Goal: Task Accomplishment & Management: Manage account settings

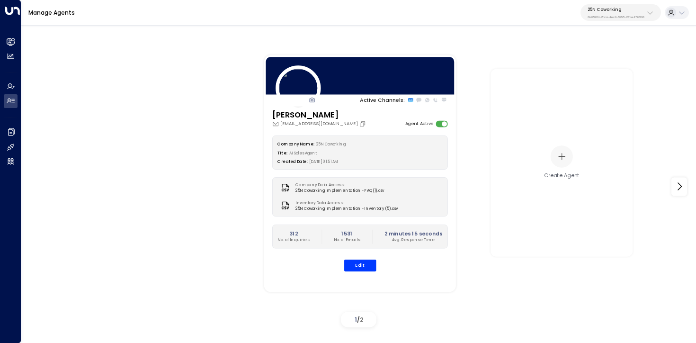
click at [632, 15] on p "3b9800f4-81ca-4ec0-8758-72fbe4763f36" at bounding box center [616, 17] width 57 height 4
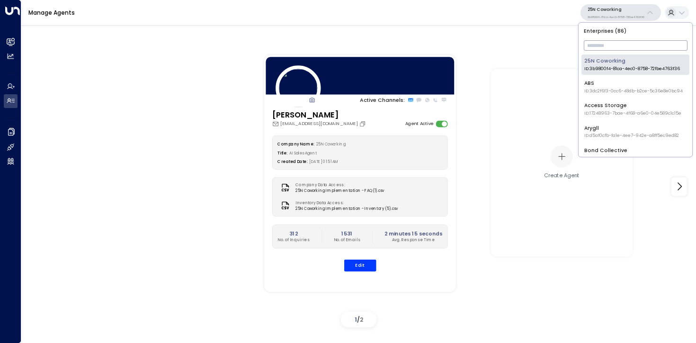
click at [616, 50] on input "text" at bounding box center [636, 45] width 104 height 15
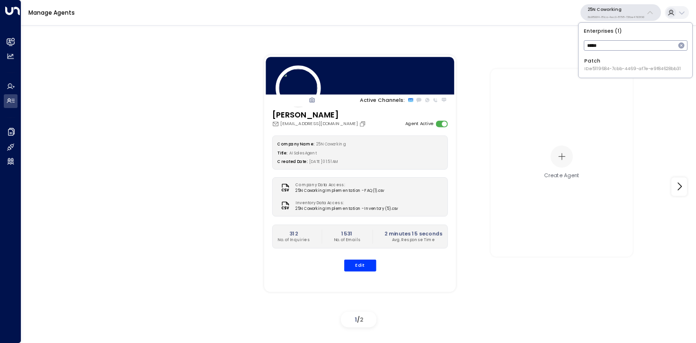
type input "*****"
click at [596, 70] on span "ID: e5119684-7cbb-4469-af7e-e9f84628bb31" at bounding box center [633, 69] width 97 height 7
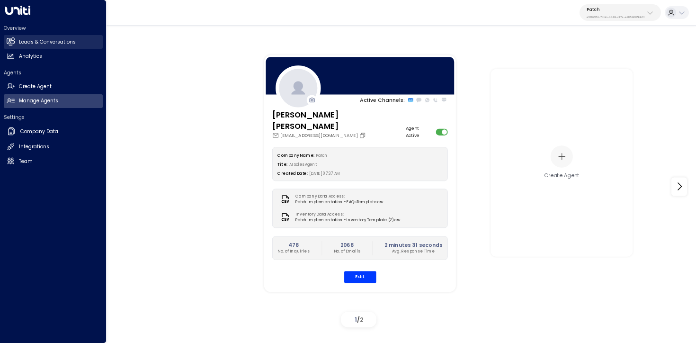
click at [10, 44] on icon at bounding box center [11, 41] width 8 height 6
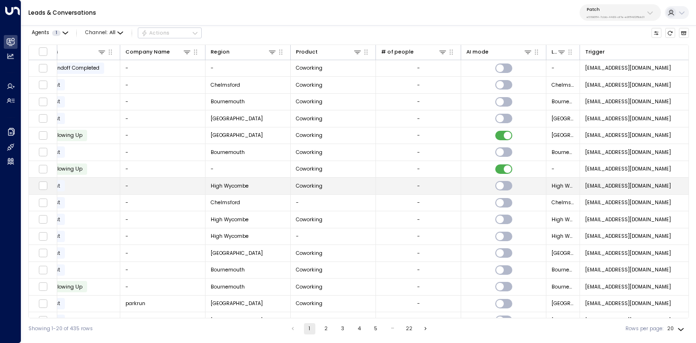
scroll to position [0, 279]
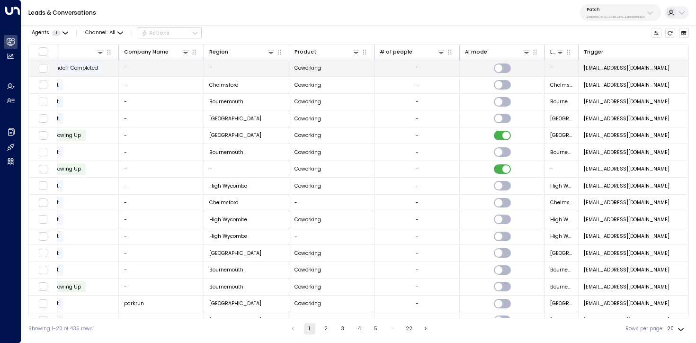
click at [234, 68] on td "-" at bounding box center [246, 68] width 85 height 17
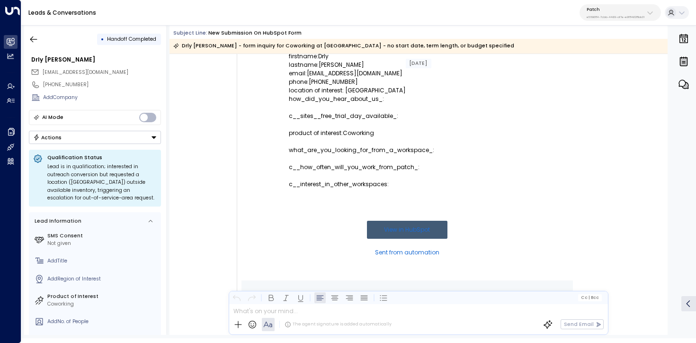
scroll to position [160, 0]
click at [361, 90] on p "location of interest: Gloucester" at bounding box center [407, 92] width 237 height 9
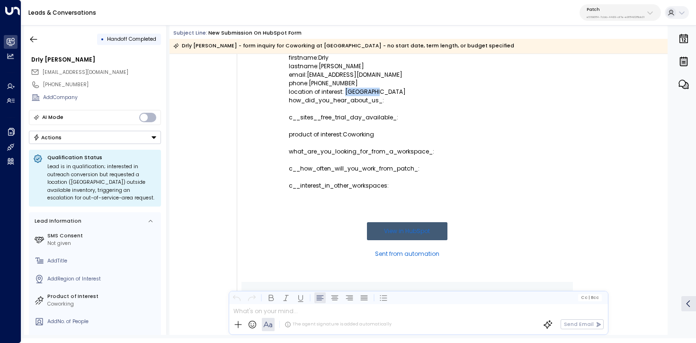
click at [361, 90] on p "location of interest: Gloucester" at bounding box center [407, 92] width 237 height 9
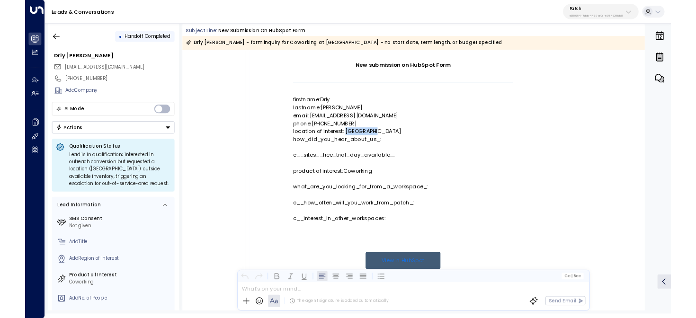
scroll to position [88, 0]
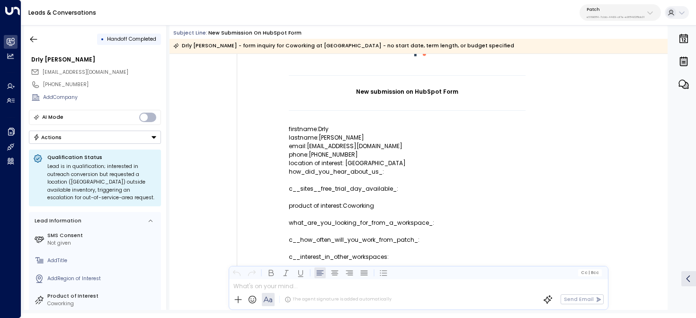
click at [369, 163] on p "location of interest: Gloucester" at bounding box center [407, 163] width 237 height 9
copy p "ocation of interest: Gloucester"
drag, startPoint x: 379, startPoint y: 164, endPoint x: 288, endPoint y: 164, distance: 90.5
click at [289, 164] on p "location of interest: Gloucester" at bounding box center [407, 163] width 237 height 9
click at [329, 164] on p "location of interest: Gloucester" at bounding box center [407, 163] width 237 height 9
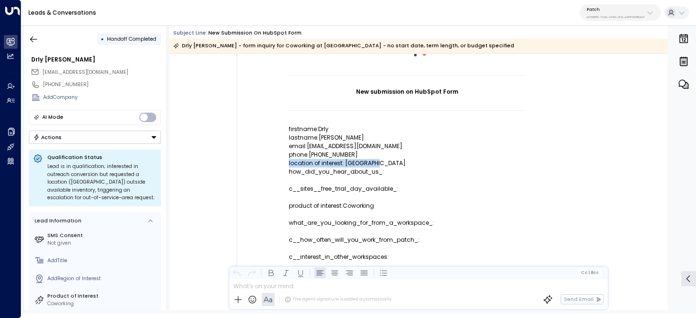
copy p "location of interest: Gloucester"
drag, startPoint x: 382, startPoint y: 162, endPoint x: 288, endPoint y: 163, distance: 94.3
click at [289, 163] on p "location of interest: Gloucester" at bounding box center [407, 163] width 237 height 9
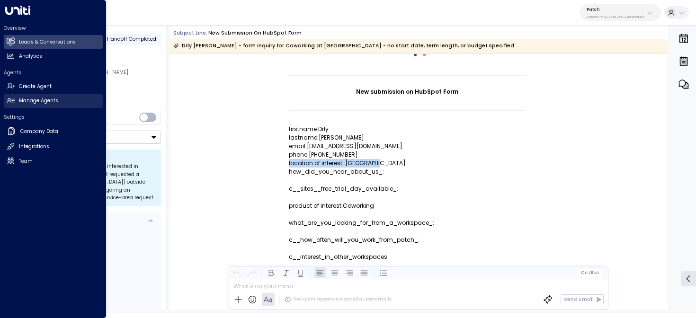
click at [19, 99] on h2 "Manage Agents" at bounding box center [38, 101] width 39 height 8
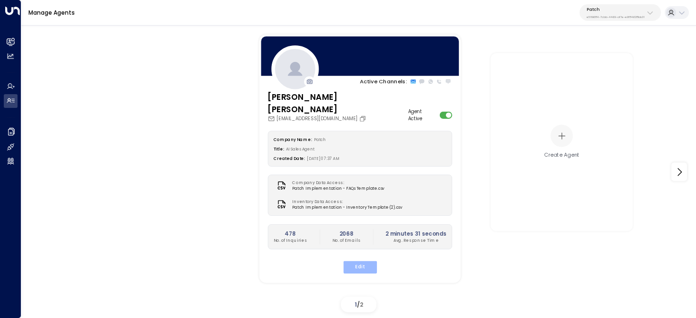
click at [365, 261] on button "Edit" at bounding box center [360, 267] width 34 height 12
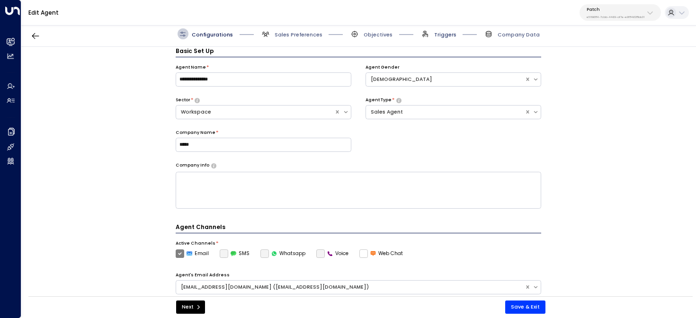
click at [439, 32] on span "Triggers" at bounding box center [445, 34] width 22 height 7
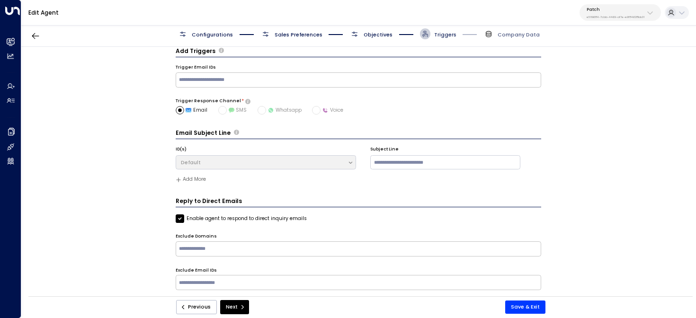
scroll to position [10, 0]
click at [371, 36] on span "Objectives" at bounding box center [378, 34] width 29 height 7
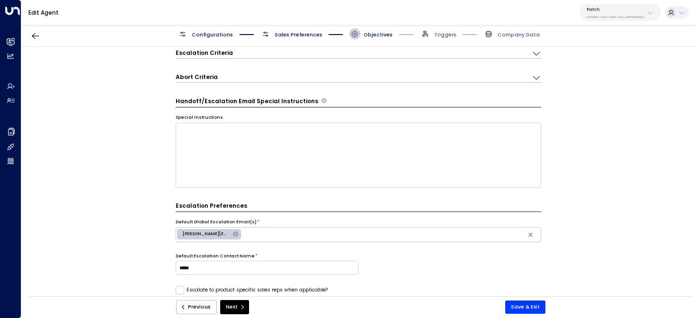
scroll to position [110, 0]
click at [313, 58] on div "Abort Criteria" at bounding box center [354, 52] width 357 height 9
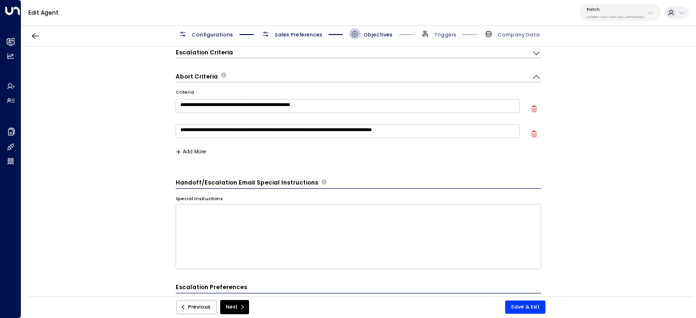
click at [198, 151] on button "Add More" at bounding box center [191, 152] width 31 height 6
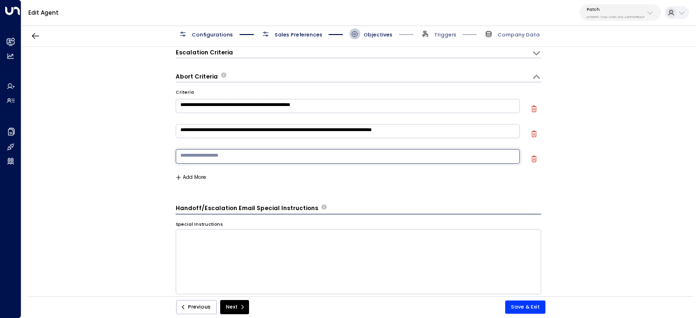
click at [228, 161] on textarea at bounding box center [348, 156] width 345 height 14
paste textarea "**********"
click at [180, 156] on textarea "**********" at bounding box center [348, 156] width 345 height 14
click at [252, 157] on textarea "**********" at bounding box center [348, 156] width 345 height 14
type textarea "**********"
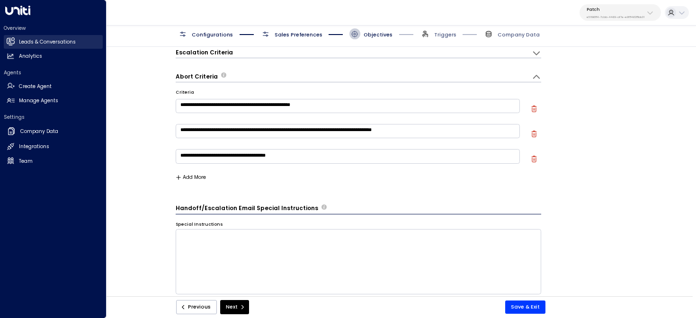
click at [11, 40] on icon at bounding box center [11, 41] width 6 height 8
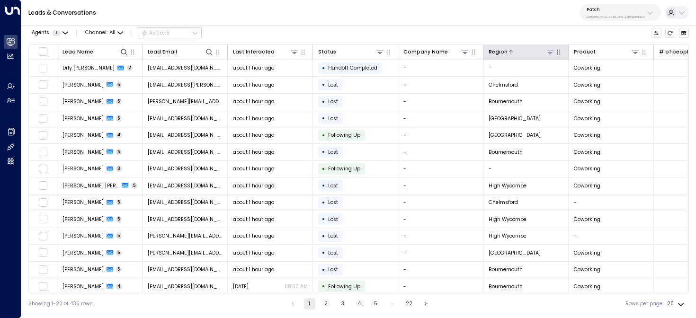
click at [550, 50] on icon at bounding box center [551, 52] width 8 height 8
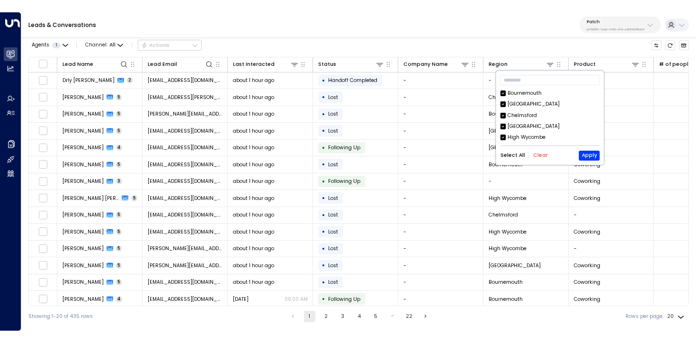
scroll to position [0, 0]
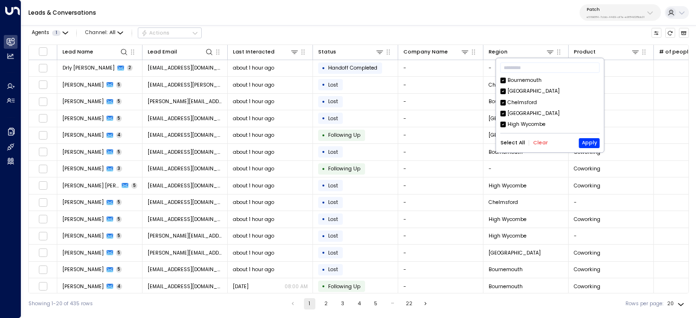
click at [536, 146] on button "Clear" at bounding box center [540, 143] width 15 height 6
click at [506, 93] on div "York" at bounding box center [550, 92] width 99 height 8
click at [594, 142] on button "Apply" at bounding box center [589, 143] width 21 height 10
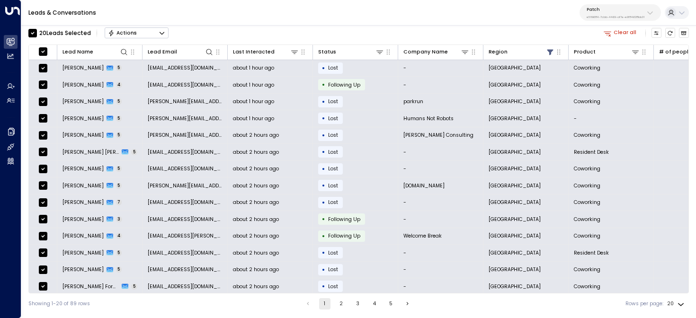
click at [159, 32] on icon "Button group with a nested menu" at bounding box center [162, 33] width 7 height 7
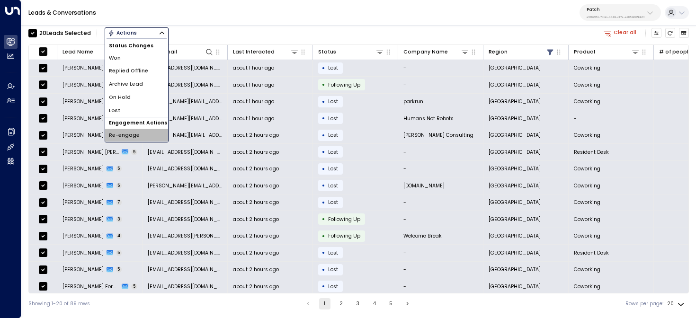
click at [137, 136] on li "Re-engage" at bounding box center [136, 135] width 63 height 13
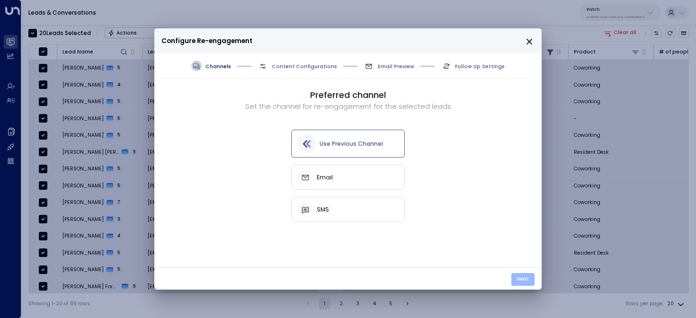
click at [525, 279] on button "Next" at bounding box center [523, 279] width 23 height 13
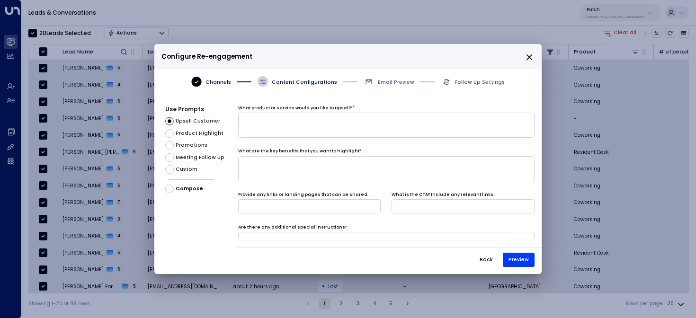
click at [189, 146] on span "Promotions" at bounding box center [192, 146] width 32 height 8
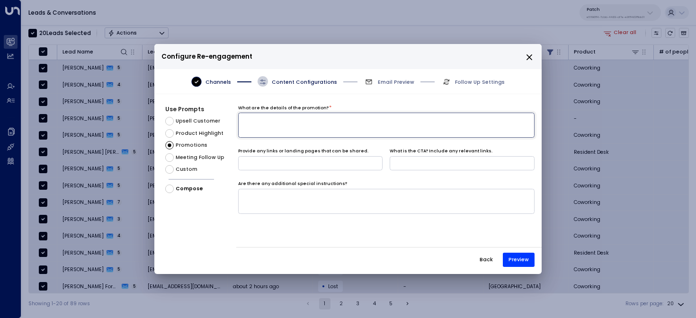
click at [278, 129] on textarea at bounding box center [386, 125] width 297 height 25
type textarea "**********"
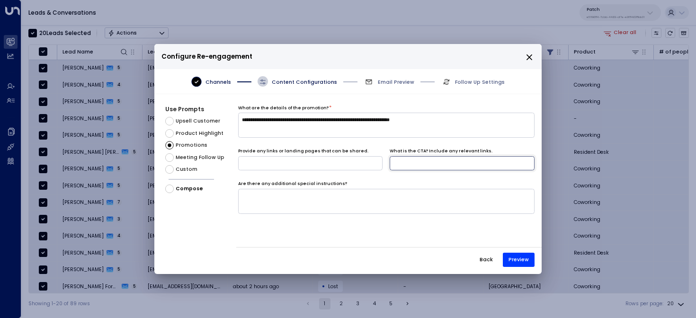
click at [473, 164] on input at bounding box center [462, 163] width 145 height 14
click at [427, 146] on div "**********" at bounding box center [389, 172] width 306 height 134
click at [524, 261] on button "Preview" at bounding box center [519, 260] width 32 height 14
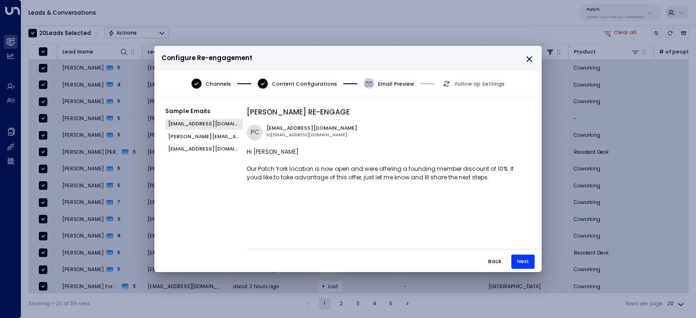
click at [529, 58] on icon "close" at bounding box center [530, 59] width 6 height 6
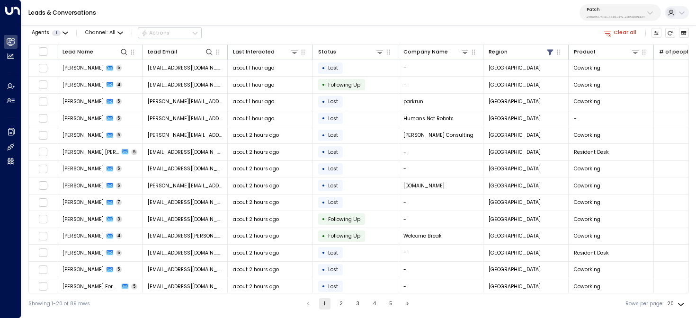
click at [270, 27] on div "Agents 1 Channel: All Actions Clear all" at bounding box center [358, 33] width 661 height 16
click at [619, 37] on button "Clear all" at bounding box center [620, 33] width 39 height 10
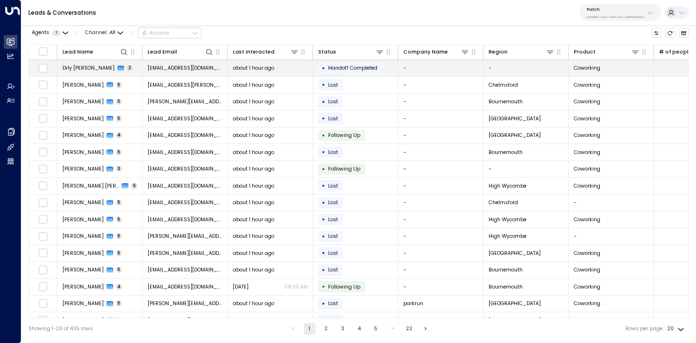
click at [104, 64] on td "Drly Hill 2" at bounding box center [99, 68] width 85 height 17
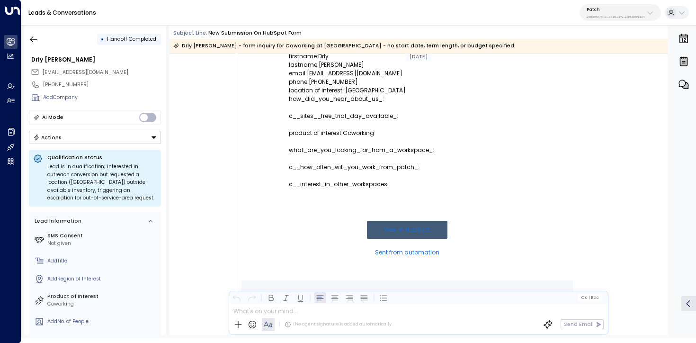
scroll to position [133, 0]
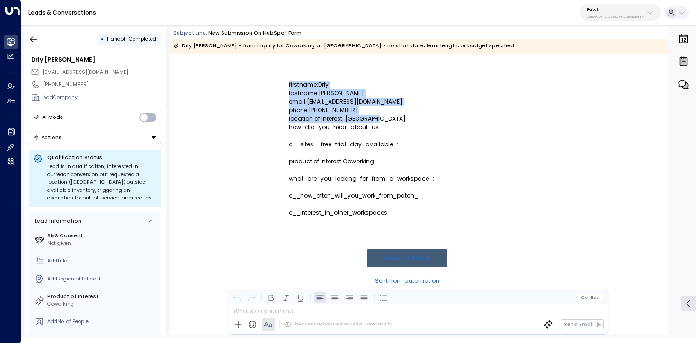
drag, startPoint x: 388, startPoint y: 123, endPoint x: 264, endPoint y: 123, distance: 124.1
click at [264, 123] on td "New submission on HubSpot Form firstname:Drly lastname:Hill email:denzil60@hotm…" at bounding box center [408, 139] width 332 height 339
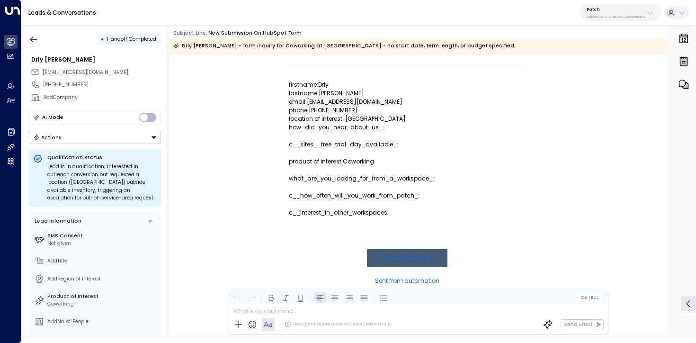
click at [344, 128] on p "how_did_you_hear_about_us_:" at bounding box center [407, 127] width 237 height 9
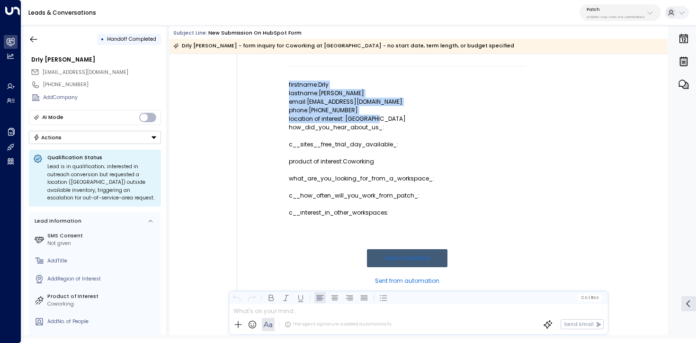
drag, startPoint x: 384, startPoint y: 118, endPoint x: 287, endPoint y: 118, distance: 97.1
click at [287, 118] on td "New submission on HubSpot Form firstname:Drly lastname:Hill email:denzil60@hotm…" at bounding box center [408, 139] width 332 height 339
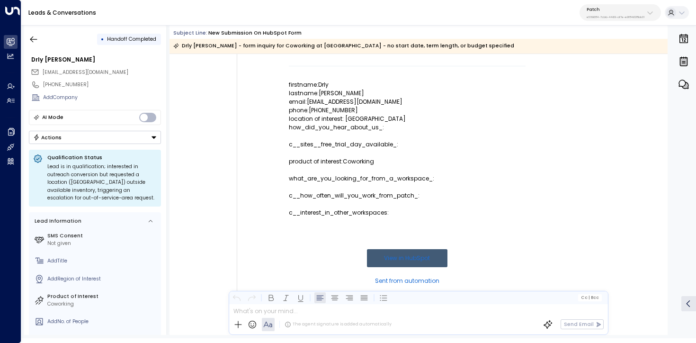
click at [315, 118] on p "location of interest: Gloucester" at bounding box center [407, 119] width 237 height 9
drag, startPoint x: 391, startPoint y: 118, endPoint x: 288, endPoint y: 118, distance: 103.3
click at [289, 118] on p "location of interest: Gloucester" at bounding box center [407, 119] width 237 height 9
copy p "location of interest: Gloucester"
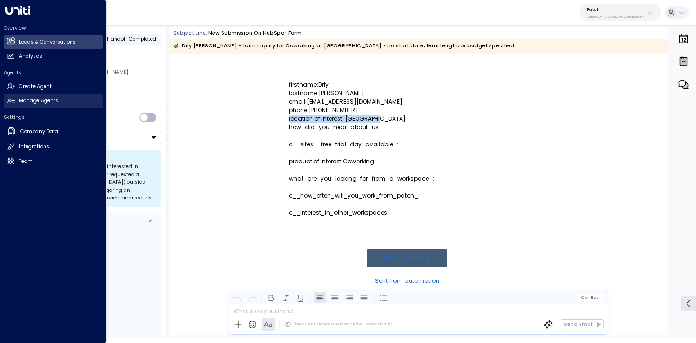
click at [16, 106] on link "Manage Agents Manage Agents" at bounding box center [53, 101] width 99 height 14
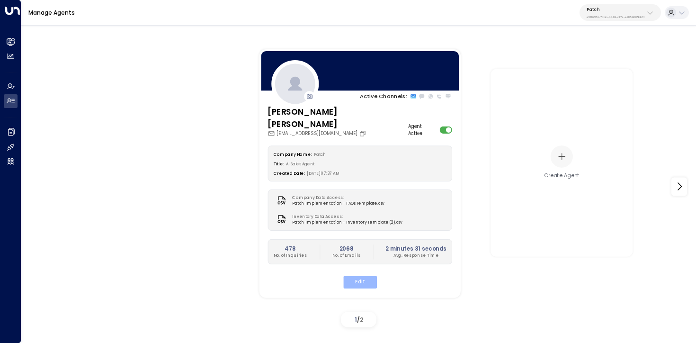
click at [364, 276] on button "Edit" at bounding box center [360, 282] width 34 height 12
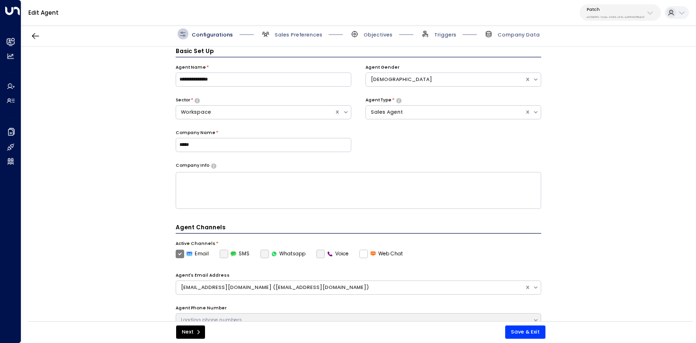
scroll to position [10, 0]
click at [445, 34] on span "Triggers" at bounding box center [445, 34] width 22 height 7
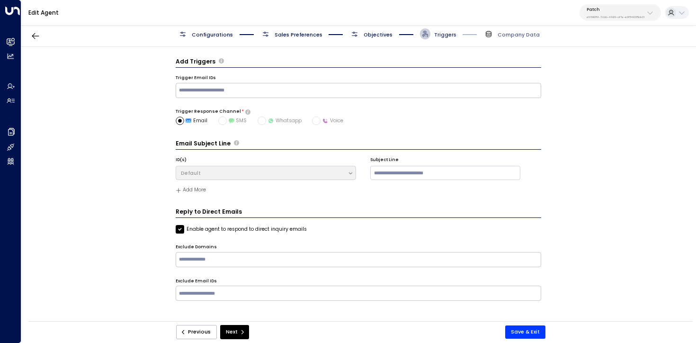
scroll to position [0, 0]
click at [374, 36] on span "Objectives" at bounding box center [378, 34] width 29 height 7
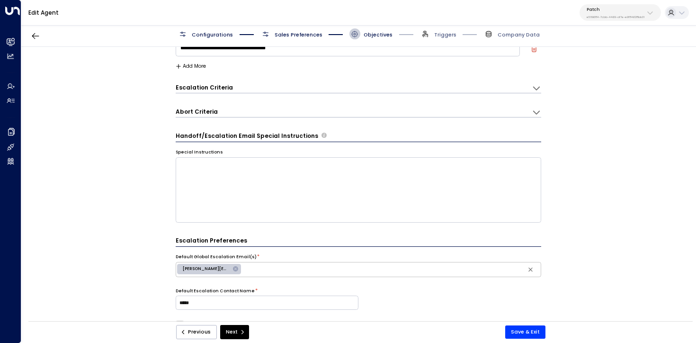
scroll to position [112, 0]
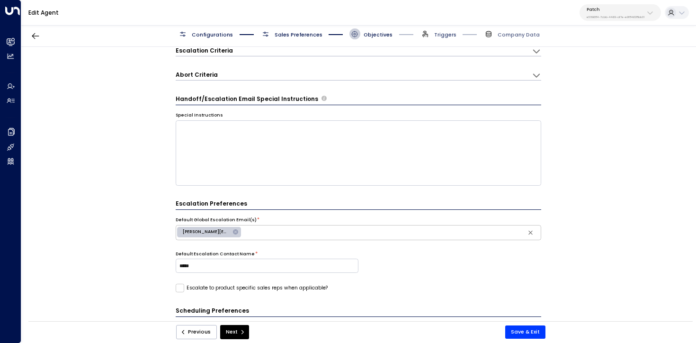
click at [437, 35] on span "Triggers" at bounding box center [445, 34] width 22 height 7
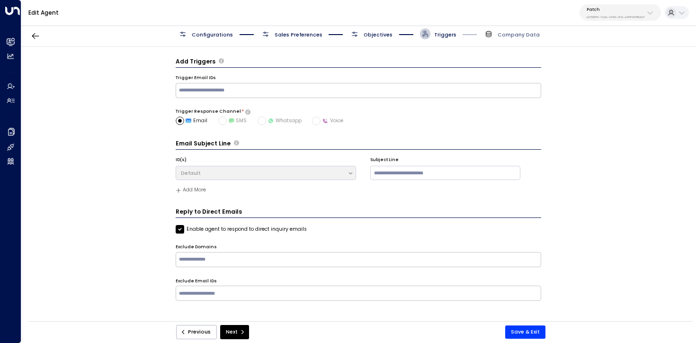
click at [369, 36] on span "Objectives" at bounding box center [378, 34] width 29 height 7
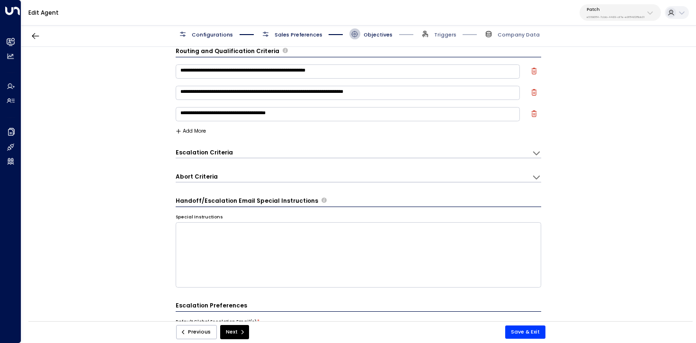
click at [272, 158] on div "Abort Criteria" at bounding box center [354, 152] width 357 height 9
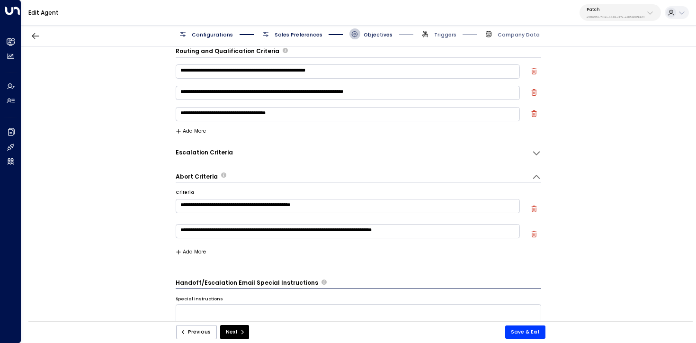
click at [193, 255] on div "**********" at bounding box center [359, 223] width 366 height 82
click at [197, 245] on div "**********" at bounding box center [359, 223] width 366 height 82
click at [197, 250] on button "Add More" at bounding box center [191, 252] width 31 height 6
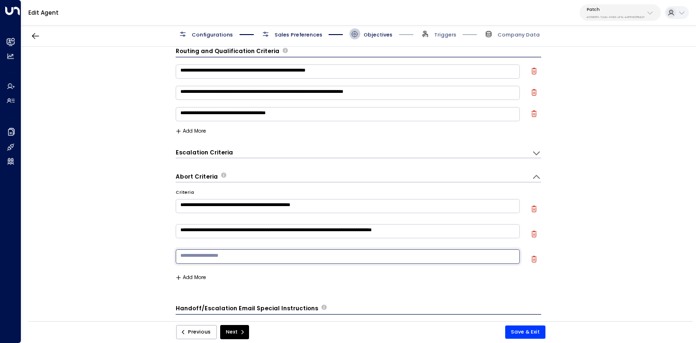
click at [208, 252] on textarea at bounding box center [348, 256] width 345 height 14
paste textarea "**********"
drag, startPoint x: 255, startPoint y: 255, endPoint x: 205, endPoint y: 253, distance: 50.2
click at [205, 253] on textarea "**********" at bounding box center [348, 256] width 345 height 14
type textarea "**********"
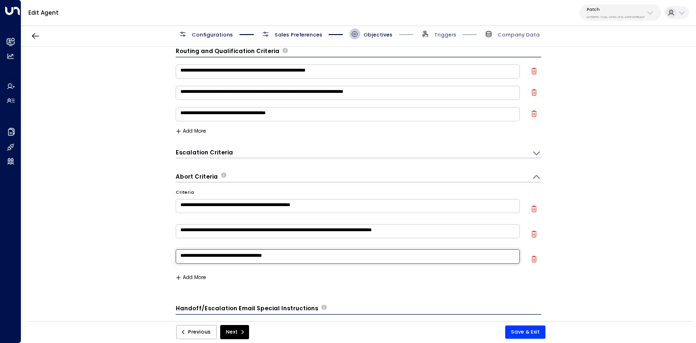
click at [192, 276] on button "Add More" at bounding box center [191, 278] width 31 height 6
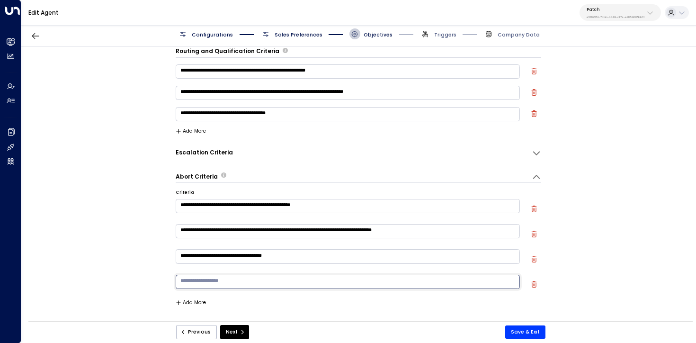
click at [214, 282] on textarea at bounding box center [348, 282] width 345 height 14
paste textarea "**********"
type textarea "**********"
click at [528, 333] on button "Save & Exit" at bounding box center [525, 331] width 40 height 13
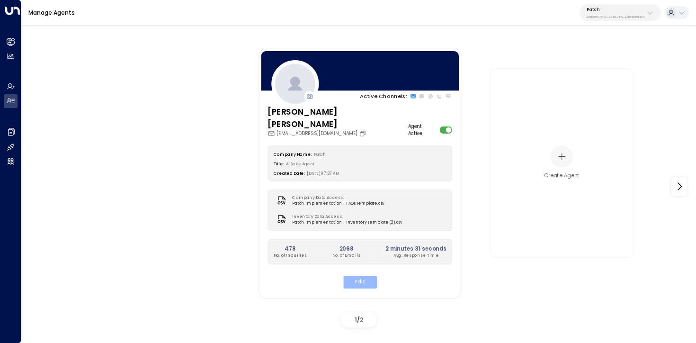
click at [364, 276] on button "Edit" at bounding box center [360, 282] width 34 height 12
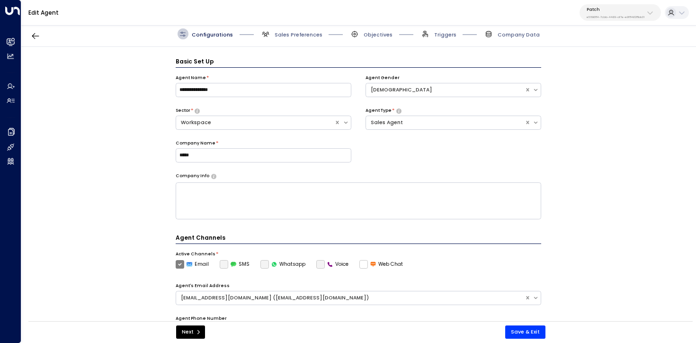
scroll to position [10, 0]
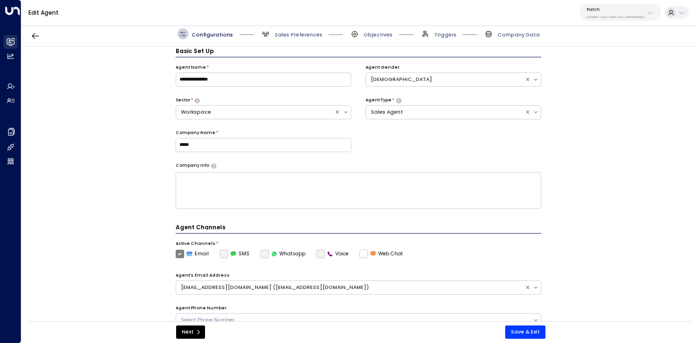
drag, startPoint x: 9, startPoint y: 40, endPoint x: 17, endPoint y: 36, distance: 9.3
click at [9, 40] on icon at bounding box center [11, 42] width 6 height 8
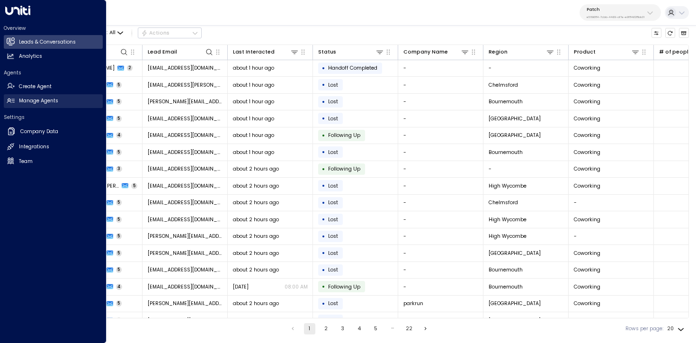
click at [40, 103] on h2 "Manage Agents" at bounding box center [38, 101] width 39 height 8
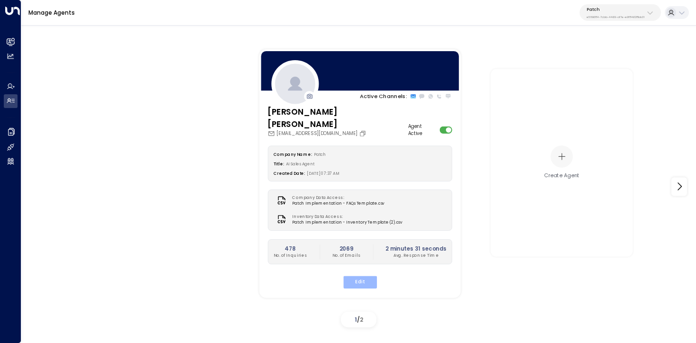
click at [362, 276] on button "Edit" at bounding box center [360, 282] width 34 height 12
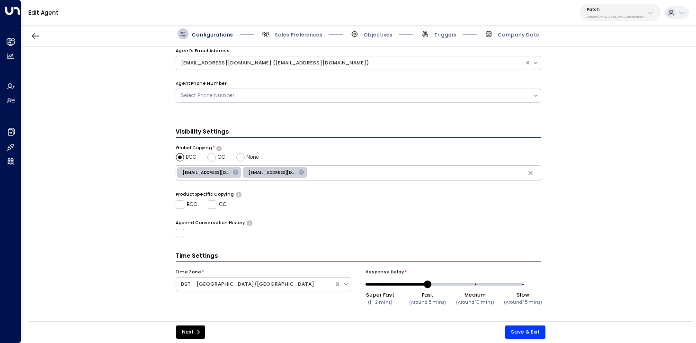
click at [289, 30] on span "Sales Preferences" at bounding box center [292, 33] width 62 height 11
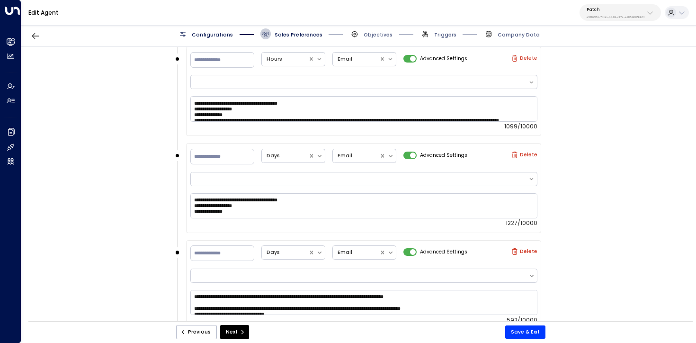
scroll to position [673, 0]
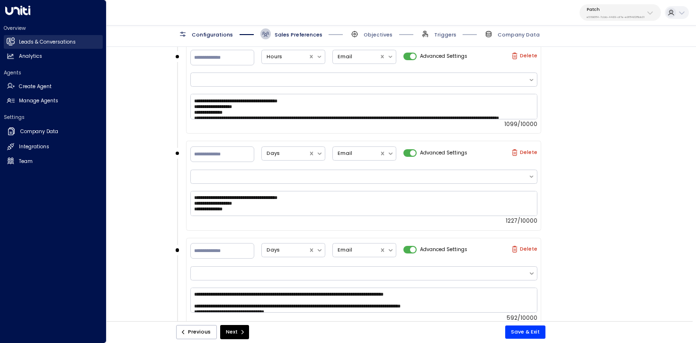
click at [35, 41] on h2 "Leads & Conversations" at bounding box center [47, 42] width 57 height 8
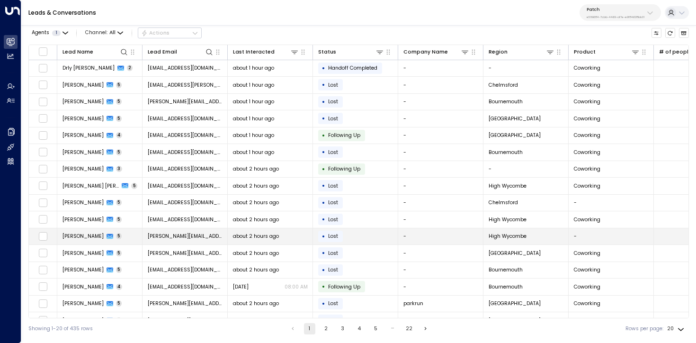
scroll to position [81, 0]
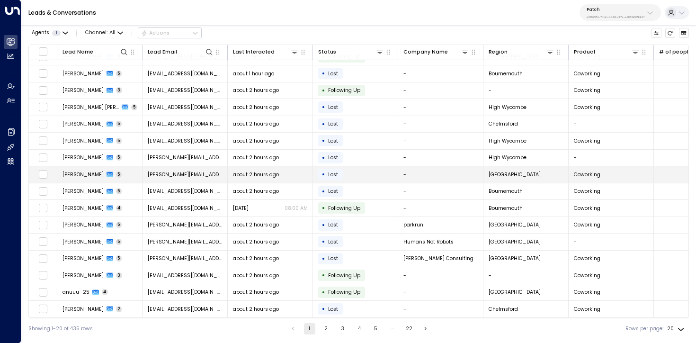
click at [161, 174] on span "zoe@think-maths.co.uk" at bounding box center [185, 174] width 75 height 7
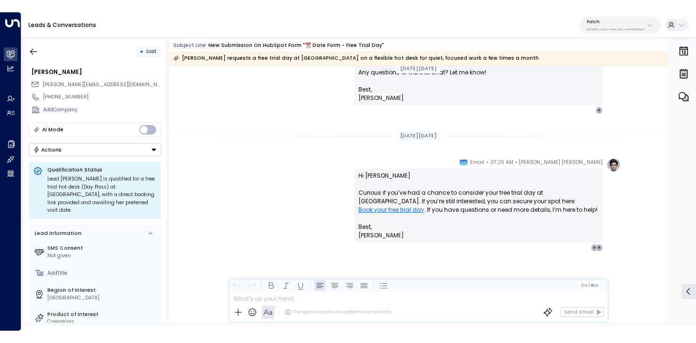
scroll to position [1225, 0]
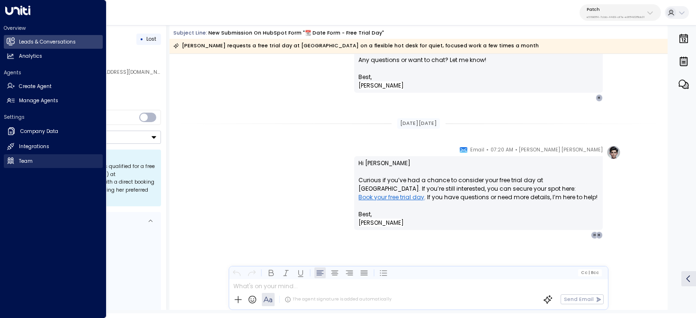
click at [27, 162] on h2 "Team" at bounding box center [26, 162] width 14 height 8
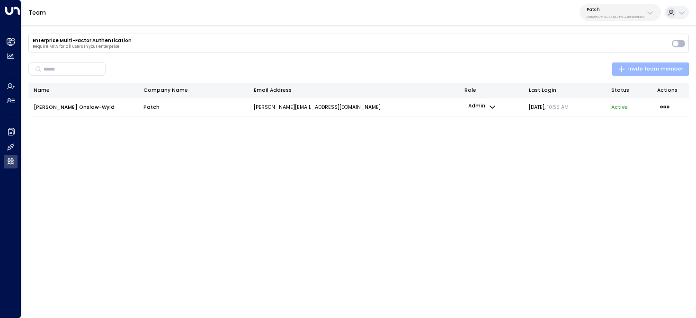
click at [648, 70] on span "Invite team member" at bounding box center [650, 69] width 65 height 9
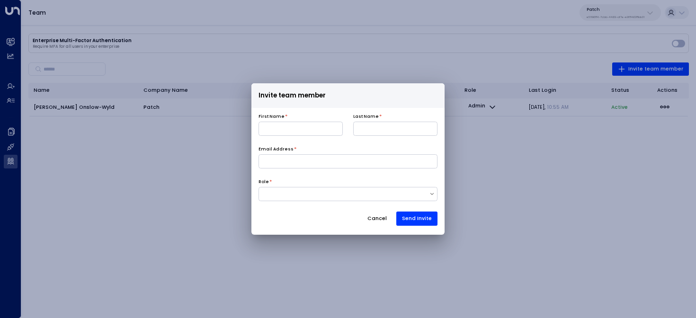
click at [381, 222] on button "Cancel" at bounding box center [377, 219] width 32 height 14
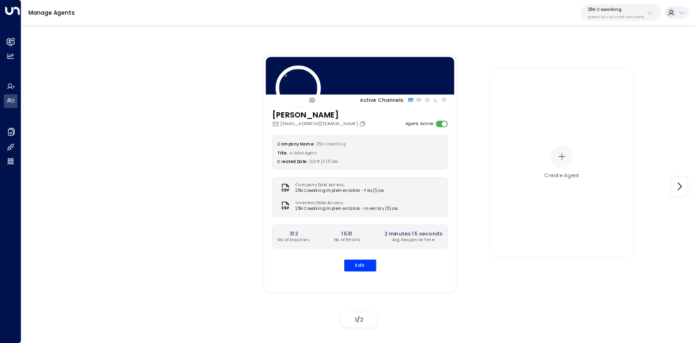
click at [627, 16] on p "3b9800f4-81ca-4ec0-8758-72fbe4763f36" at bounding box center [616, 17] width 57 height 4
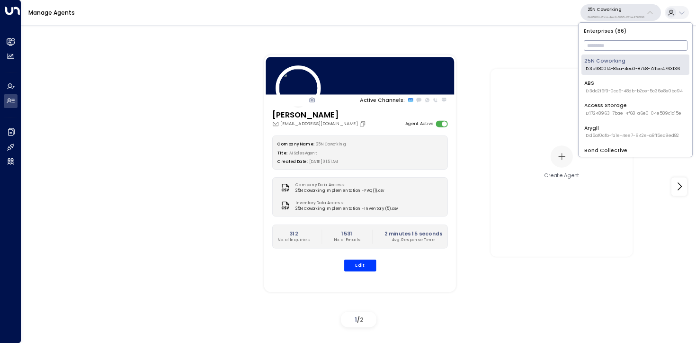
click at [627, 41] on input "text" at bounding box center [636, 45] width 104 height 15
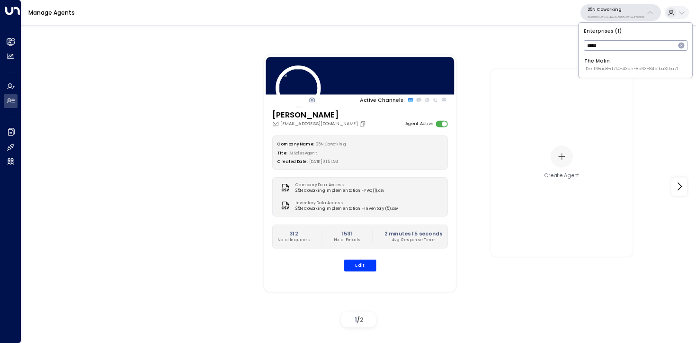
type input "*****"
click at [608, 67] on span "ID: e1f68ac8-d7f4-43de-8563-845fba315a7f" at bounding box center [632, 69] width 94 height 7
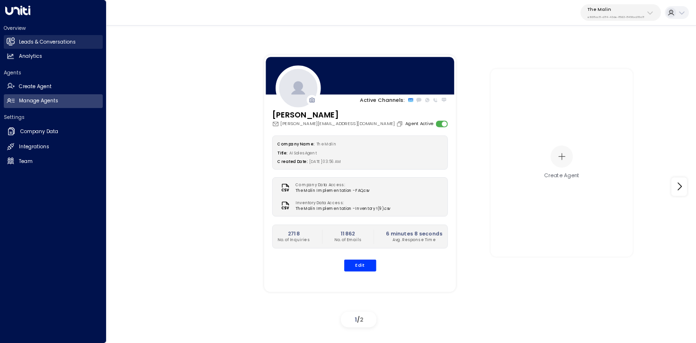
click at [25, 43] on h2 "Leads & Conversations" at bounding box center [47, 42] width 57 height 8
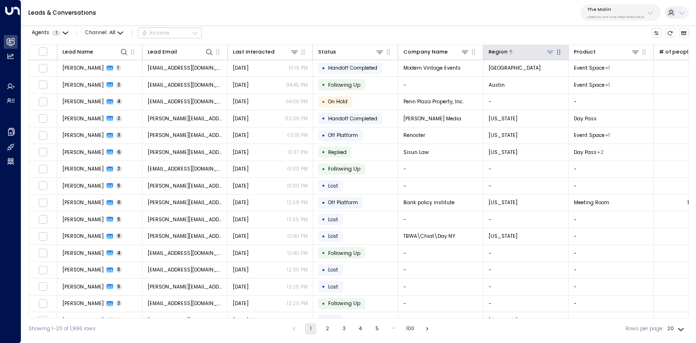
click at [549, 52] on icon at bounding box center [550, 52] width 7 height 3
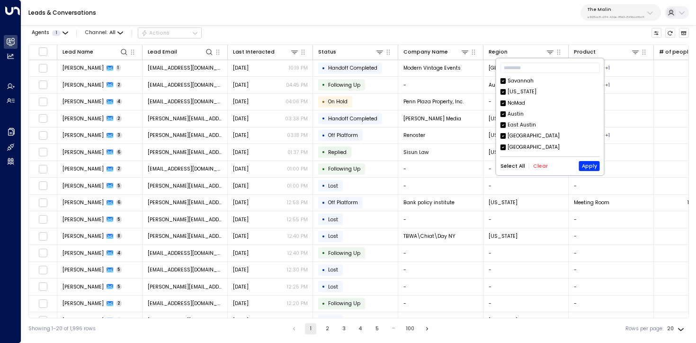
click at [537, 165] on button "Clear" at bounding box center [540, 166] width 15 height 6
click at [524, 81] on div "Savannah" at bounding box center [521, 81] width 26 height 8
click at [591, 166] on button "Apply" at bounding box center [589, 166] width 21 height 10
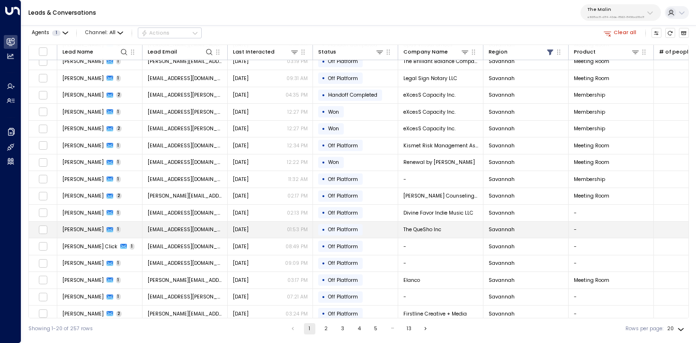
scroll to position [81, 0]
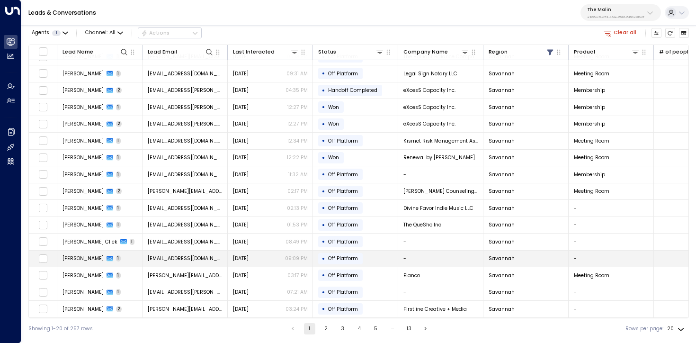
click at [137, 259] on td "Joe Torg 1" at bounding box center [99, 259] width 85 height 17
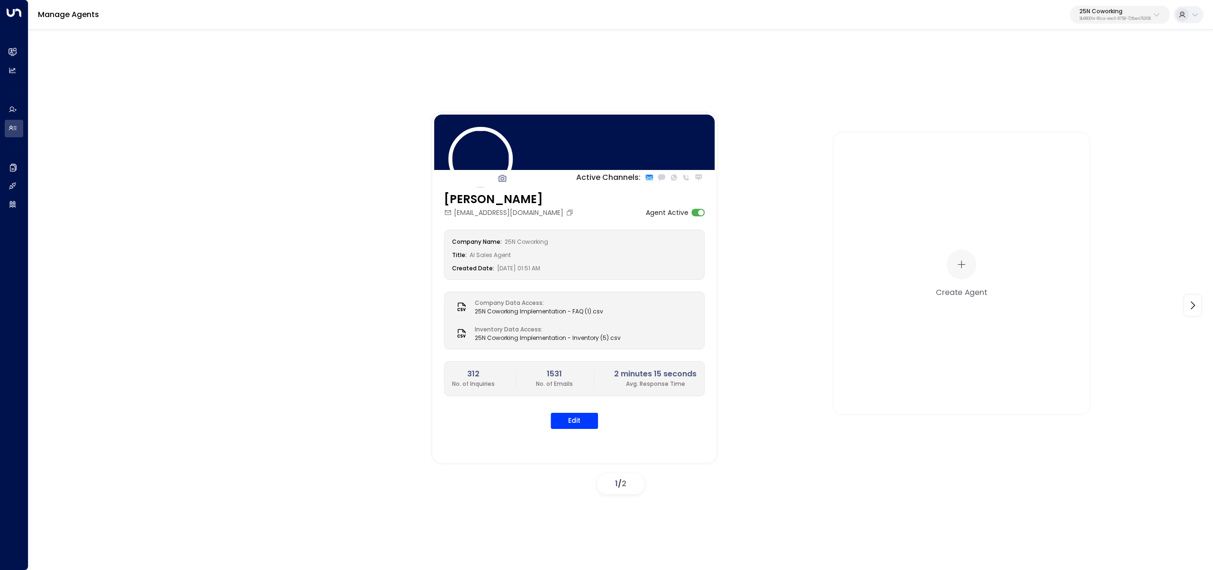
click at [1116, 9] on p "25N Coworking" at bounding box center [1115, 12] width 72 height 6
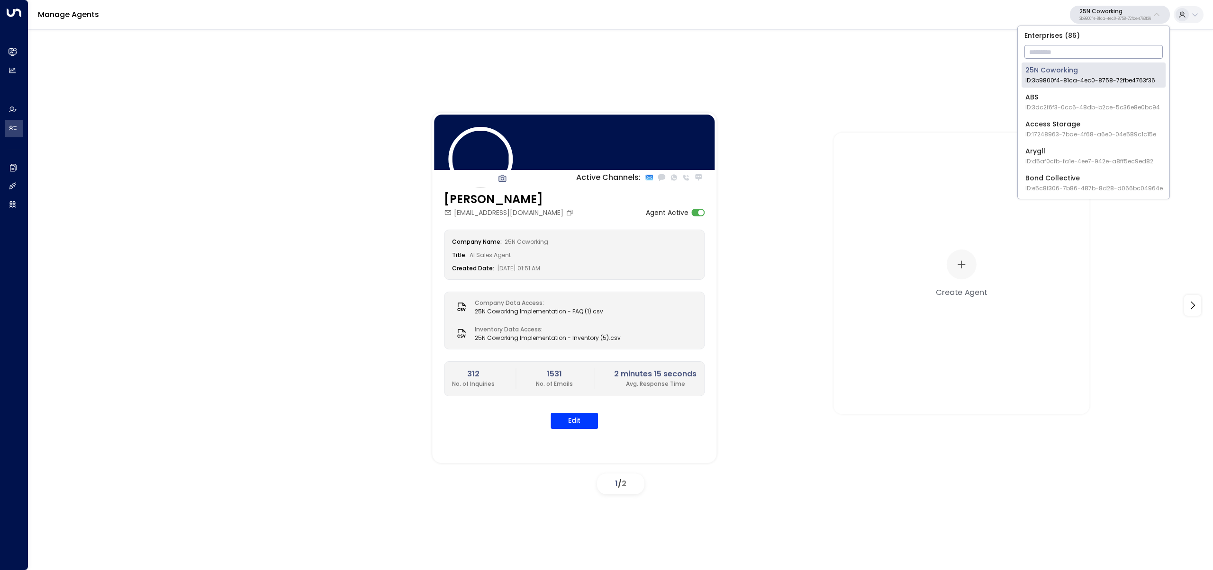
drag, startPoint x: 1116, startPoint y: 42, endPoint x: 1110, endPoint y: 50, distance: 10.2
click at [1116, 42] on div "Enterprises ( 86 ) ​ 25N Coworking ID: 3b9800f4-81ca-4ec0-8758-72fbe4763f36 ABS…" at bounding box center [1094, 112] width 152 height 173
click at [1110, 50] on input "text" at bounding box center [1093, 52] width 138 height 18
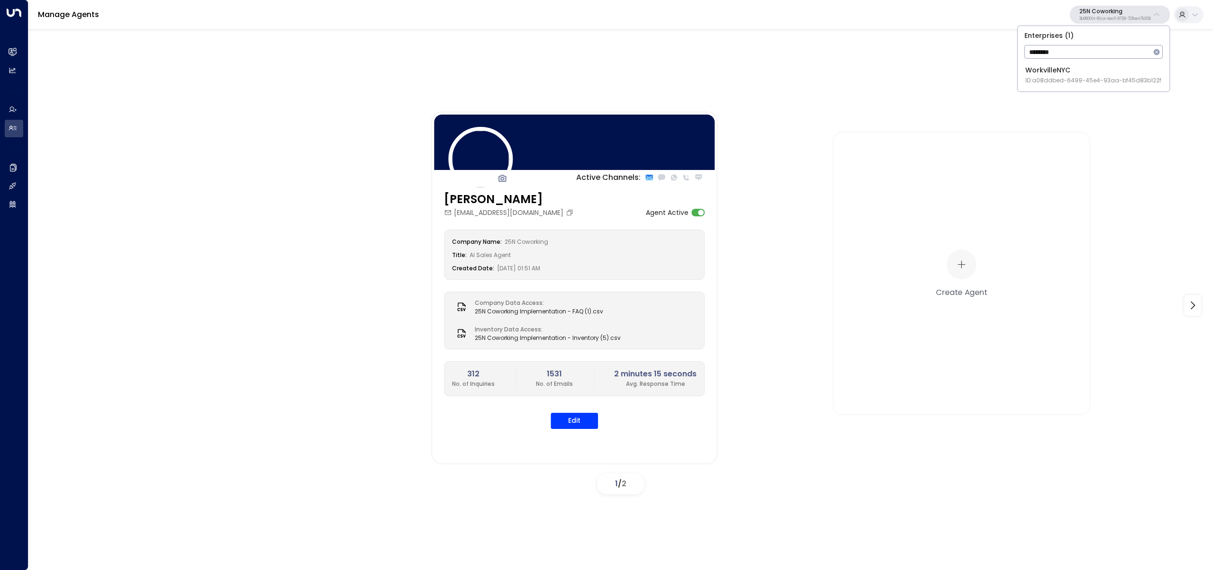
type input "********"
click at [1050, 75] on div "WorkvilleNYC ID: a08ddbed-6499-45e4-93aa-bf45d83b122f" at bounding box center [1093, 74] width 136 height 19
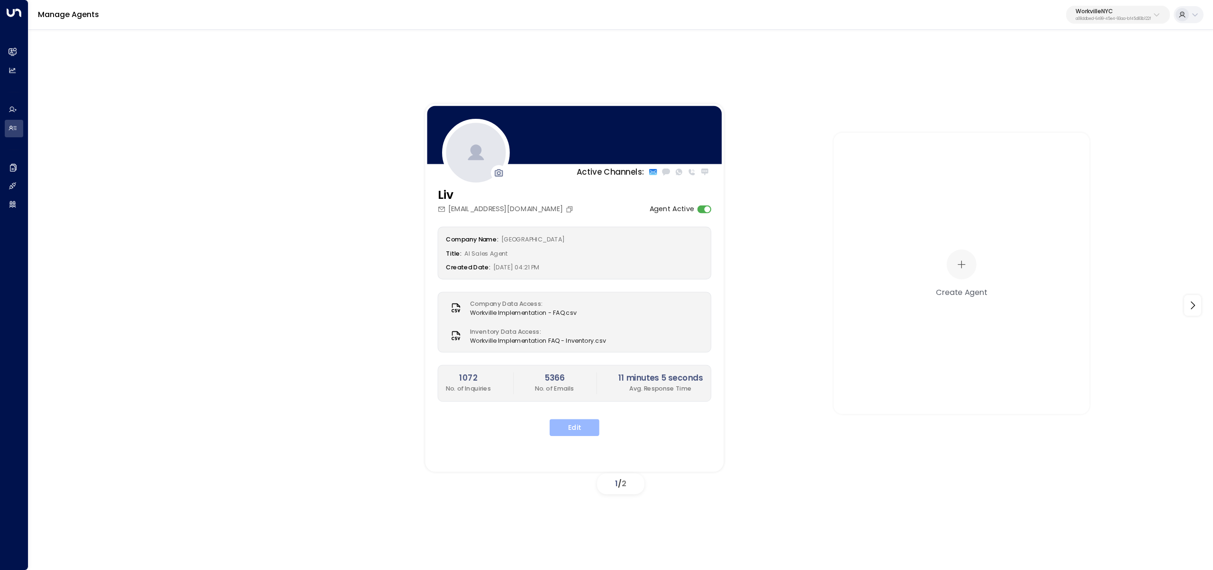
click at [565, 425] on button "Edit" at bounding box center [574, 427] width 50 height 17
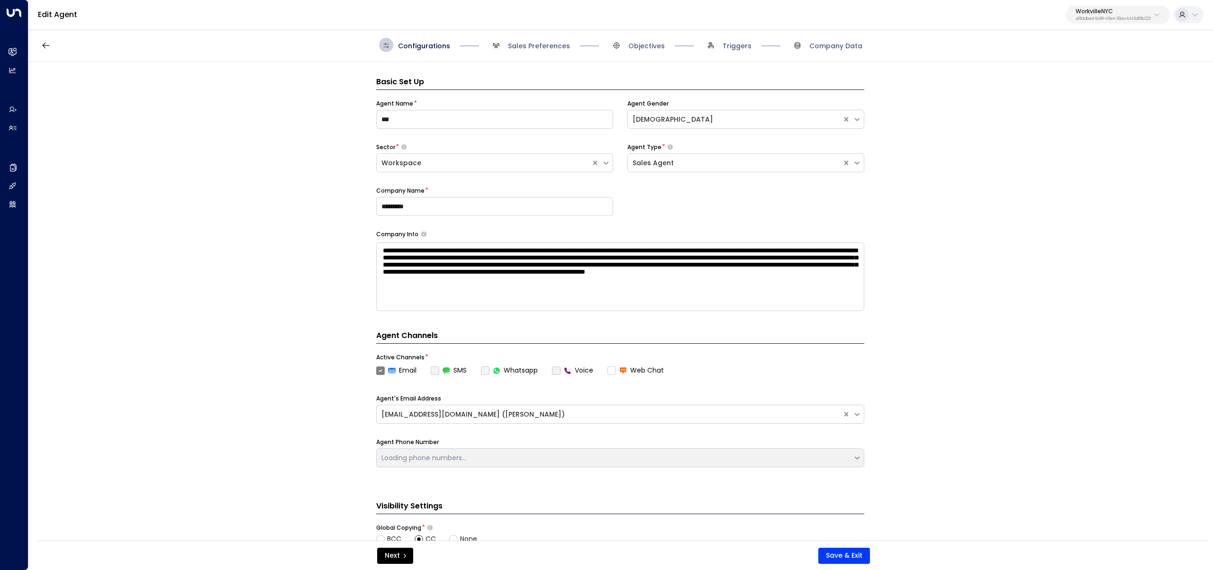
scroll to position [14, 0]
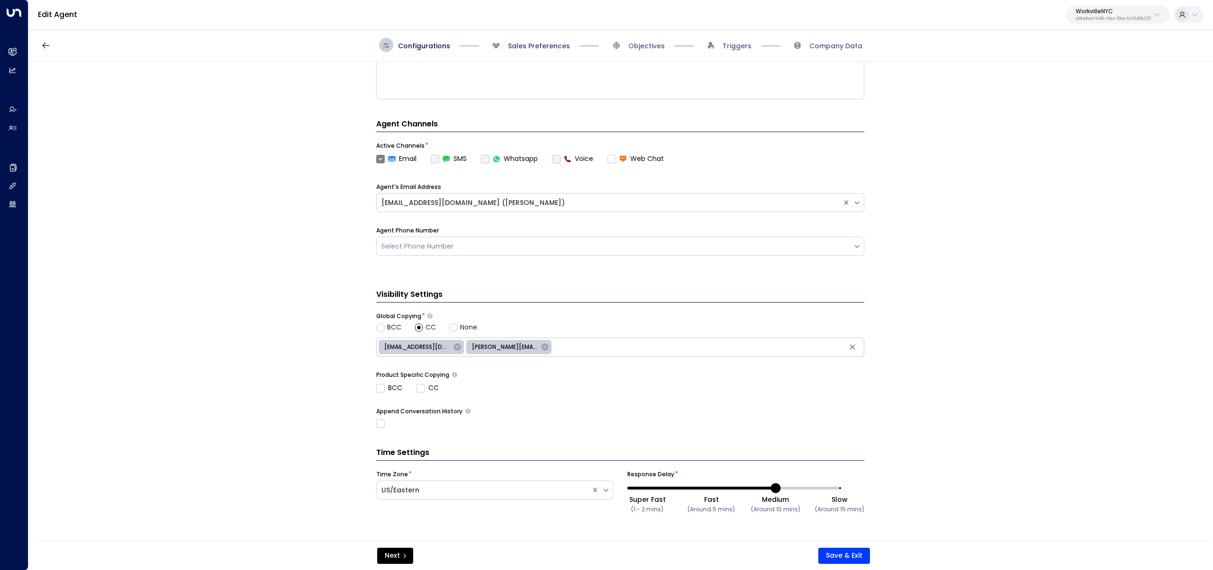
click at [539, 45] on span "Sales Preferences" at bounding box center [539, 45] width 62 height 9
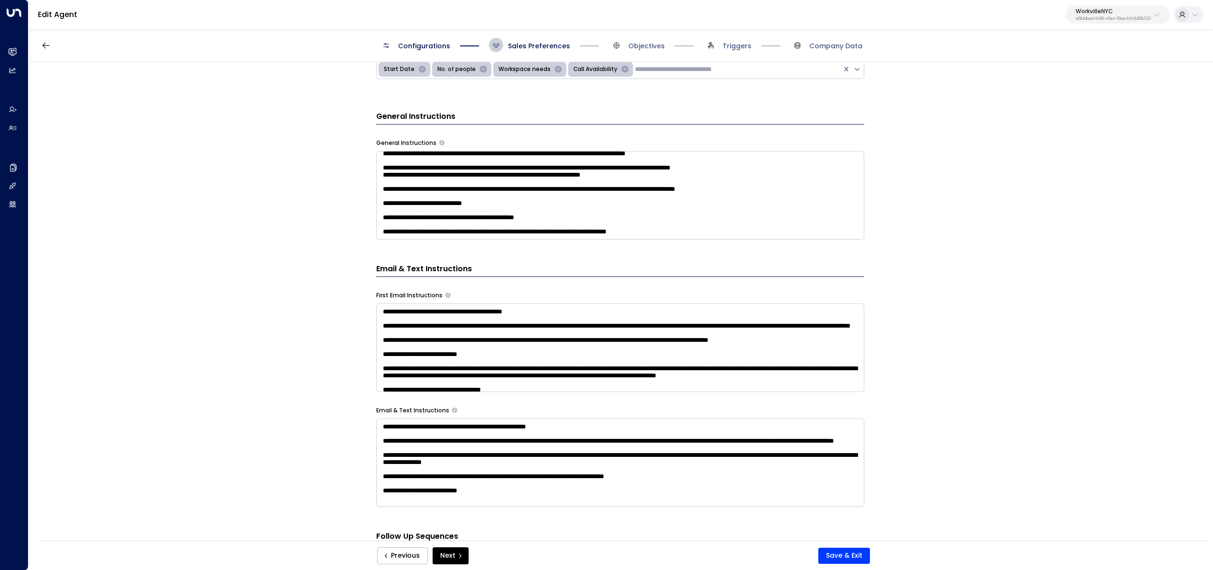
scroll to position [274, 0]
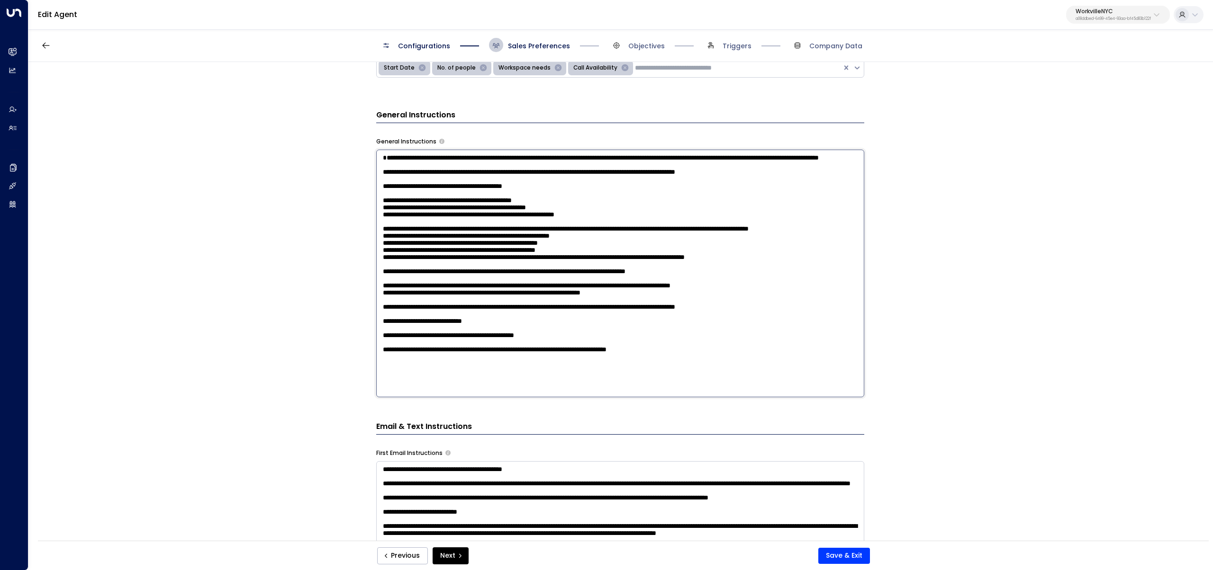
click at [713, 223] on textarea at bounding box center [620, 274] width 488 height 248
click at [715, 386] on textarea at bounding box center [620, 274] width 488 height 248
click at [540, 393] on textarea at bounding box center [620, 274] width 488 height 248
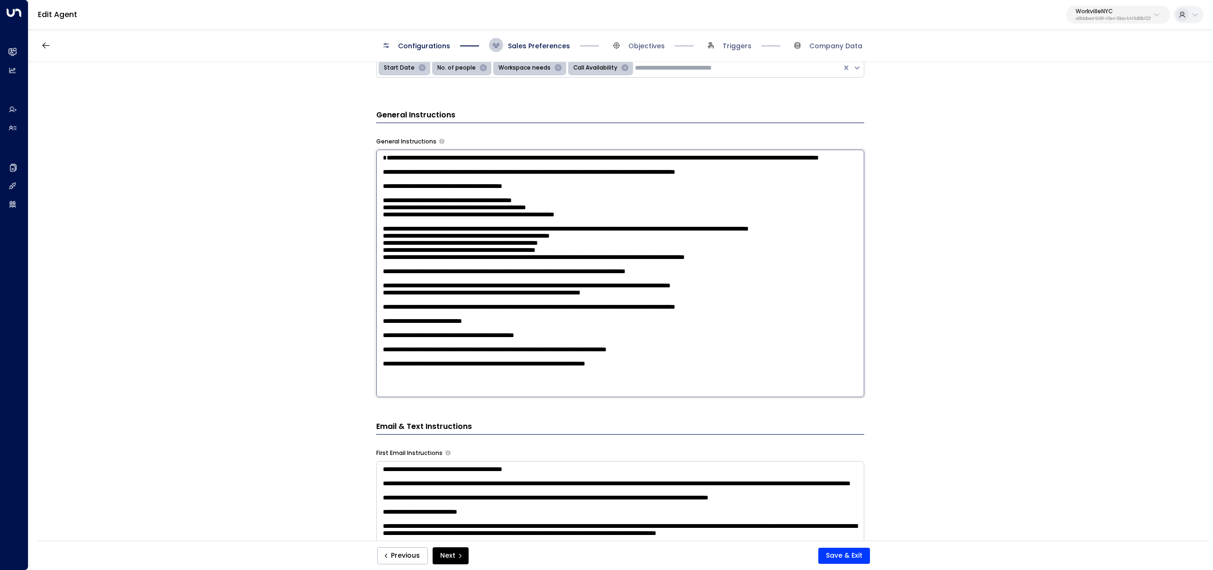
click at [540, 393] on textarea at bounding box center [620, 274] width 488 height 248
type textarea "**********"
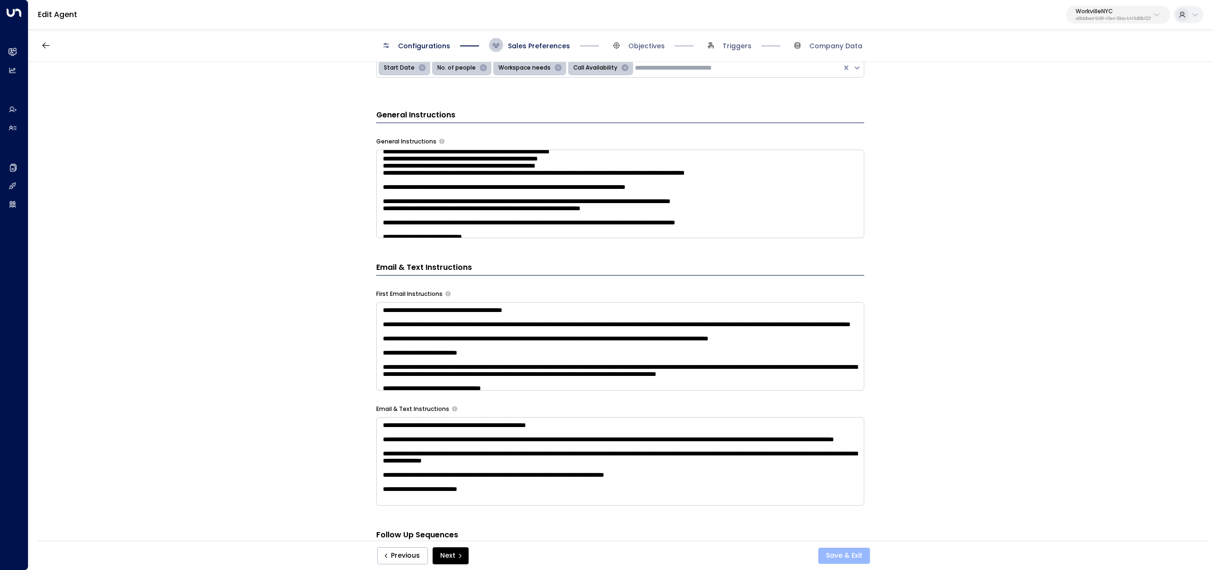
click at [836, 553] on button "Save & Exit" at bounding box center [844, 556] width 52 height 16
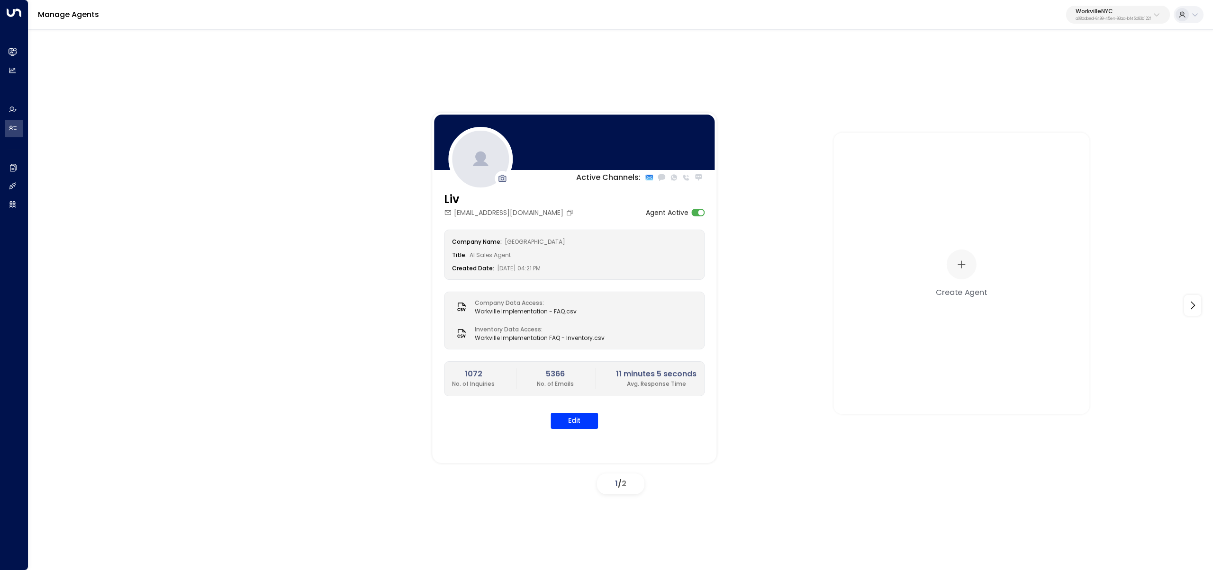
click at [1122, 10] on p "WorkvilleNYC" at bounding box center [1112, 12] width 75 height 6
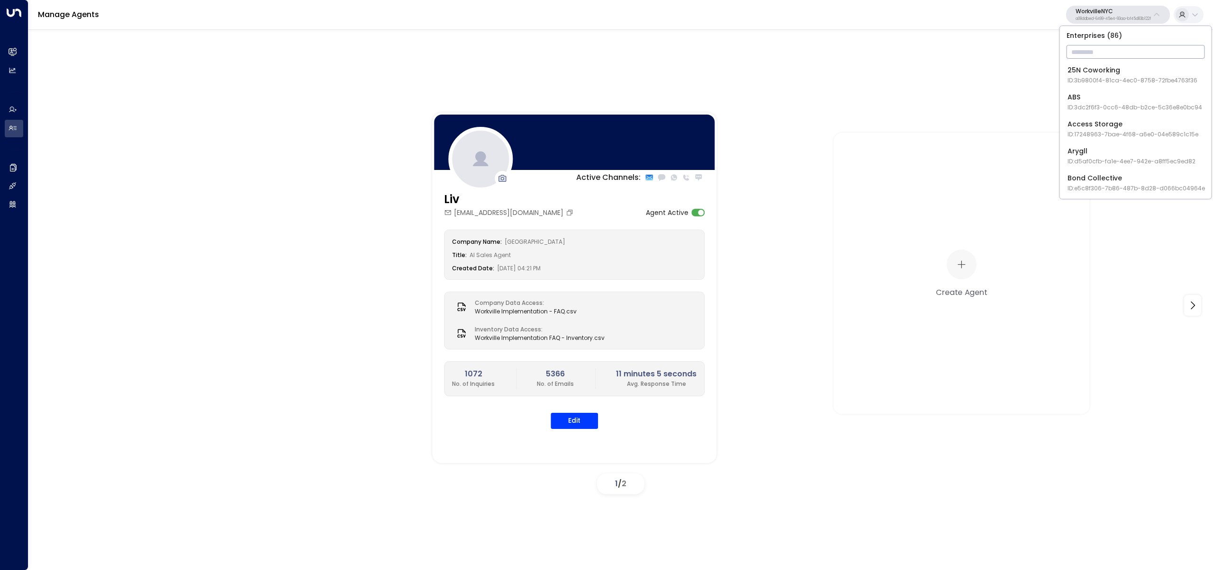
click at [1096, 51] on input "text" at bounding box center [1135, 52] width 138 height 18
type input "*****"
click at [1081, 85] on li "Access Storage ID: 17248963-7bae-4f68-a6e0-04e589c1c15e" at bounding box center [1135, 75] width 144 height 25
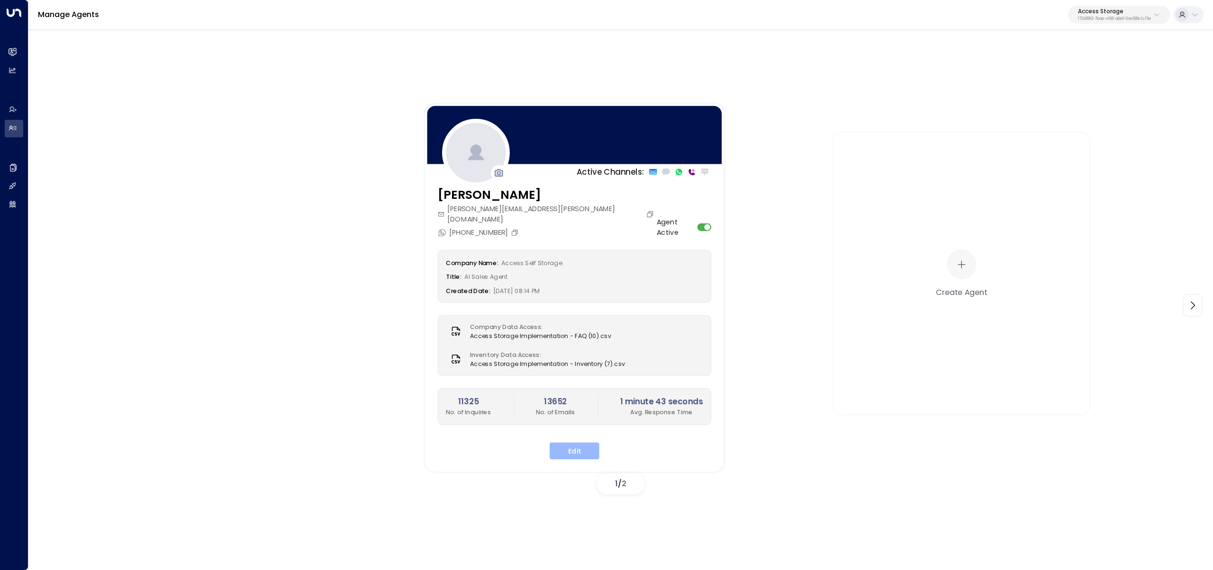
click at [563, 442] on button "Edit" at bounding box center [574, 450] width 50 height 17
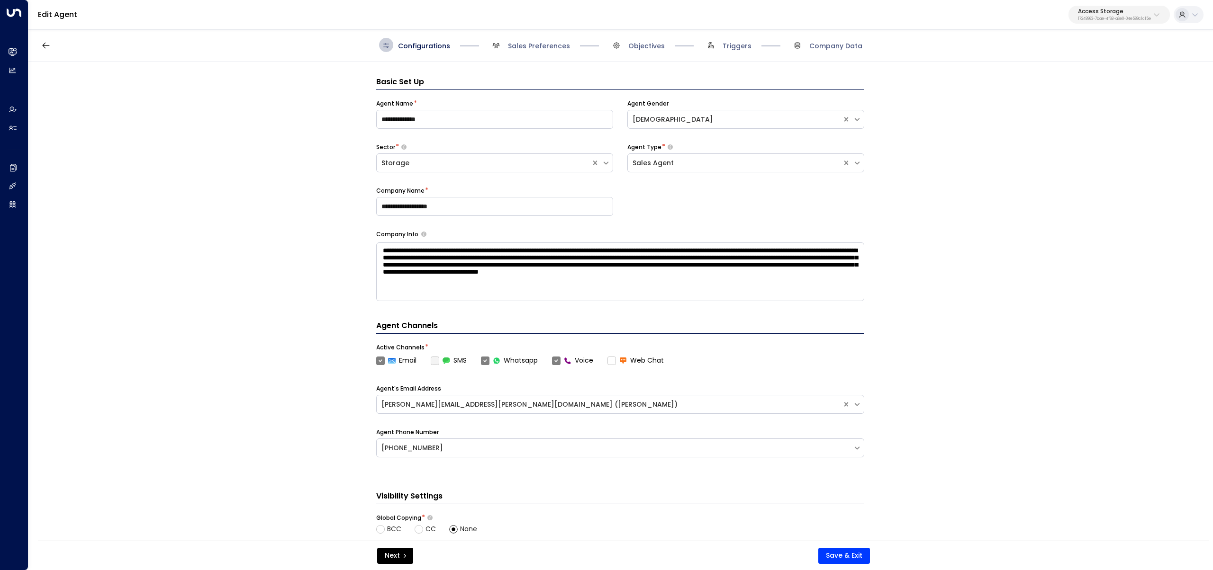
scroll to position [14, 0]
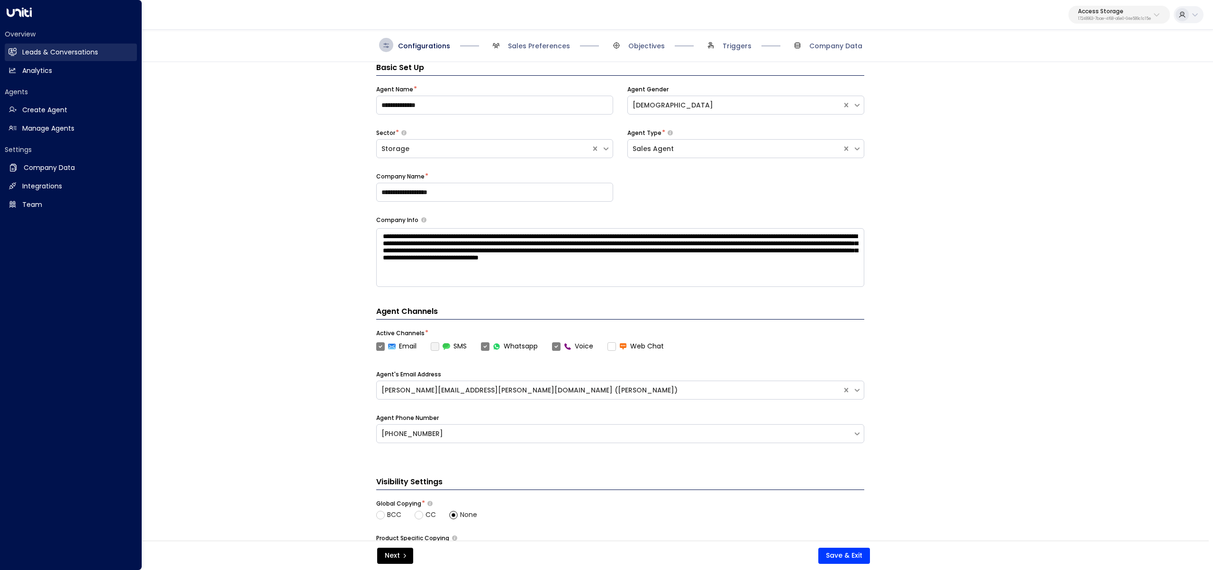
click at [22, 53] on h2 "Leads & Conversations" at bounding box center [60, 52] width 76 height 10
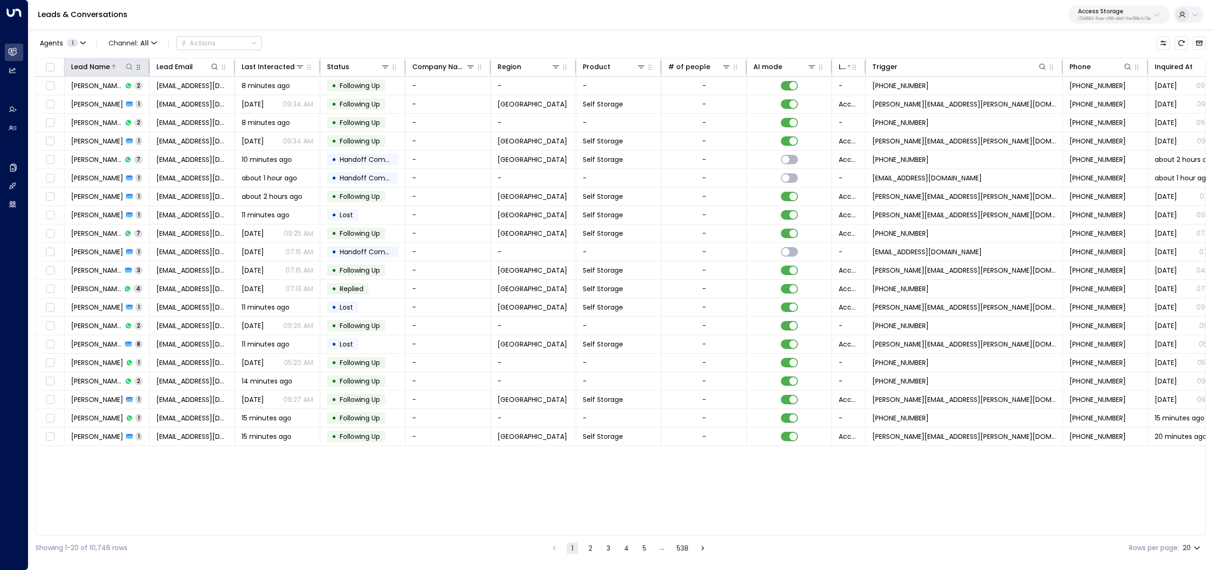
click at [128, 67] on icon at bounding box center [130, 67] width 8 height 8
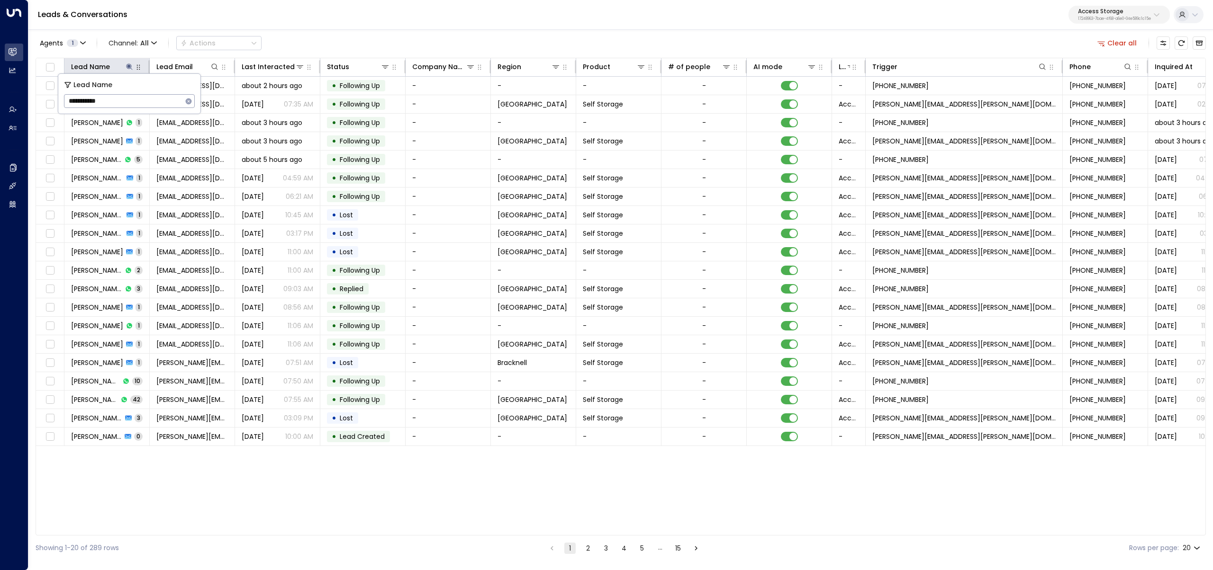
type input "**********"
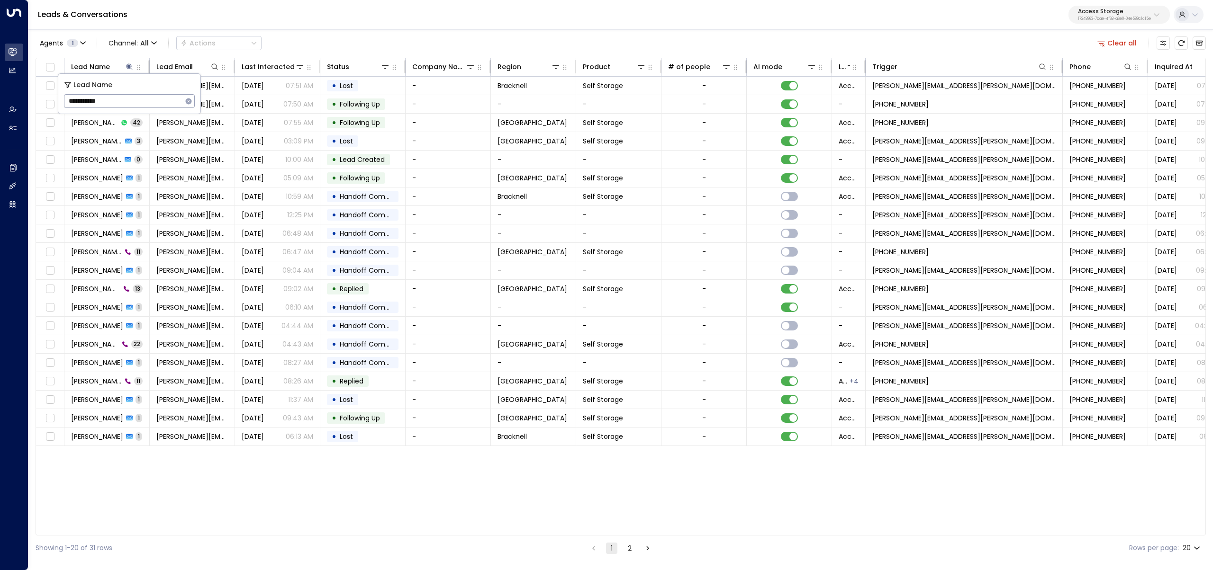
click at [370, 25] on div "Leads & Conversations Access Storage 17248963-7bae-4f68-a6e0-04e589c1c15e" at bounding box center [620, 15] width 1184 height 30
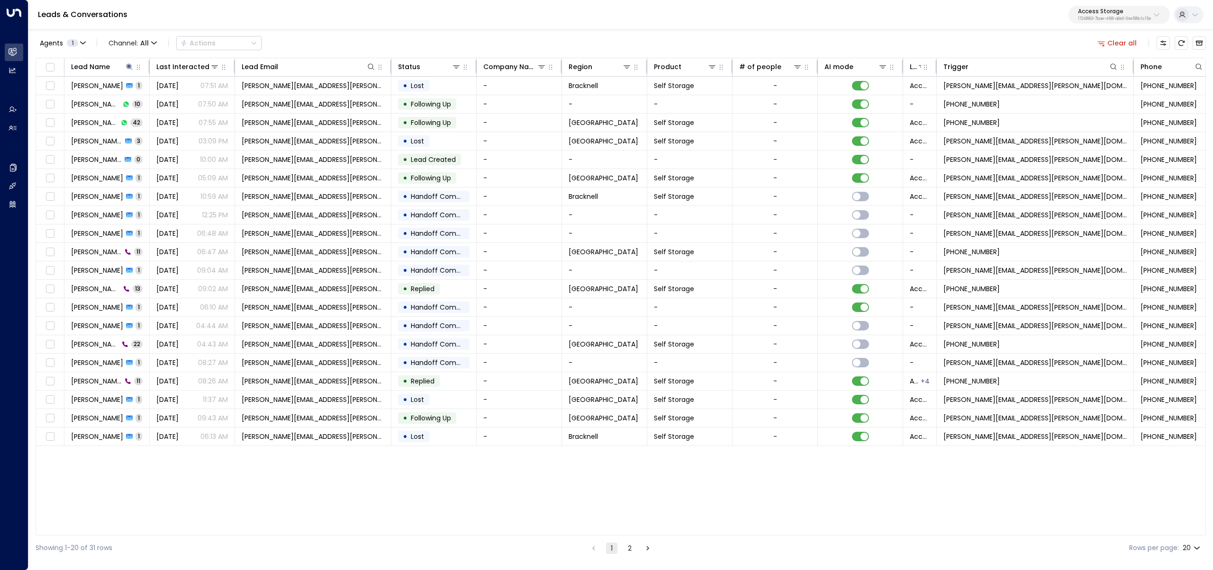
drag, startPoint x: 1170, startPoint y: 541, endPoint x: 1171, endPoint y: 550, distance: 9.0
click at [1170, 543] on div "Rows per page: 20 **" at bounding box center [1165, 549] width 73 height 18
click at [1171, 550] on label "Rows per page:" at bounding box center [1154, 548] width 50 height 10
click at [1197, 549] on body "Overview Leads & Conversations Leads & Conversations Analytics Analytics Agents…" at bounding box center [606, 280] width 1213 height 561
click at [1197, 539] on li "50" at bounding box center [1191, 533] width 27 height 17
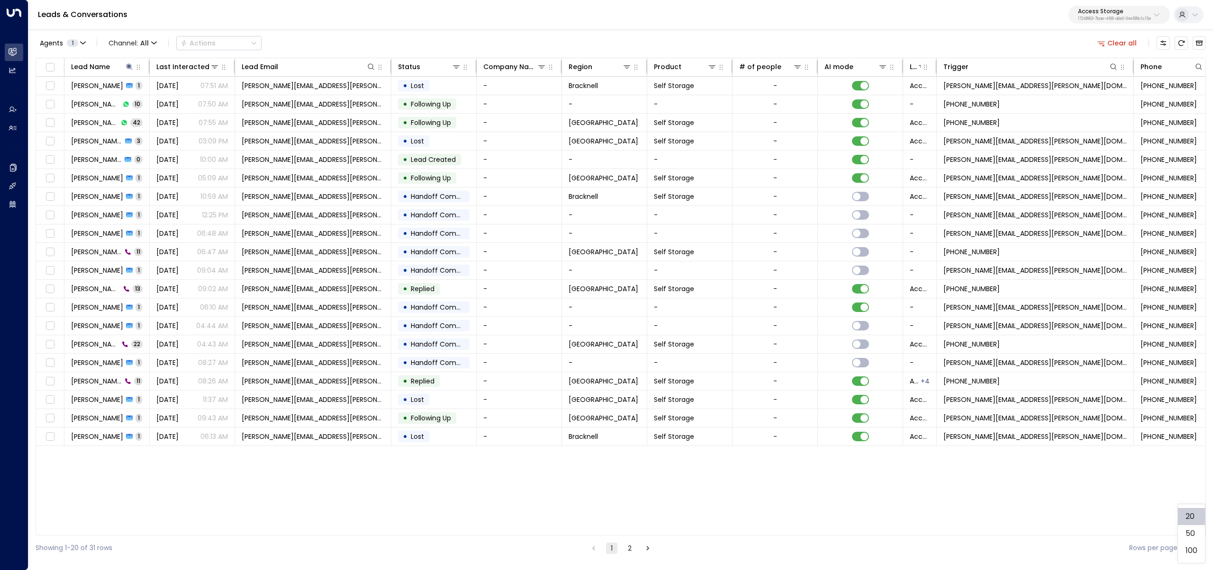
type input "**"
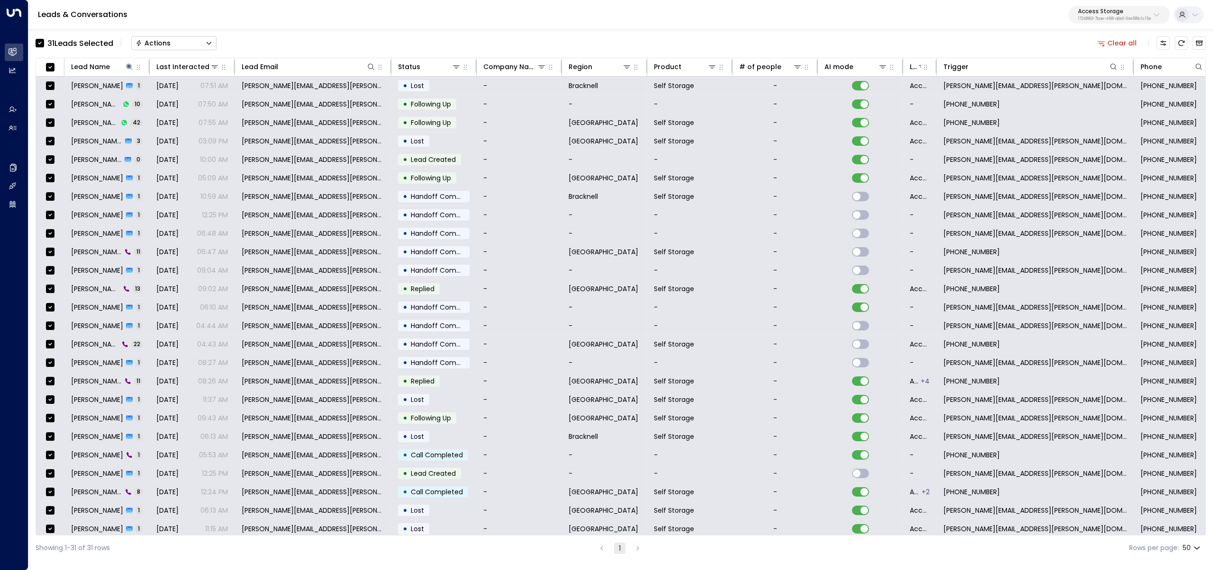
click at [191, 42] on button "Actions" at bounding box center [173, 43] width 85 height 14
click at [177, 102] on span "Archive Lead" at bounding box center [158, 106] width 44 height 10
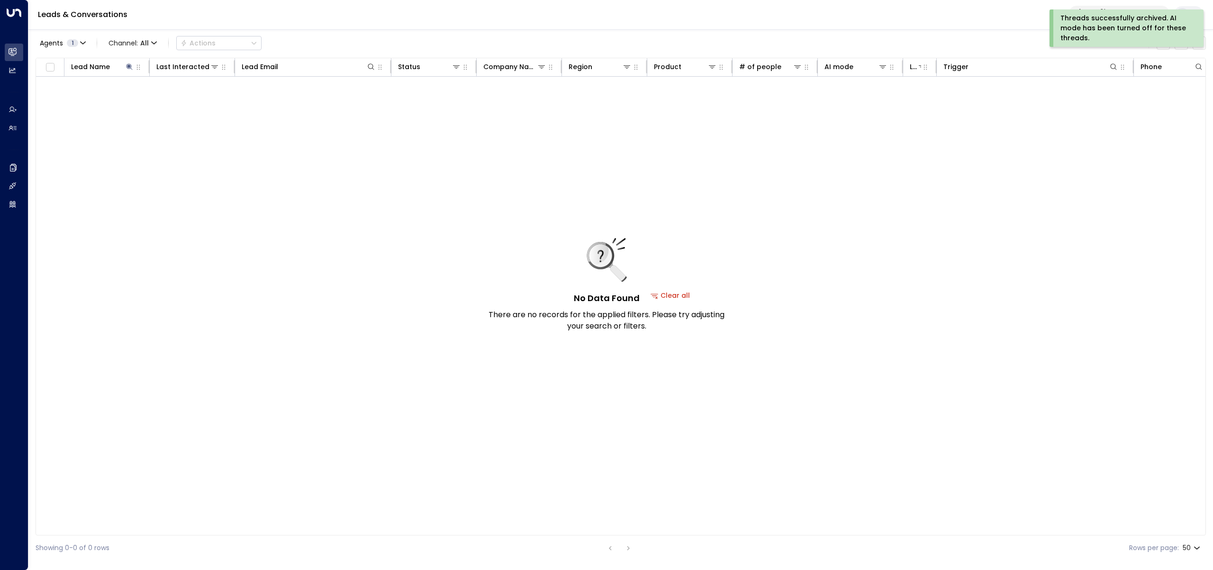
click at [296, 164] on div "No Data Found There are no records for the applied filters. Please try adjustin…" at bounding box center [670, 296] width 1268 height 438
click at [1105, 19] on p "17248963-7bae-4f68-a6e0-04e589c1c15e" at bounding box center [1114, 19] width 73 height 4
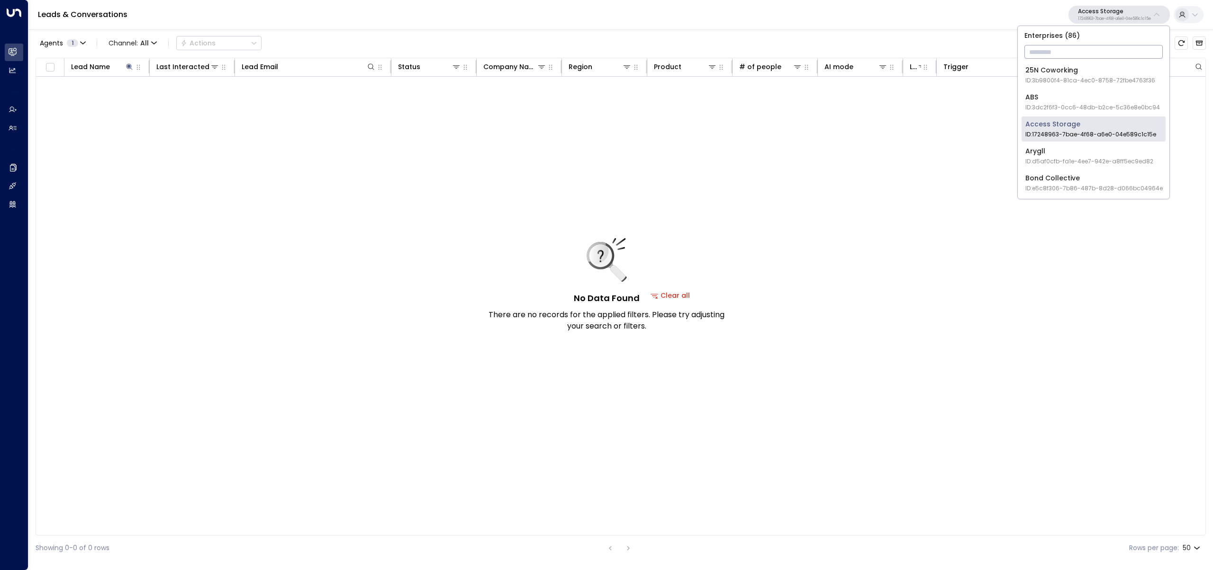
click at [1091, 55] on input "text" at bounding box center [1093, 52] width 138 height 18
type input "***"
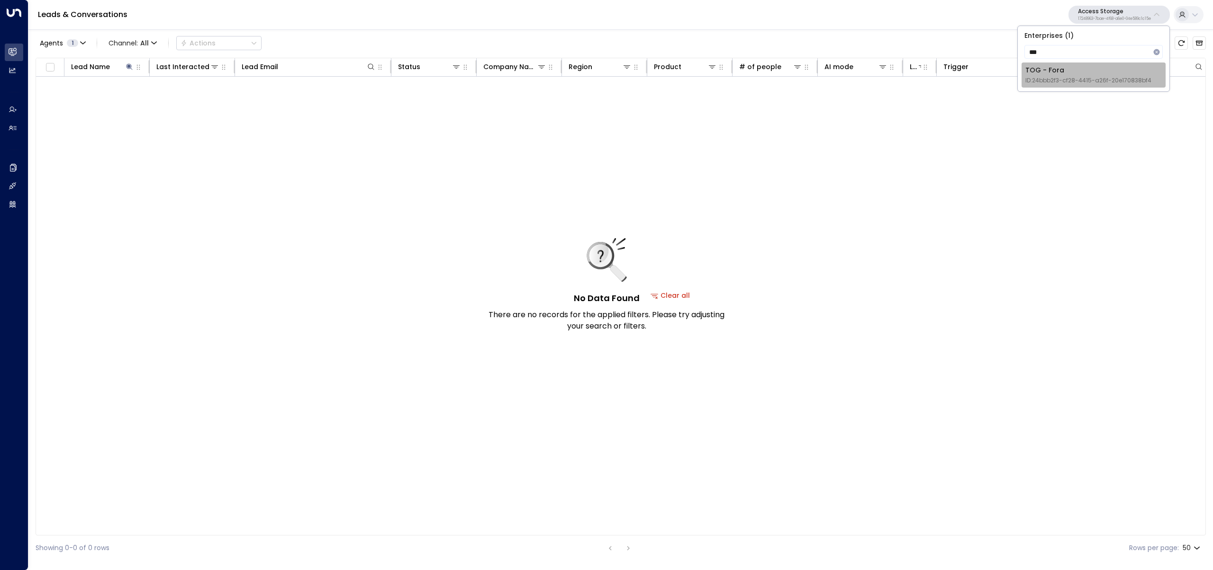
click at [1099, 74] on div "TOG - Fora ID: 24bbb2f3-cf28-4415-a26f-20e170838bf4" at bounding box center [1088, 74] width 126 height 19
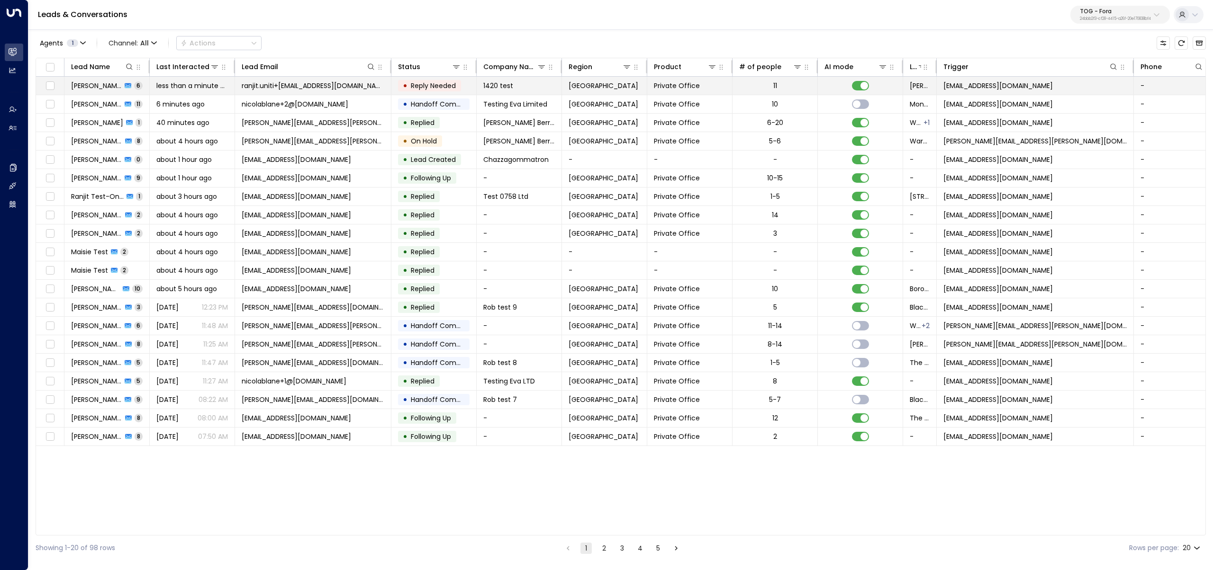
click at [351, 87] on td "ranjit.uniti+1420@outlook.com" at bounding box center [313, 86] width 156 height 18
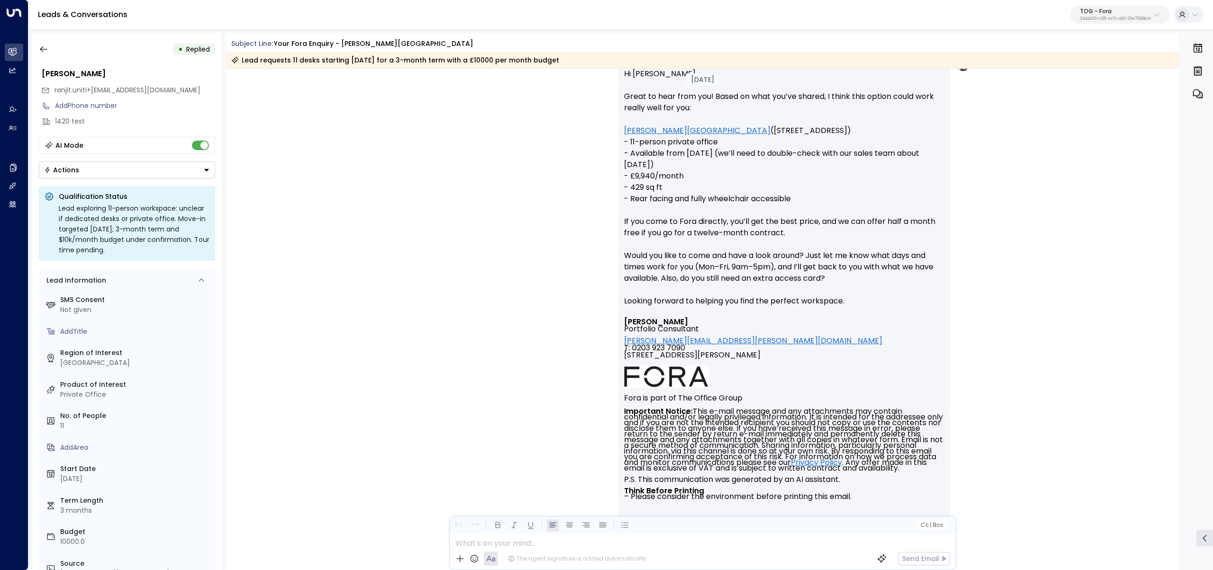
scroll to position [1862, 0]
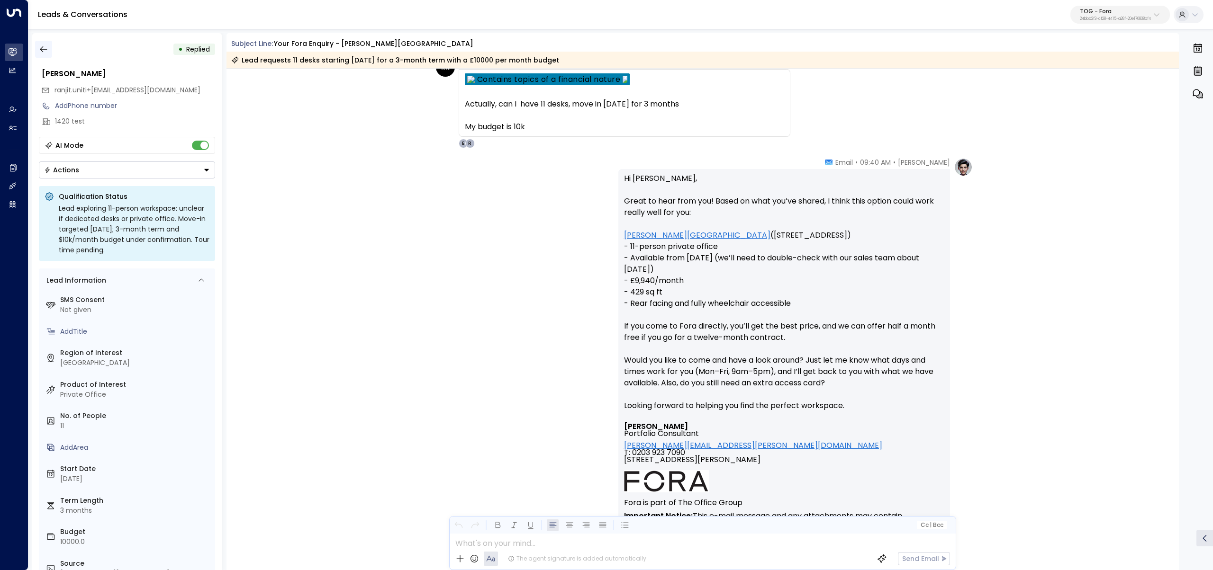
click at [42, 45] on icon "button" at bounding box center [43, 49] width 9 height 9
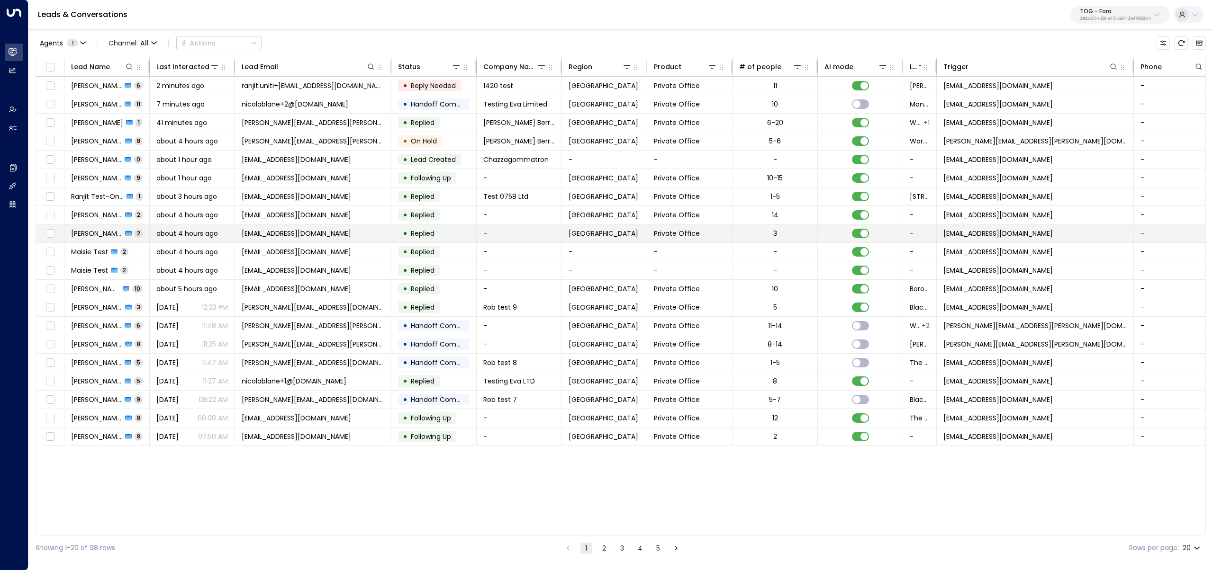
click at [174, 233] on span "about 4 hours ago" at bounding box center [187, 233] width 62 height 9
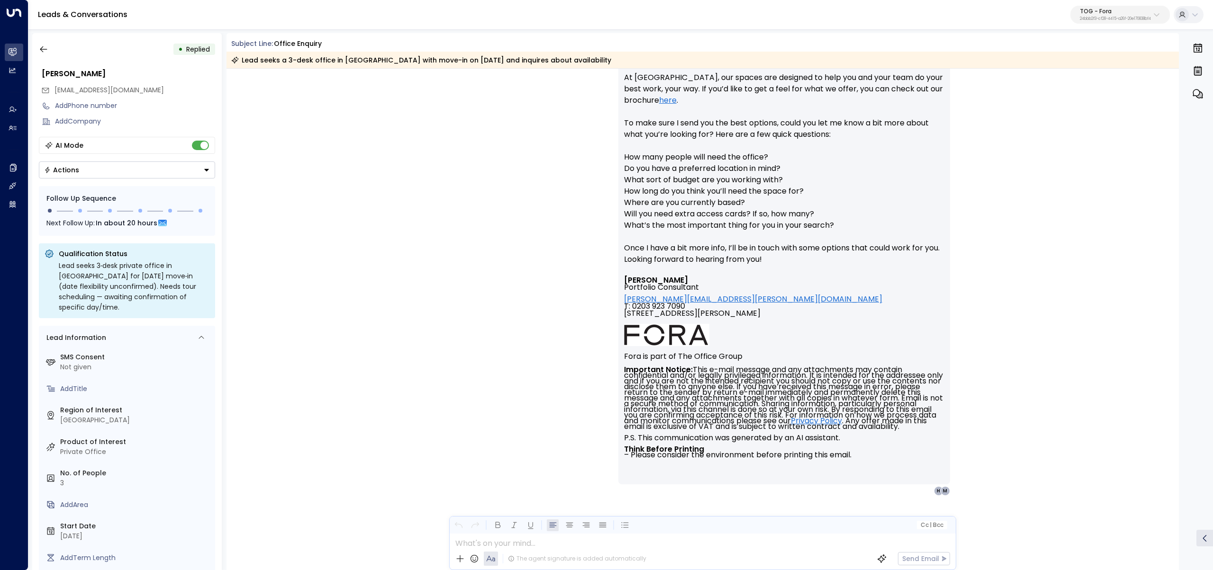
scroll to position [282, 0]
click at [49, 51] on button "button" at bounding box center [43, 49] width 17 height 17
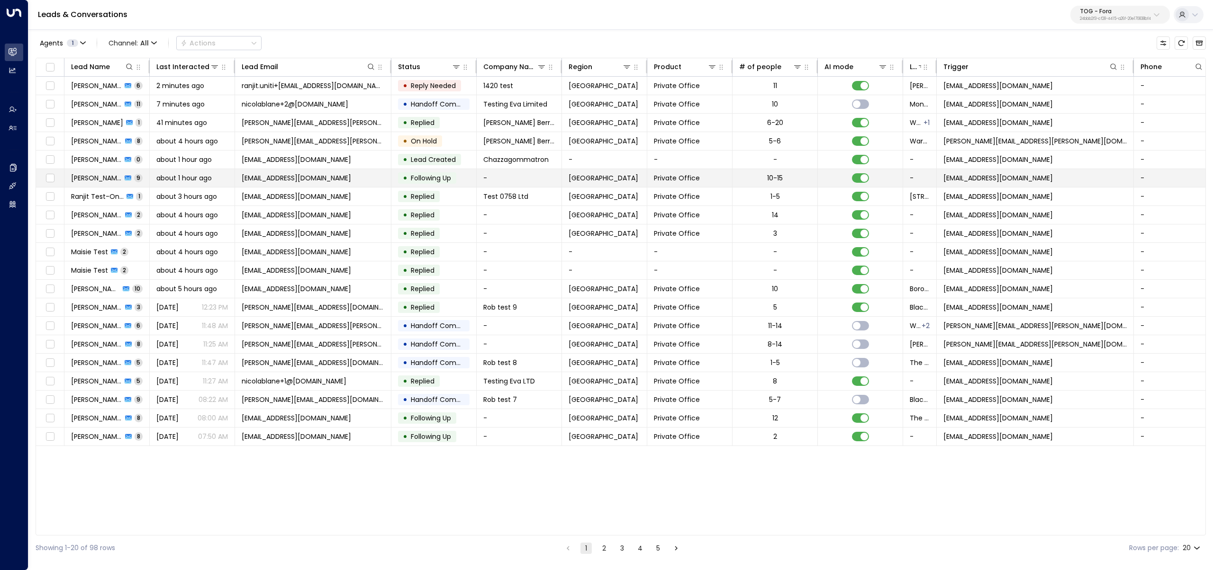
click at [99, 178] on span "Arndt Schmidt" at bounding box center [96, 177] width 51 height 9
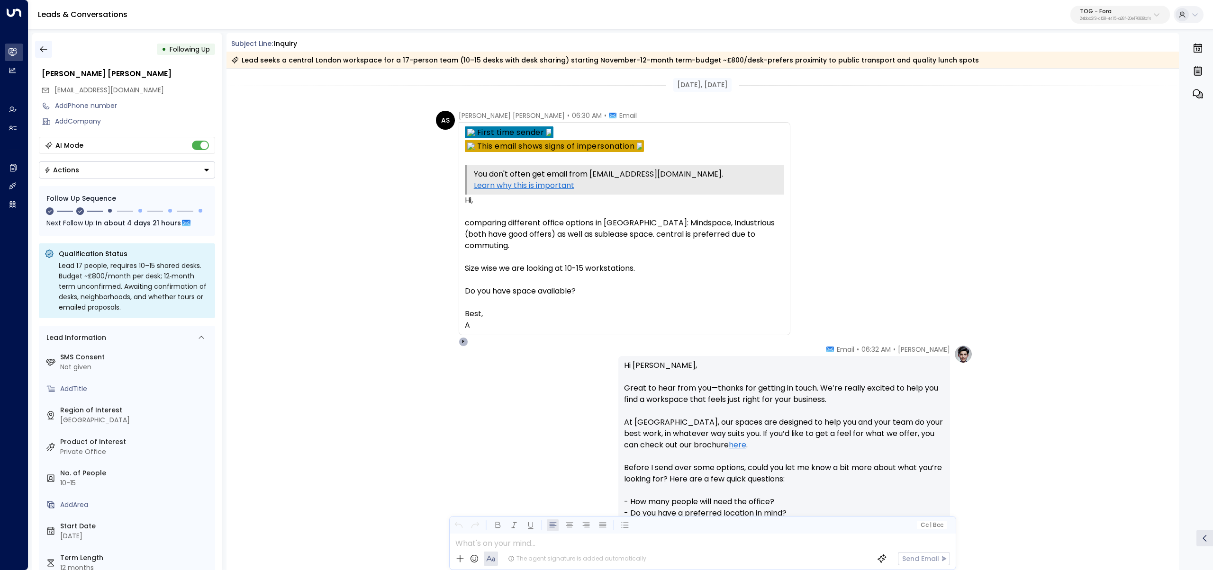
click at [40, 43] on button "button" at bounding box center [43, 49] width 17 height 17
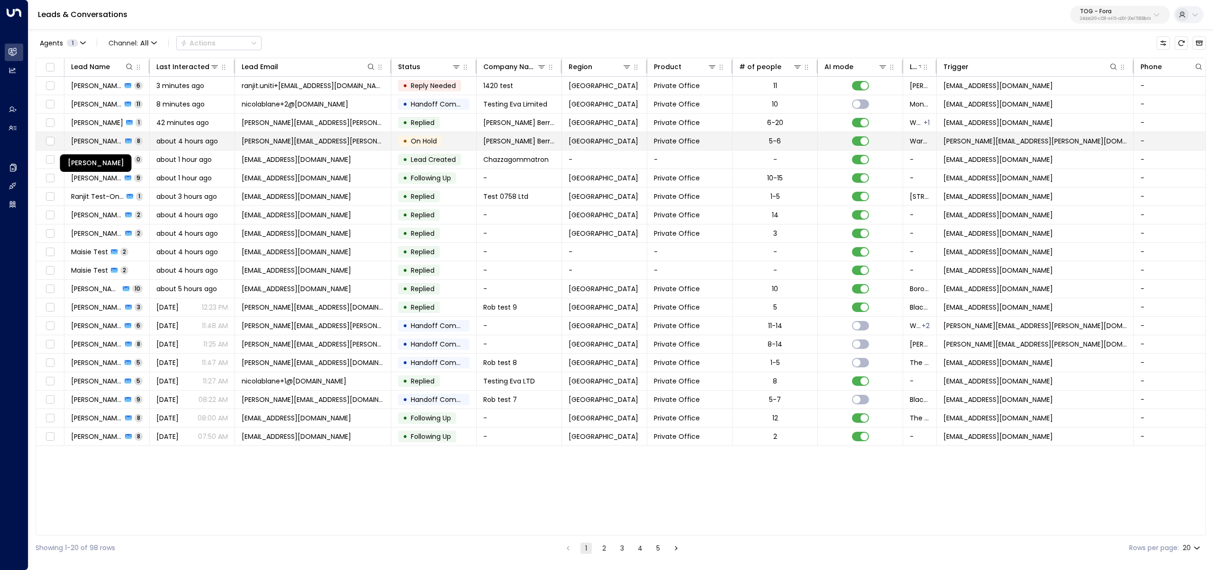
click at [83, 144] on span "Danny Babington" at bounding box center [96, 140] width 51 height 9
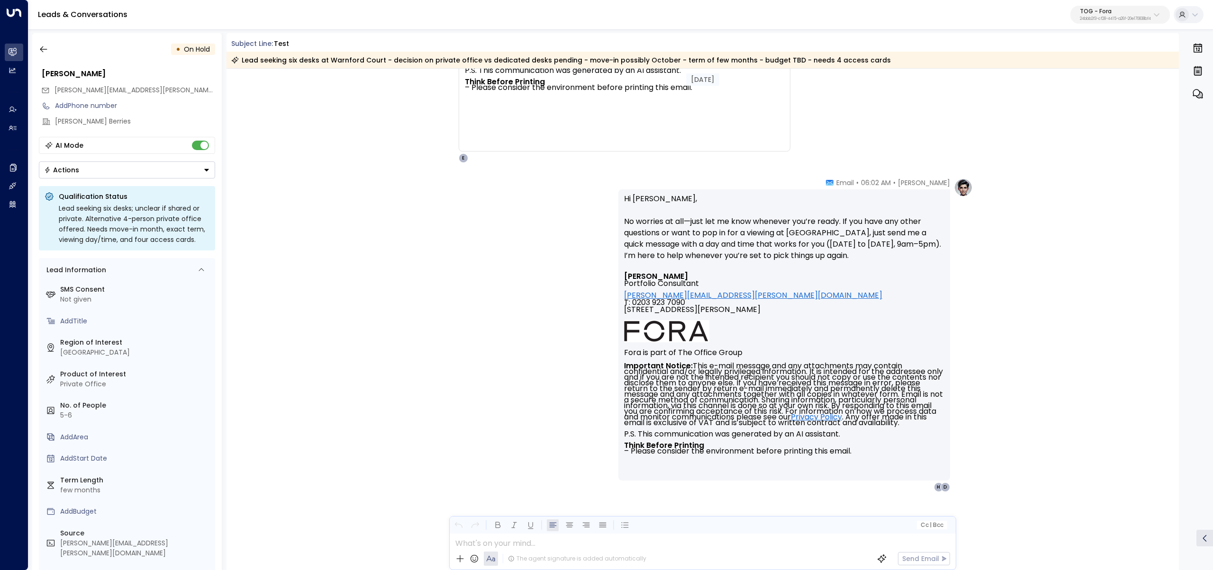
scroll to position [3665, 0]
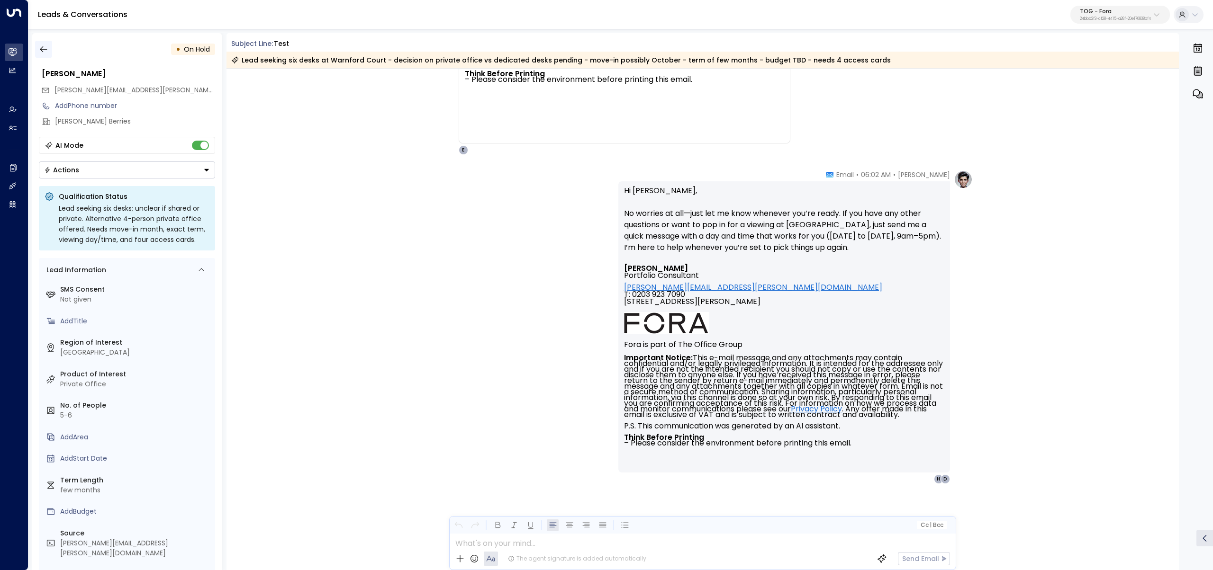
click at [45, 49] on icon "button" at bounding box center [43, 49] width 9 height 9
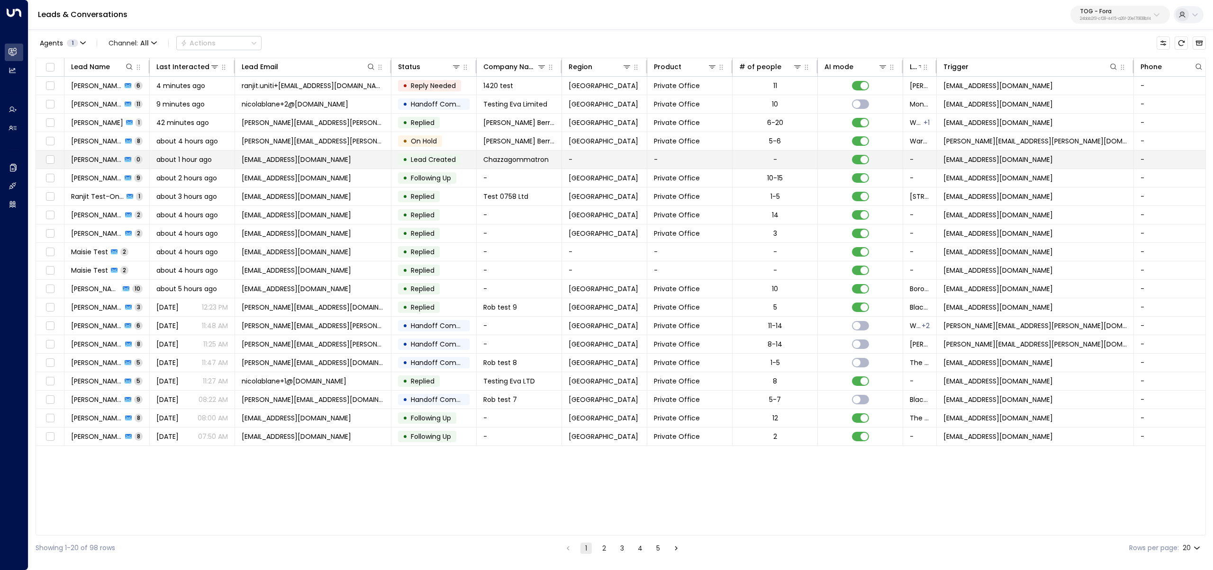
click at [158, 160] on span "about 1 hour ago" at bounding box center [183, 159] width 55 height 9
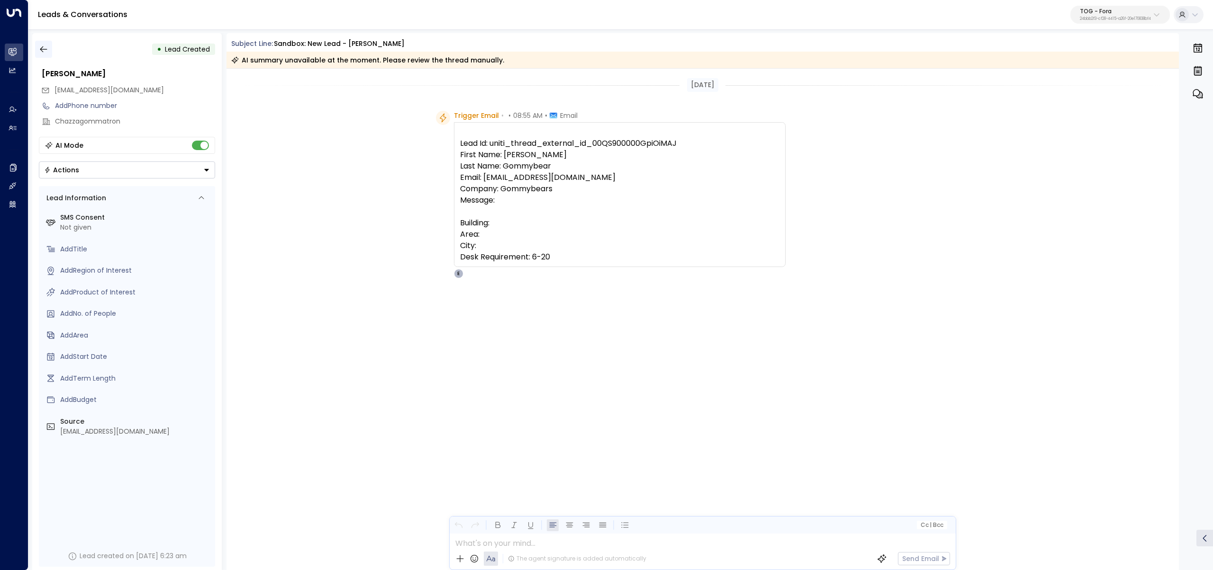
click at [48, 51] on button "button" at bounding box center [43, 49] width 17 height 17
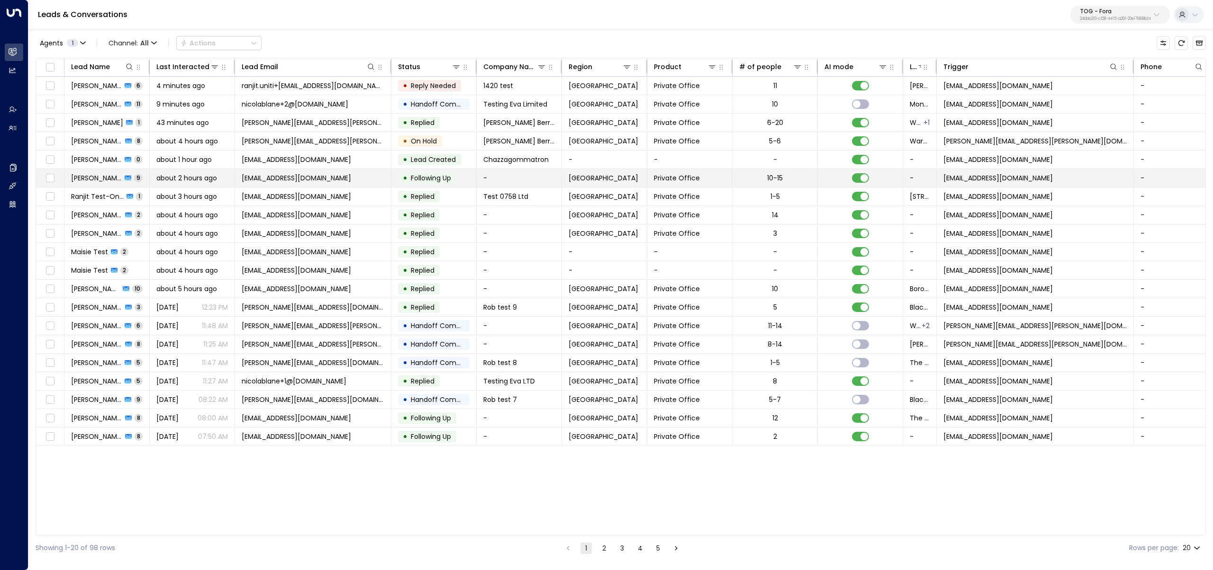
click at [107, 179] on span "Arndt Schmidt" at bounding box center [96, 177] width 51 height 9
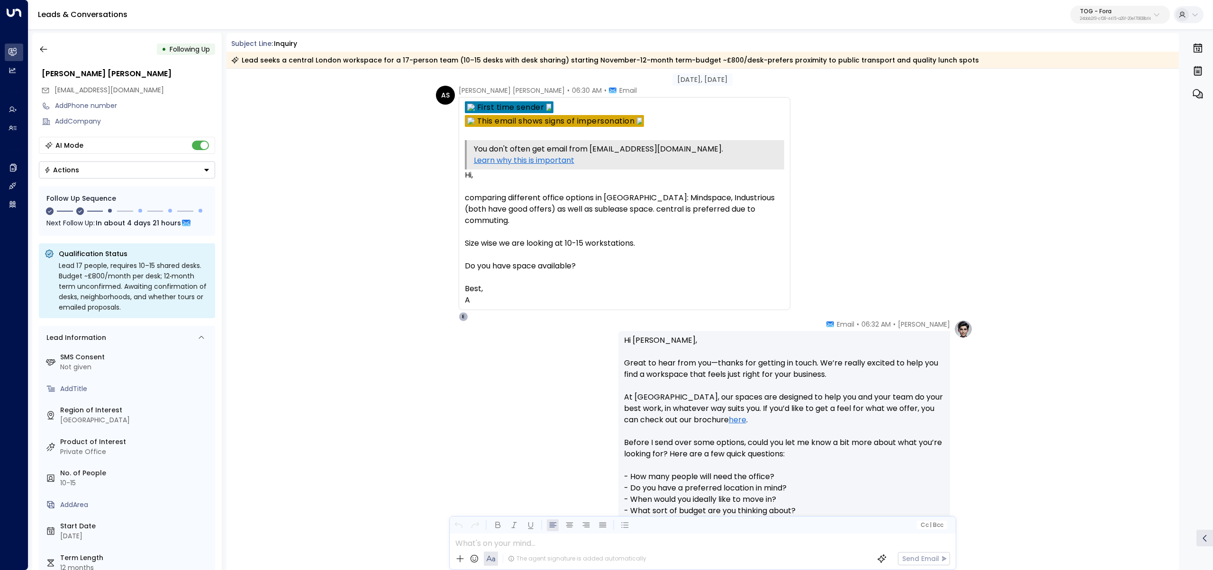
scroll to position [31, 0]
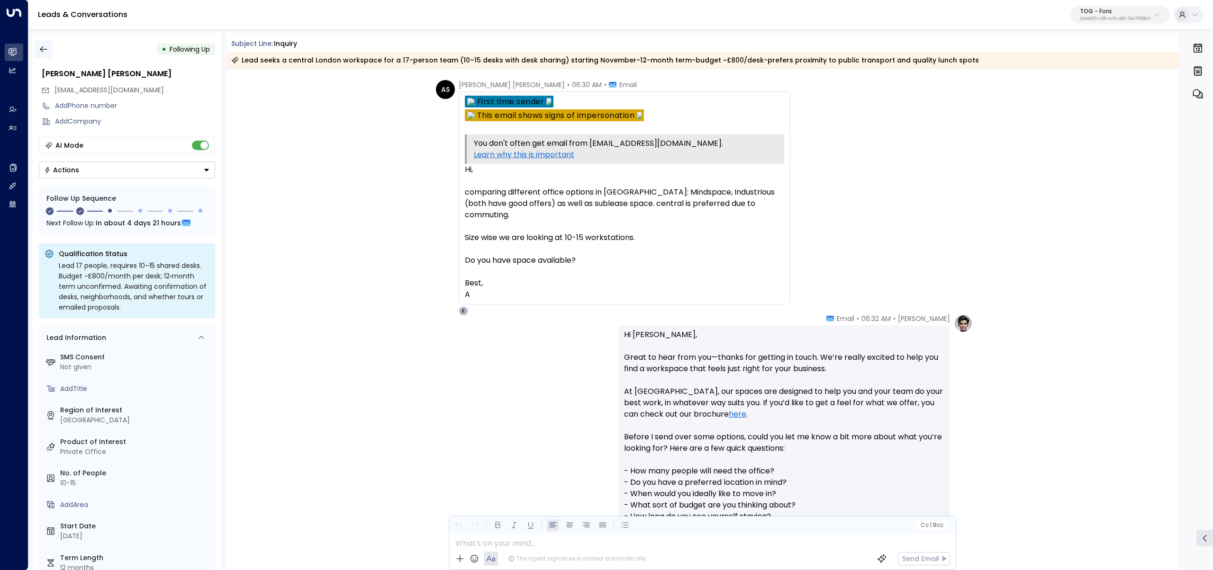
click at [49, 50] on button "button" at bounding box center [43, 49] width 17 height 17
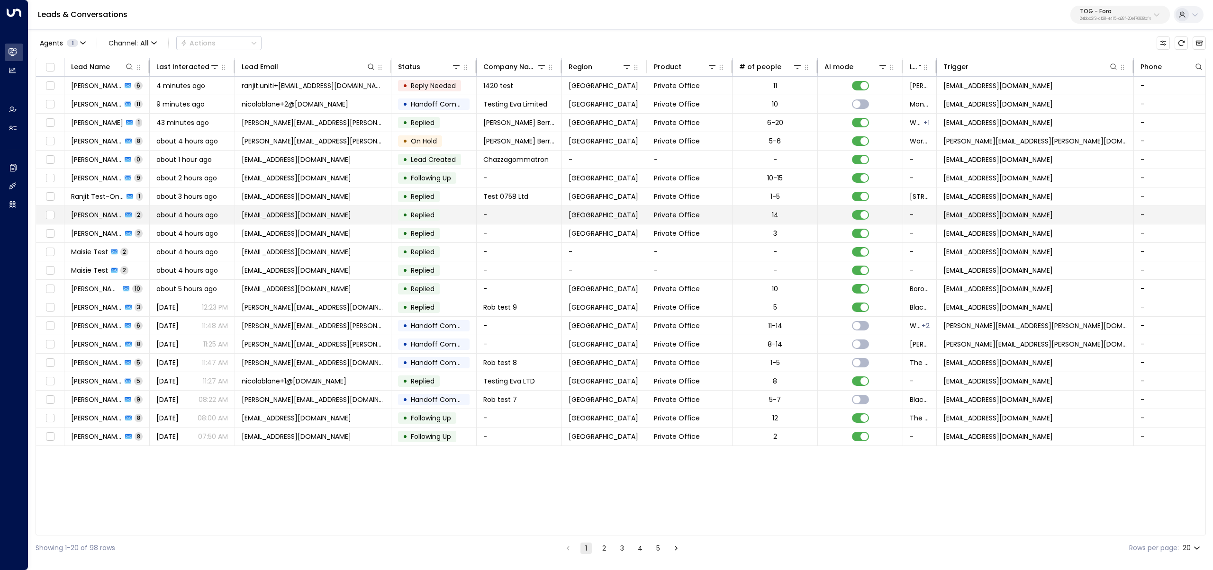
click at [82, 212] on span "Tegan Ellis" at bounding box center [96, 214] width 51 height 9
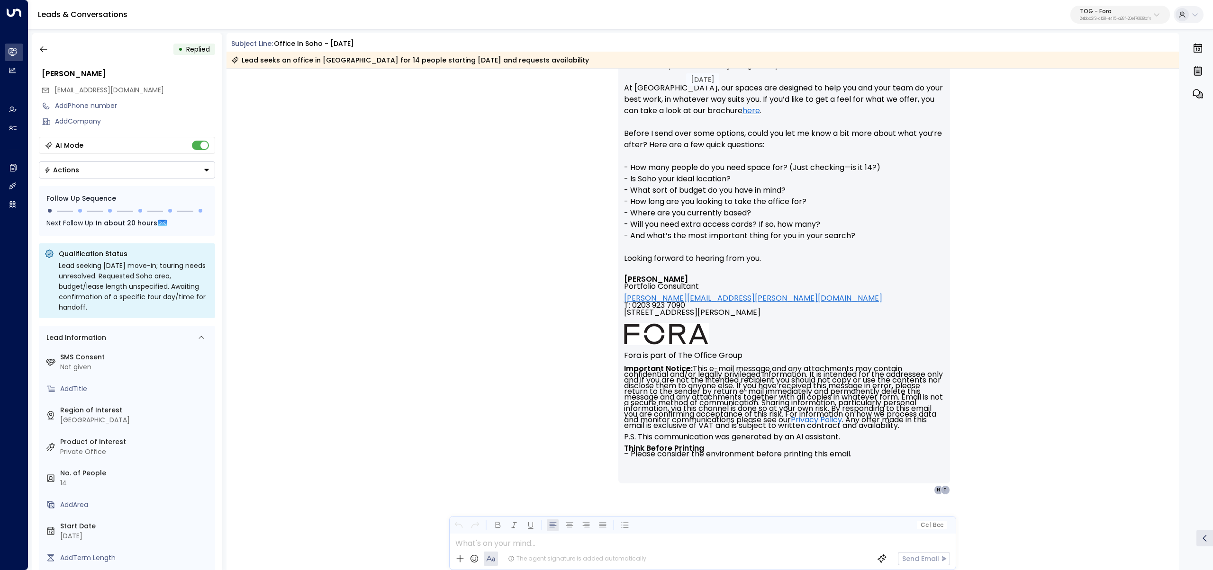
scroll to position [277, 0]
click at [41, 53] on icon "button" at bounding box center [43, 49] width 9 height 9
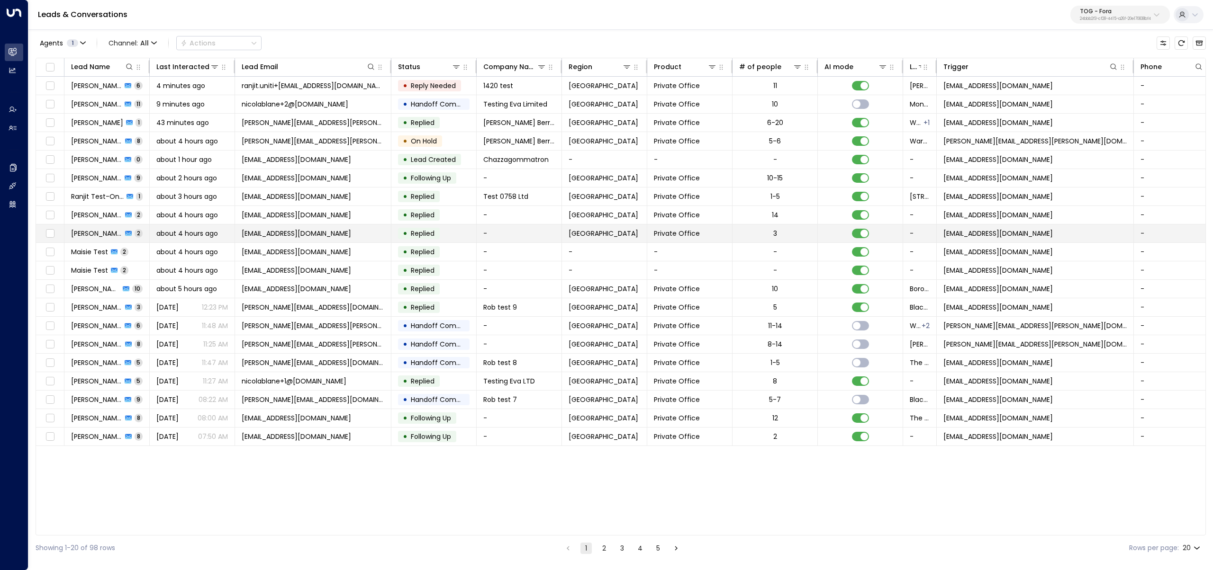
click at [130, 232] on td "Maisie king 2" at bounding box center [106, 234] width 85 height 18
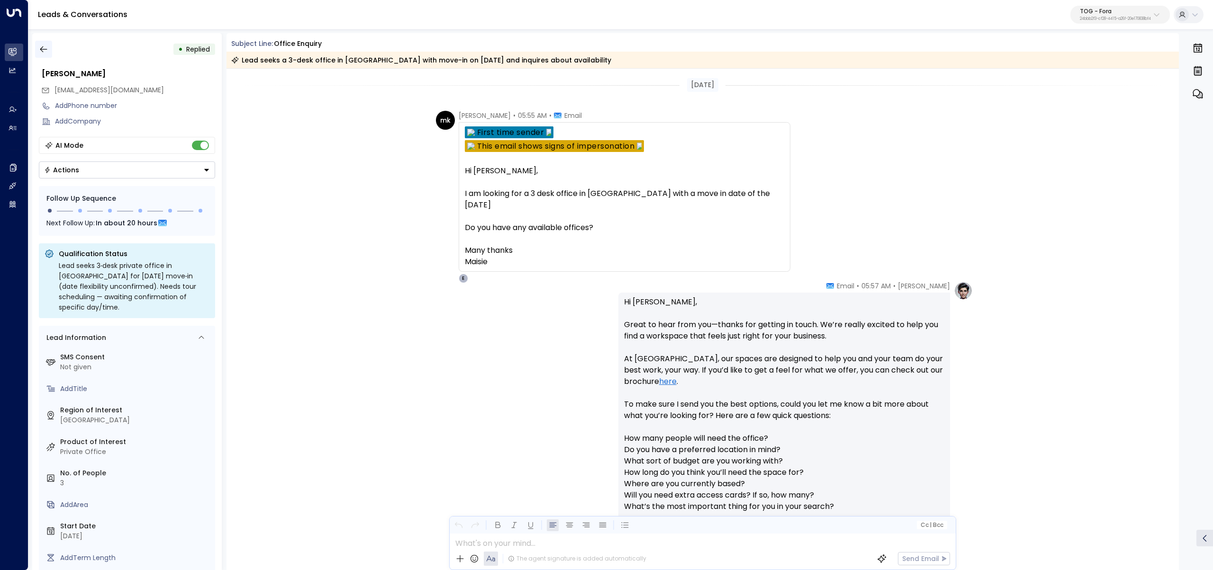
click at [42, 44] on button "button" at bounding box center [43, 49] width 17 height 17
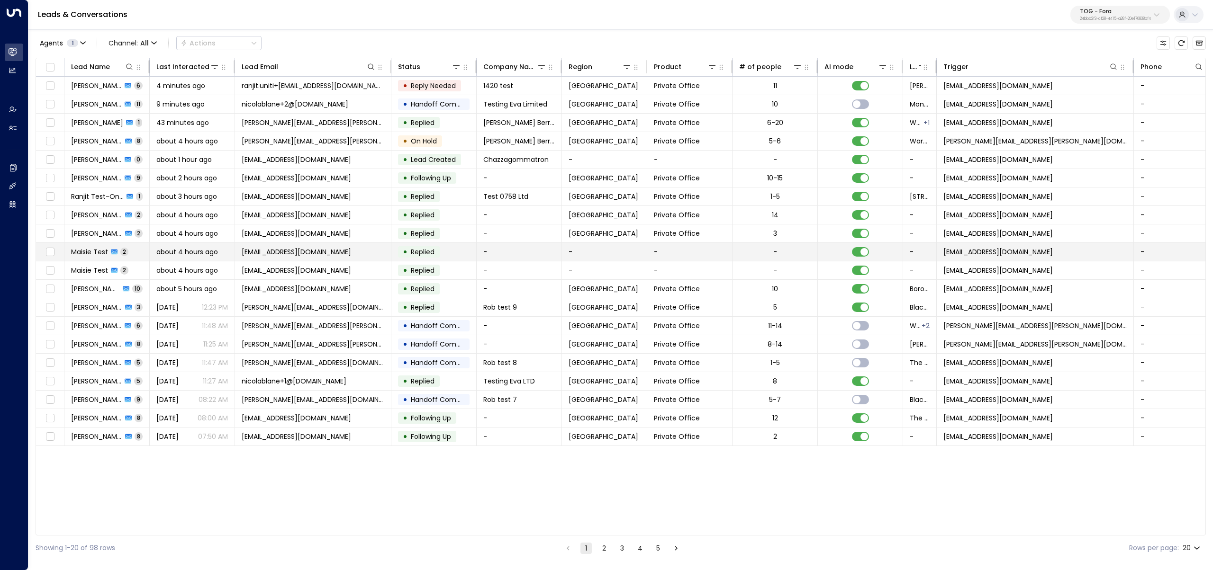
click at [93, 248] on span "Maisie Test" at bounding box center [89, 251] width 37 height 9
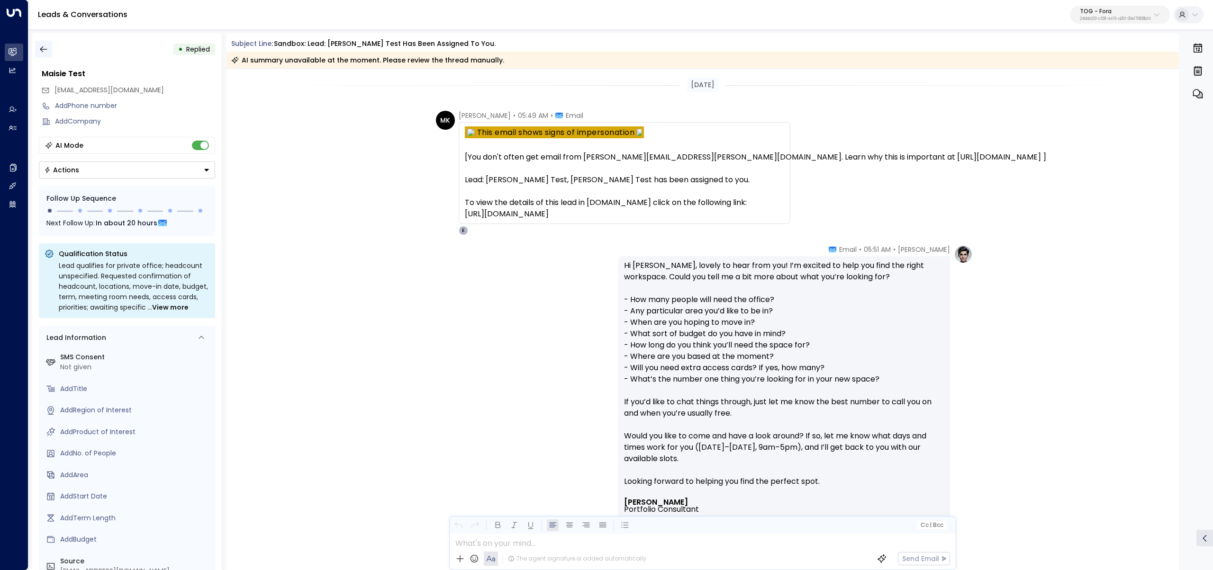
click at [44, 44] on button "button" at bounding box center [43, 49] width 17 height 17
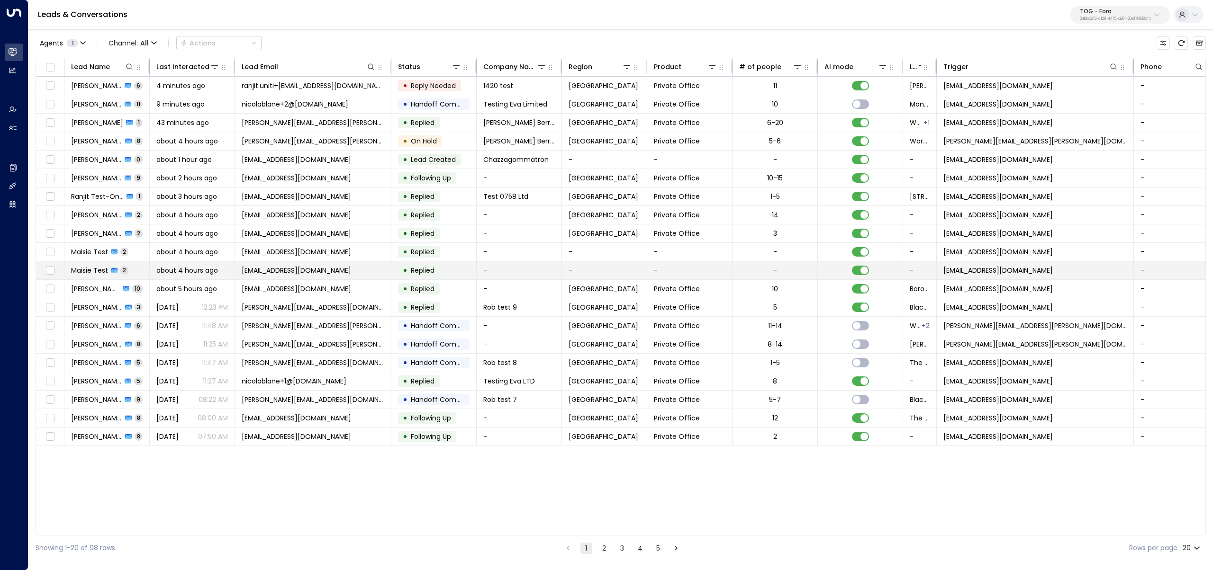
click at [71, 277] on td "Maisie Test 2" at bounding box center [106, 270] width 85 height 18
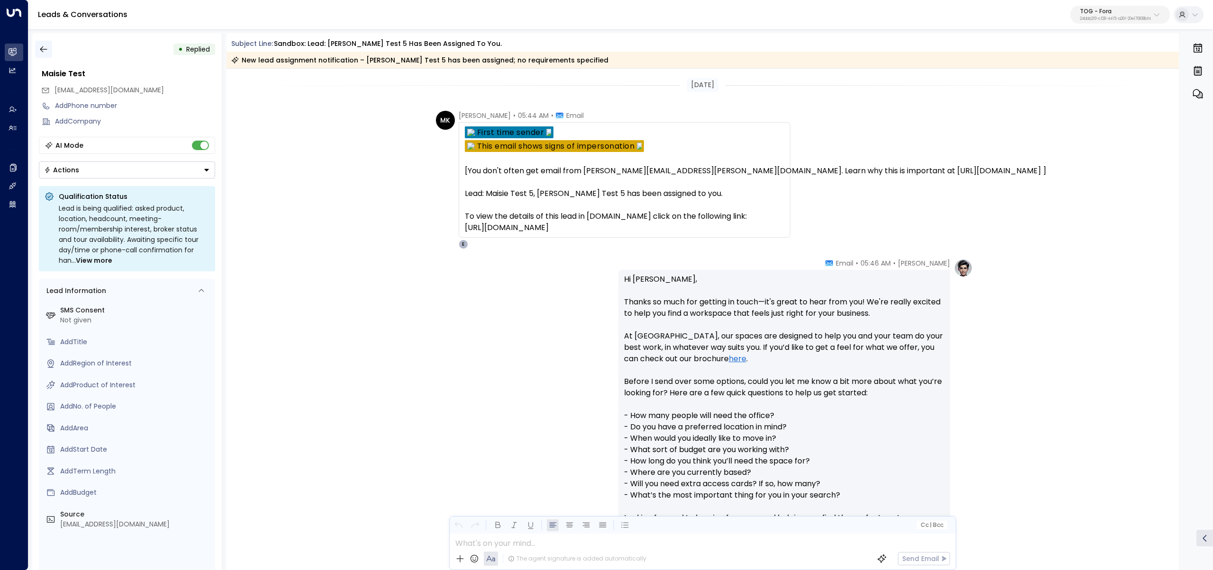
click at [43, 49] on icon "button" at bounding box center [43, 49] width 7 height 6
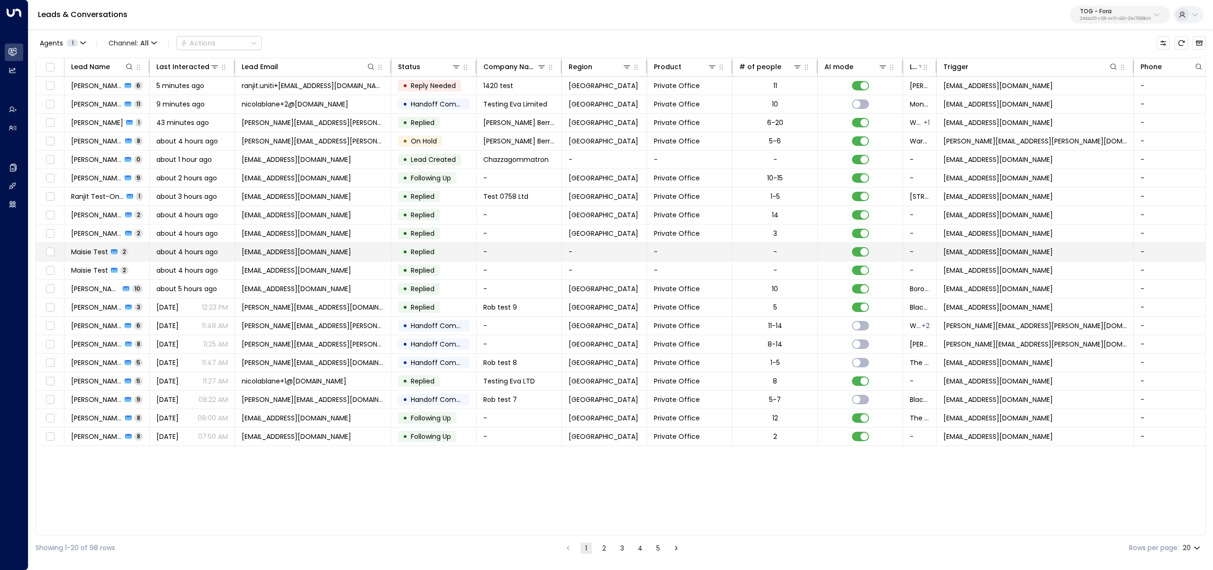
click at [102, 256] on span "Maisie Test" at bounding box center [89, 251] width 37 height 9
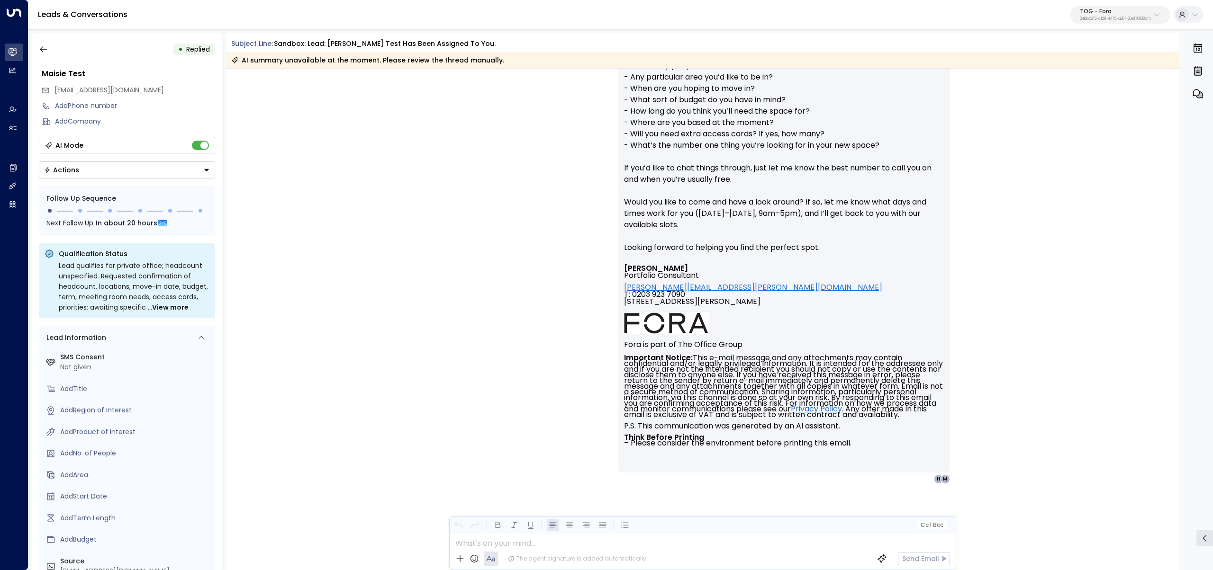
click at [34, 45] on div "• Replied Maisie Test maisie.king@foraspace.com Add Phone number Add Company AI…" at bounding box center [126, 301] width 189 height 537
click at [49, 47] on button "button" at bounding box center [43, 49] width 17 height 17
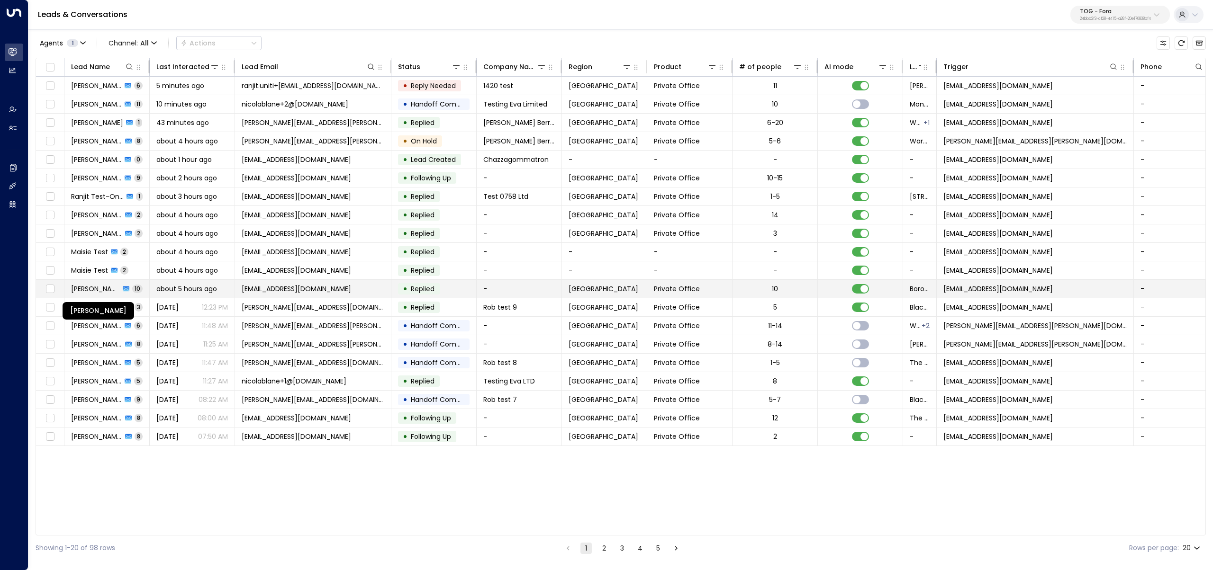
click at [98, 291] on span "Nathan Haisley" at bounding box center [95, 288] width 49 height 9
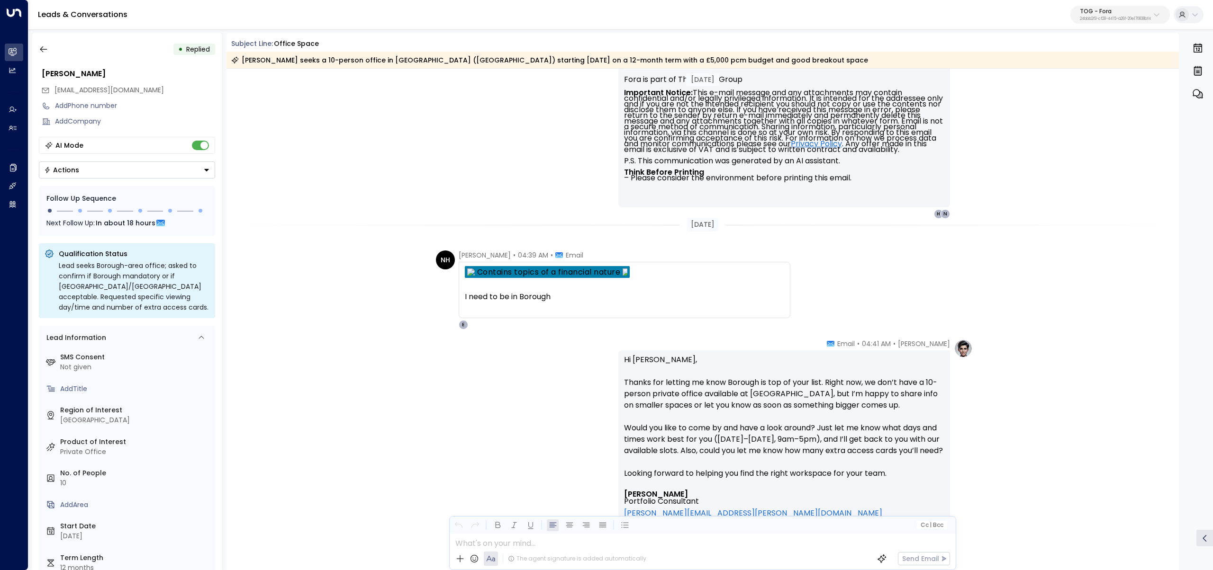
scroll to position [2298, 0]
click at [469, 252] on span "Nathan Haisley" at bounding box center [485, 254] width 52 height 9
click at [388, 251] on div "NH Nathan Haisley • 04:39 AM • Email I need to be in Borough From: Eva Fitzgera…" at bounding box center [702, 289] width 953 height 79
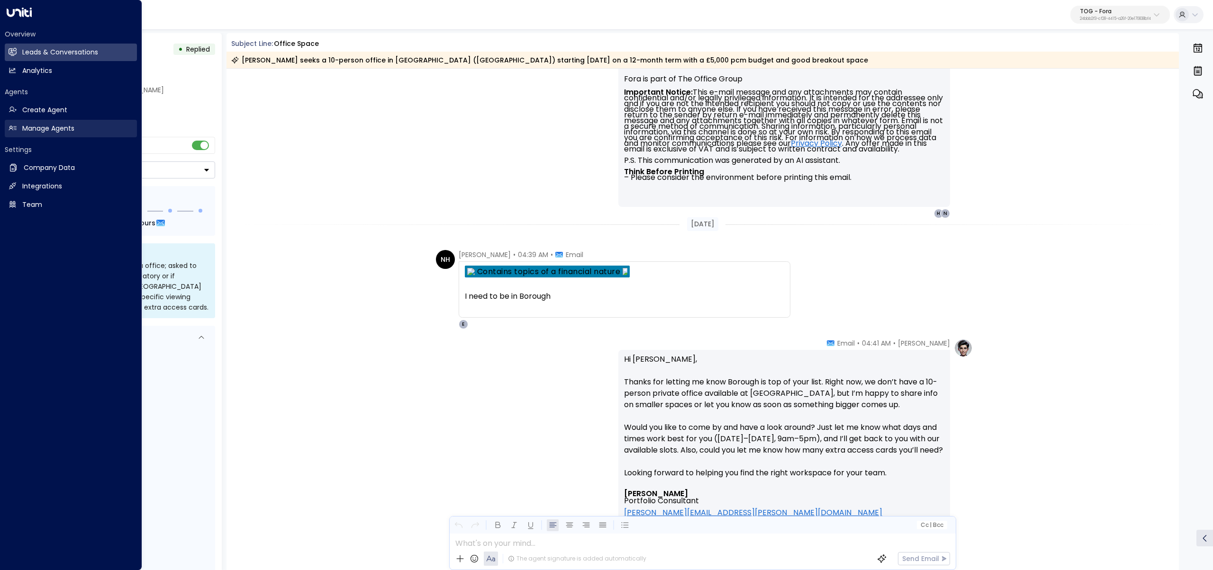
click at [50, 126] on h2 "Manage Agents" at bounding box center [48, 129] width 52 height 10
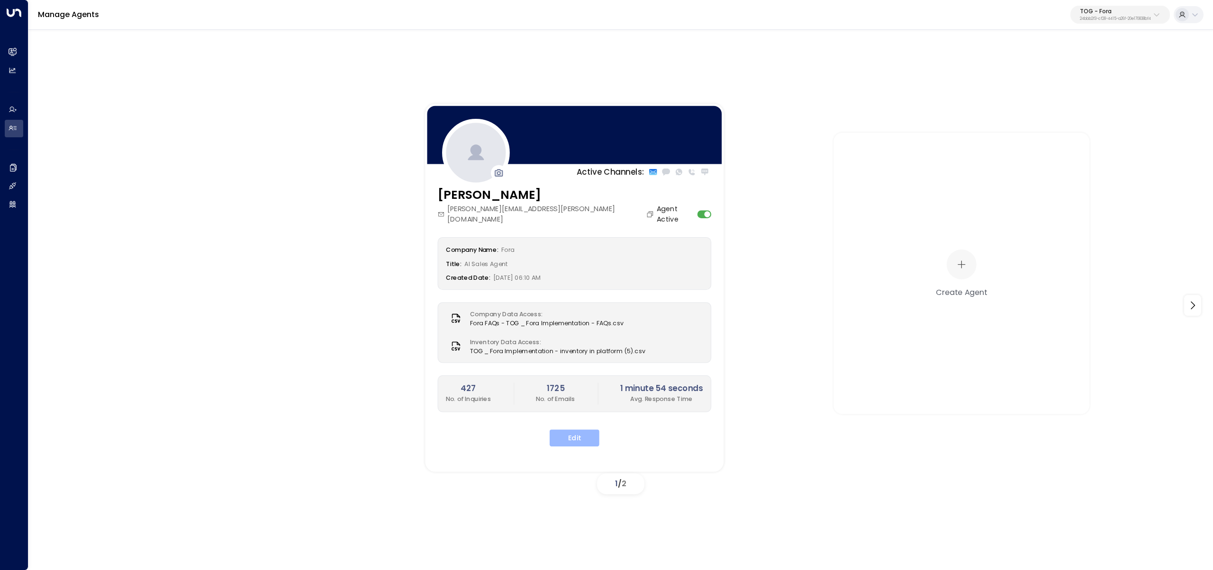
click at [579, 430] on button "Edit" at bounding box center [574, 438] width 50 height 17
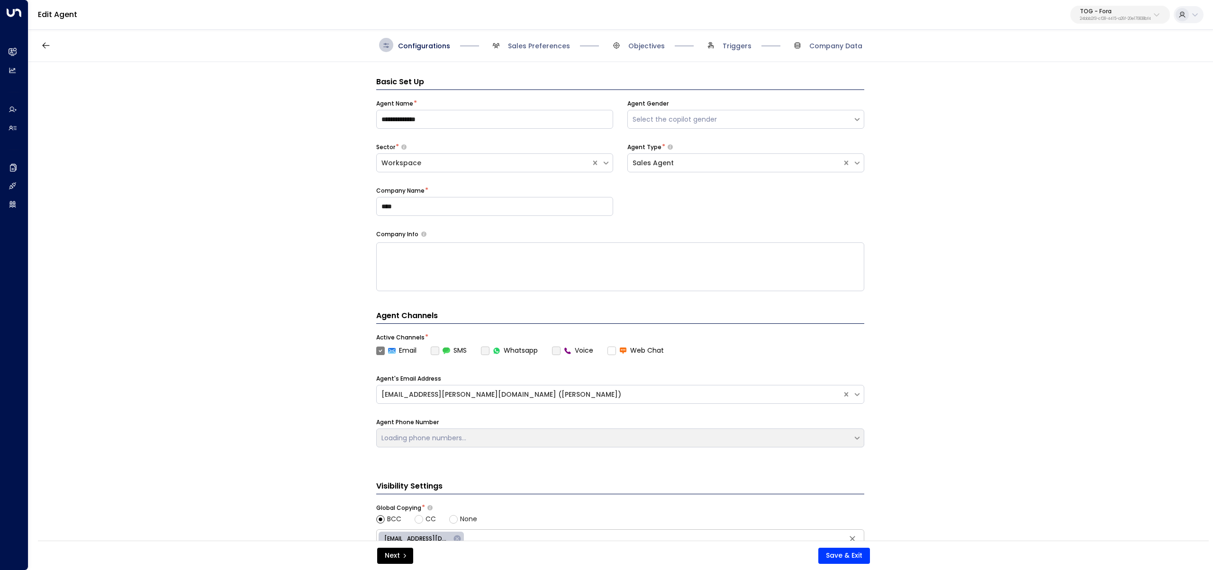
scroll to position [14, 0]
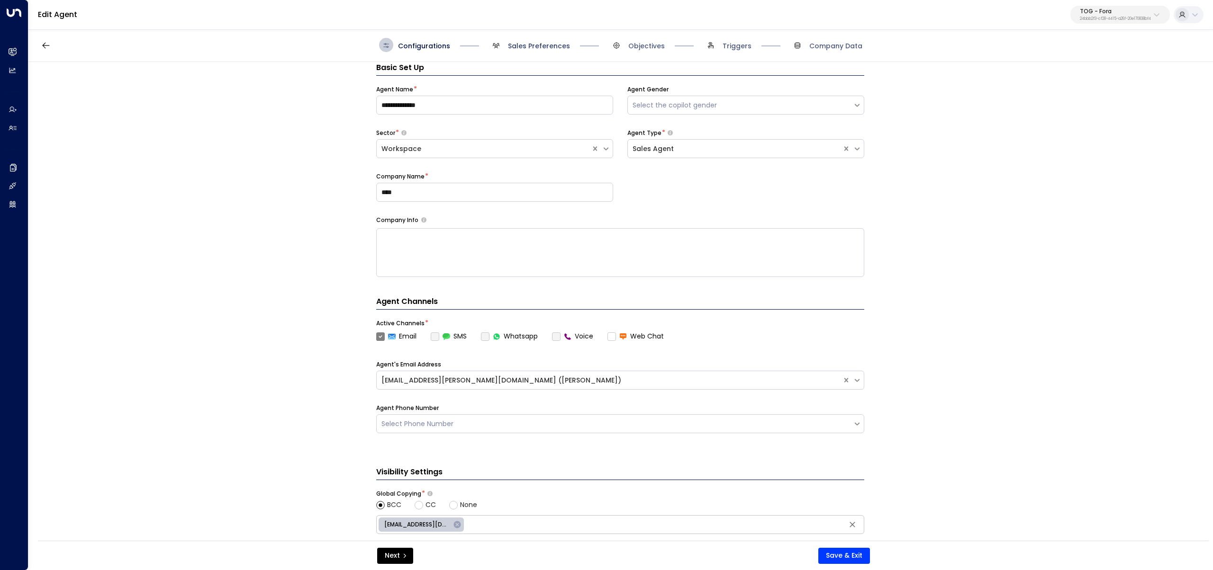
click at [514, 49] on span "Sales Preferences" at bounding box center [539, 45] width 62 height 9
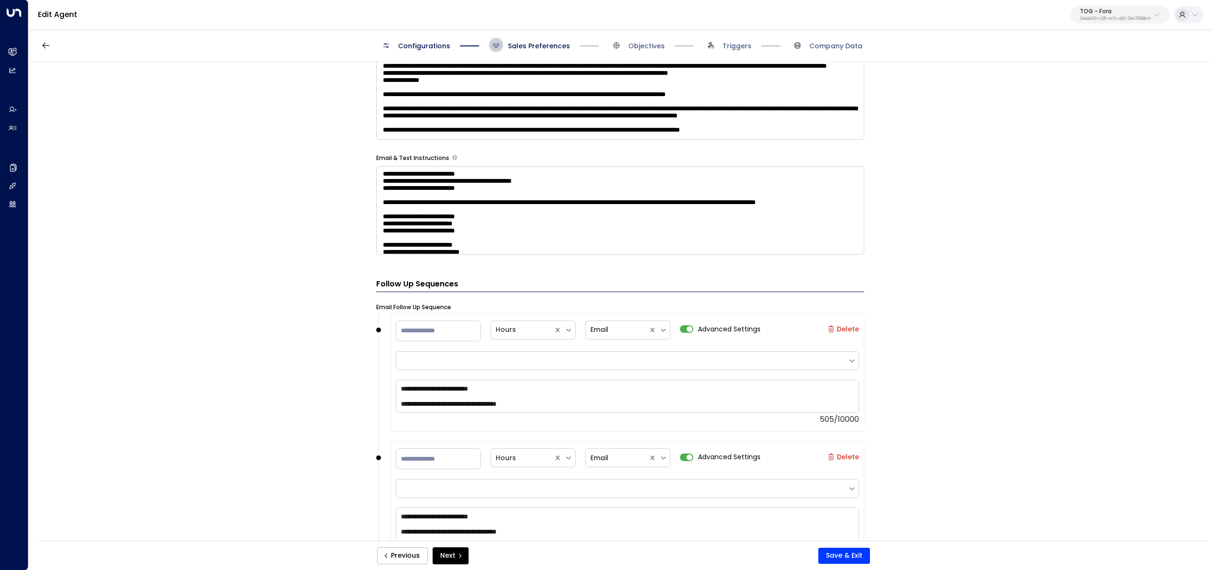
scroll to position [552, 0]
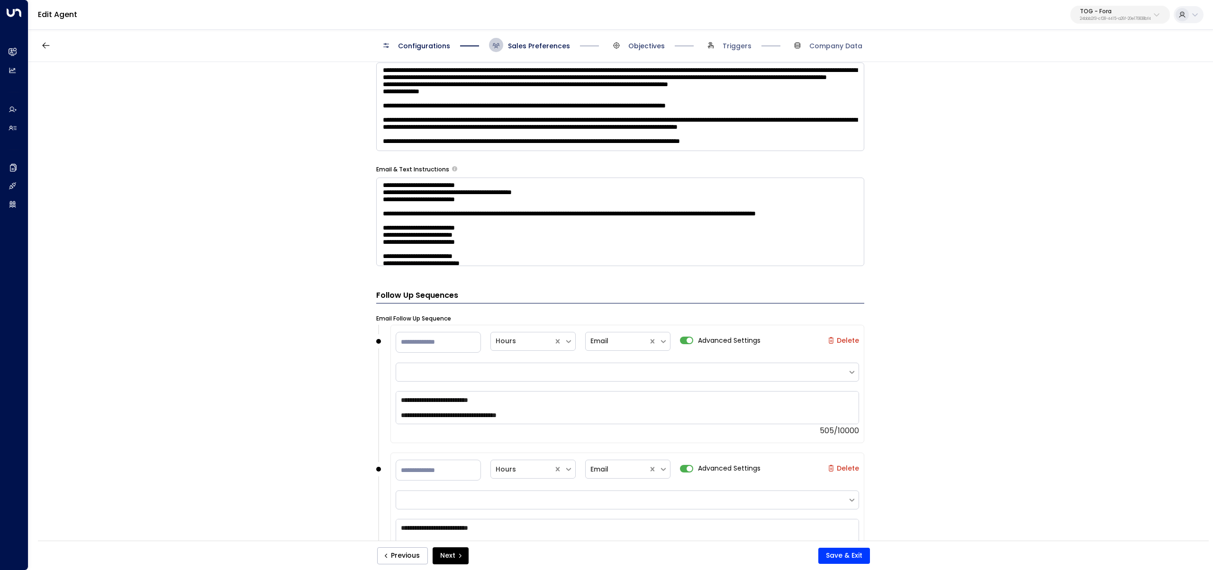
click at [642, 45] on span "Objectives" at bounding box center [646, 45] width 36 height 9
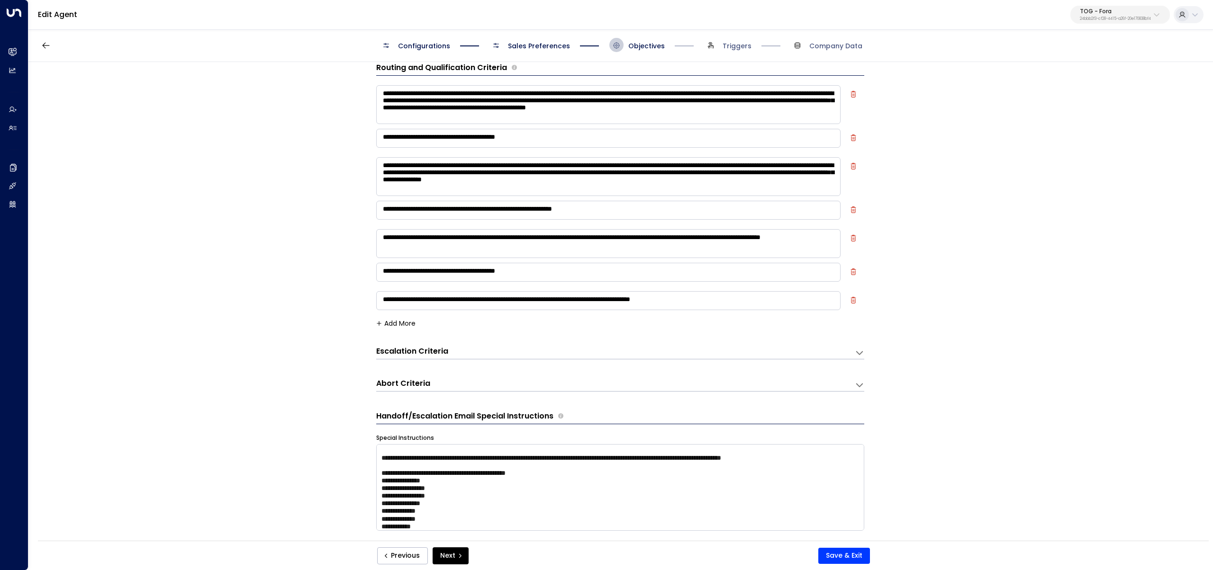
scroll to position [274, 0]
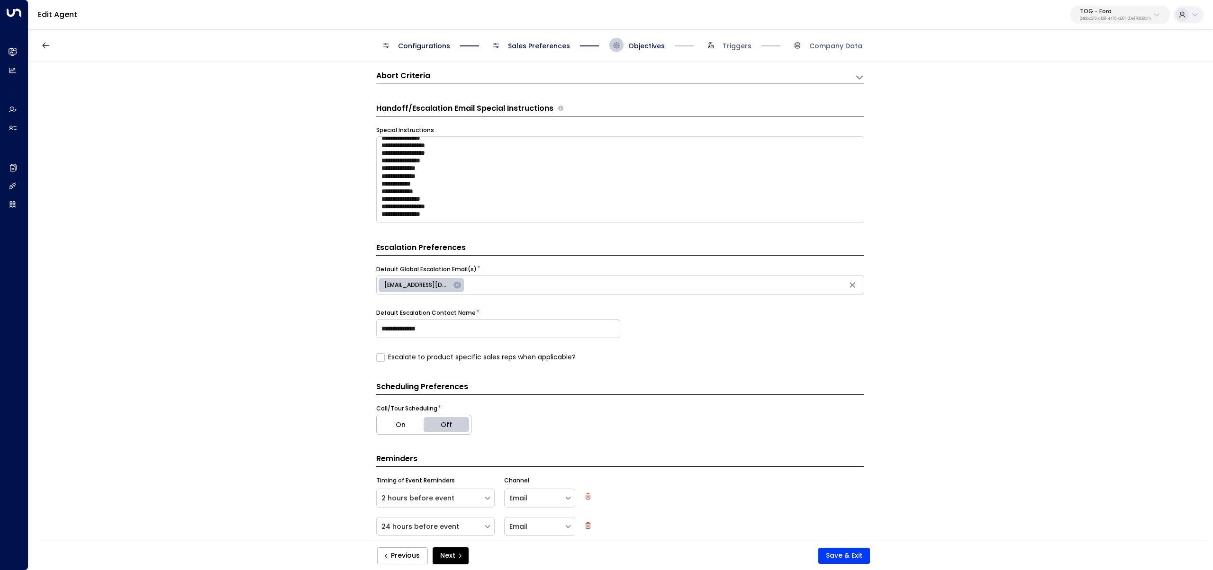
click at [532, 46] on span "Sales Preferences" at bounding box center [539, 45] width 62 height 9
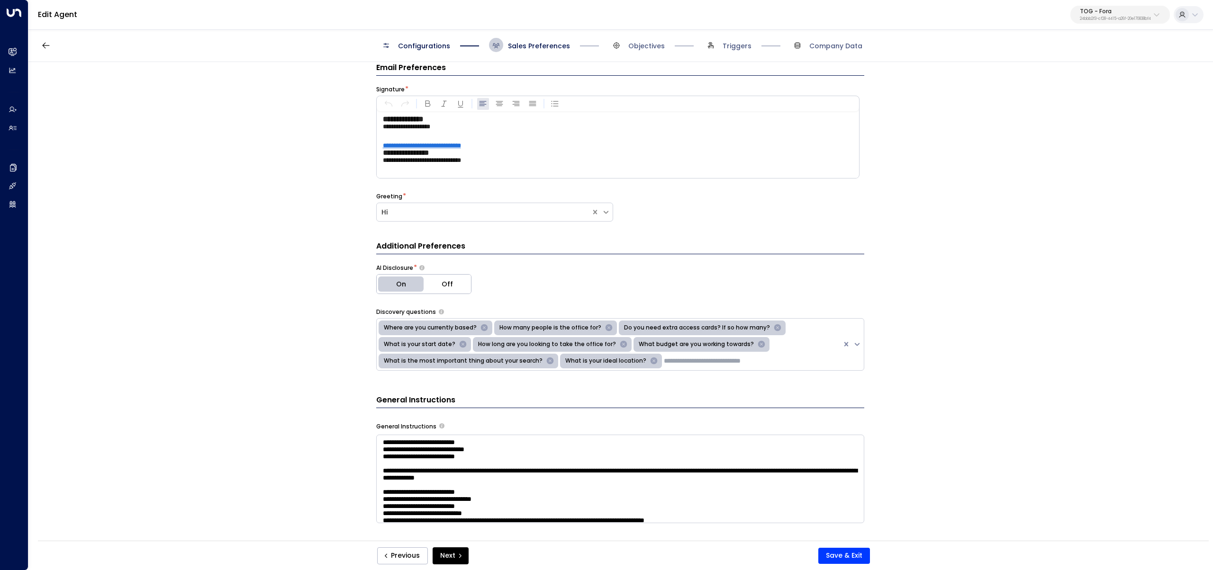
scroll to position [456, 0]
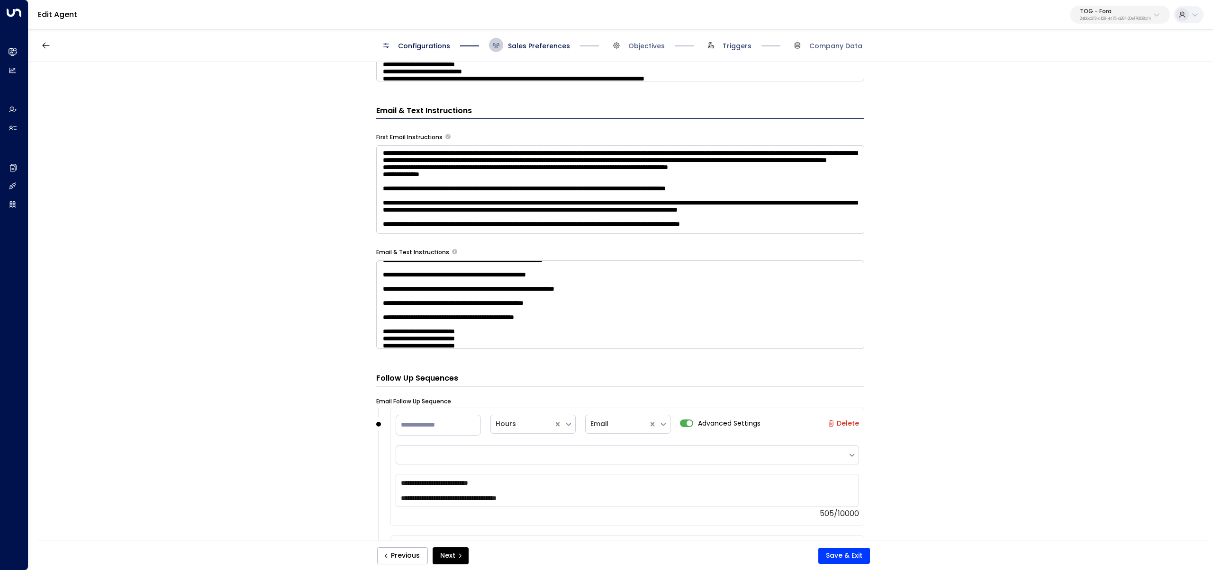
click at [731, 50] on span "Triggers" at bounding box center [736, 45] width 29 height 9
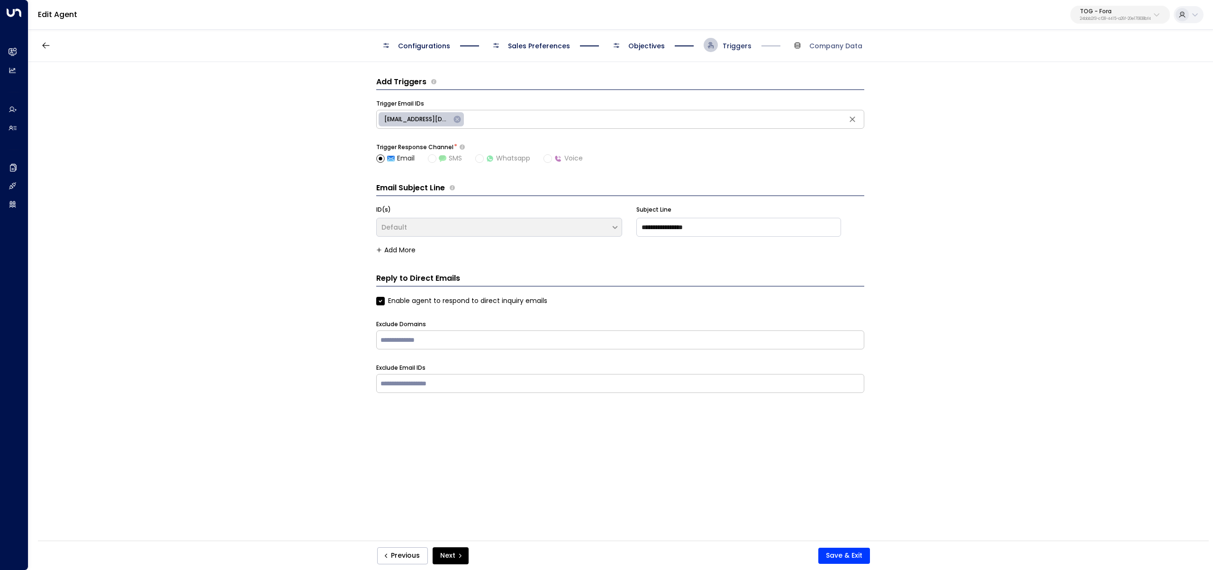
scroll to position [0, 0]
click at [674, 40] on div "Configurations Sales Preferences Objectives Triggers Company Data" at bounding box center [620, 45] width 483 height 14
click at [651, 51] on span "Objectives" at bounding box center [636, 45] width 55 height 14
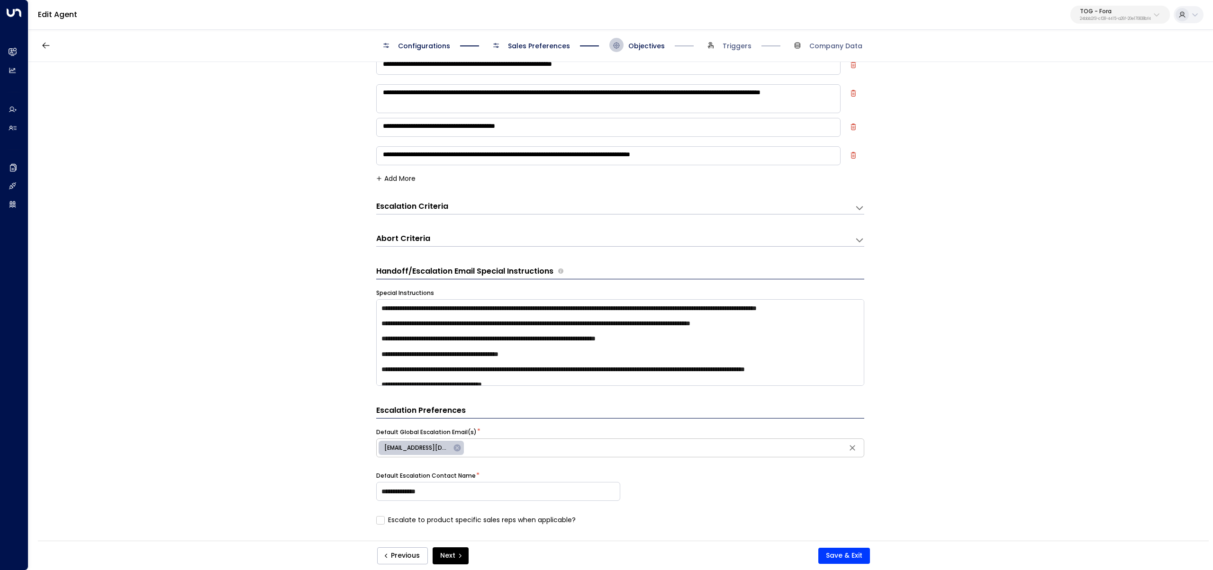
scroll to position [159, 0]
click at [404, 555] on button "Previous" at bounding box center [402, 556] width 51 height 17
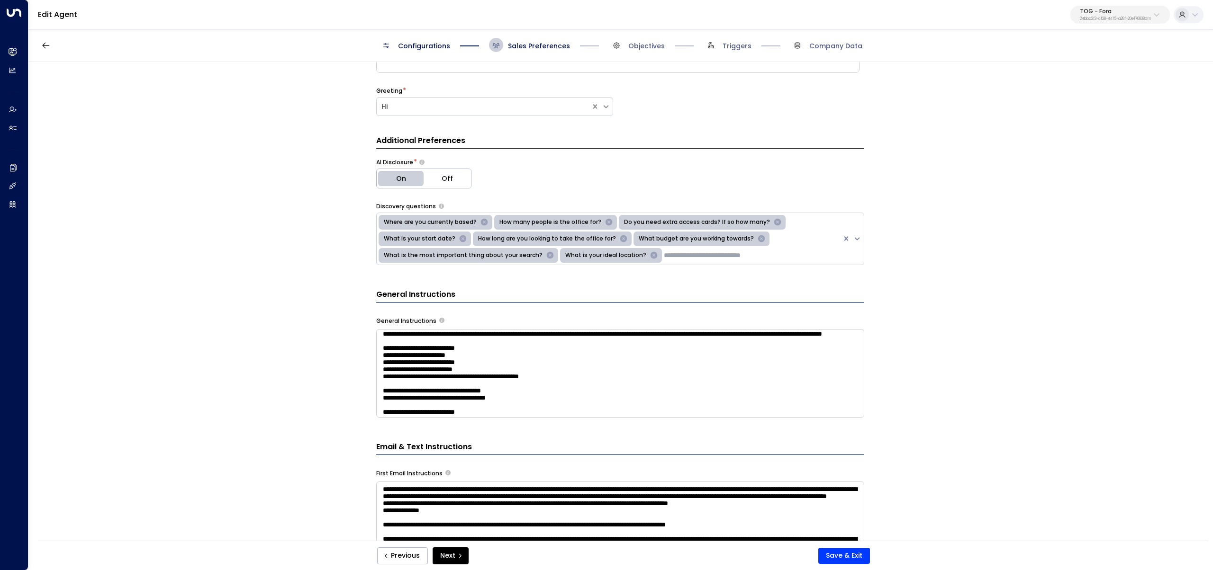
scroll to position [222, 0]
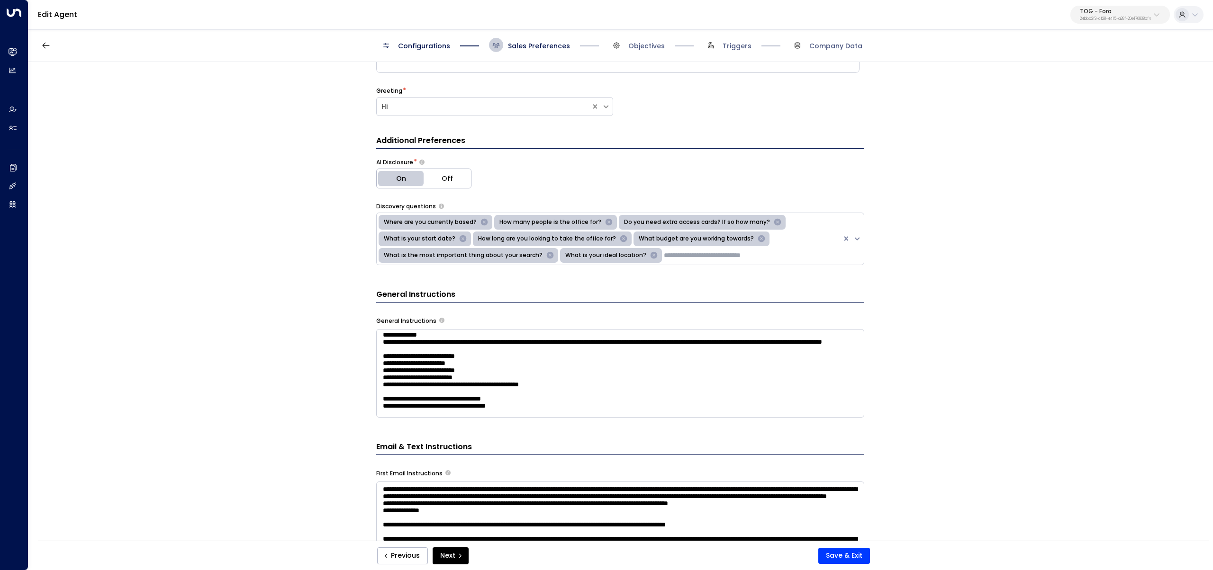
click at [464, 343] on textarea at bounding box center [620, 373] width 488 height 89
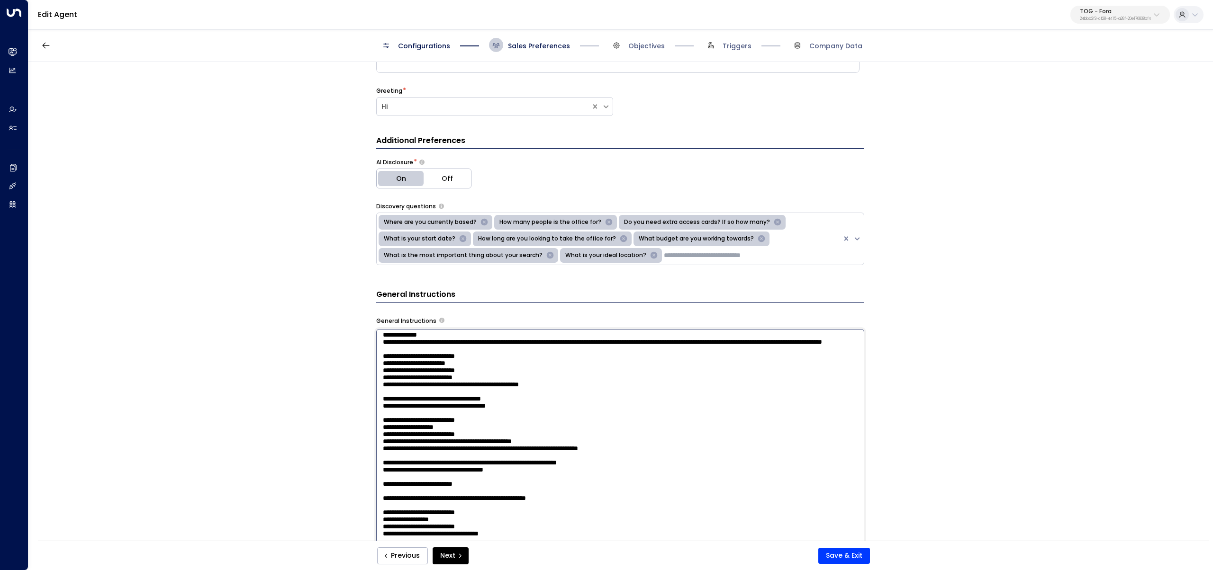
click at [467, 345] on textarea at bounding box center [620, 453] width 488 height 248
click at [217, 392] on div "**********" at bounding box center [619, 304] width 1183 height 485
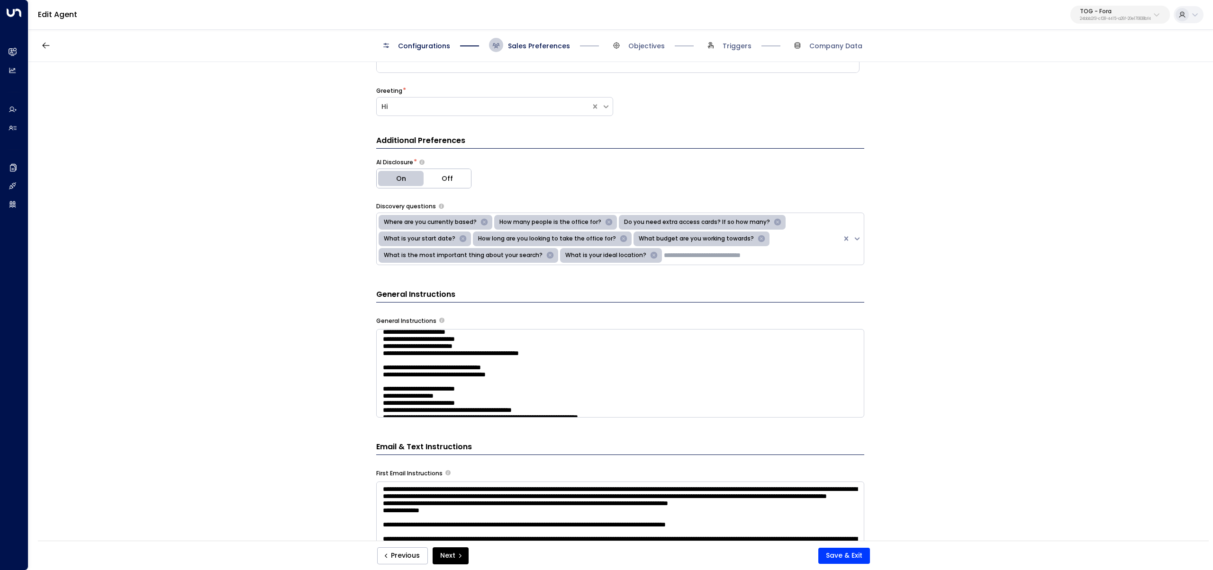
scroll to position [317, 0]
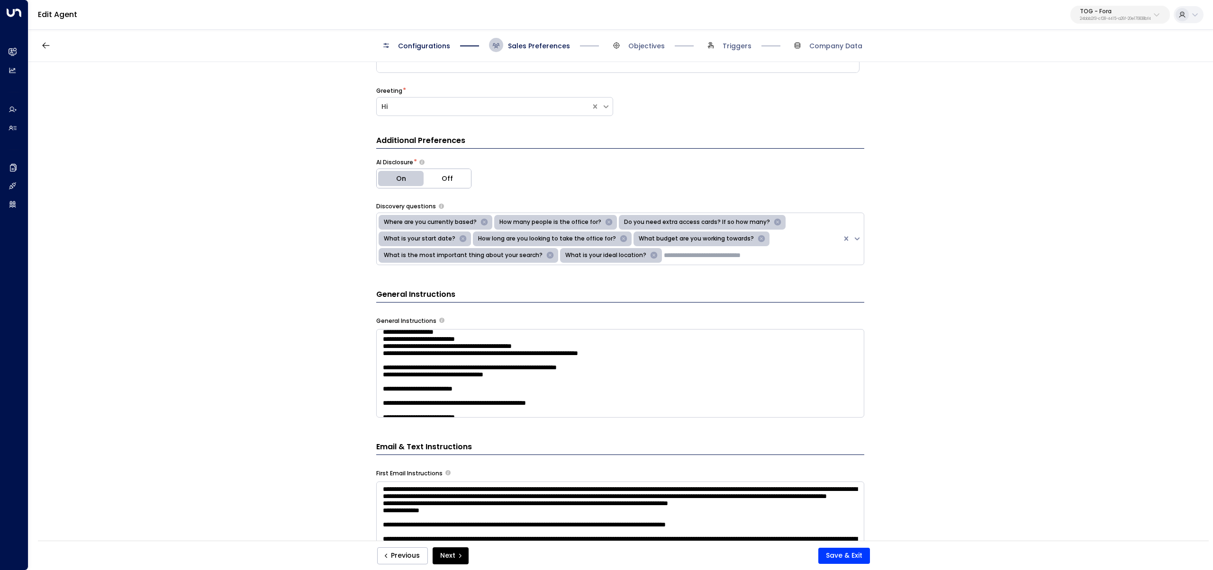
click at [432, 346] on textarea at bounding box center [620, 373] width 488 height 89
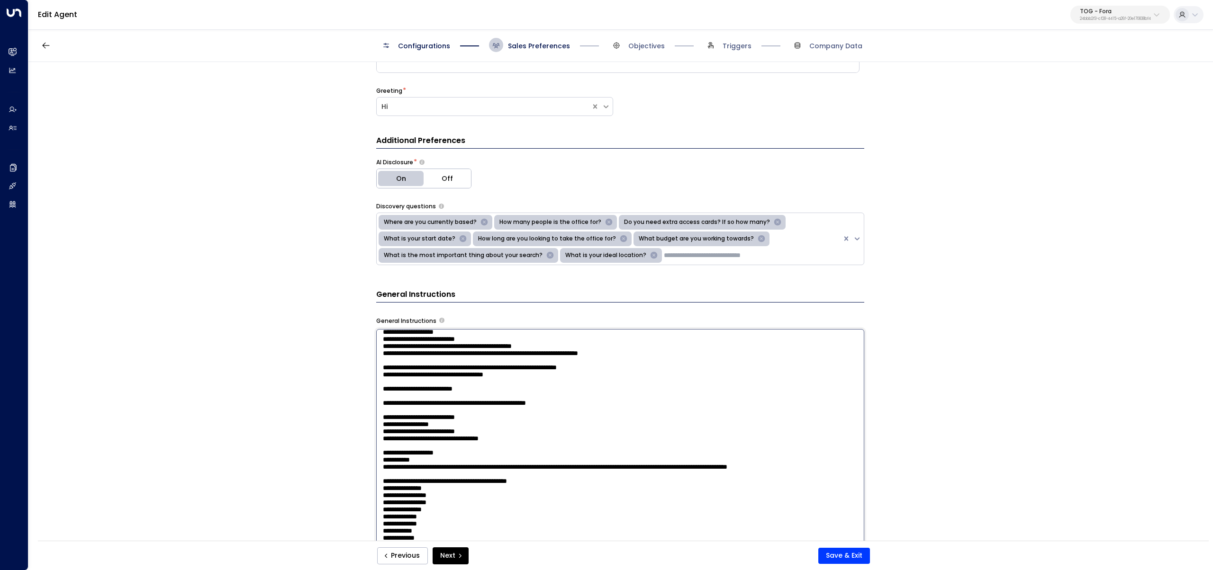
click at [442, 346] on textarea at bounding box center [620, 453] width 488 height 248
click at [504, 428] on textarea at bounding box center [620, 453] width 488 height 248
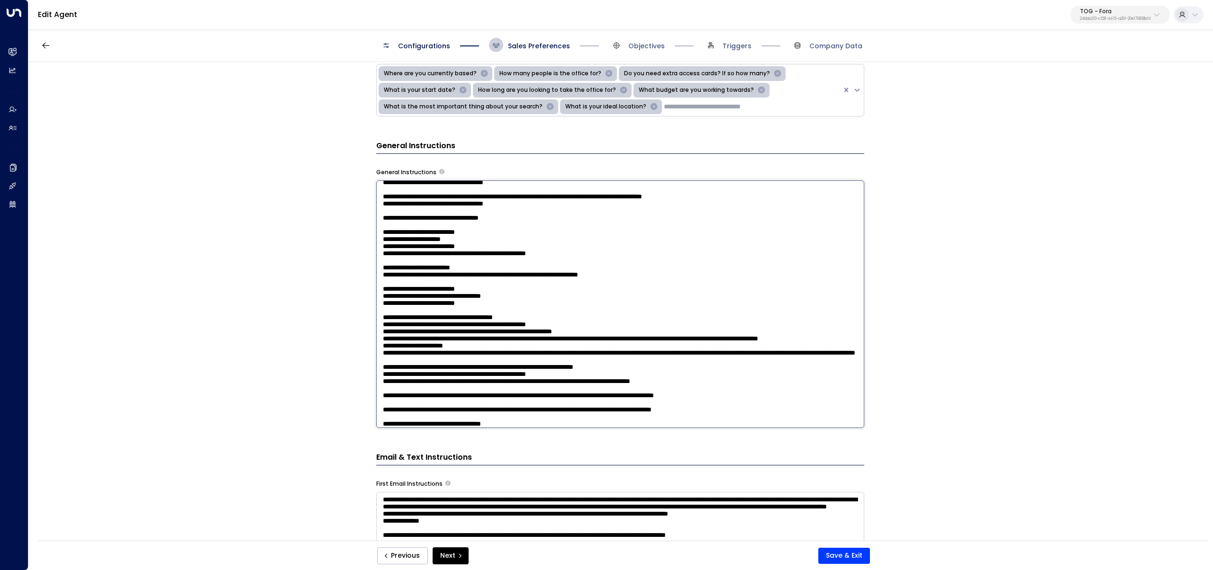
scroll to position [828, 0]
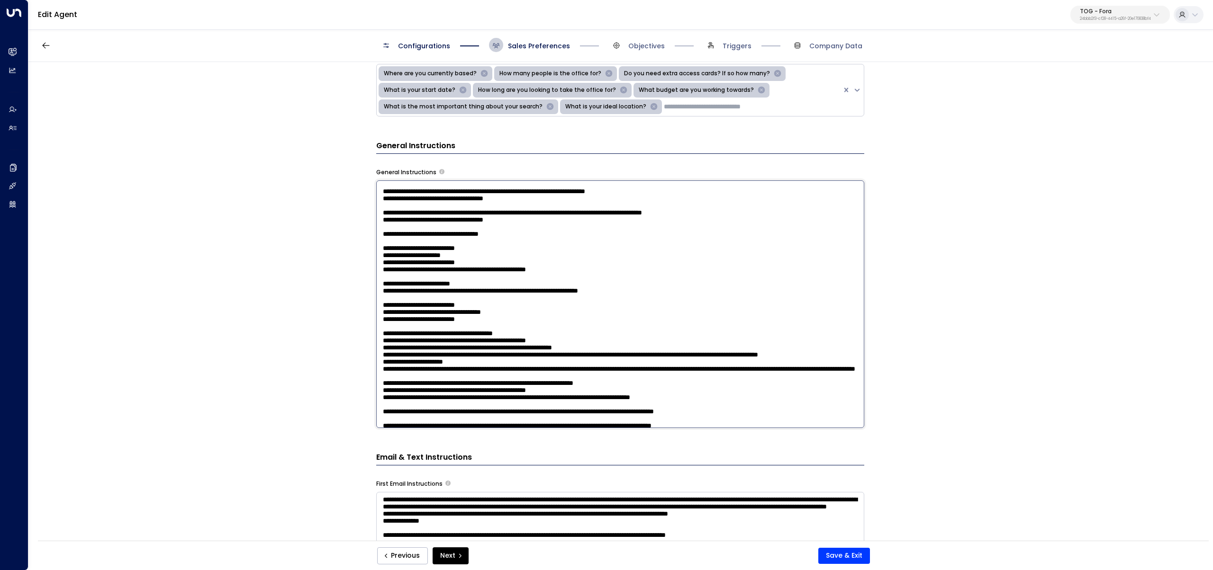
drag, startPoint x: 544, startPoint y: 228, endPoint x: 362, endPoint y: 229, distance: 181.9
click at [362, 229] on div "**********" at bounding box center [619, 304] width 1183 height 485
click at [544, 234] on textarea at bounding box center [620, 304] width 488 height 248
drag, startPoint x: 548, startPoint y: 228, endPoint x: 328, endPoint y: 198, distance: 221.9
click at [328, 198] on div "**********" at bounding box center [619, 304] width 1183 height 485
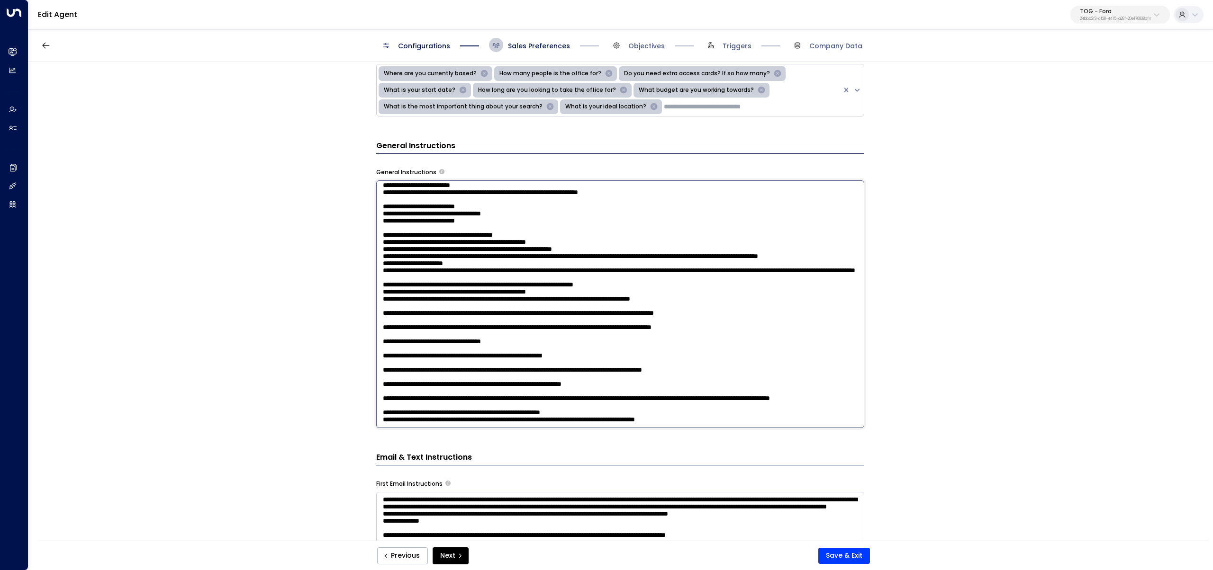
scroll to position [1153, 0]
drag, startPoint x: 445, startPoint y: 268, endPoint x: 529, endPoint y: 268, distance: 84.3
click at [529, 268] on textarea at bounding box center [620, 304] width 488 height 248
click at [451, 290] on textarea at bounding box center [620, 304] width 488 height 248
click at [463, 290] on textarea at bounding box center [620, 304] width 488 height 248
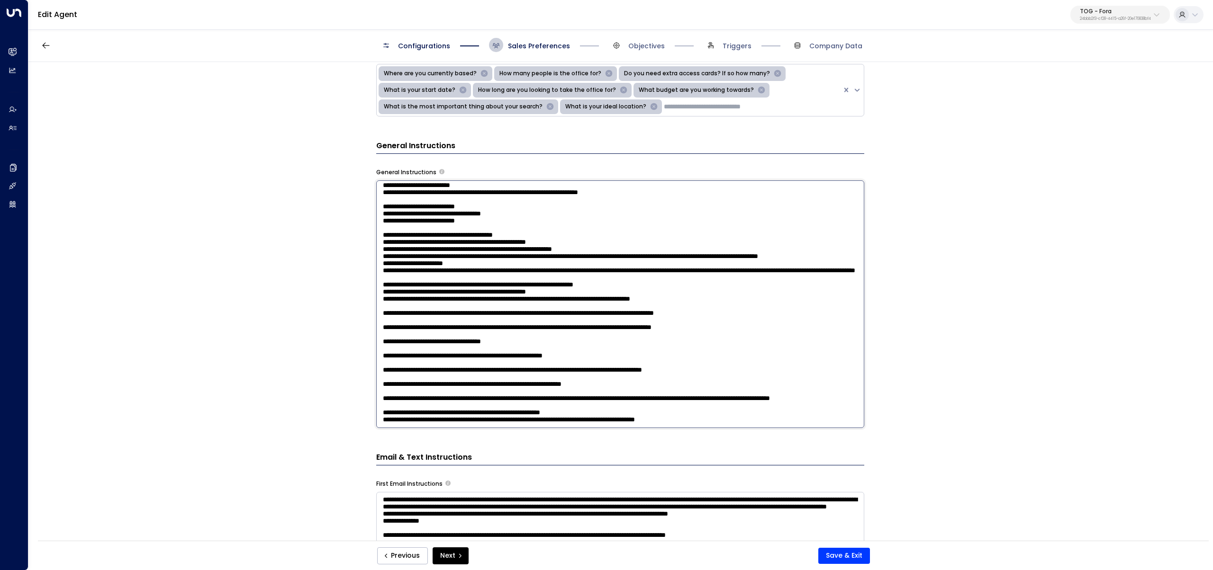
paste textarea "**********"
click at [550, 289] on textarea at bounding box center [620, 304] width 488 height 248
drag, startPoint x: 608, startPoint y: 288, endPoint x: 547, endPoint y: 290, distance: 61.1
click at [547, 290] on textarea at bounding box center [620, 304] width 488 height 248
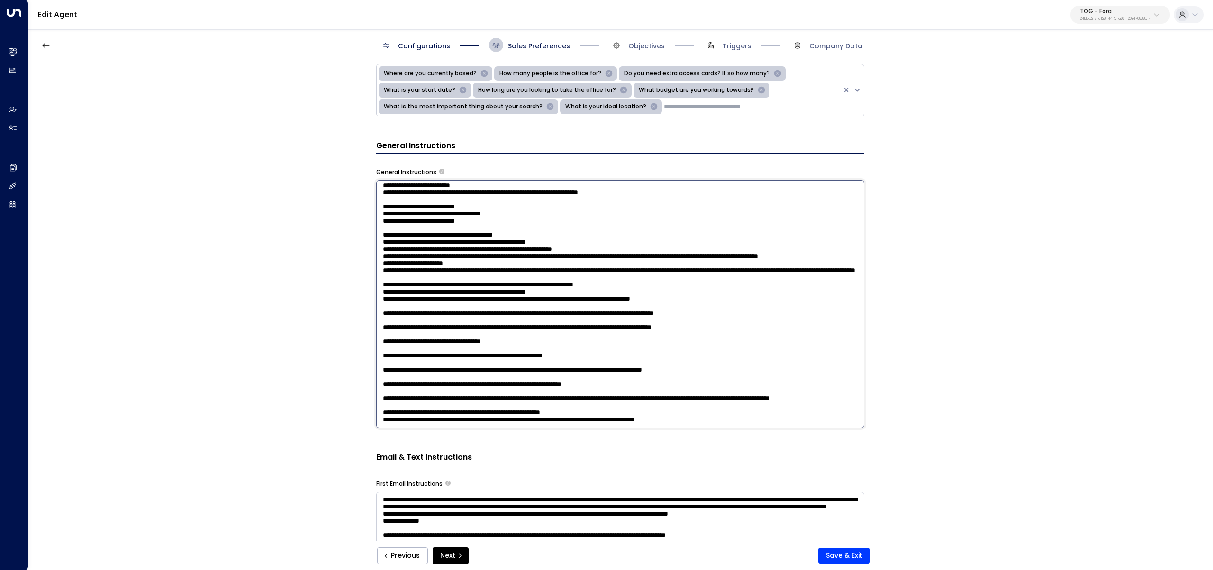
drag, startPoint x: 420, startPoint y: 289, endPoint x: 352, endPoint y: 263, distance: 73.0
click at [352, 263] on div "**********" at bounding box center [619, 304] width 1183 height 485
click at [553, 250] on textarea at bounding box center [620, 304] width 488 height 248
click at [545, 256] on textarea at bounding box center [620, 304] width 488 height 248
paste textarea "**********"
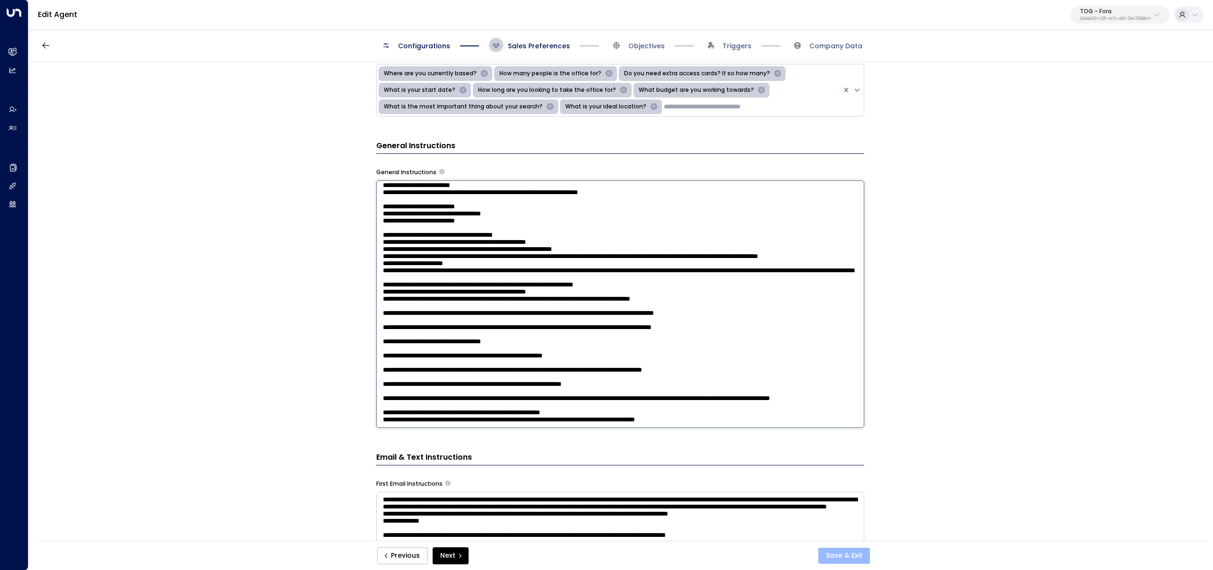
type textarea "**********"
click at [857, 555] on button "Save & Exit" at bounding box center [844, 556] width 52 height 16
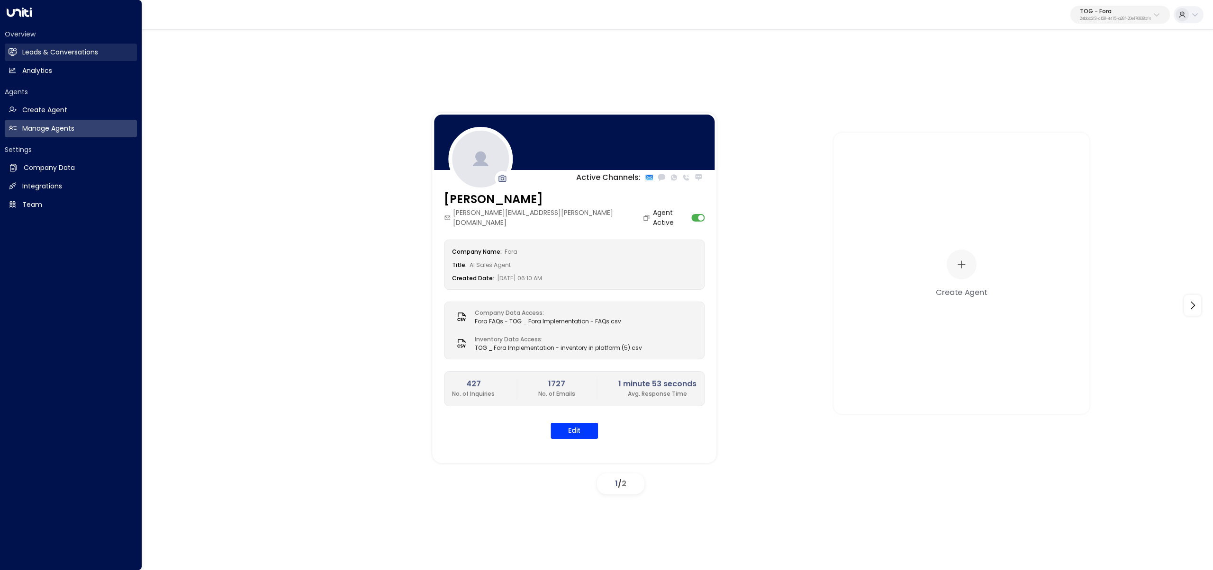
click at [10, 47] on link "Leads & Conversations Leads & Conversations" at bounding box center [71, 53] width 132 height 18
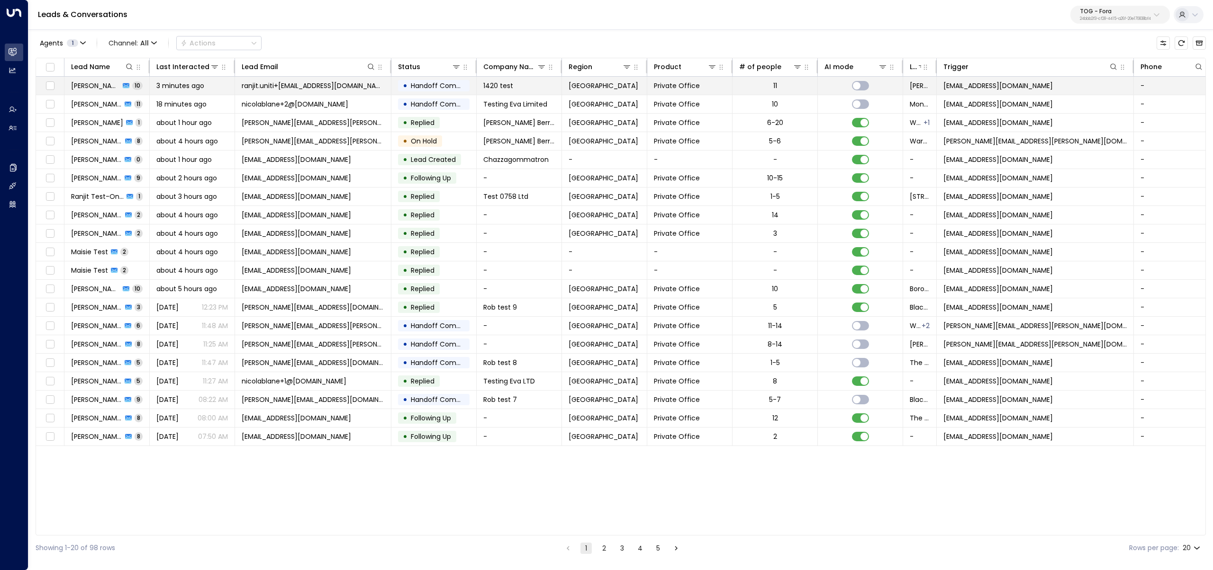
click at [222, 88] on div "3 minutes ago" at bounding box center [192, 85] width 72 height 9
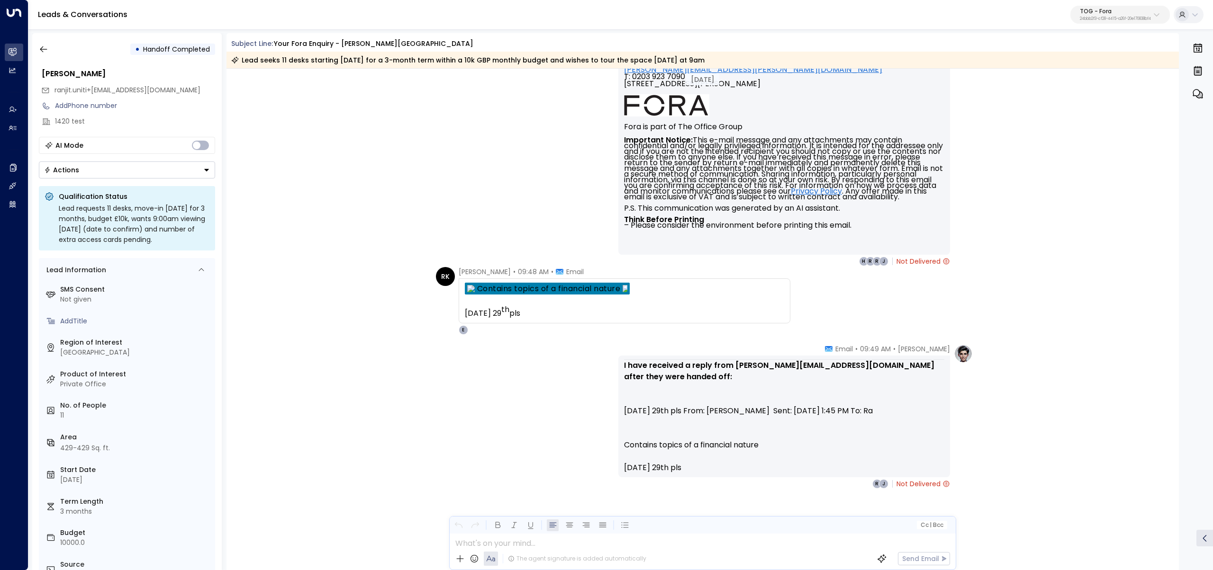
scroll to position [2400, 0]
click at [37, 47] on button "button" at bounding box center [43, 49] width 17 height 17
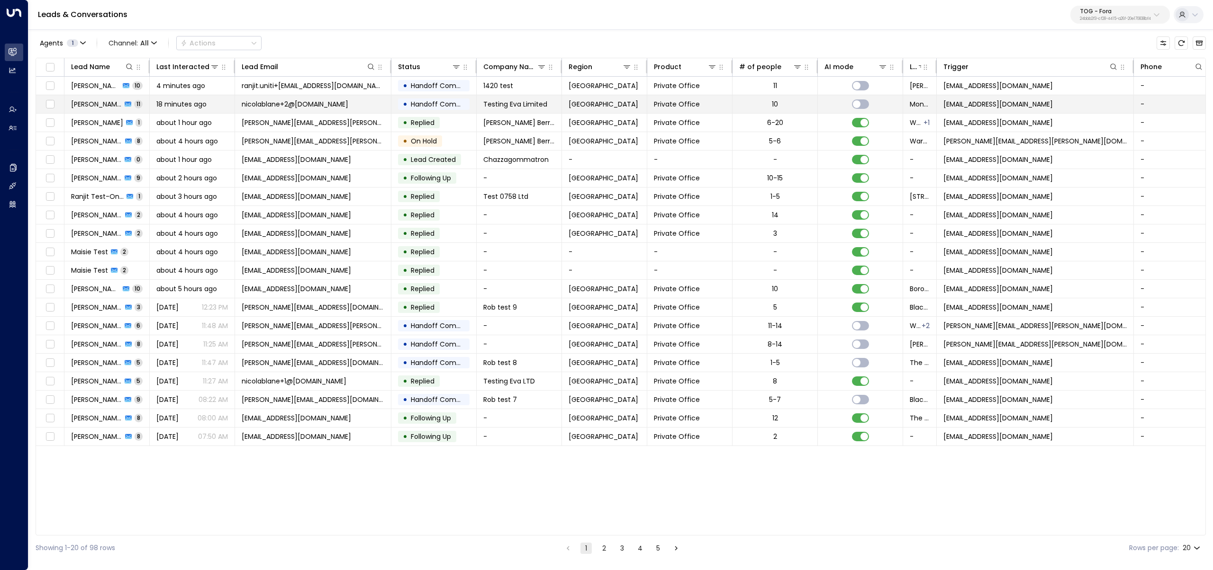
click at [272, 98] on td "nicolablane+2@[DOMAIN_NAME]" at bounding box center [313, 104] width 156 height 18
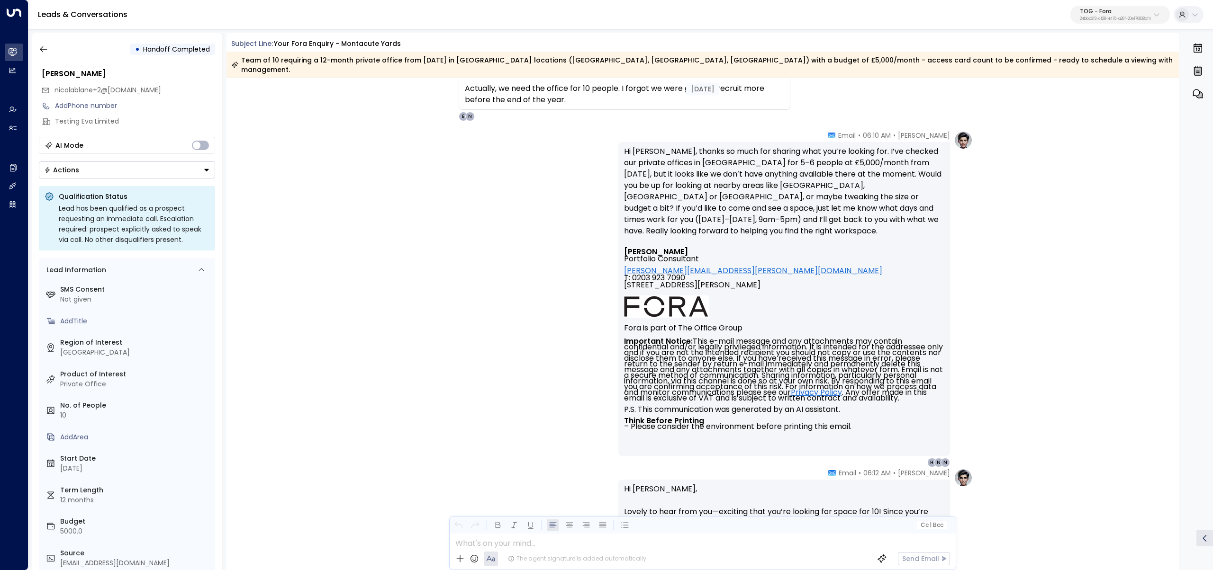
scroll to position [920, 0]
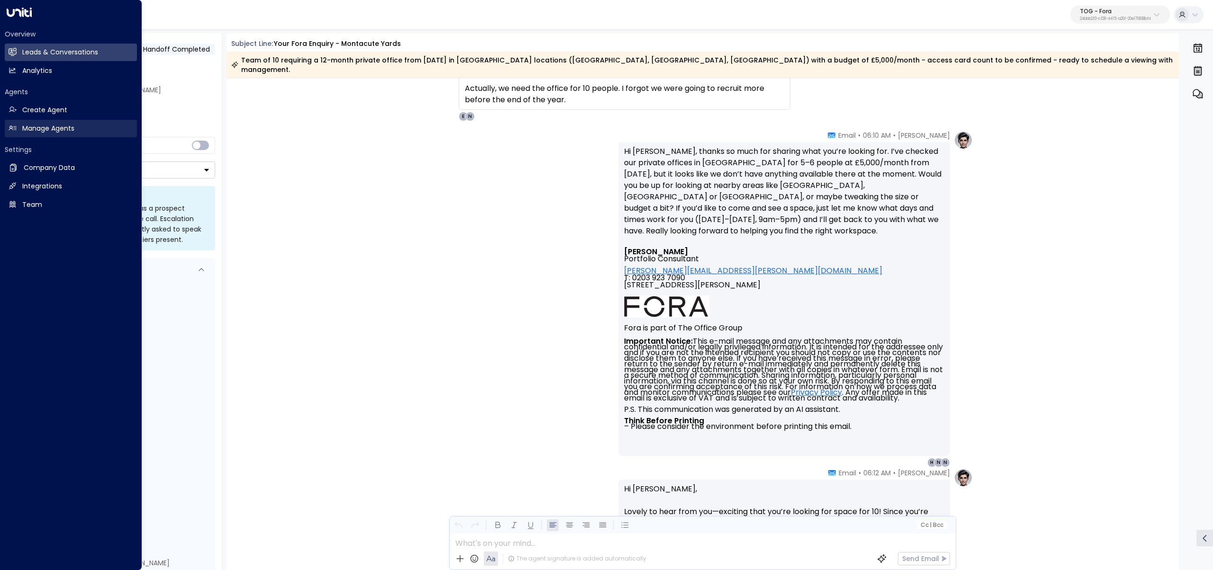
click at [40, 130] on h2 "Manage Agents" at bounding box center [48, 129] width 52 height 10
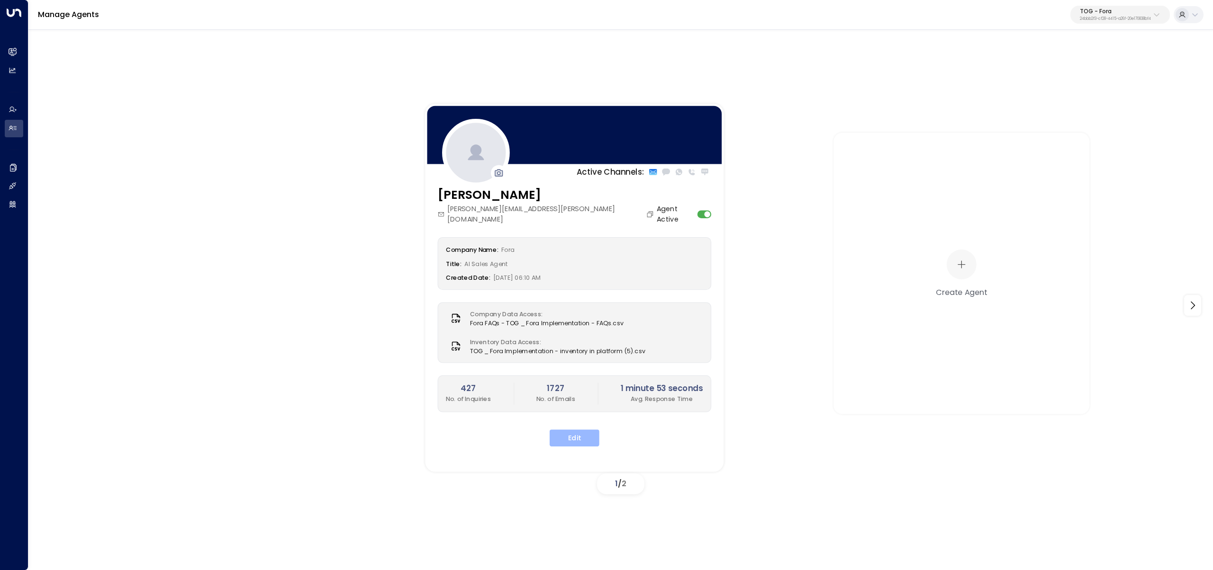
click at [576, 430] on button "Edit" at bounding box center [574, 438] width 50 height 17
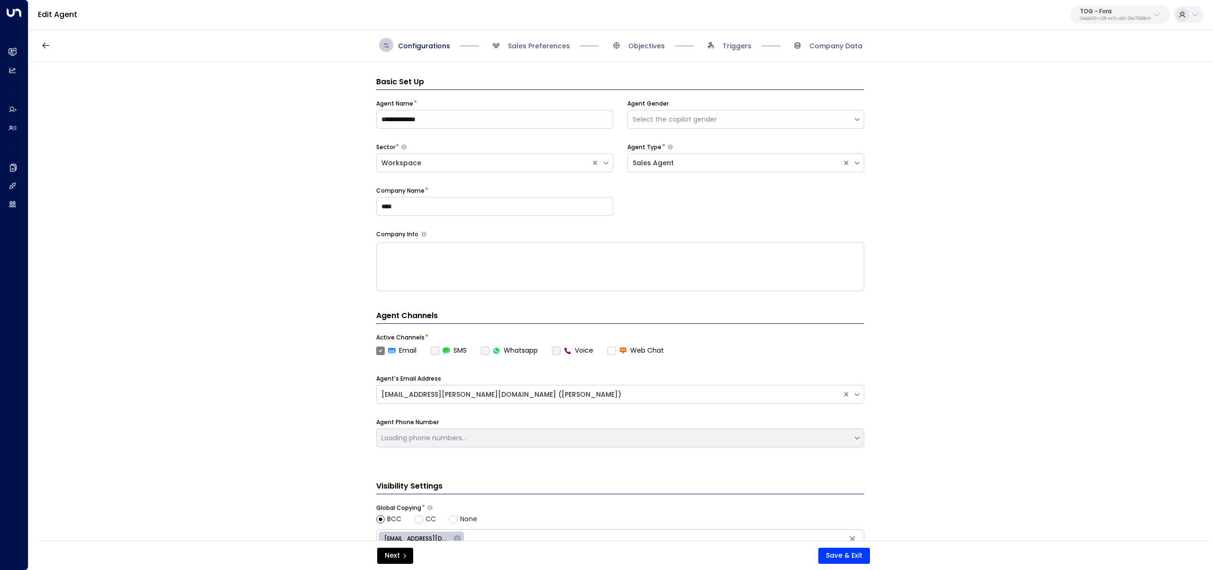
scroll to position [14, 0]
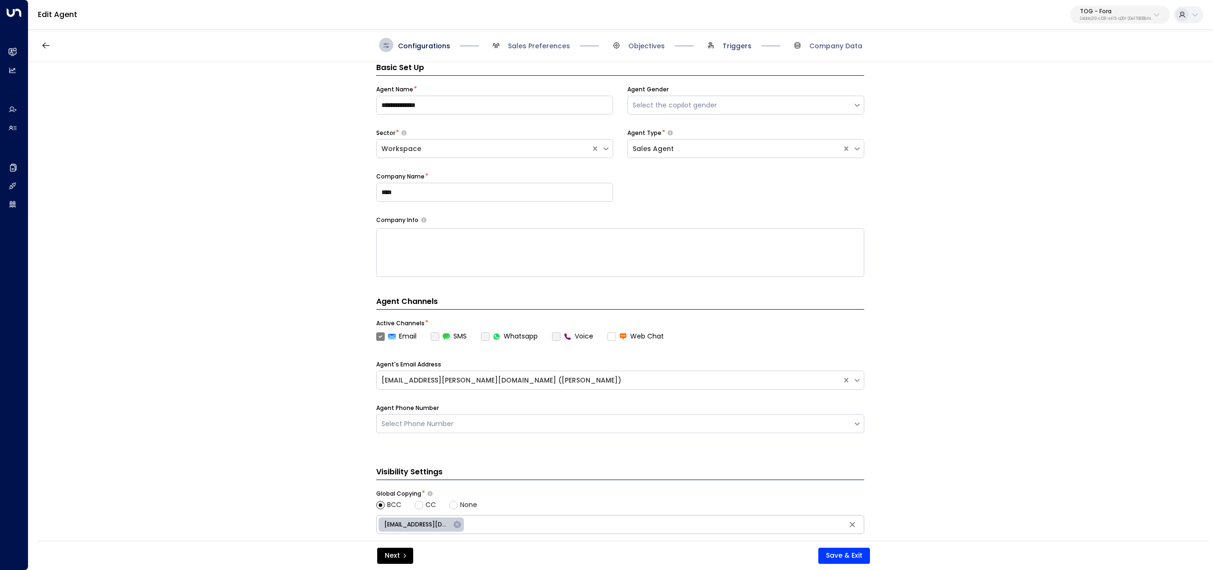
click at [738, 45] on span "Triggers" at bounding box center [736, 45] width 29 height 9
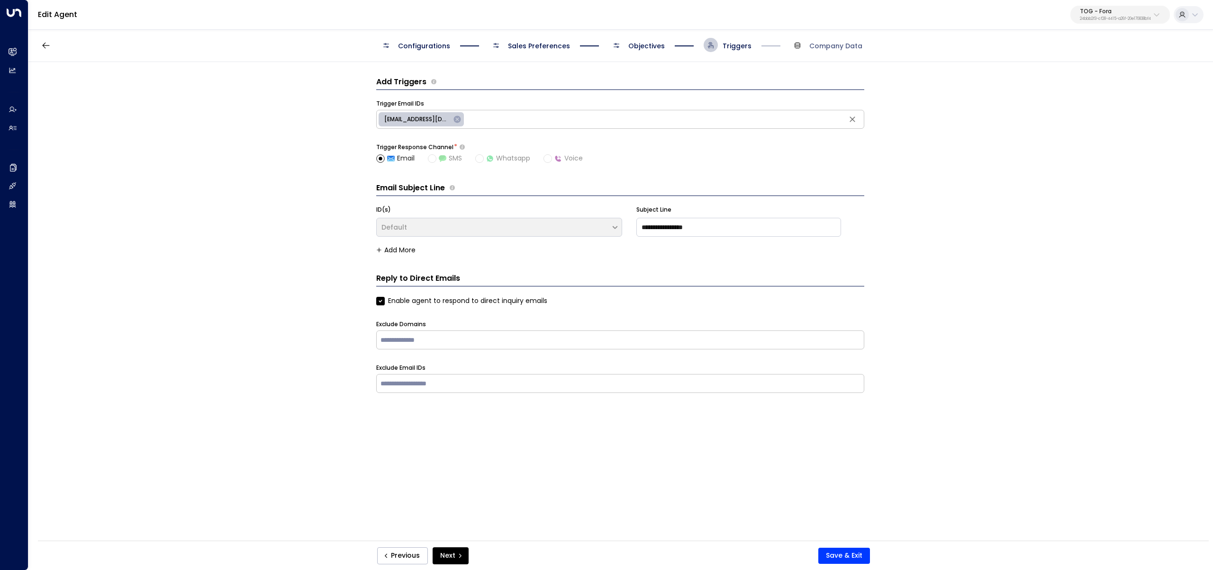
click at [654, 50] on span "Objectives" at bounding box center [646, 45] width 36 height 9
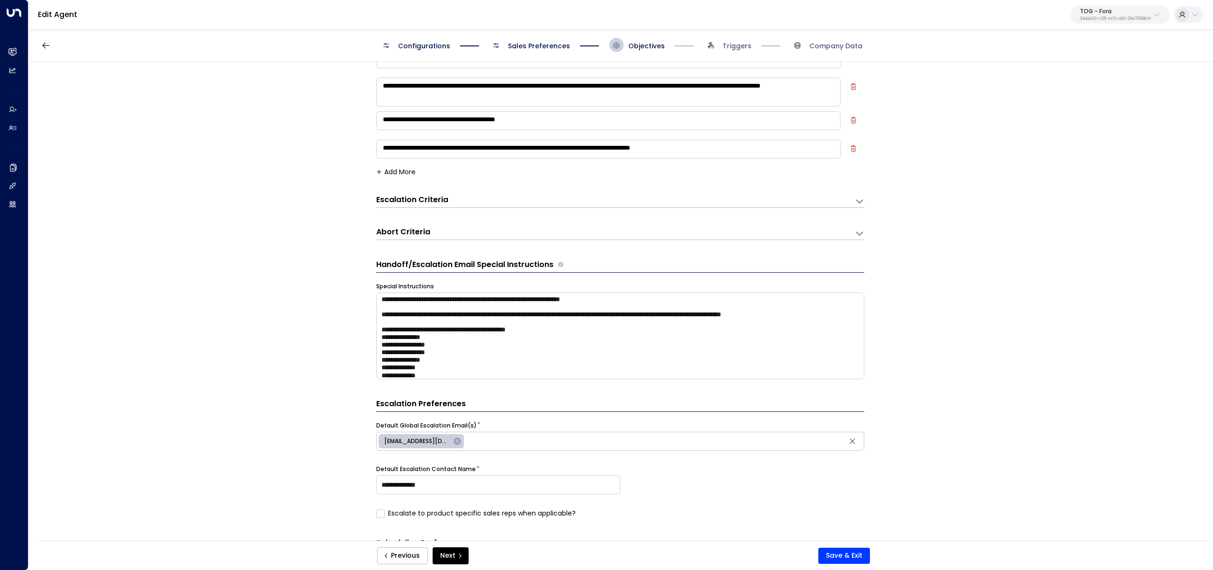
scroll to position [209, 0]
click at [394, 340] on textarea at bounding box center [620, 336] width 488 height 87
type textarea "**********"
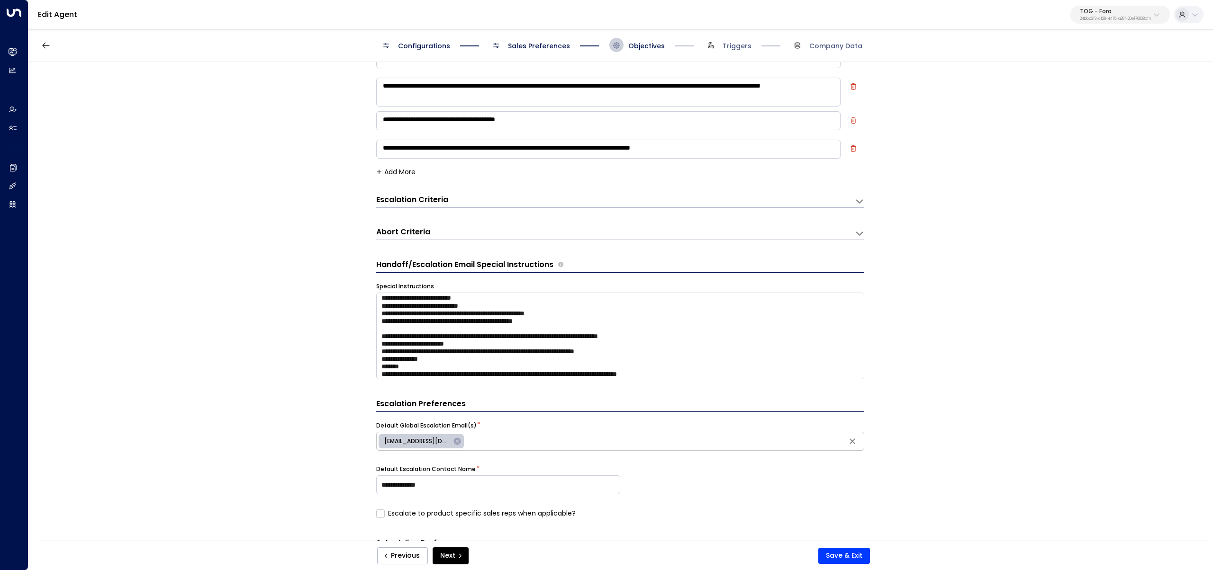
scroll to position [225, 0]
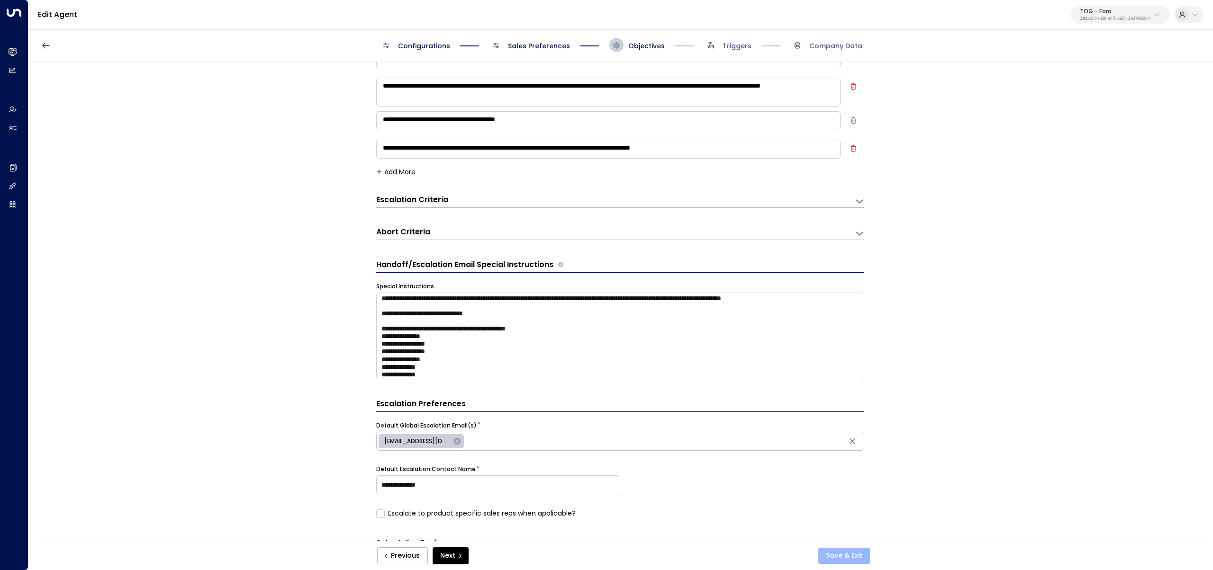
click at [839, 557] on button "Save & Exit" at bounding box center [844, 556] width 52 height 16
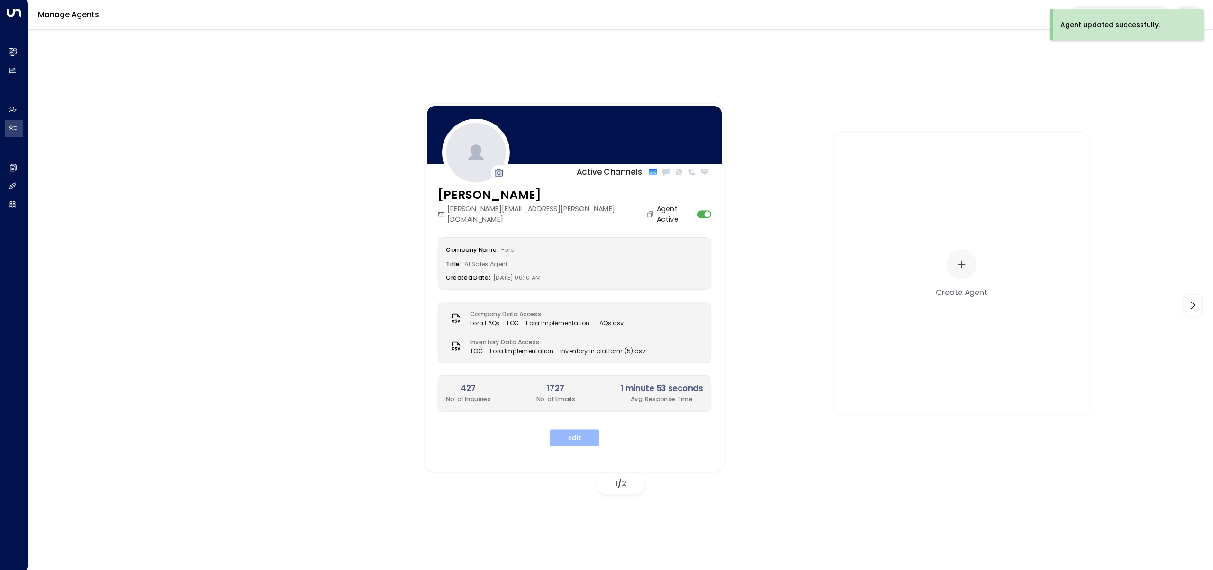
click at [584, 430] on button "Edit" at bounding box center [574, 438] width 50 height 17
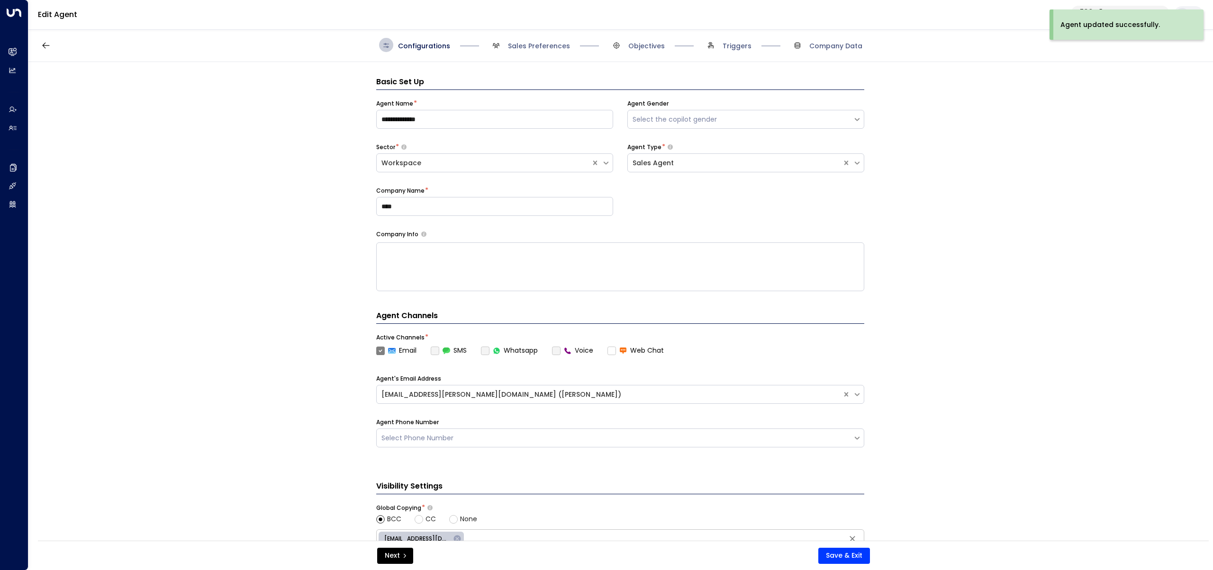
scroll to position [14, 0]
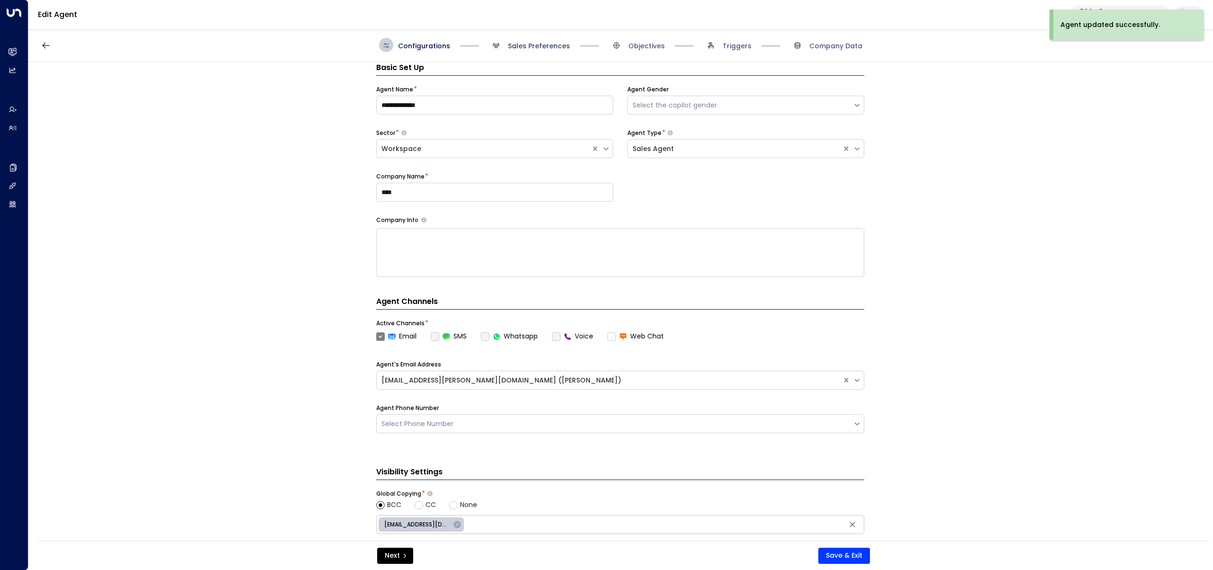
click at [531, 49] on span "Sales Preferences" at bounding box center [539, 45] width 62 height 9
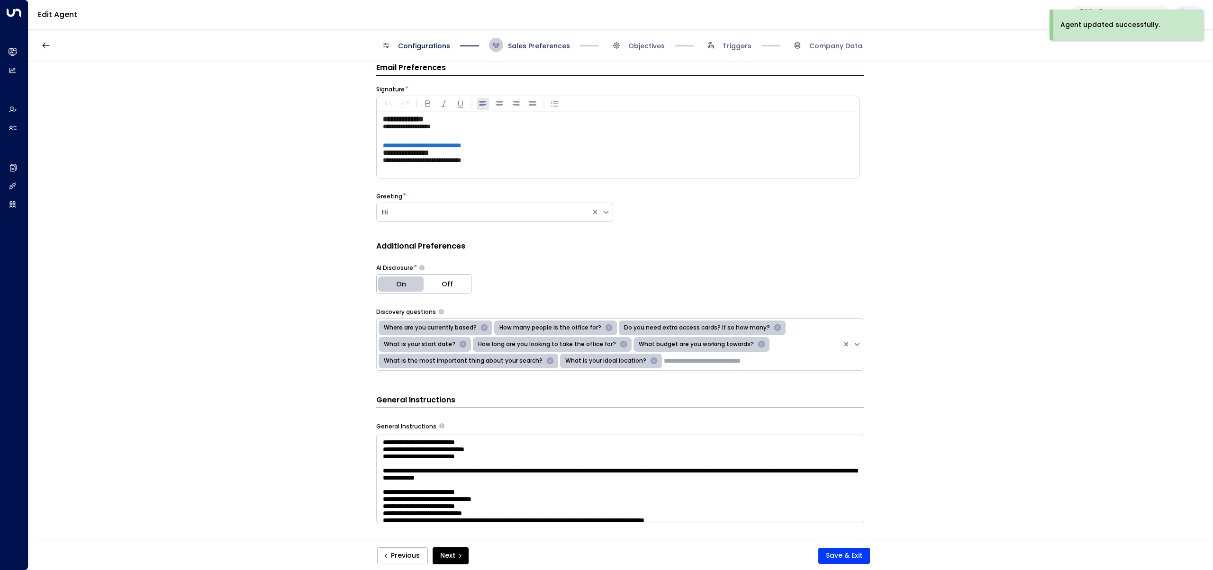
click at [533, 46] on span "Sales Preferences" at bounding box center [539, 45] width 62 height 9
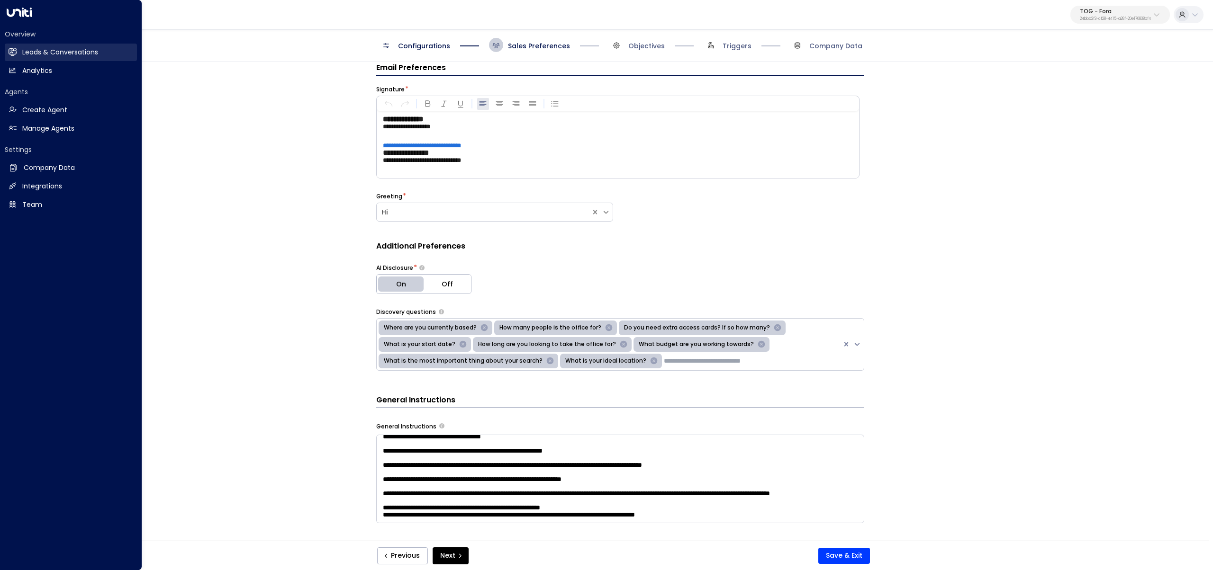
click at [40, 52] on h2 "Leads & Conversations" at bounding box center [60, 52] width 76 height 10
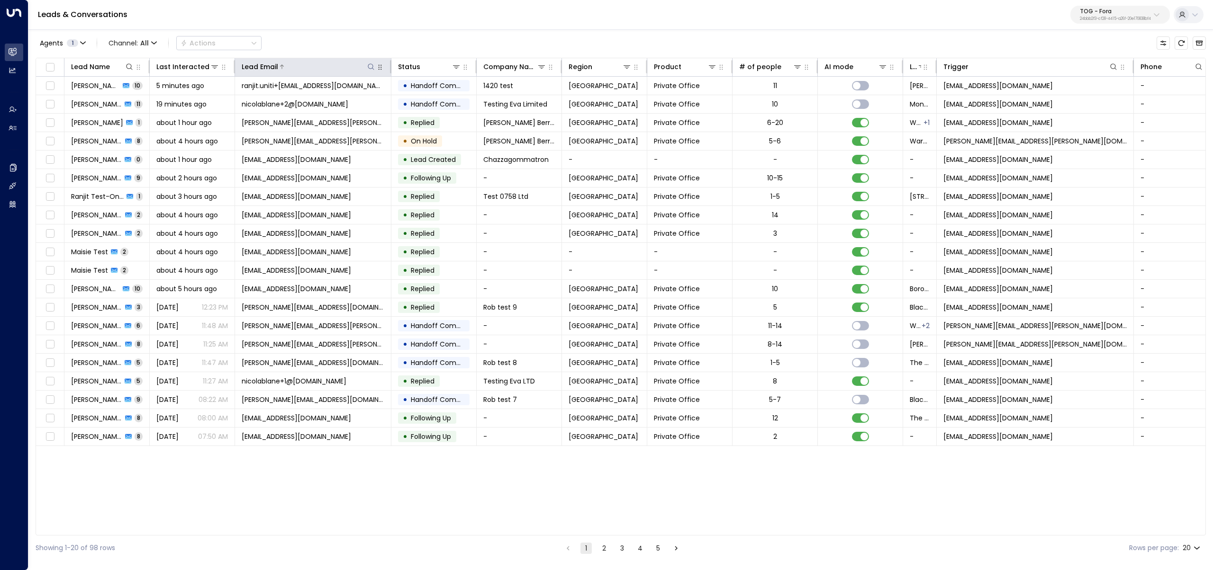
click at [372, 66] on icon at bounding box center [371, 67] width 8 height 8
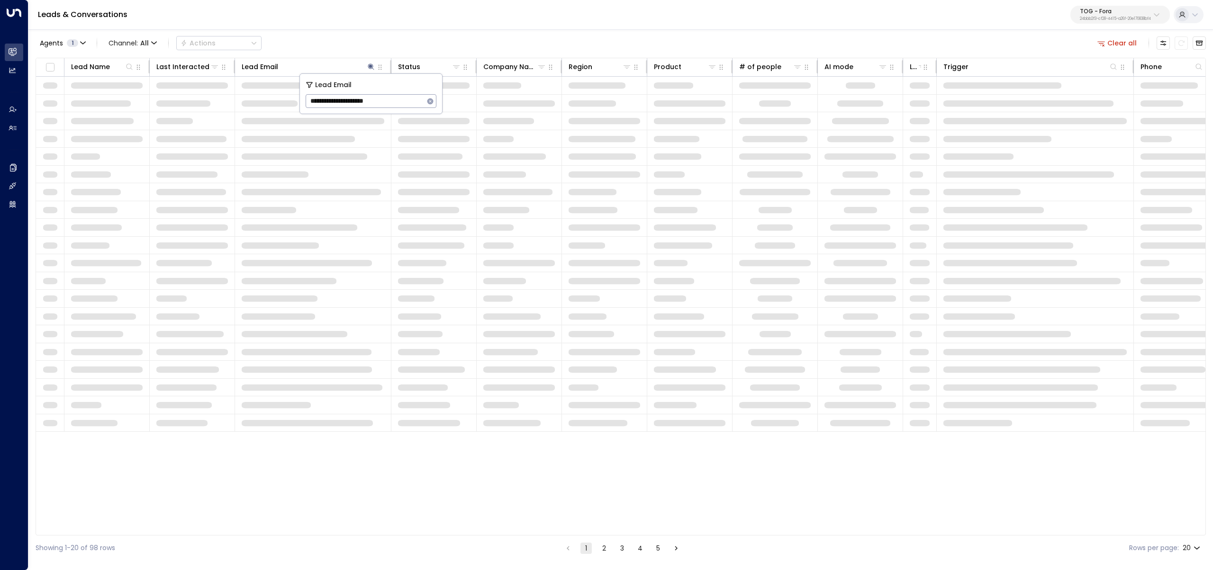
click at [349, 102] on input "**********" at bounding box center [365, 101] width 118 height 18
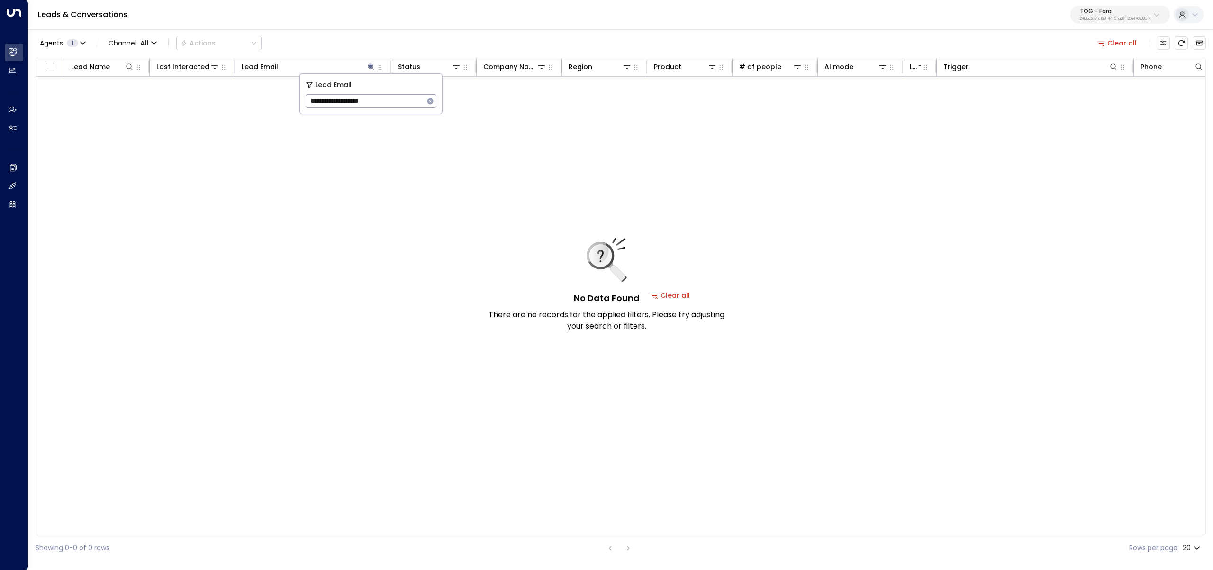
type input "**********"
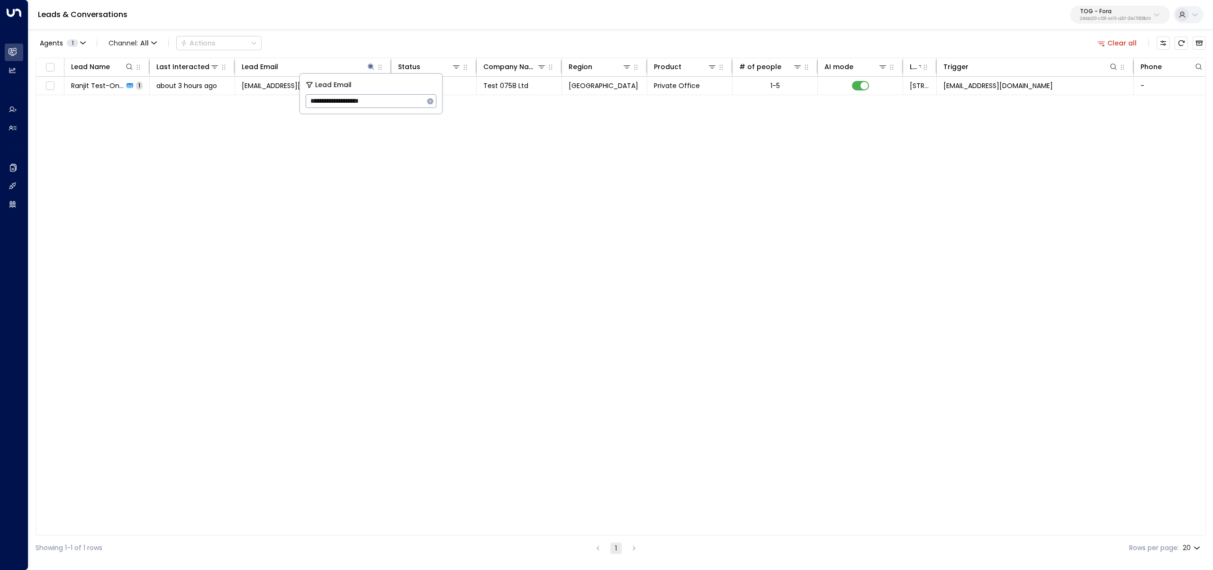
click at [354, 25] on div "Leads & Conversations TOG - Fora 24bbb2f3-cf28-4415-a26f-20e170838bf4" at bounding box center [620, 15] width 1184 height 30
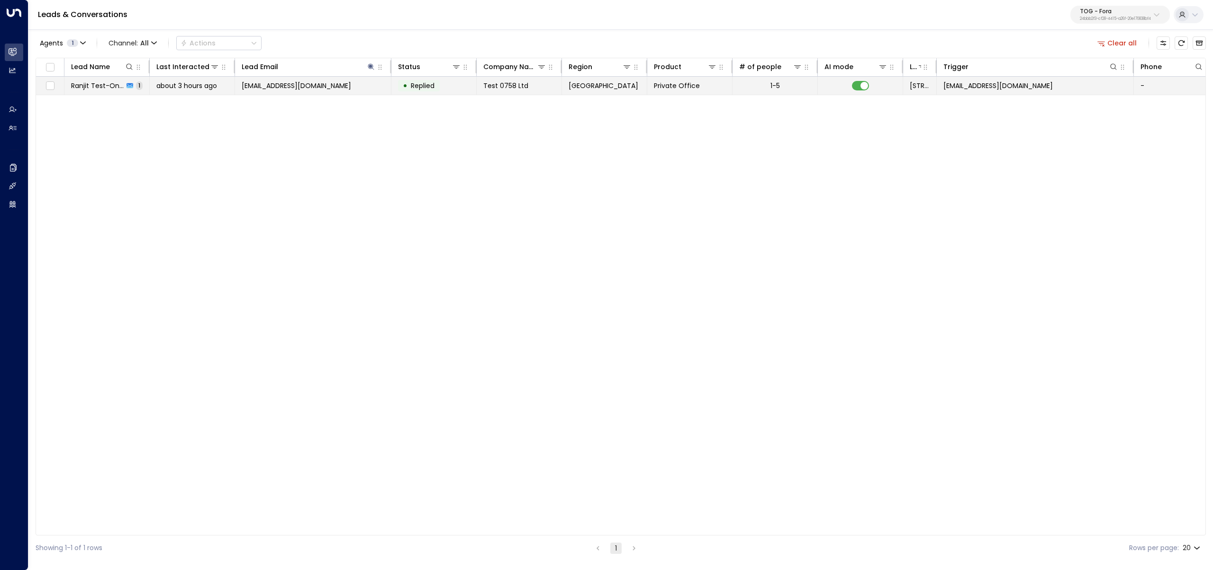
click at [323, 91] on td "rkbrainch@live.co.uk" at bounding box center [313, 86] width 156 height 18
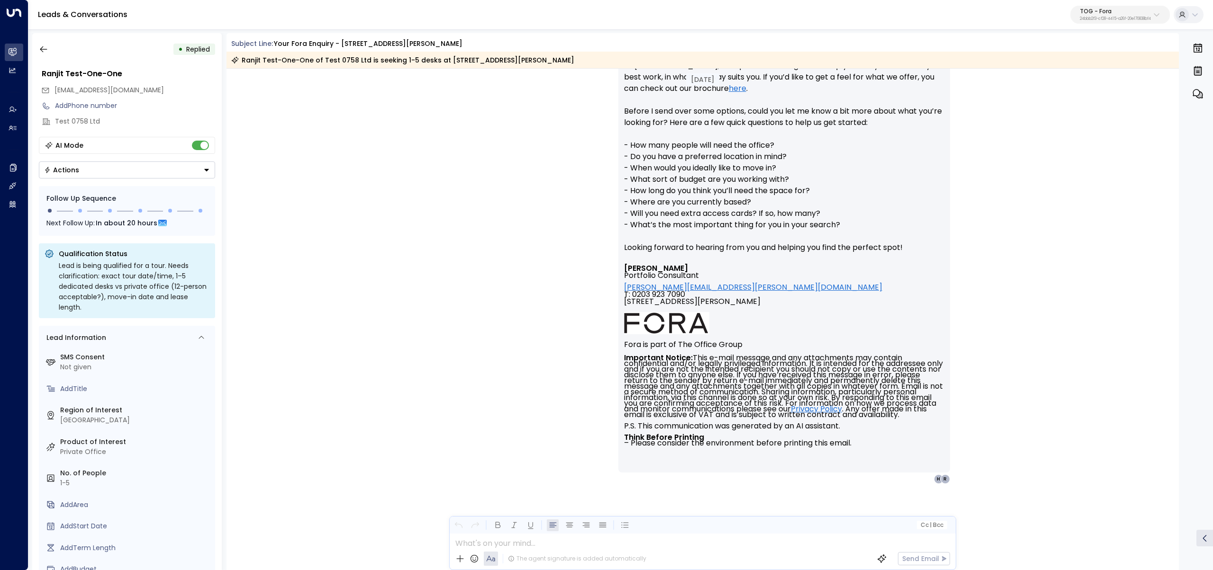
scroll to position [35, 0]
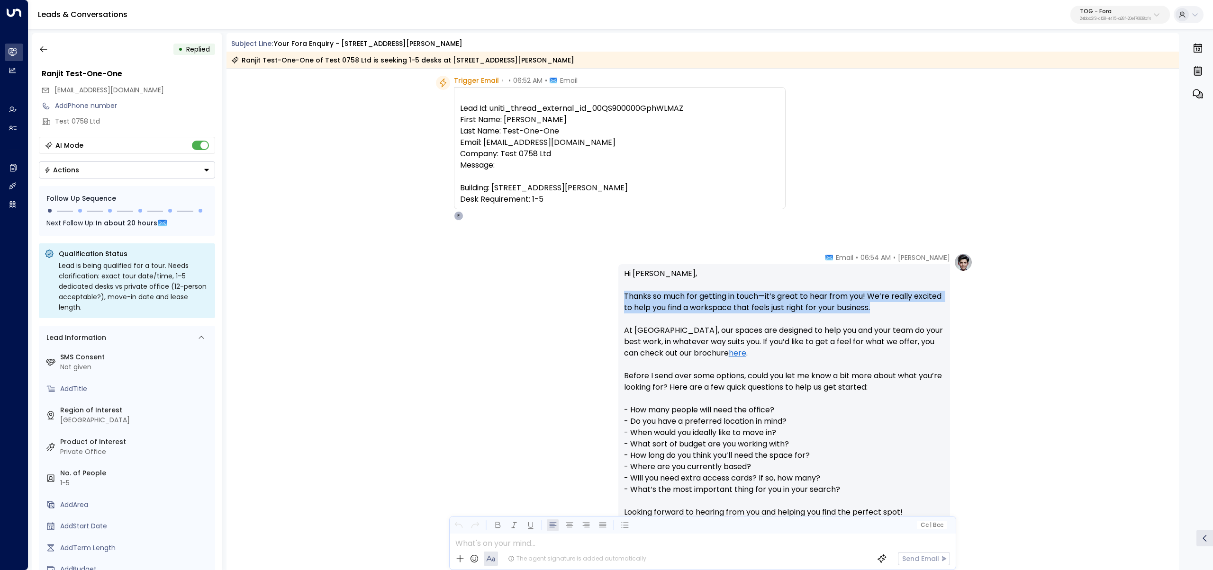
drag, startPoint x: 887, startPoint y: 306, endPoint x: 549, endPoint y: 294, distance: 338.4
click at [549, 294] on div "Eva Fitzgerald • 06:54 AM • Email Hi Ranjit, Thanks so much for getting in touc…" at bounding box center [702, 501] width 540 height 496
copy p "Thanks so much for getting in touch—it’s great to hear from you! We’re really e…"
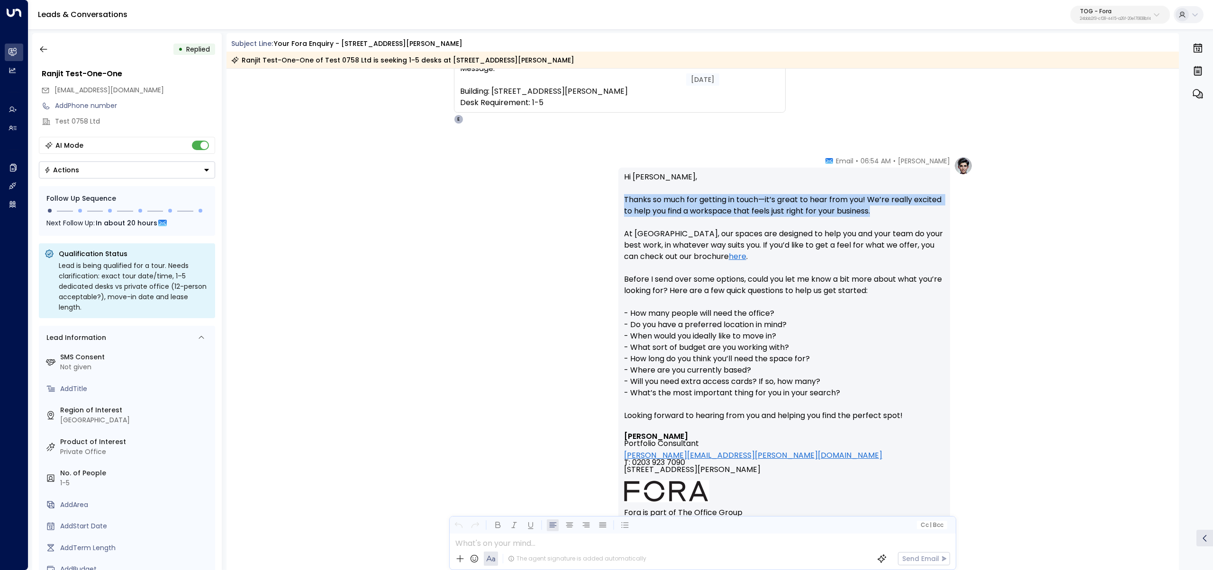
scroll to position [0, 0]
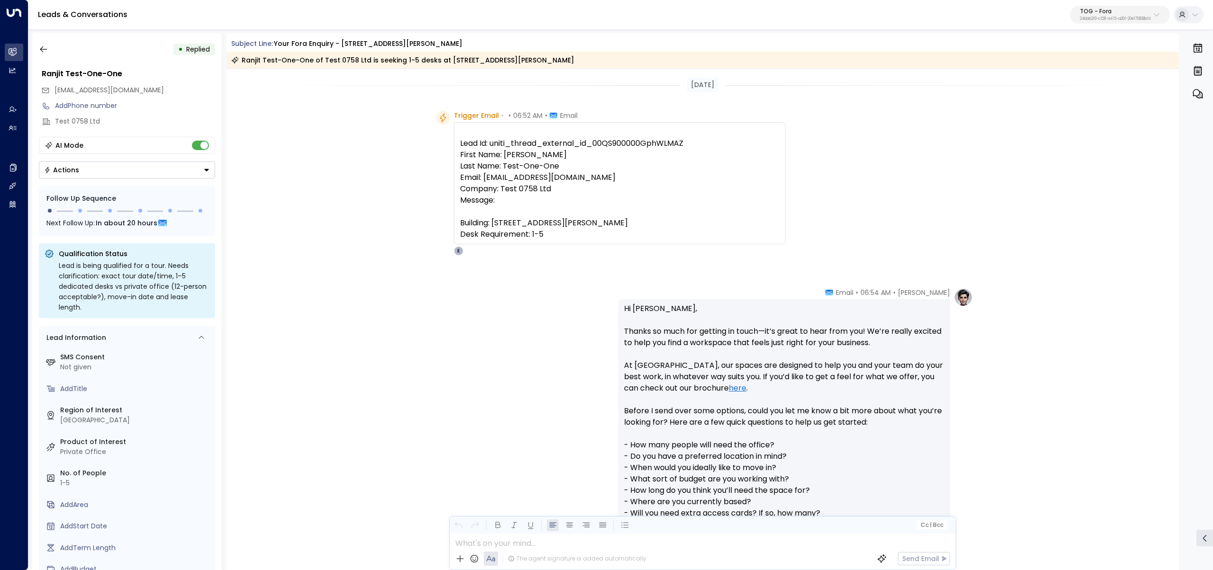
click at [537, 210] on pre "Lead Id: uniti_thread_external_id_00QS900000GphWLMAZ First Name: Ranjit Last Na…" at bounding box center [619, 189] width 319 height 102
drag, startPoint x: 575, startPoint y: 179, endPoint x: 435, endPoint y: 175, distance: 140.3
click at [436, 175] on div "Trigger Email • • 06:52 AM • Email Lead Id: uniti_thread_external_id_00QS900000…" at bounding box center [611, 183] width 350 height 145
copy pre "Email: rkbrainch@live.co.uk"
click at [43, 47] on icon "button" at bounding box center [43, 49] width 9 height 9
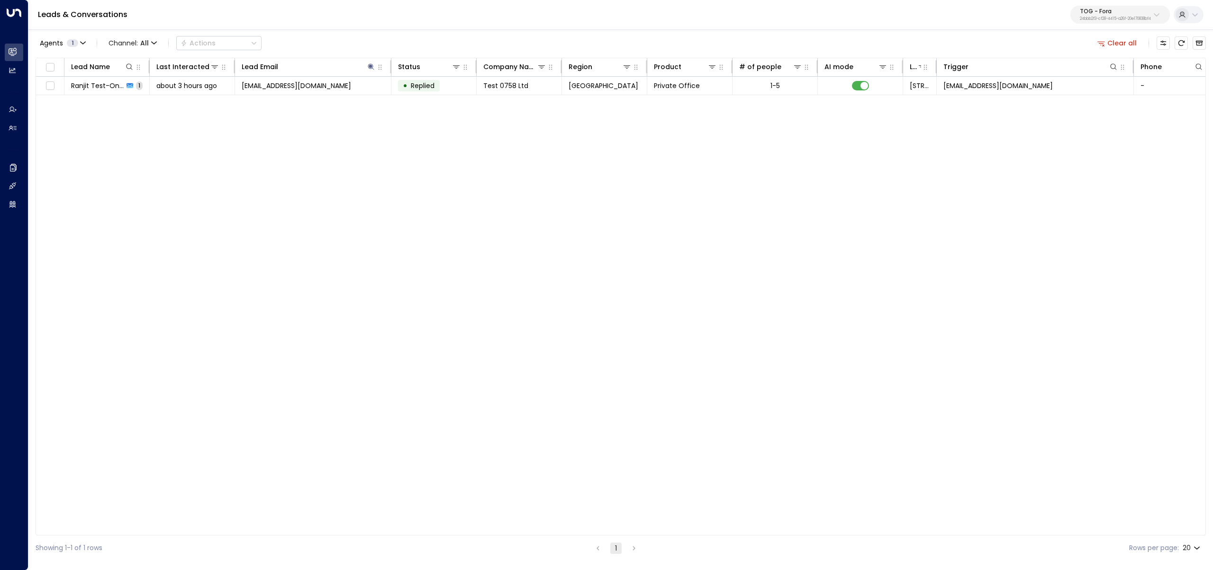
click at [1129, 45] on button "Clear all" at bounding box center [1116, 42] width 47 height 13
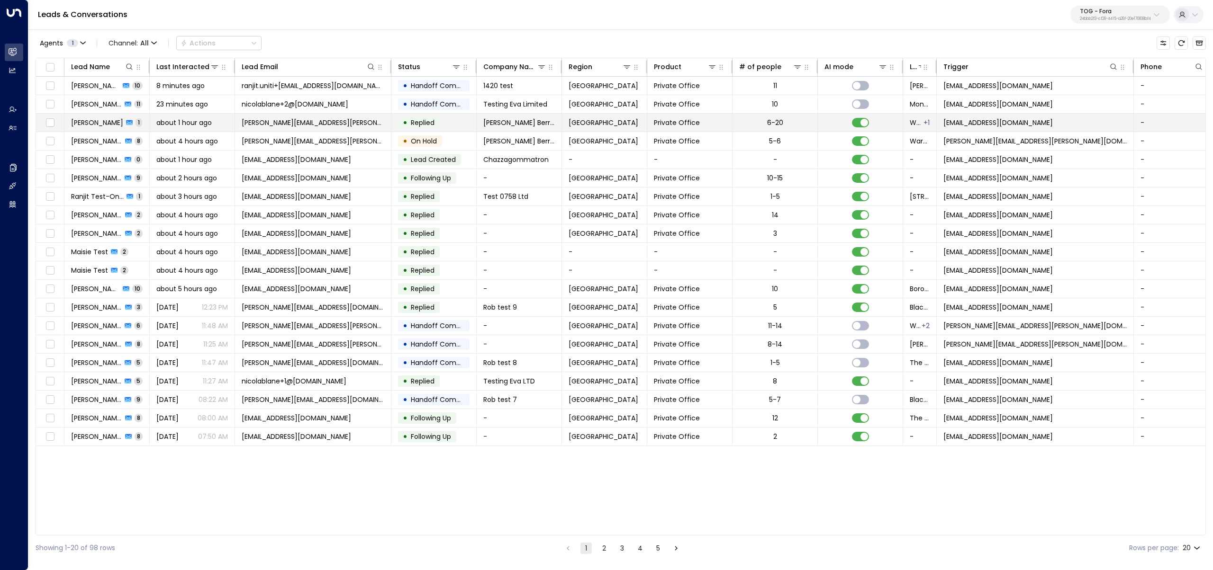
click at [326, 128] on td "[PERSON_NAME][EMAIL_ADDRESS][PERSON_NAME][DOMAIN_NAME]" at bounding box center [313, 123] width 156 height 18
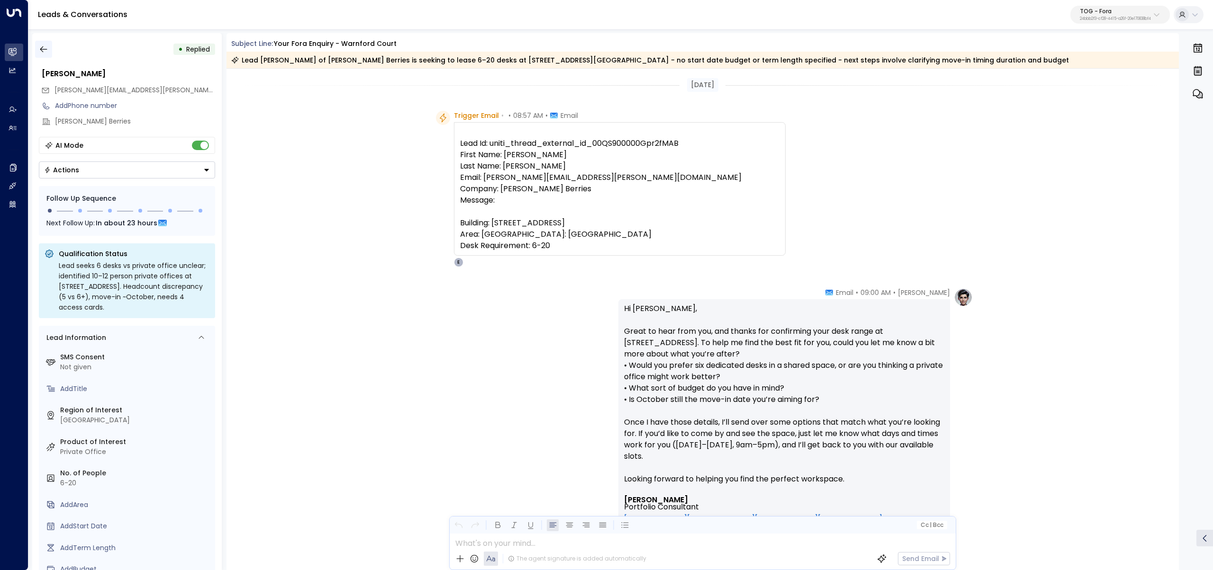
click at [41, 47] on icon "button" at bounding box center [43, 49] width 9 height 9
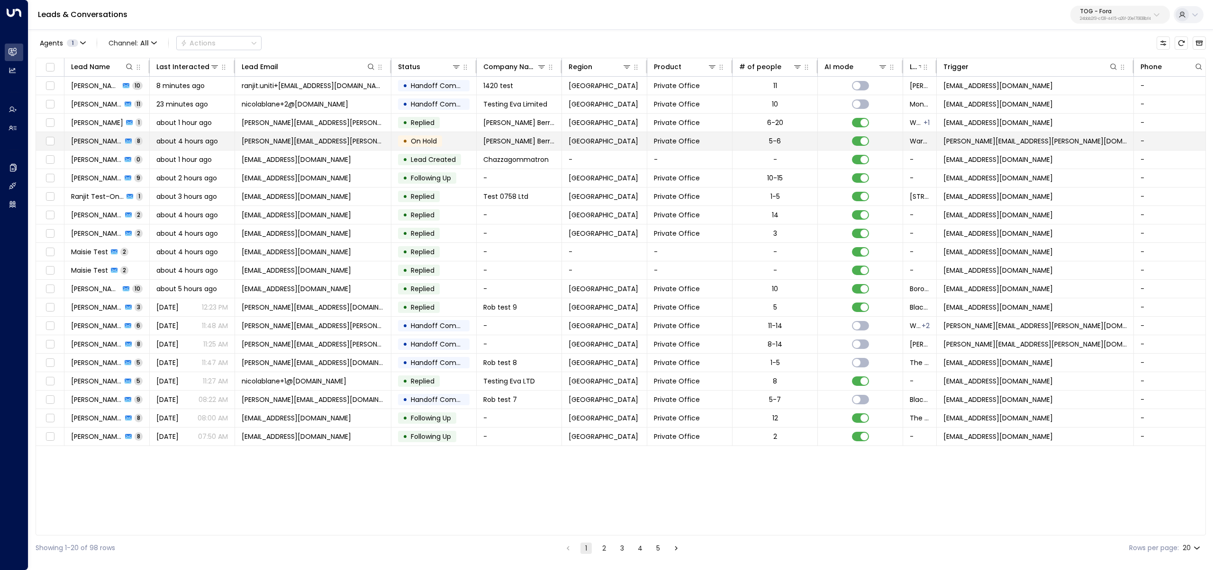
click at [199, 139] on span "about 4 hours ago" at bounding box center [187, 140] width 62 height 9
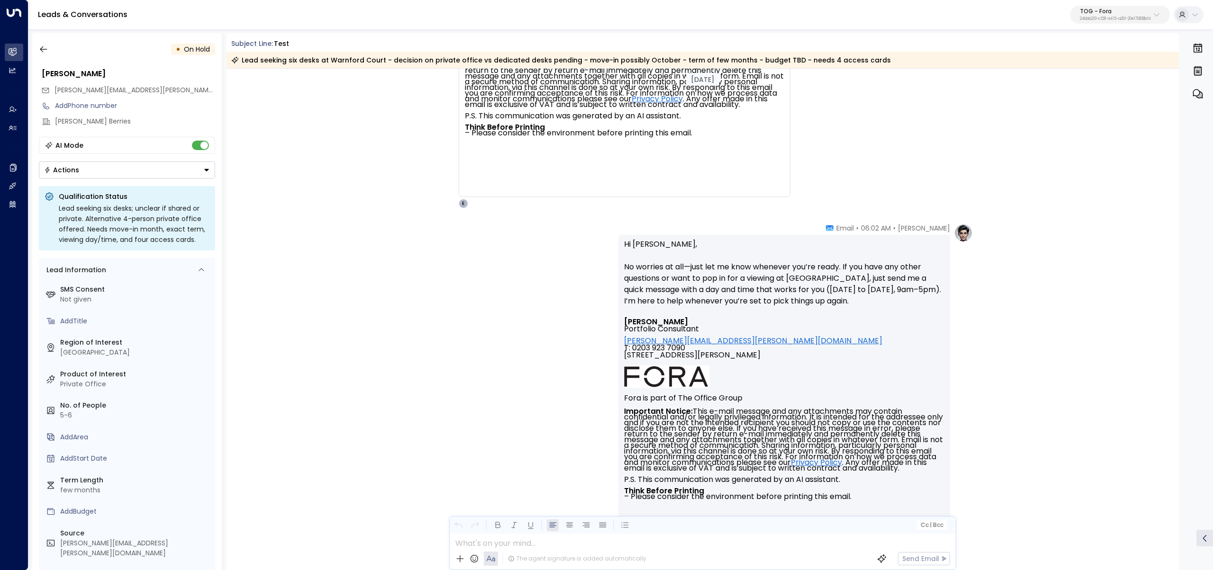
scroll to position [3665, 0]
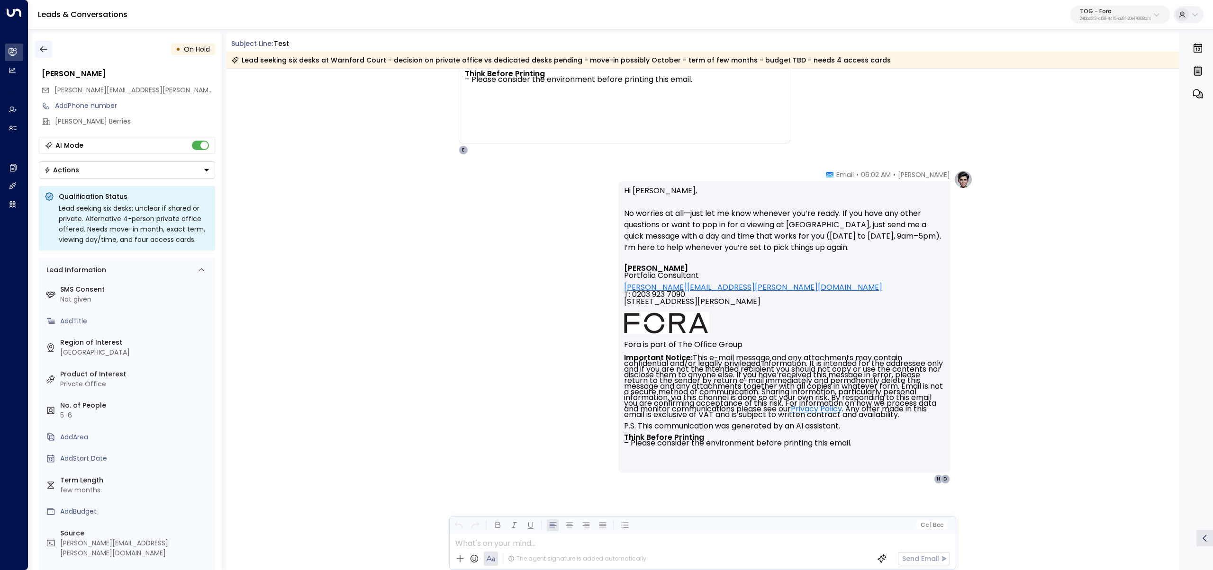
click at [43, 47] on icon "button" at bounding box center [43, 49] width 9 height 9
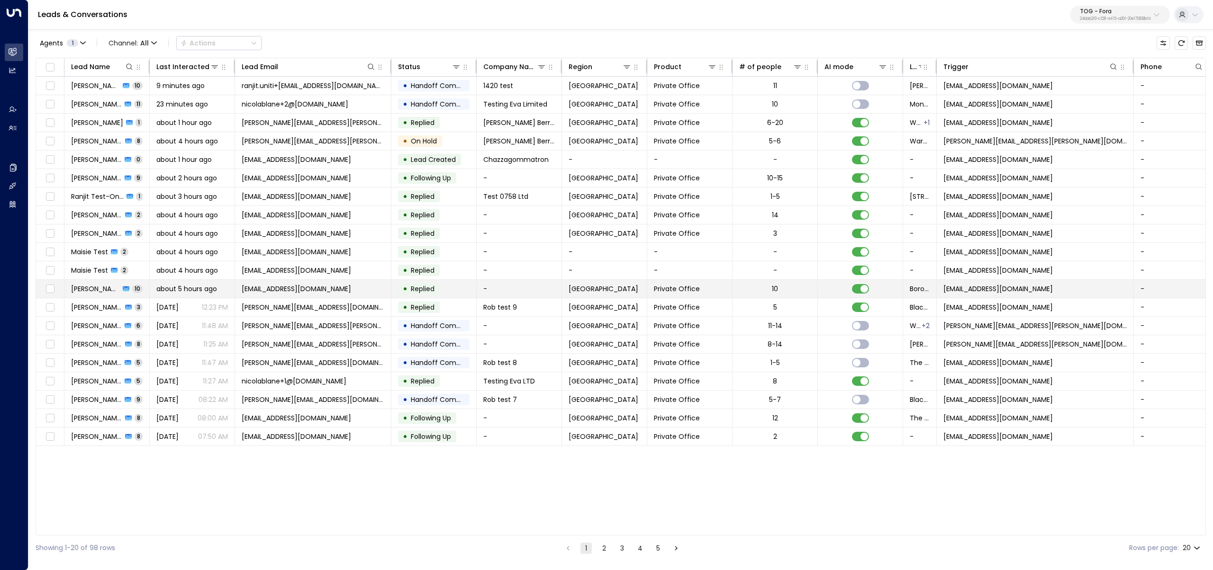
click at [194, 290] on span "about 5 hours ago" at bounding box center [186, 288] width 61 height 9
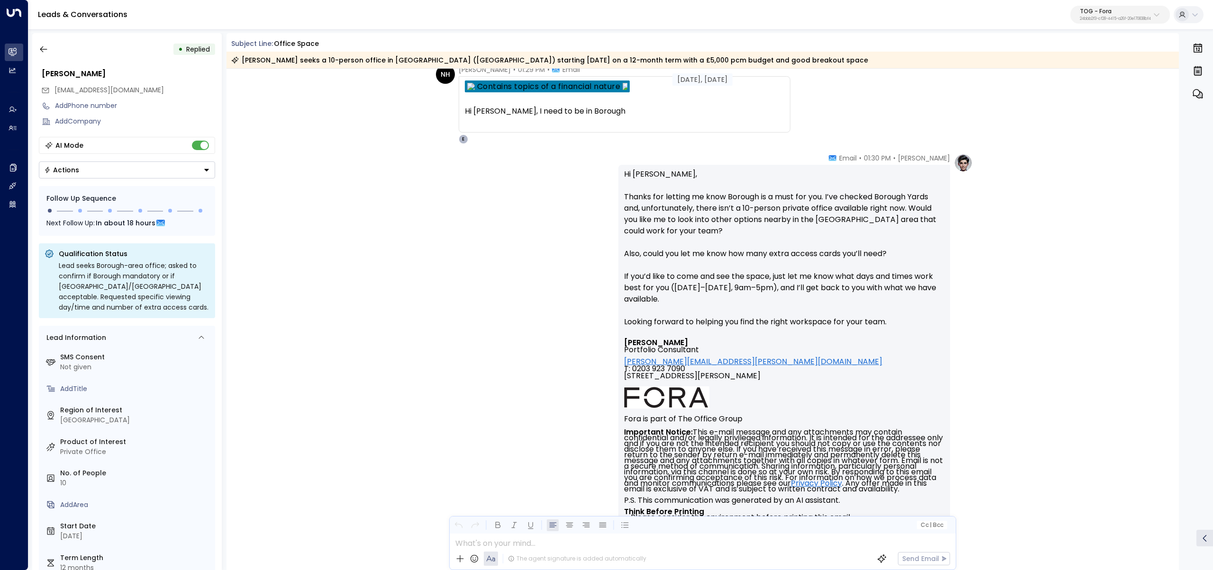
scroll to position [1007, 0]
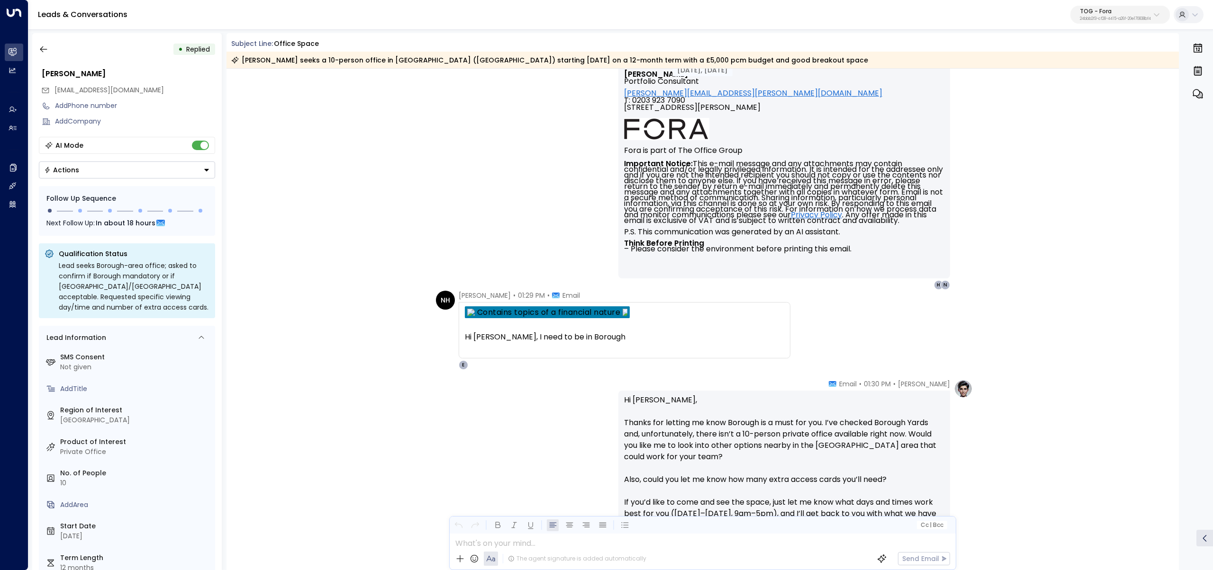
click at [558, 336] on div "Hi Eva, I need to be in Borough" at bounding box center [624, 337] width 319 height 11
copy div "Borough"
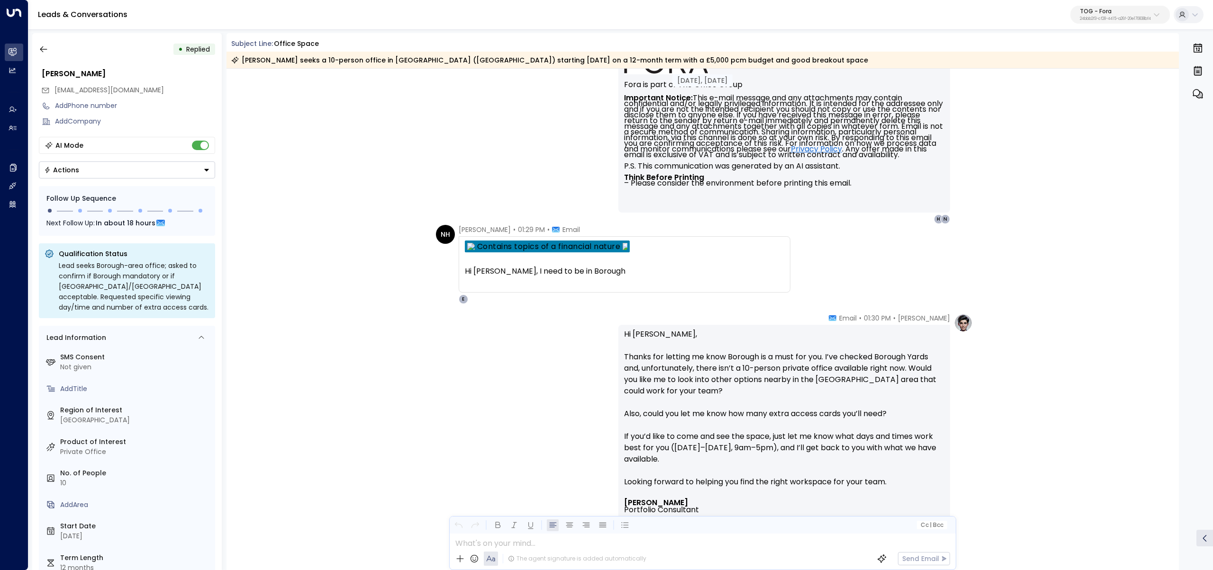
scroll to position [1096, 0]
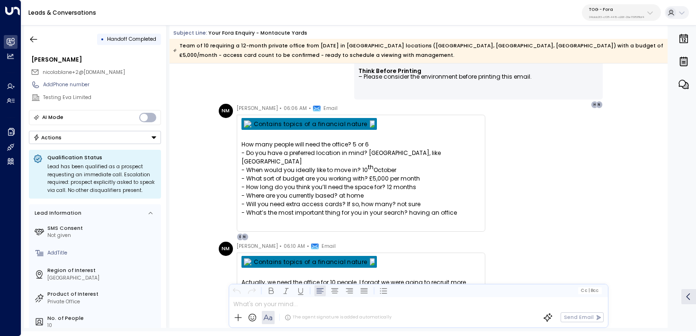
scroll to position [425, 0]
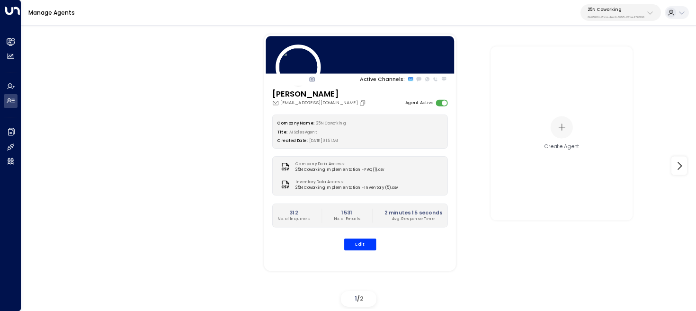
click at [612, 17] on p "3b9800f4-81ca-4ec0-8758-72fbe4763f36" at bounding box center [616, 17] width 57 height 4
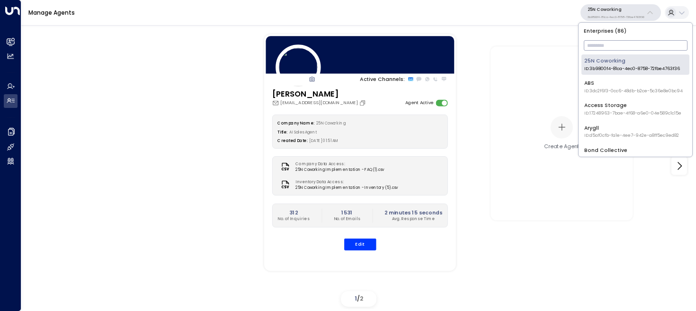
click at [598, 47] on input "text" at bounding box center [636, 45] width 104 height 15
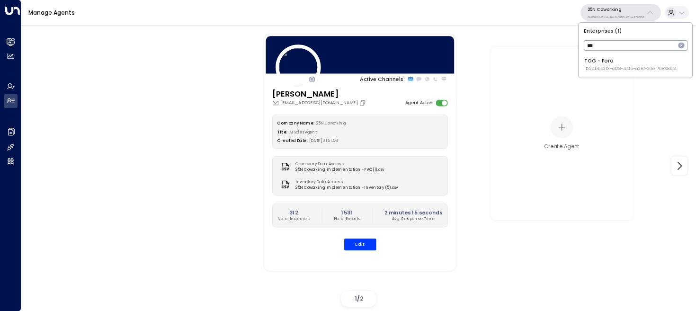
type input "***"
click at [600, 59] on div "TOG - Fora ID: 24bbb2f3-cf28-4415-a26f-20e170838bf4" at bounding box center [631, 64] width 92 height 15
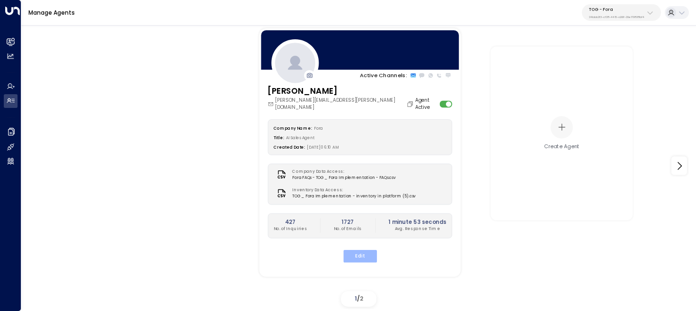
click at [367, 251] on button "Edit" at bounding box center [360, 256] width 34 height 12
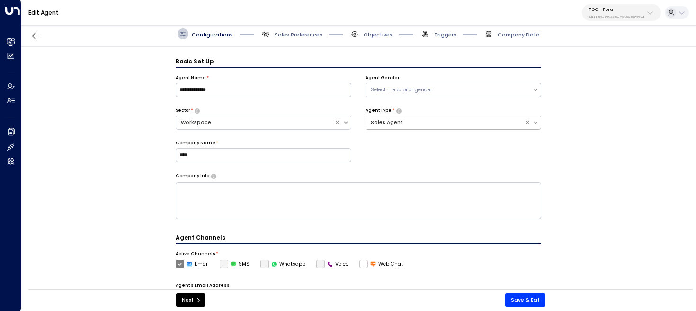
scroll to position [10, 0]
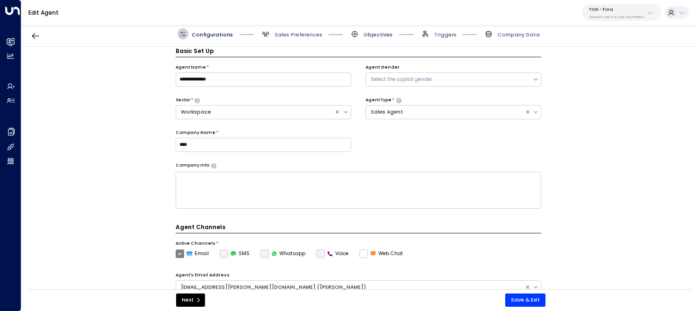
click at [366, 34] on span "Objectives" at bounding box center [378, 34] width 29 height 7
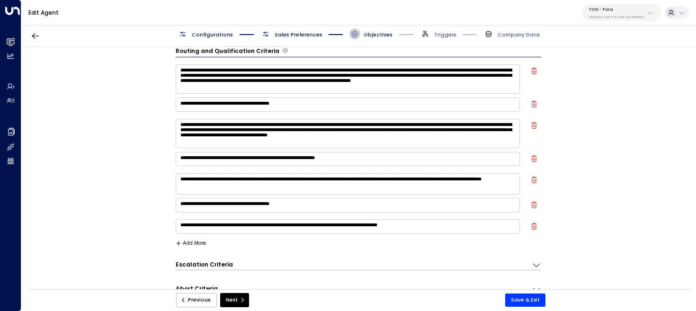
click at [294, 30] on span "Sales Preferences" at bounding box center [292, 33] width 62 height 11
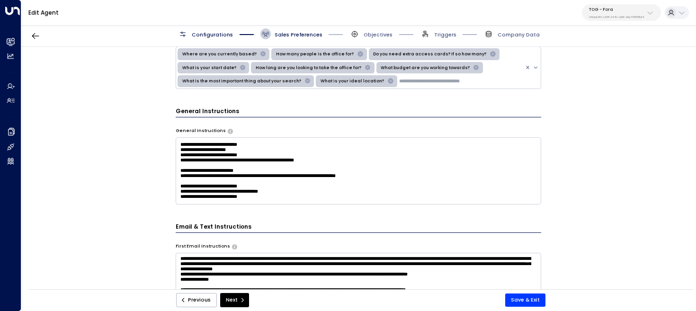
scroll to position [651, 0]
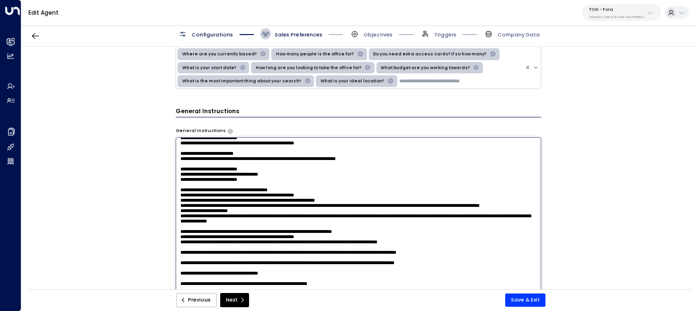
drag, startPoint x: 530, startPoint y: 186, endPoint x: 160, endPoint y: 175, distance: 369.7
click at [160, 175] on div "**********" at bounding box center [358, 170] width 675 height 247
drag, startPoint x: 529, startPoint y: 183, endPoint x: 146, endPoint y: 170, distance: 383.0
click at [146, 170] on div "**********" at bounding box center [358, 170] width 675 height 247
click at [234, 305] on button "Next" at bounding box center [234, 300] width 29 height 14
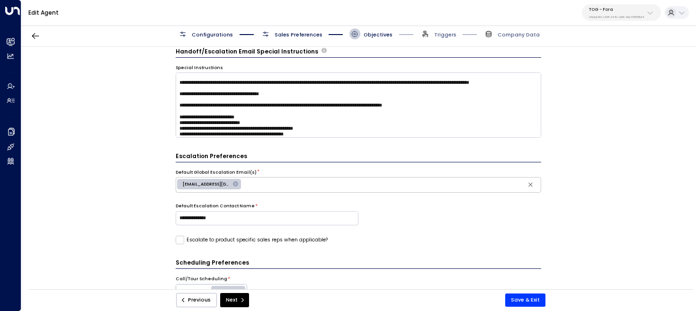
scroll to position [50, 0]
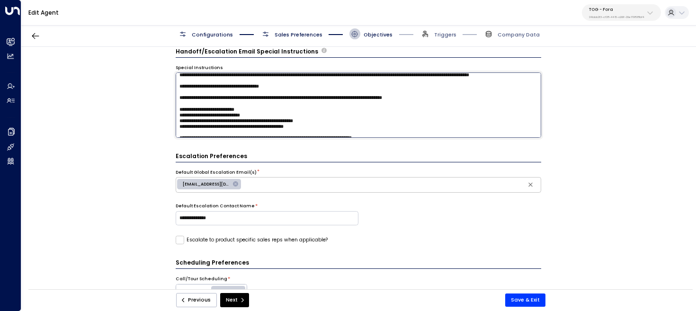
click at [455, 111] on textarea at bounding box center [359, 104] width 366 height 65
click at [454, 108] on textarea at bounding box center [359, 104] width 366 height 65
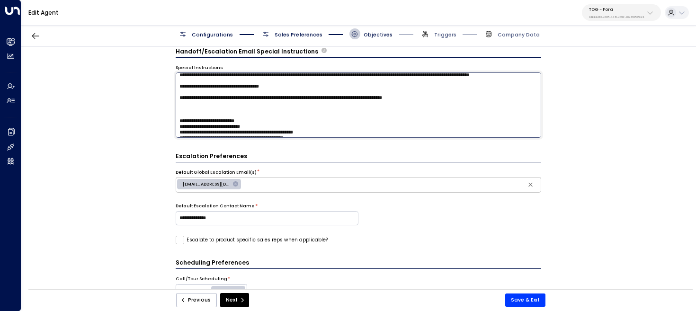
paste textarea "**********"
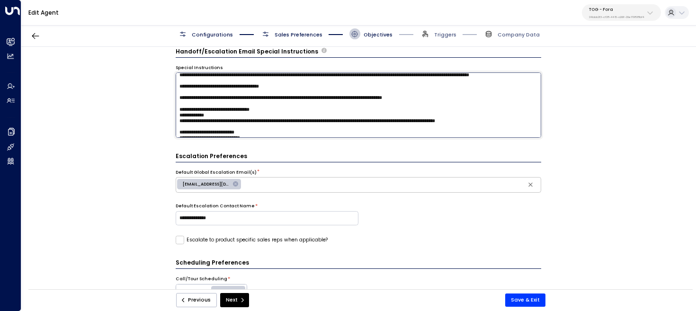
scroll to position [64, 0]
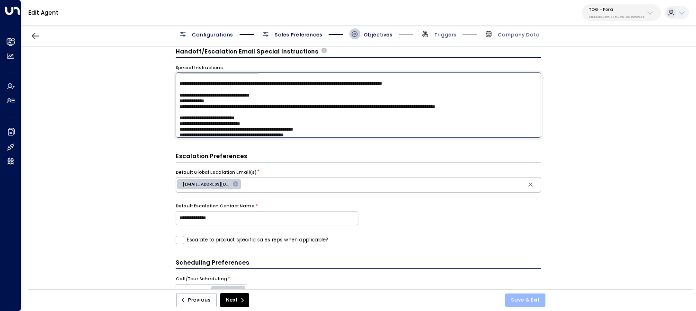
type textarea "**********"
click at [527, 297] on button "Save & Exit" at bounding box center [525, 300] width 40 height 13
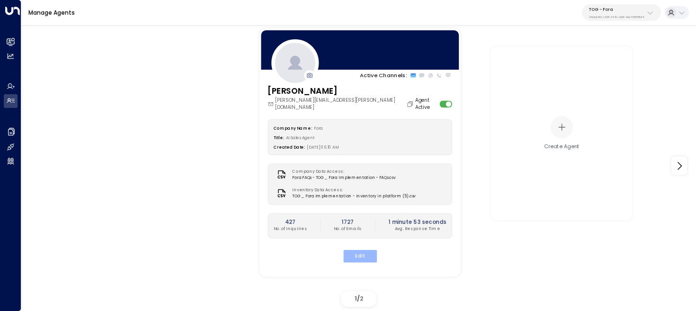
click at [356, 250] on button "Edit" at bounding box center [360, 256] width 34 height 12
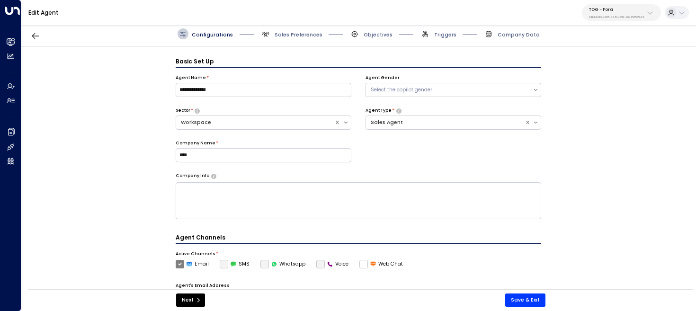
scroll to position [10, 0]
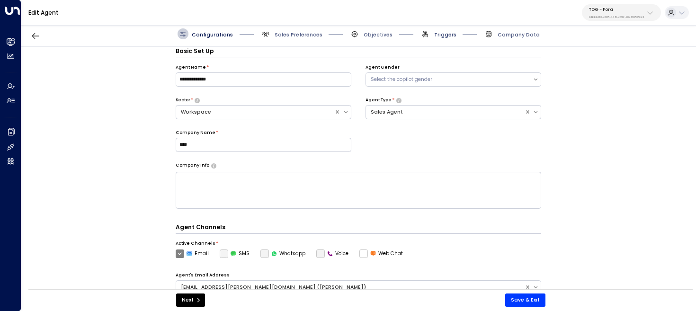
click at [441, 36] on span "Triggers" at bounding box center [445, 34] width 22 height 7
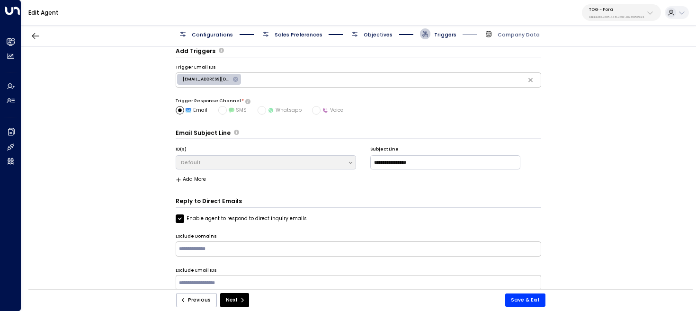
click at [396, 30] on div "Configurations Sales Preferences Objectives Triggers Company Data" at bounding box center [359, 33] width 362 height 11
click at [375, 33] on span "Objectives" at bounding box center [378, 34] width 29 height 7
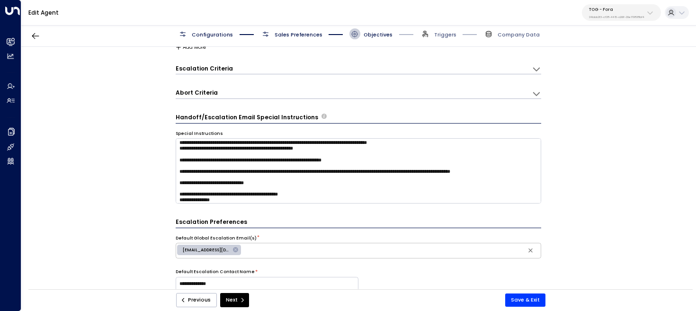
scroll to position [0, 0]
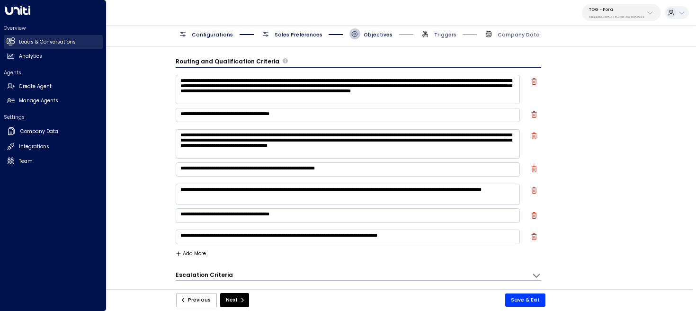
click at [11, 43] on icon at bounding box center [11, 41] width 8 height 6
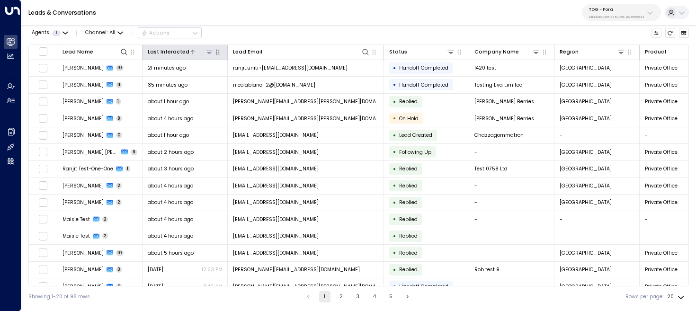
click at [208, 52] on icon at bounding box center [210, 52] width 8 height 8
click at [193, 52] on div at bounding box center [201, 51] width 25 height 9
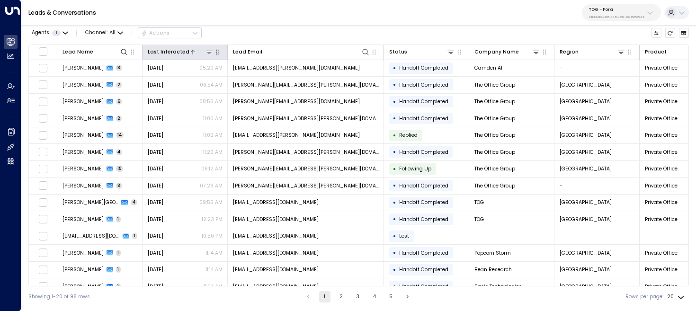
click at [184, 50] on div "Last Interacted" at bounding box center [169, 52] width 42 height 9
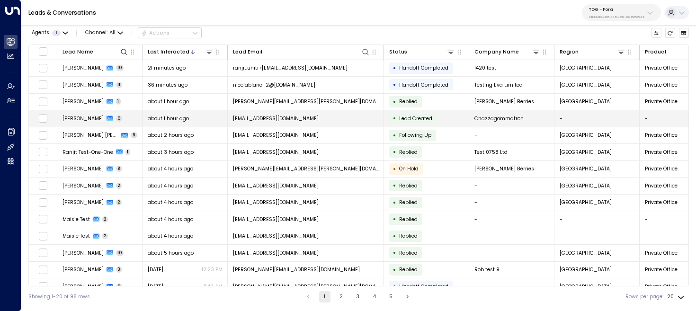
click at [181, 118] on span "about 1 hour ago" at bounding box center [168, 118] width 41 height 7
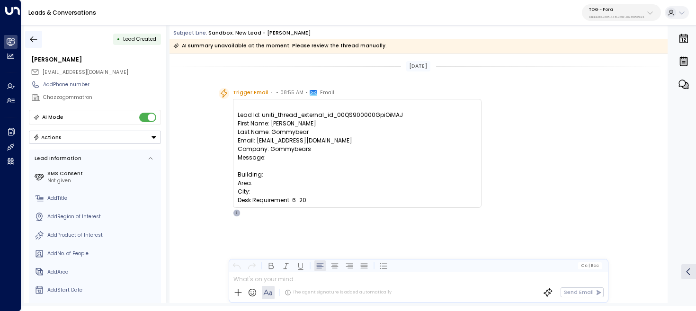
click at [34, 40] on icon "button" at bounding box center [33, 39] width 9 height 9
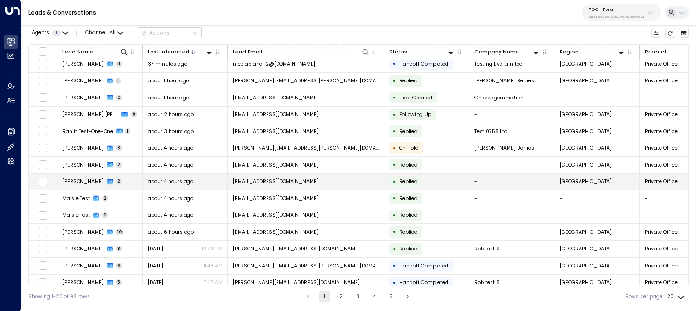
scroll to position [20, 0]
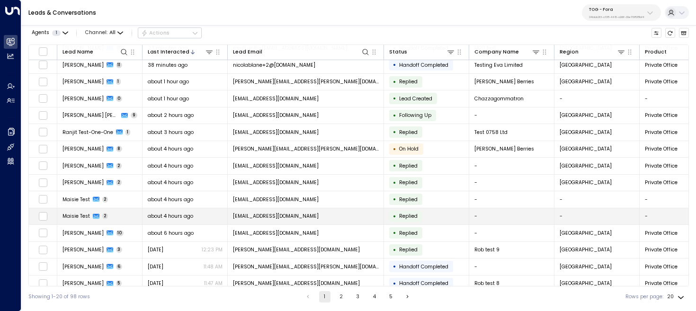
click at [121, 214] on td "Maisie Test 2" at bounding box center [99, 216] width 85 height 17
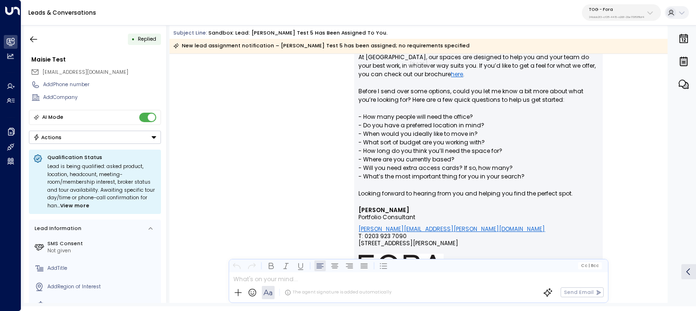
scroll to position [216, 0]
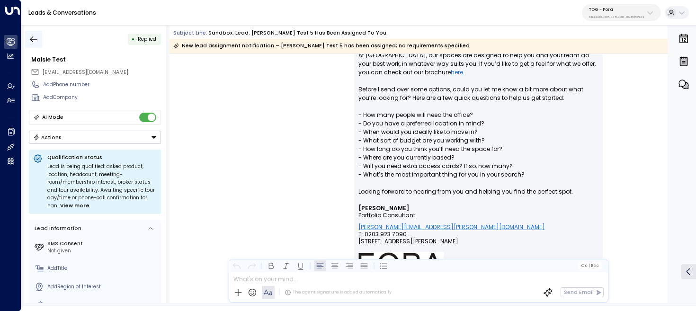
click at [35, 38] on icon "button" at bounding box center [33, 39] width 9 height 9
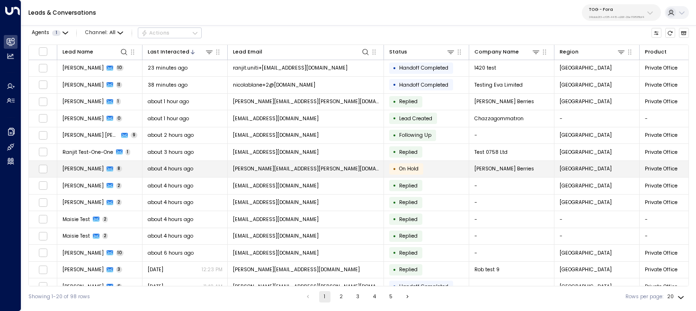
click at [96, 170] on span "[PERSON_NAME]" at bounding box center [83, 168] width 41 height 7
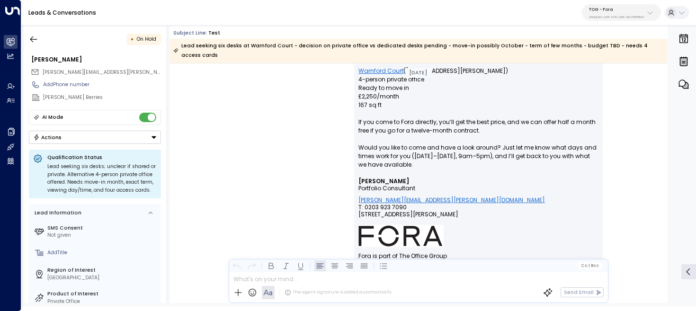
scroll to position [2190, 0]
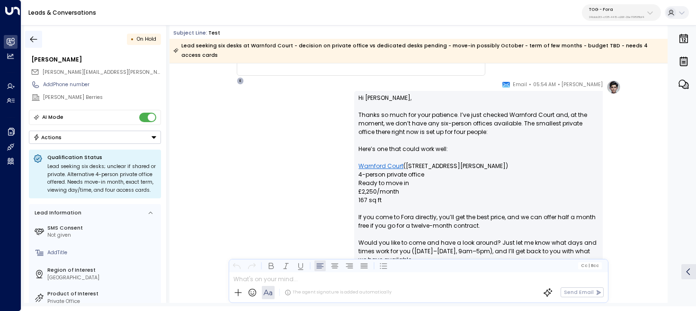
click at [36, 41] on icon "button" at bounding box center [33, 39] width 9 height 9
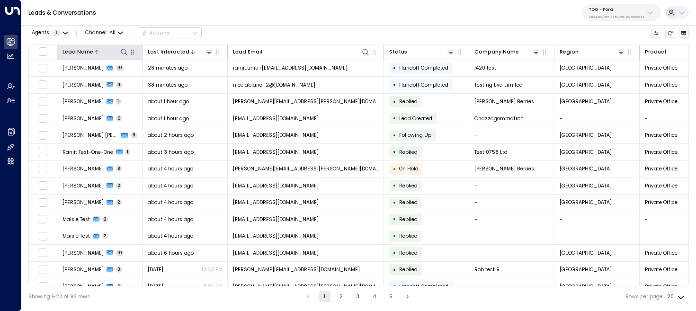
click at [126, 48] on icon at bounding box center [124, 52] width 8 height 8
type input "******"
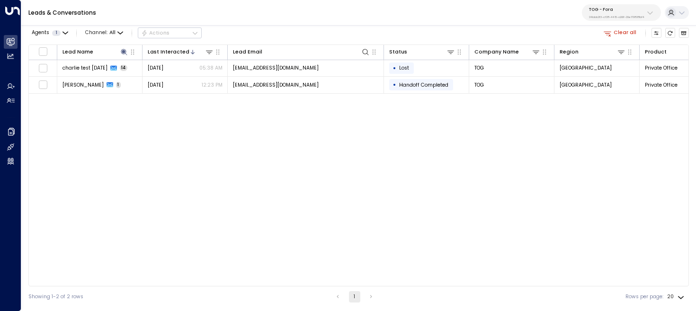
click at [254, 24] on div "Leads & Conversations TOG - Fora 24bbb2f3-cf28-4415-a26f-20e170838bf4" at bounding box center [358, 13] width 675 height 26
click at [683, 32] on icon "Archived Leads" at bounding box center [684, 33] width 5 height 4
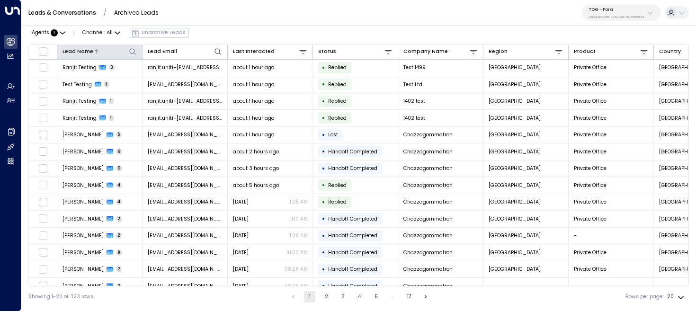
click at [133, 52] on icon at bounding box center [133, 52] width 8 height 8
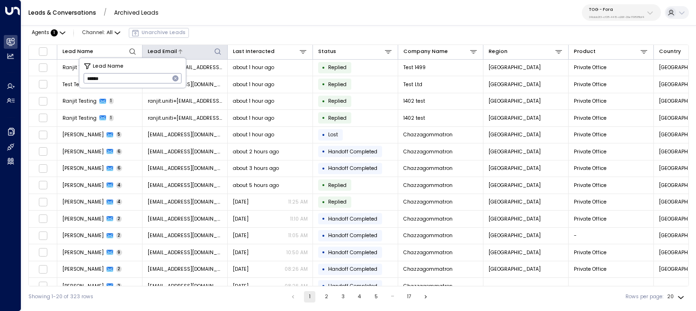
type input "******"
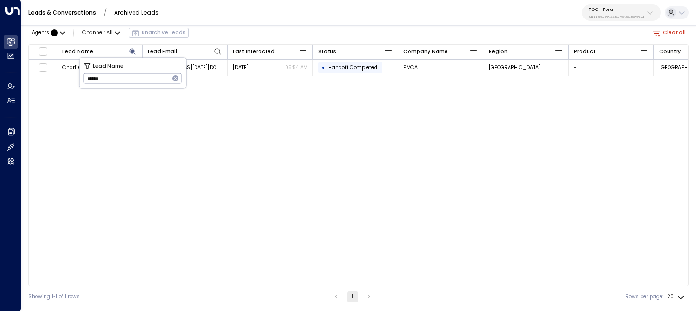
click at [252, 11] on div "Leads & Conversations / Archived Leads TOG - Fora 24bbb2f3-cf28-4415-a26f-20e17…" at bounding box center [358, 13] width 675 height 26
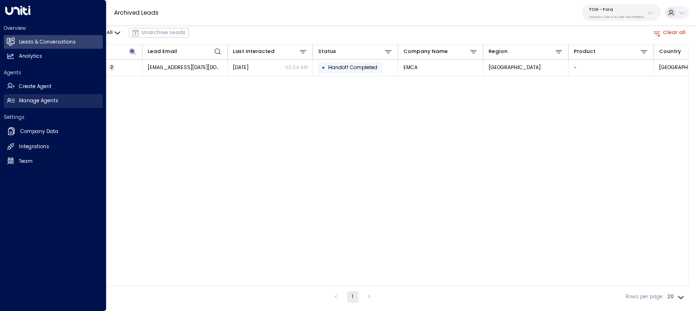
click at [35, 100] on h2 "Manage Agents" at bounding box center [38, 101] width 39 height 8
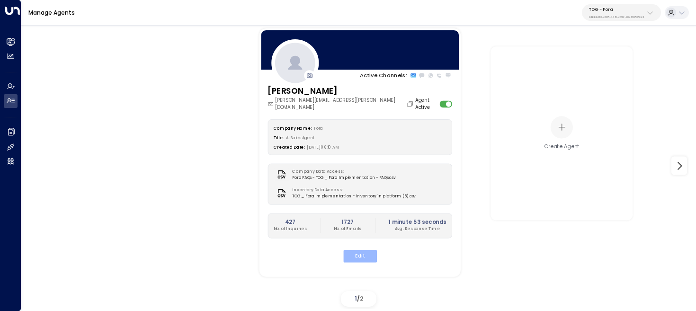
click at [360, 250] on button "Edit" at bounding box center [360, 256] width 34 height 12
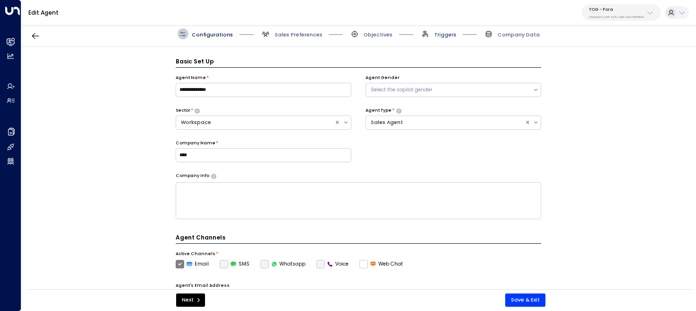
scroll to position [10, 0]
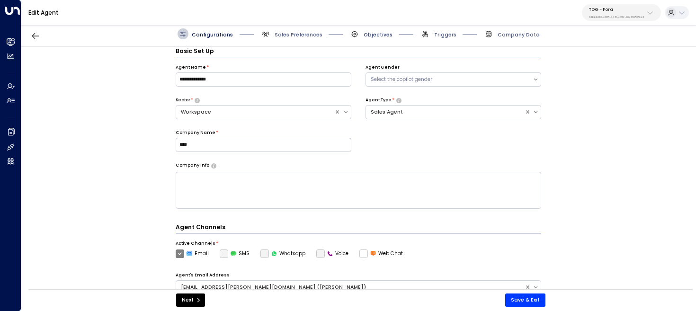
click at [375, 33] on span "Objectives" at bounding box center [378, 34] width 29 height 7
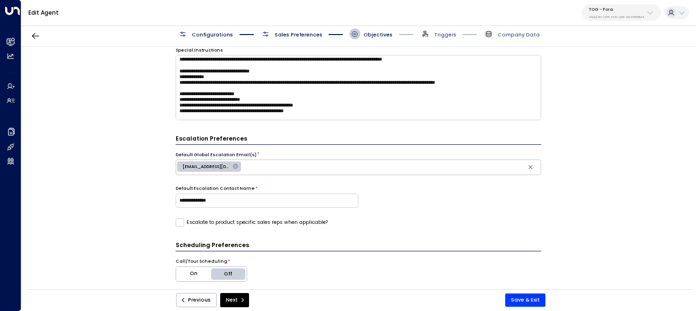
scroll to position [70, 0]
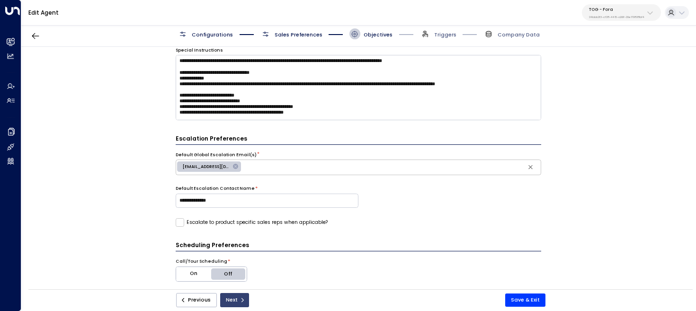
click at [240, 304] on button "Next" at bounding box center [234, 300] width 29 height 14
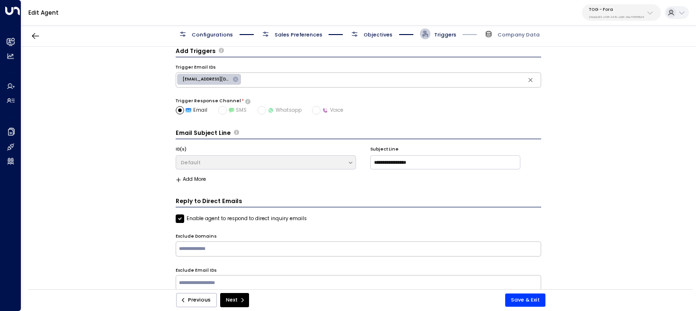
scroll to position [0, 0]
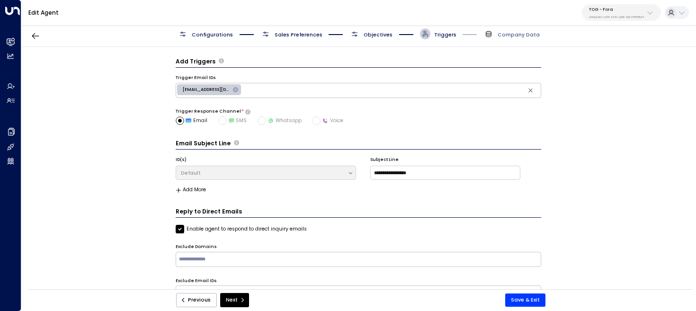
click at [373, 34] on span "Objectives" at bounding box center [378, 34] width 29 height 7
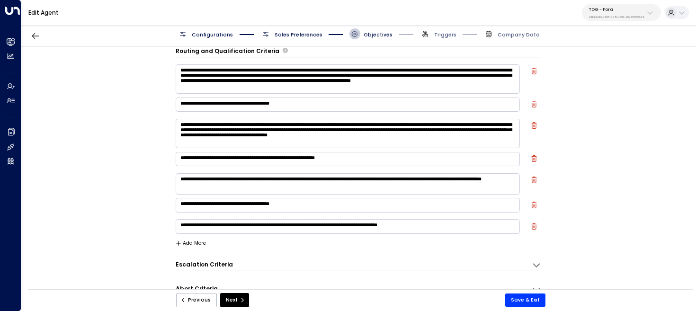
scroll to position [7, 0]
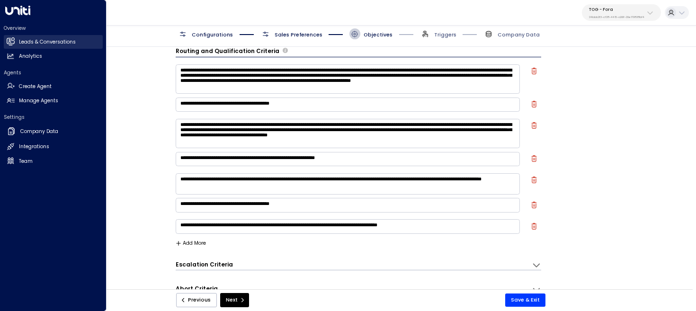
drag, startPoint x: 9, startPoint y: 42, endPoint x: 28, endPoint y: 40, distance: 19.6
click at [9, 42] on icon at bounding box center [11, 41] width 8 height 6
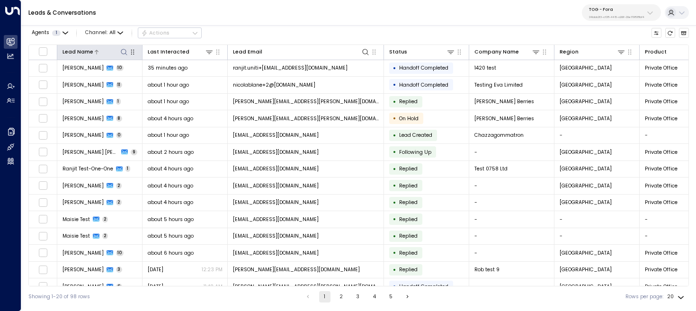
click at [122, 54] on icon at bounding box center [124, 52] width 6 height 6
click at [284, 24] on div "Leads & Conversations TOG - Fora 24bbb2f3-cf28-4415-a26f-20e170838bf4" at bounding box center [358, 13] width 675 height 26
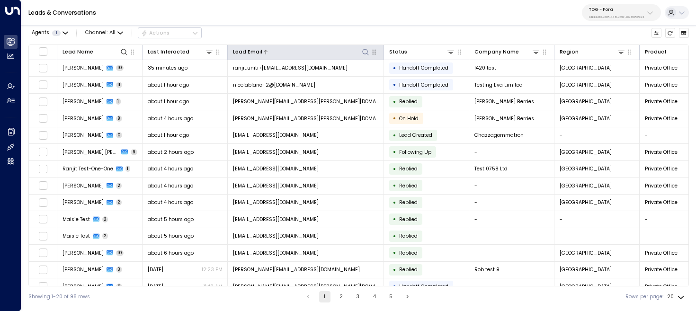
click at [359, 49] on div at bounding box center [316, 51] width 108 height 9
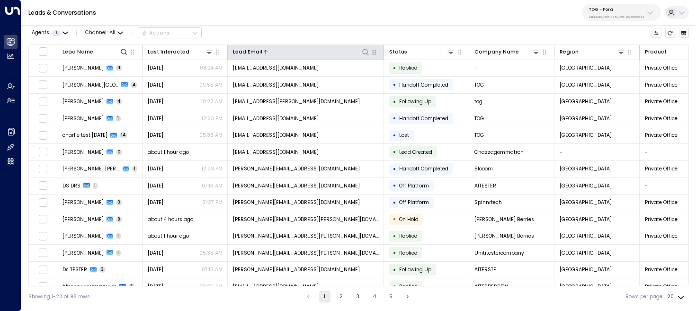
click at [369, 50] on button at bounding box center [365, 51] width 9 height 9
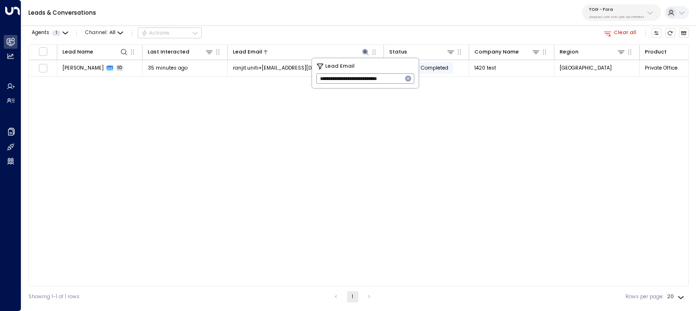
type input "**********"
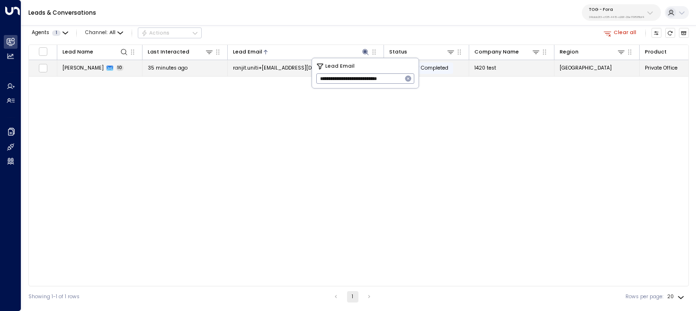
click at [176, 64] on span "35 minutes ago" at bounding box center [168, 67] width 40 height 7
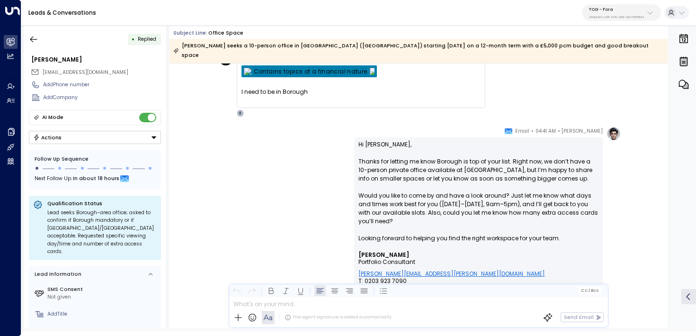
scroll to position [2157, 0]
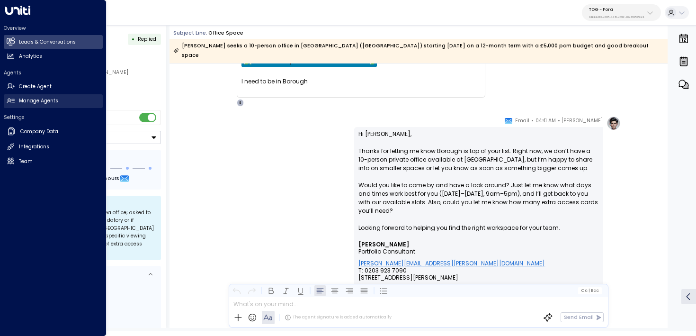
click at [12, 102] on icon at bounding box center [11, 101] width 8 height 8
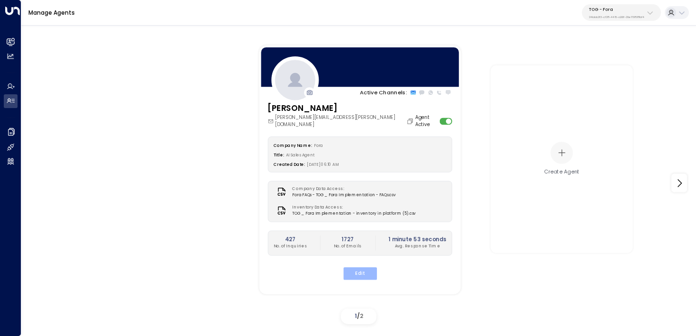
click at [356, 270] on button "Edit" at bounding box center [360, 273] width 34 height 12
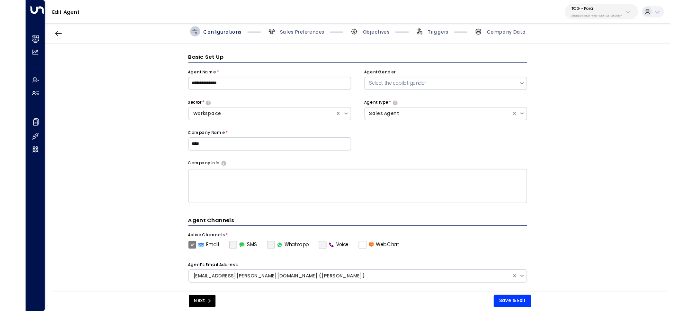
scroll to position [10, 0]
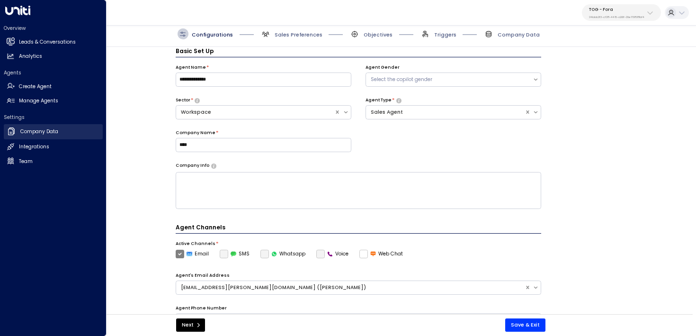
click at [30, 134] on h2 "Company Data" at bounding box center [39, 132] width 38 height 8
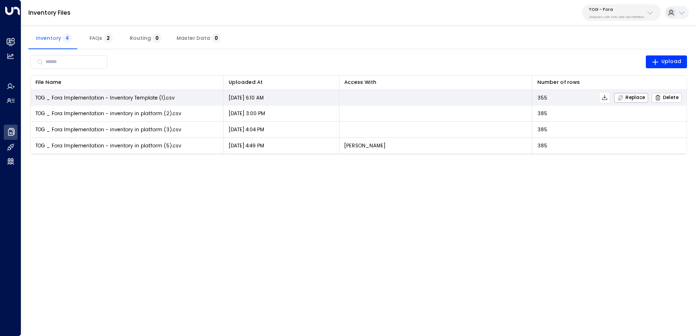
click at [667, 99] on span "Delete" at bounding box center [667, 98] width 24 height 6
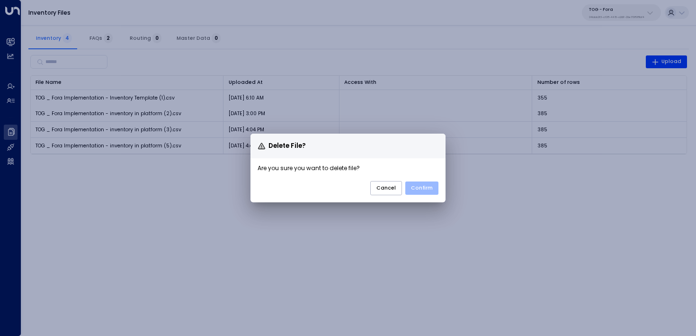
click at [428, 185] on button "Confirm" at bounding box center [421, 187] width 33 height 13
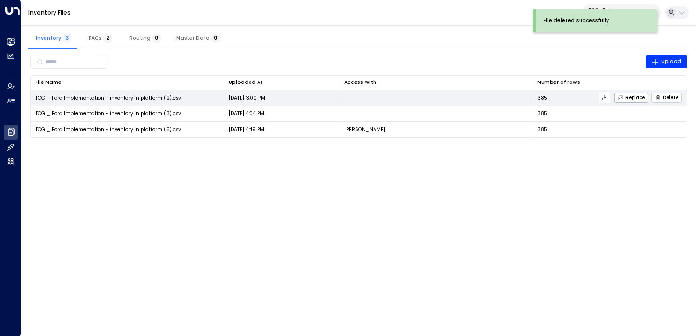
click at [665, 99] on span "Delete" at bounding box center [667, 98] width 24 height 6
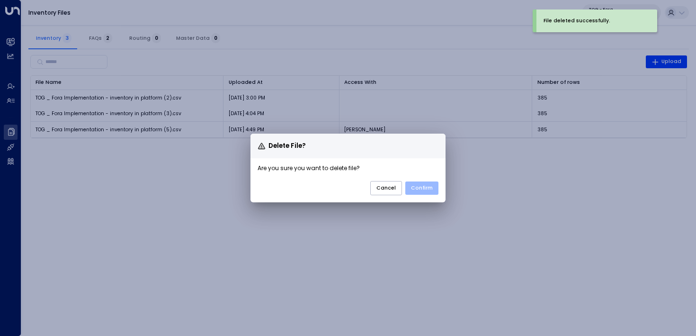
click at [428, 191] on button "Confirm" at bounding box center [421, 187] width 33 height 13
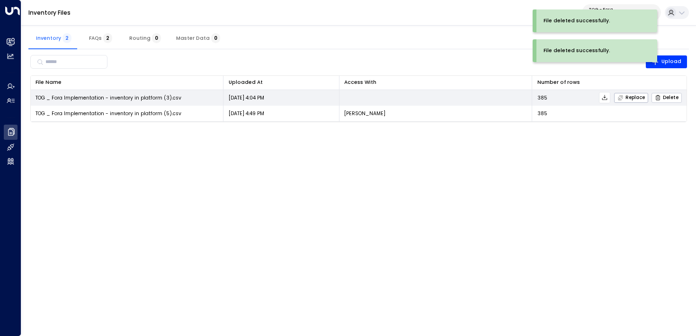
click at [669, 97] on span "Delete" at bounding box center [667, 98] width 24 height 6
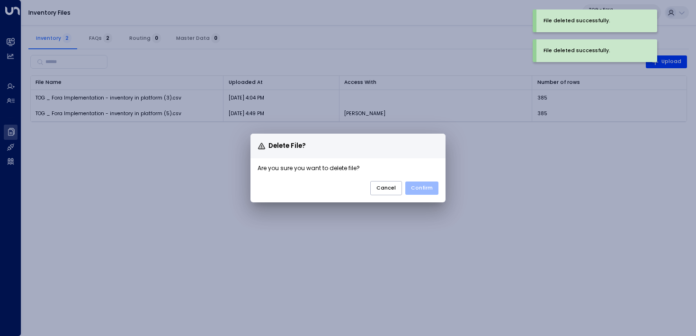
click at [424, 192] on button "Confirm" at bounding box center [421, 187] width 33 height 13
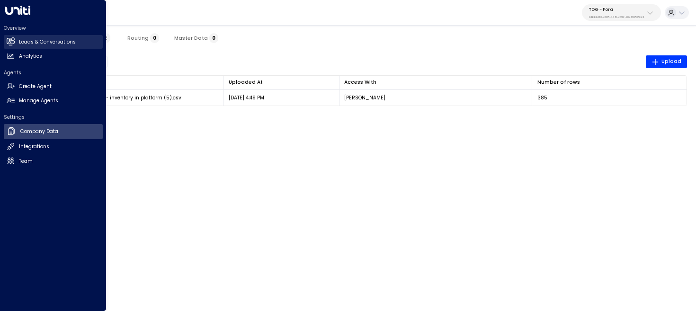
click at [14, 42] on link "Leads & Conversations Leads & Conversations" at bounding box center [53, 42] width 99 height 14
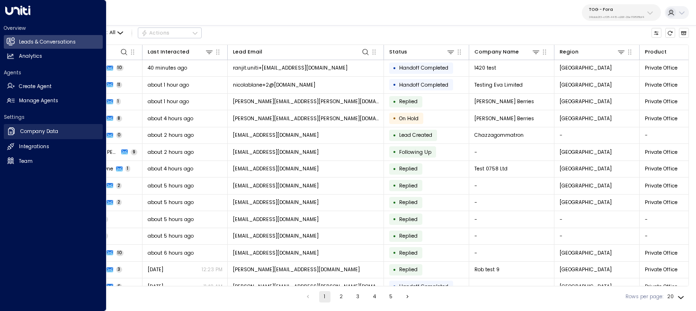
click at [48, 135] on link "Company Data Company Data" at bounding box center [53, 131] width 99 height 15
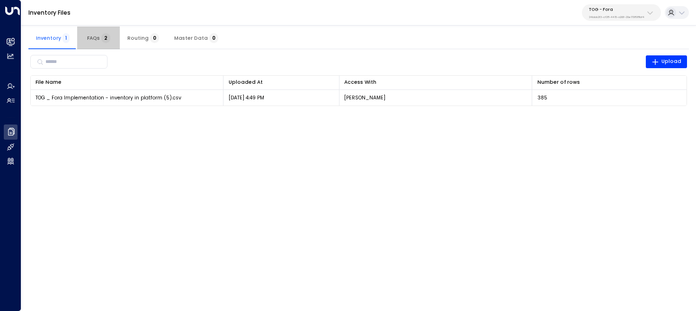
click at [90, 36] on span "FAQs 2" at bounding box center [98, 38] width 23 height 6
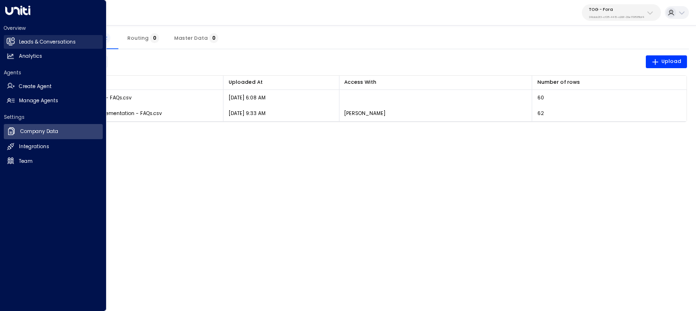
click at [11, 41] on icon at bounding box center [11, 41] width 8 height 6
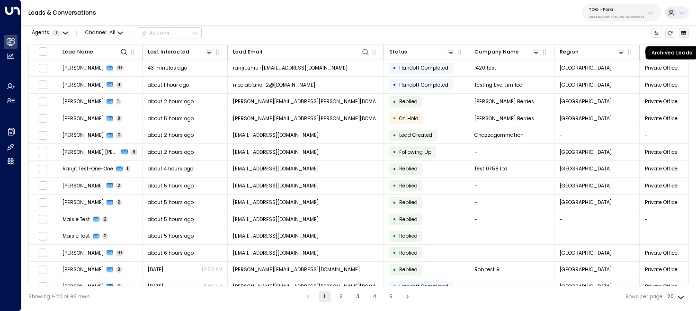
click at [685, 33] on icon "Archived Leads" at bounding box center [684, 33] width 6 height 6
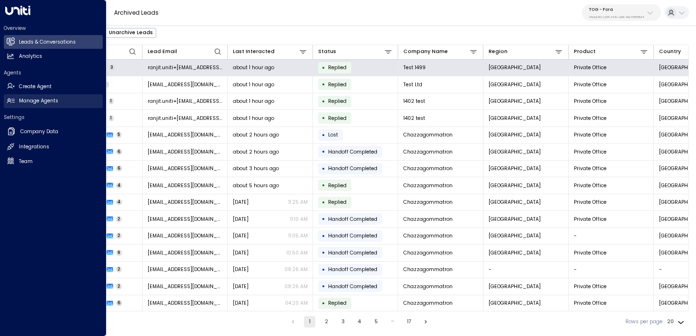
click at [26, 101] on h2 "Manage Agents" at bounding box center [38, 101] width 39 height 8
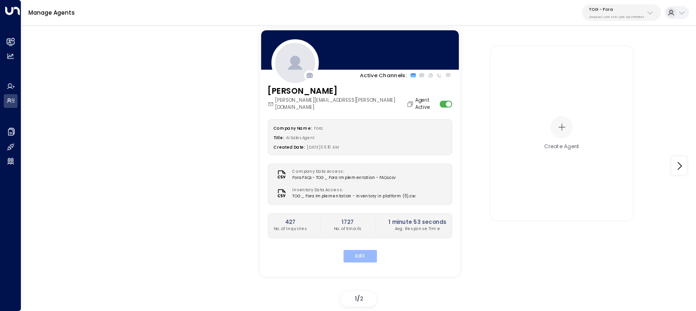
click at [355, 252] on button "Edit" at bounding box center [360, 256] width 34 height 12
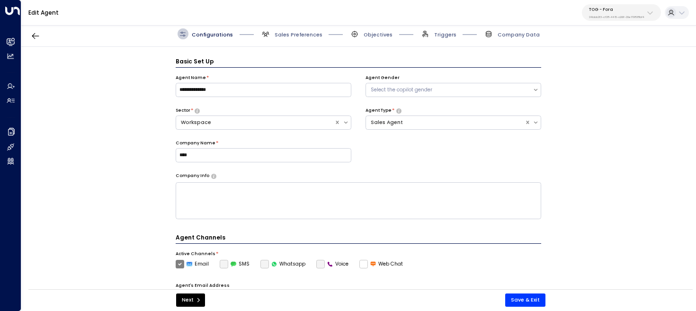
scroll to position [10, 0]
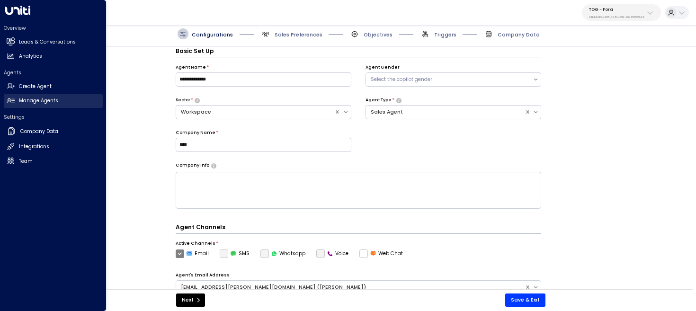
click at [17, 104] on link "Manage Agents Manage Agents" at bounding box center [53, 101] width 99 height 14
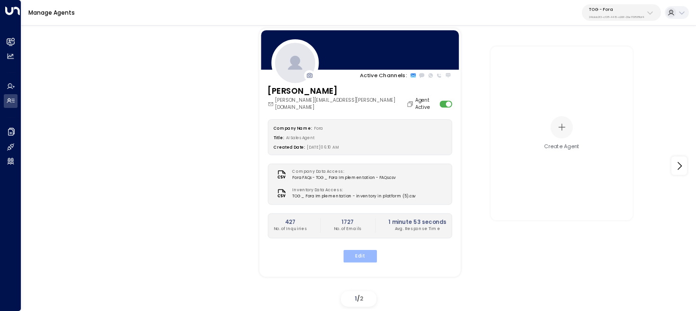
click at [362, 250] on button "Edit" at bounding box center [360, 256] width 34 height 12
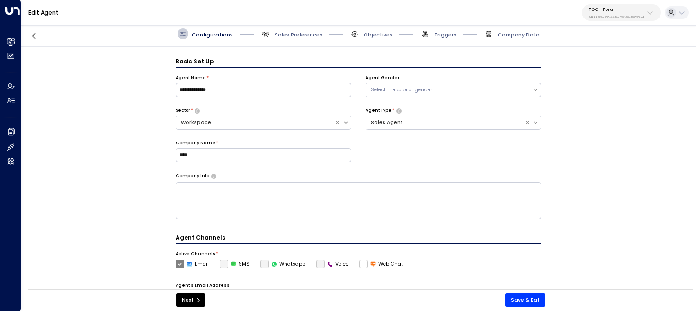
scroll to position [10, 0]
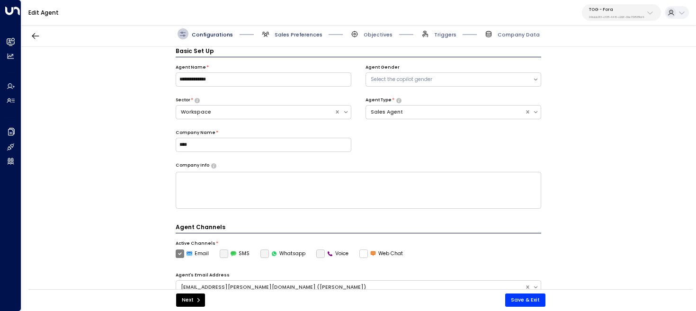
click at [298, 35] on span "Sales Preferences" at bounding box center [299, 34] width 48 height 7
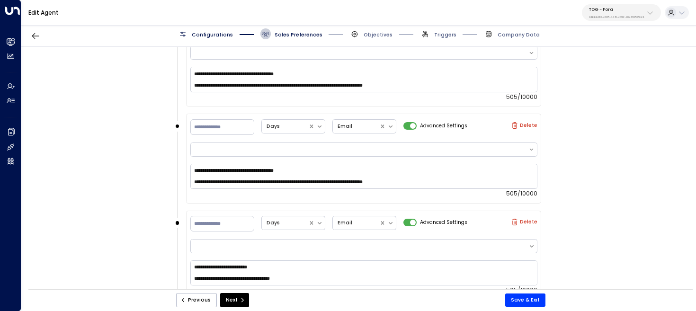
scroll to position [963, 0]
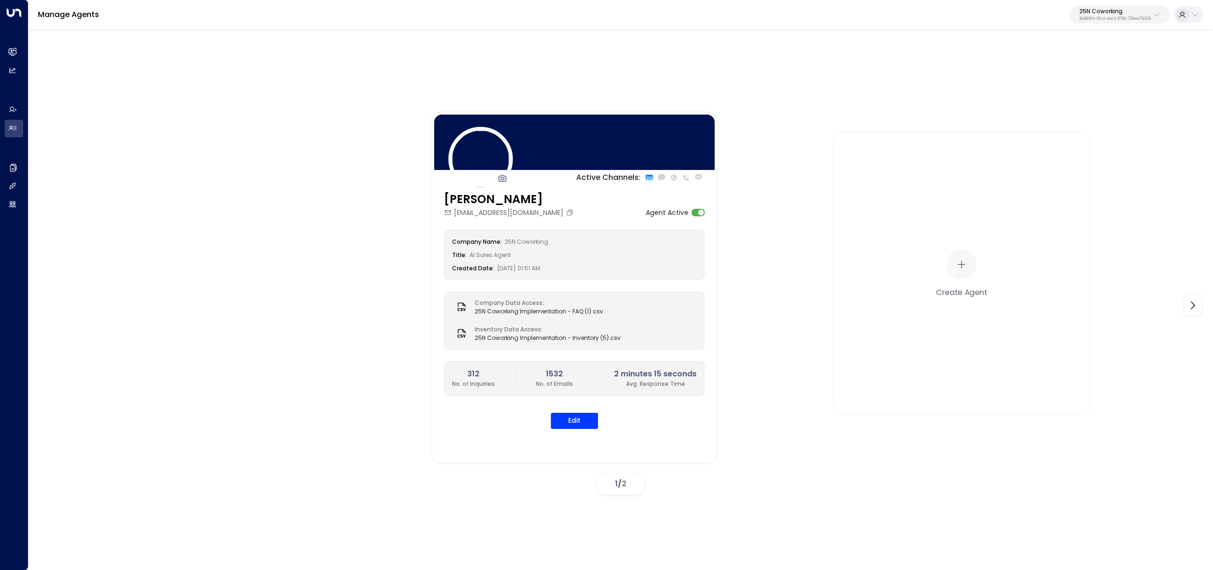
click at [1086, 11] on p "25N Coworking" at bounding box center [1115, 12] width 72 height 6
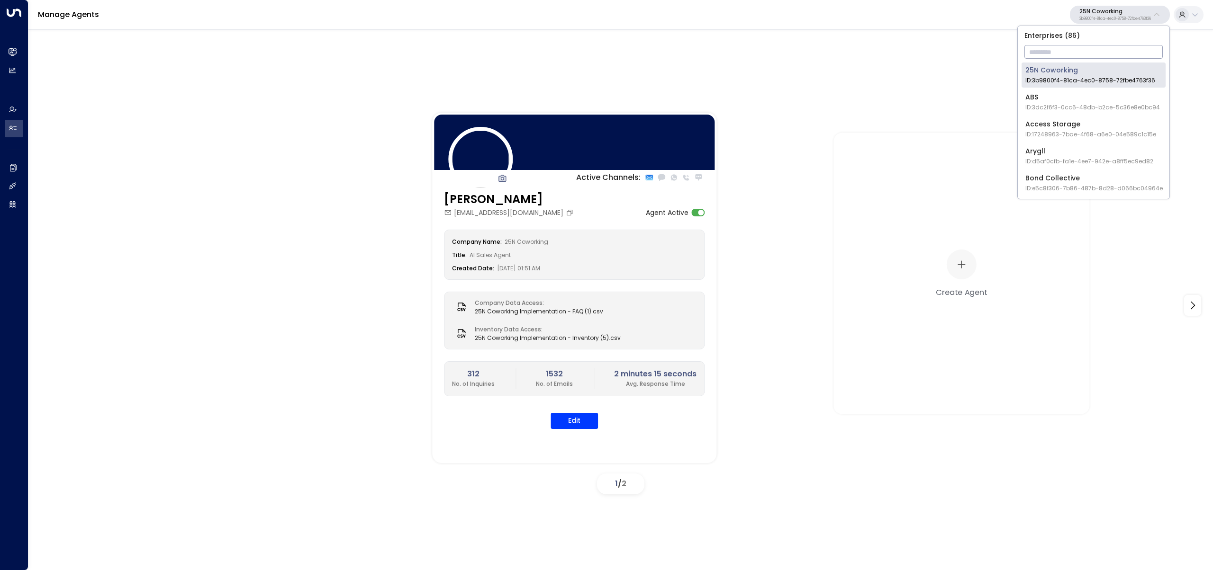
click at [1074, 61] on input "text" at bounding box center [1093, 52] width 138 height 18
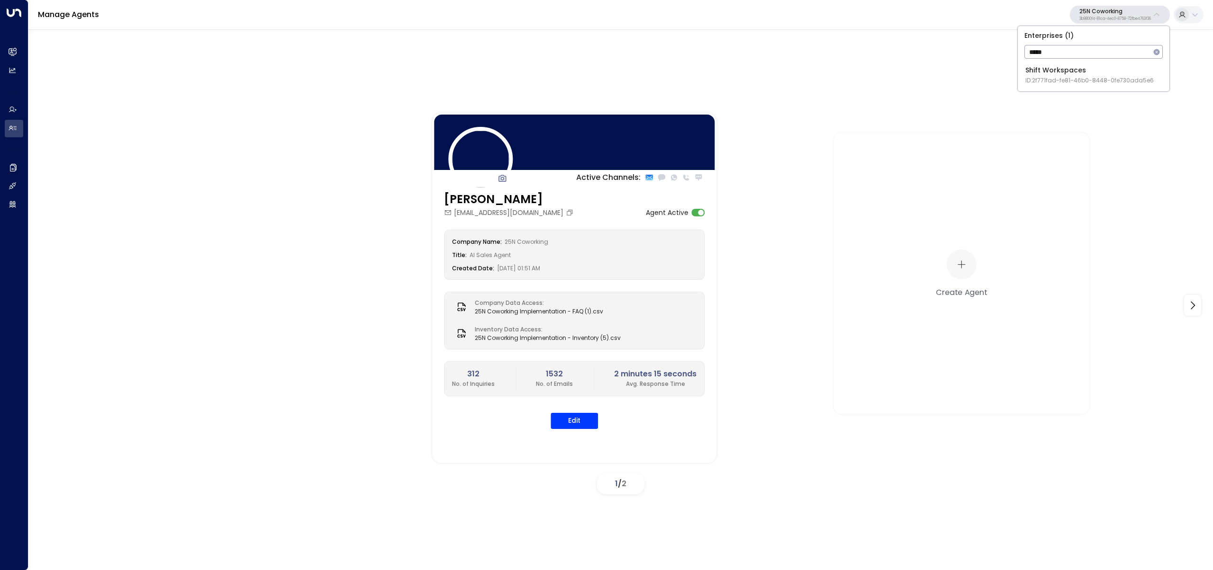
type input "*****"
click at [1041, 74] on div "Shift Workspaces ID: 2f771fad-fe81-46b0-8448-0fe730ada5e6" at bounding box center [1089, 74] width 128 height 19
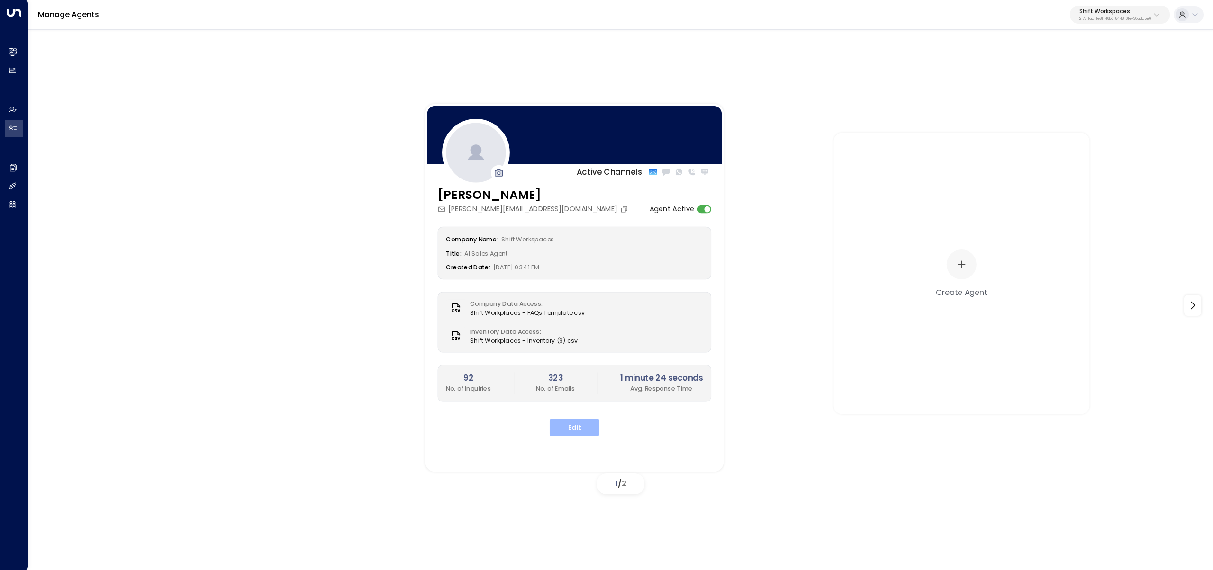
click at [585, 435] on button "Edit" at bounding box center [574, 427] width 50 height 17
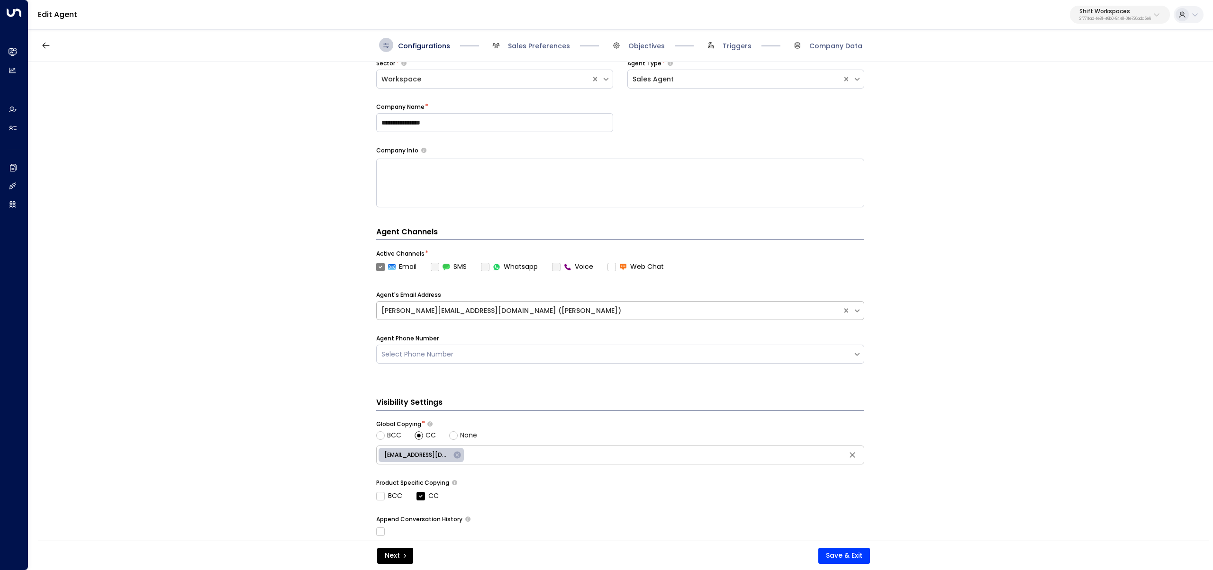
scroll to position [192, 0]
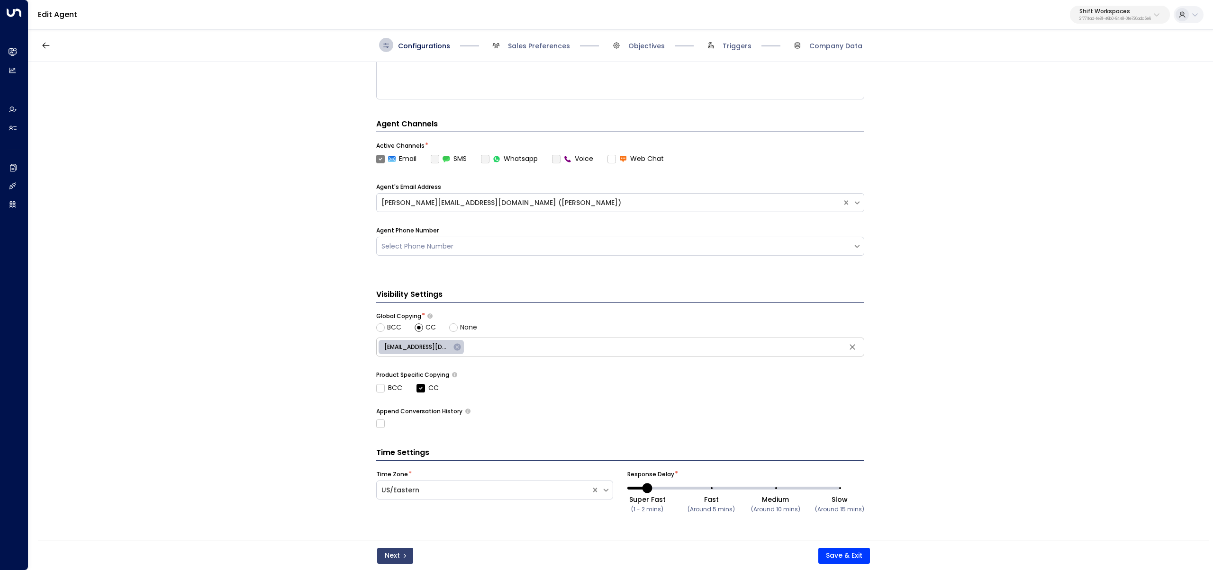
click at [405, 551] on button "Next" at bounding box center [395, 556] width 36 height 16
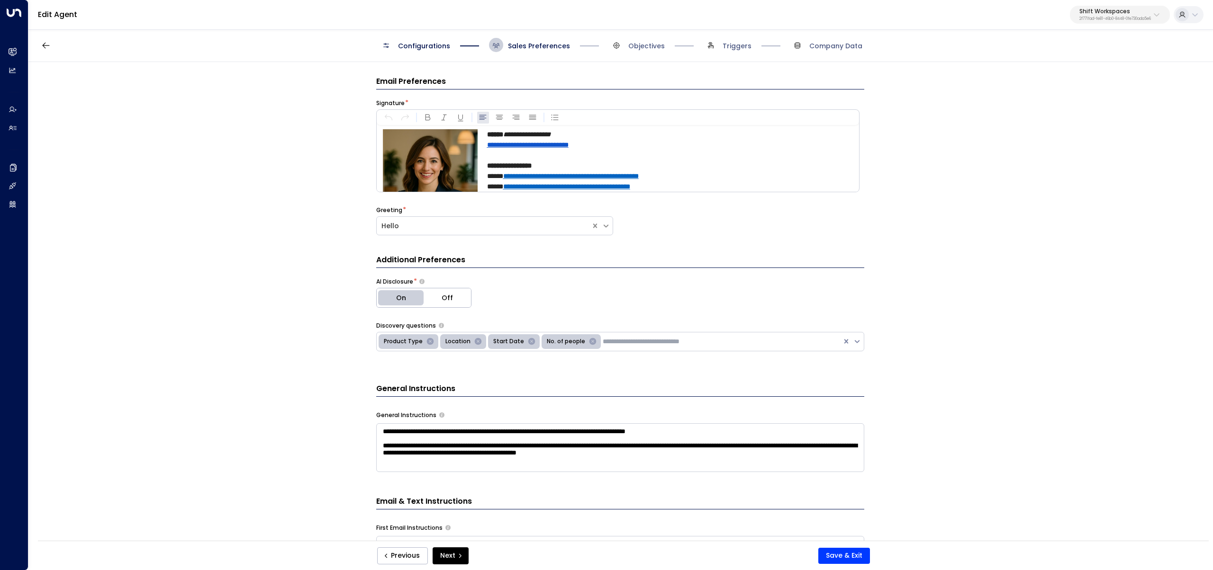
scroll to position [0, 0]
click at [456, 559] on button "Next" at bounding box center [450, 556] width 36 height 17
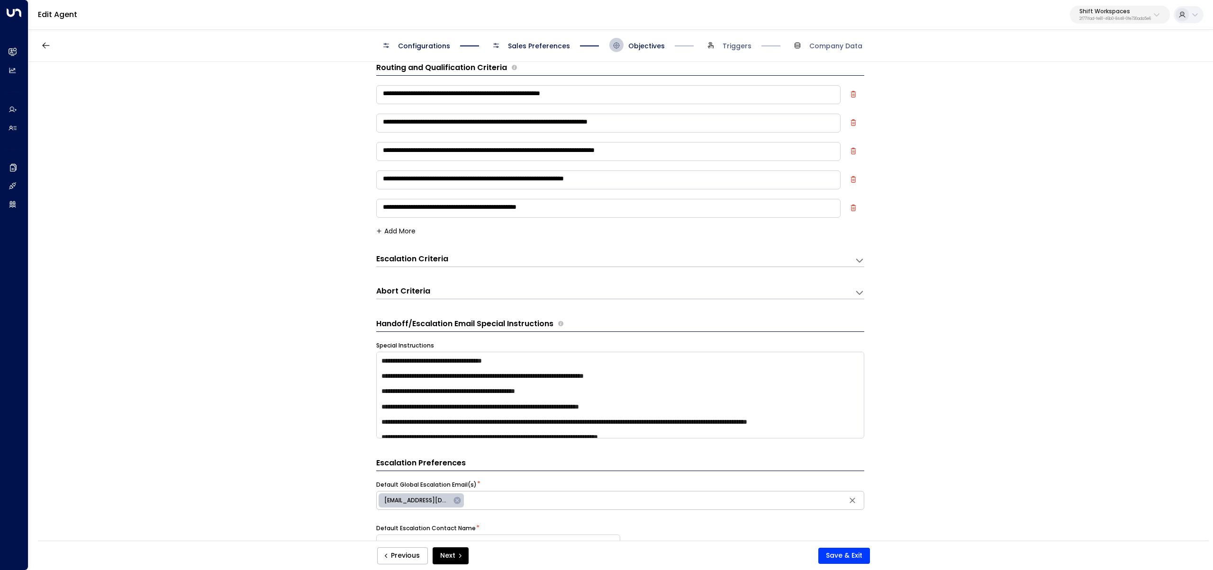
click at [430, 499] on span "[EMAIL_ADDRESS][DOMAIN_NAME]" at bounding box center [416, 500] width 77 height 9
click at [547, 500] on input "**********" at bounding box center [664, 501] width 396 height 14
type input "**********"
click at [840, 549] on button "Save & Exit" at bounding box center [844, 556] width 52 height 16
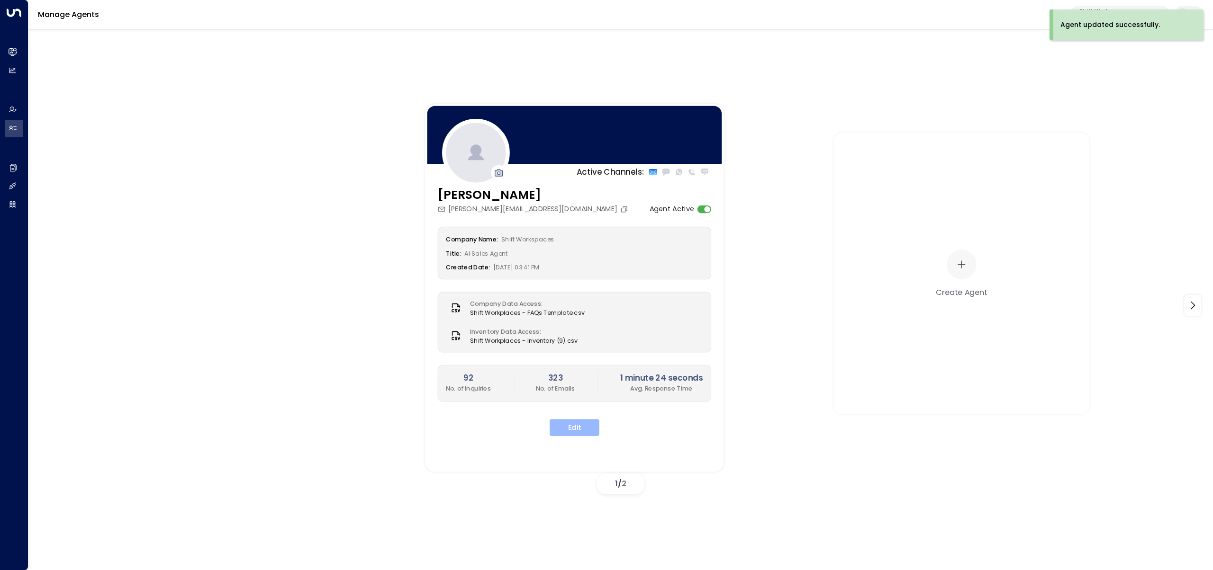
click at [586, 422] on button "Edit" at bounding box center [574, 427] width 50 height 17
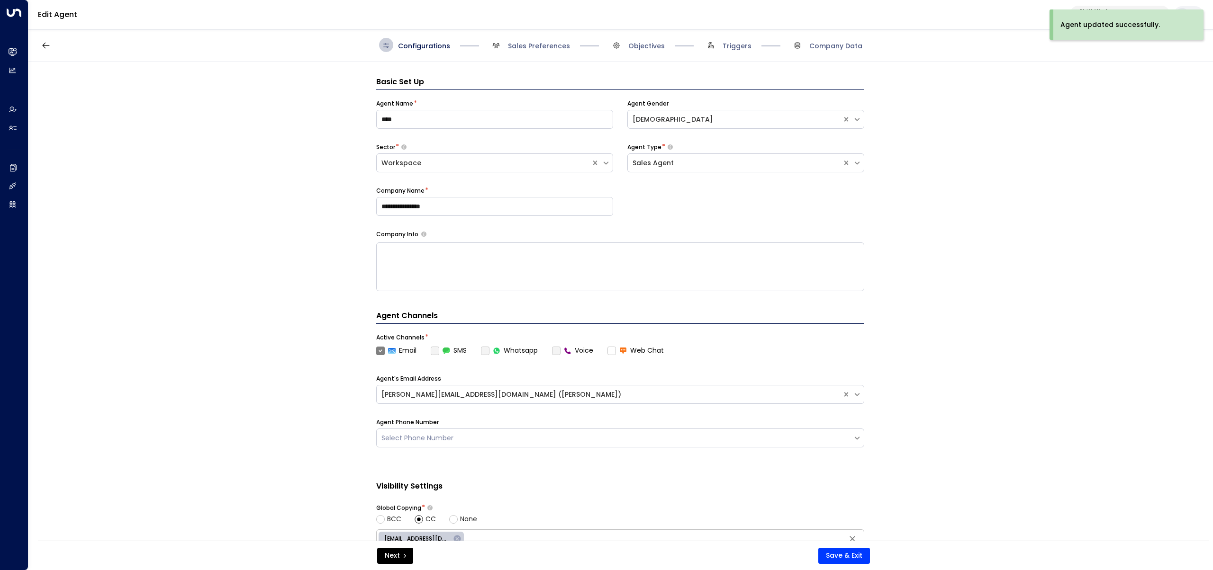
scroll to position [14, 0]
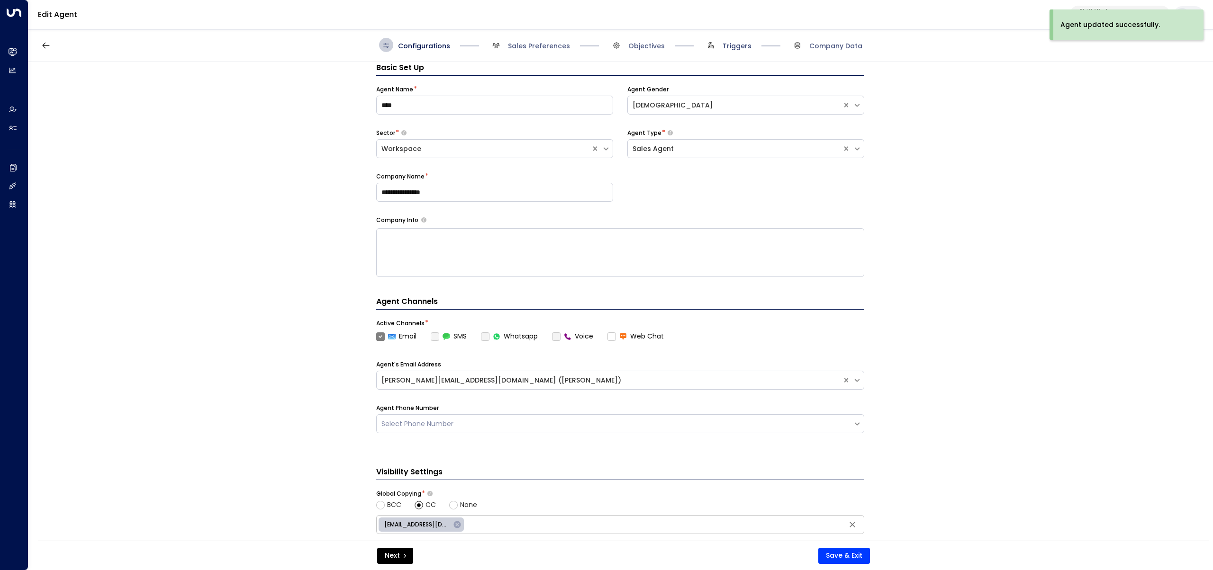
click at [725, 47] on span "Triggers" at bounding box center [736, 45] width 29 height 9
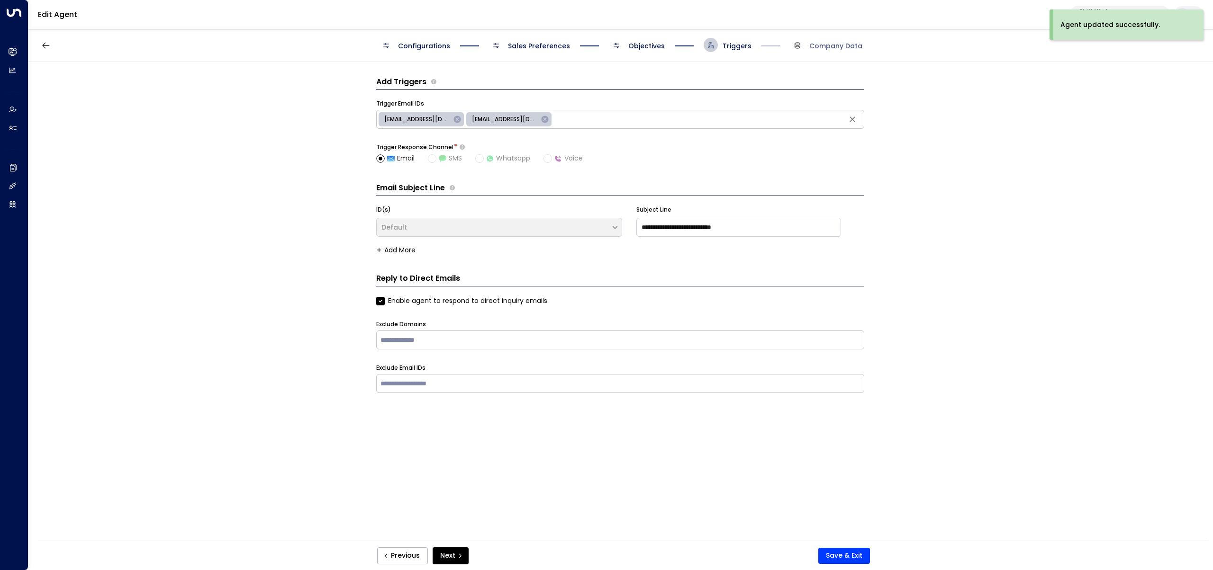
scroll to position [0, 0]
click at [645, 48] on span "Objectives" at bounding box center [646, 45] width 36 height 9
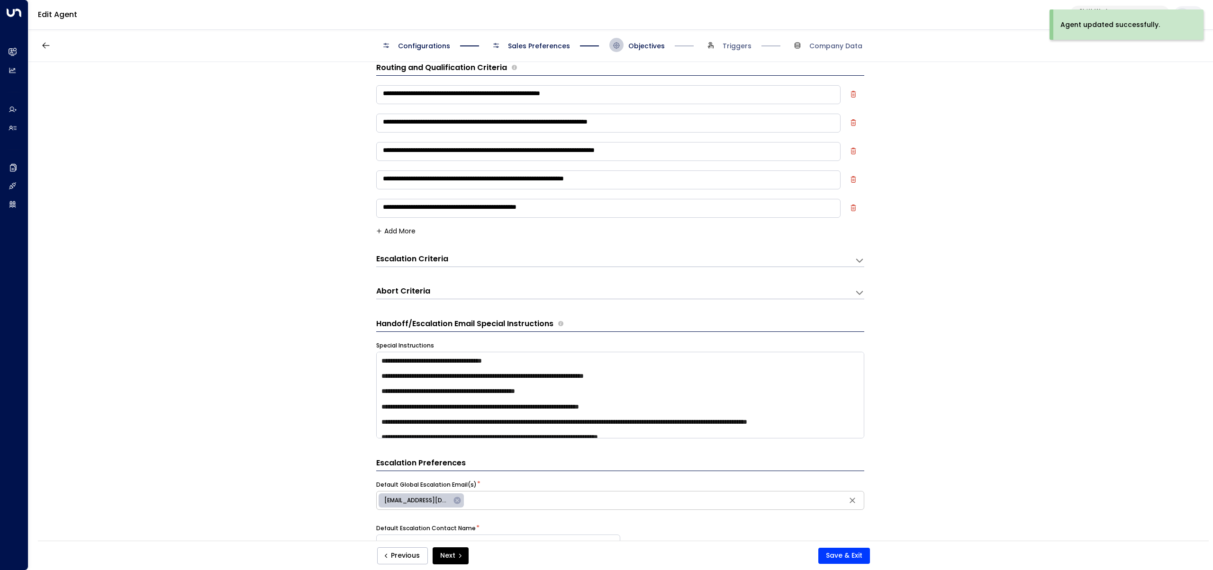
scroll to position [317, 0]
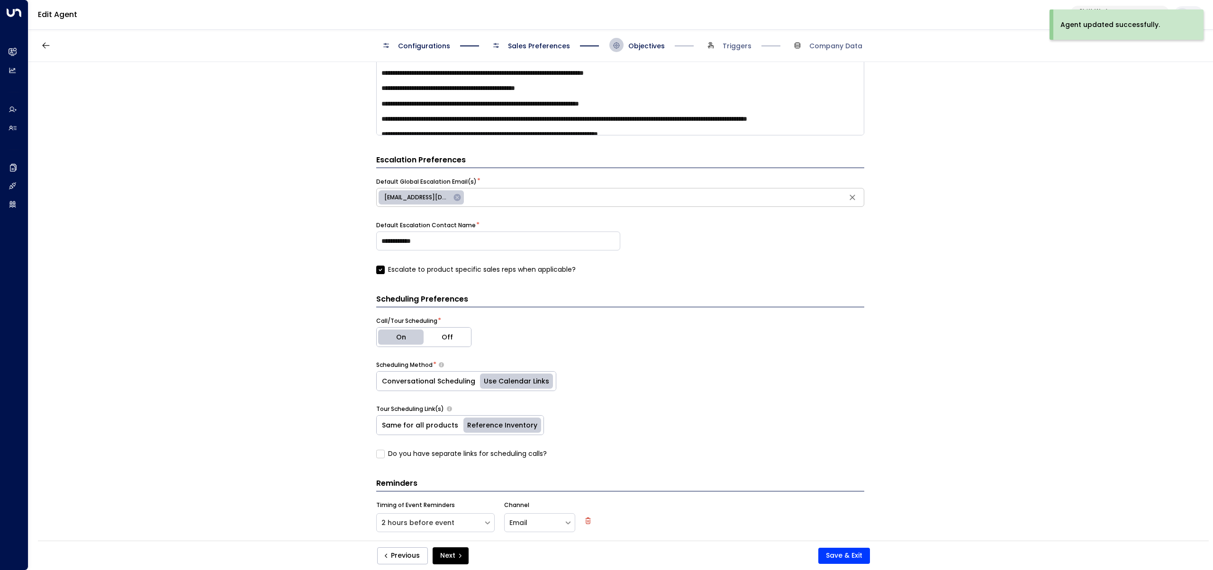
click at [427, 197] on span "[EMAIL_ADDRESS][DOMAIN_NAME]" at bounding box center [416, 197] width 77 height 9
type input "**********"
drag, startPoint x: 590, startPoint y: 197, endPoint x: 457, endPoint y: 188, distance: 133.4
click at [457, 188] on div "**********" at bounding box center [620, 197] width 488 height 19
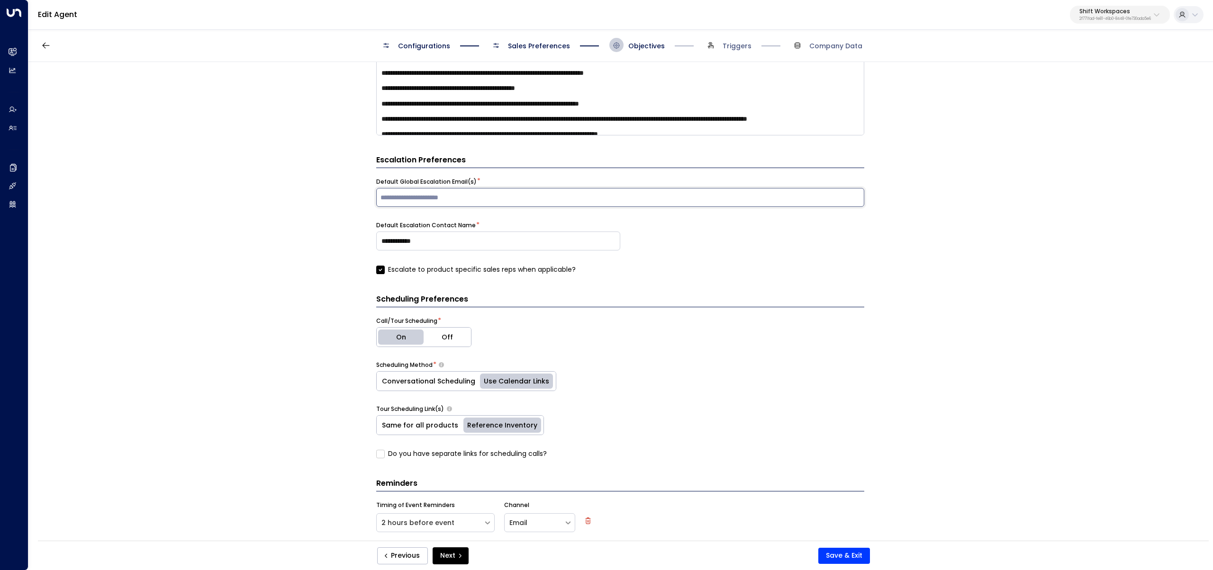
paste input "**********"
drag, startPoint x: 457, startPoint y: 197, endPoint x: 492, endPoint y: 197, distance: 35.1
click at [457, 197] on input "**********" at bounding box center [619, 197] width 483 height 14
type input "**********"
click at [855, 558] on button "Save & Exit" at bounding box center [844, 556] width 52 height 16
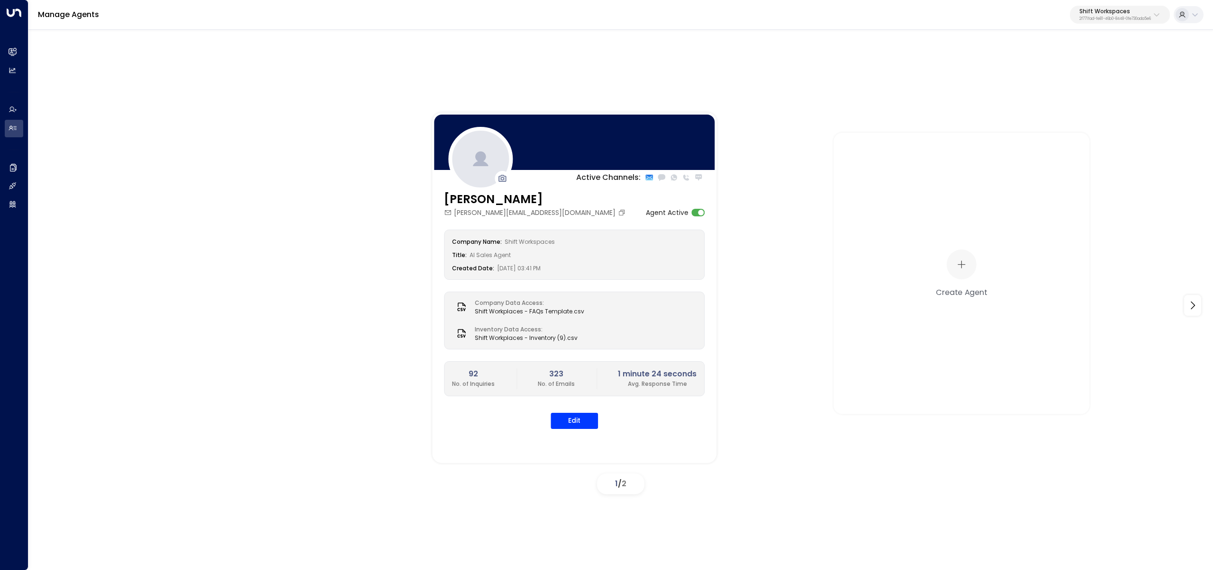
click at [1115, 6] on button "Shift Workspaces 2f771fad-fe81-46b0-8448-0fe730ada5e6" at bounding box center [1120, 15] width 100 height 18
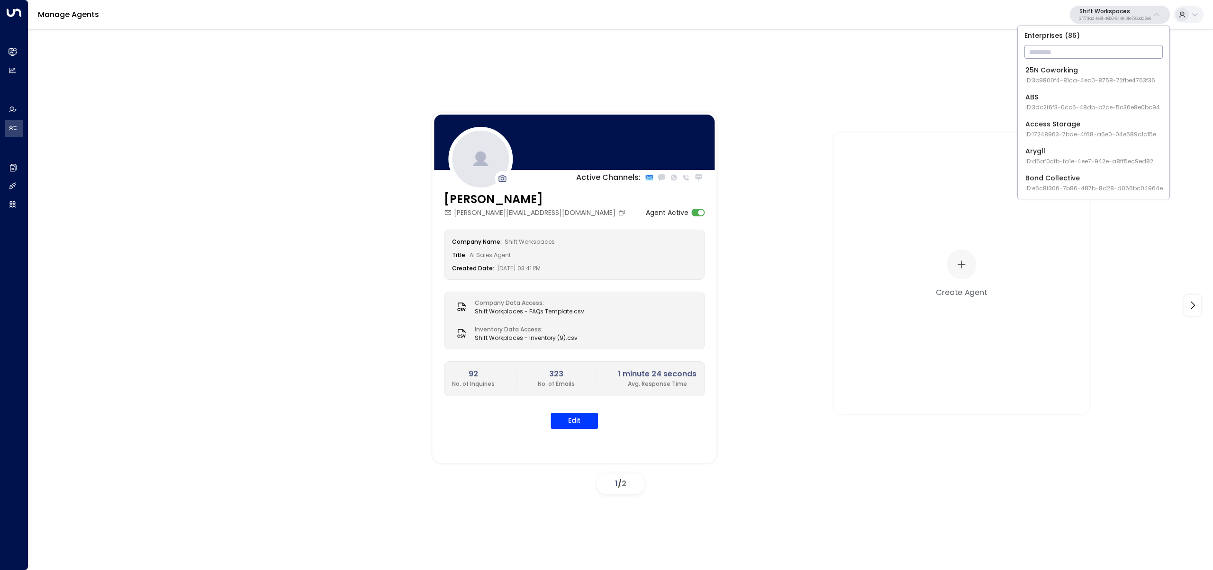
click at [1101, 58] on input "text" at bounding box center [1093, 52] width 138 height 18
type input "*******"
click at [1099, 78] on span "ID: 69e21571-8cb6-479e-9956-a76f3a040520" at bounding box center [1093, 80] width 136 height 9
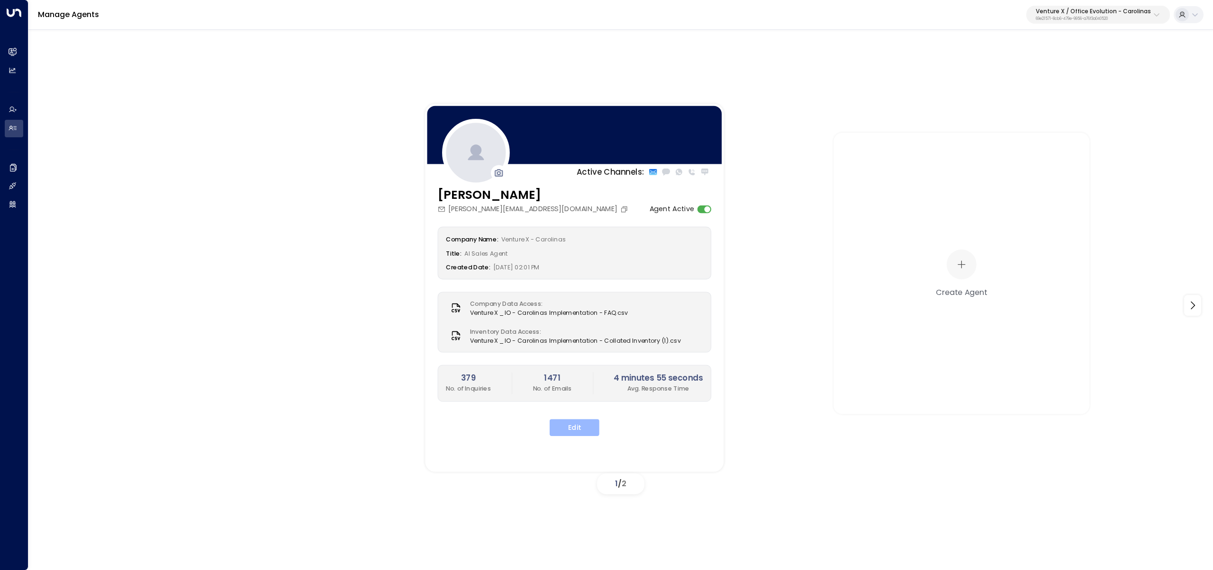
click at [587, 423] on button "Edit" at bounding box center [574, 427] width 50 height 17
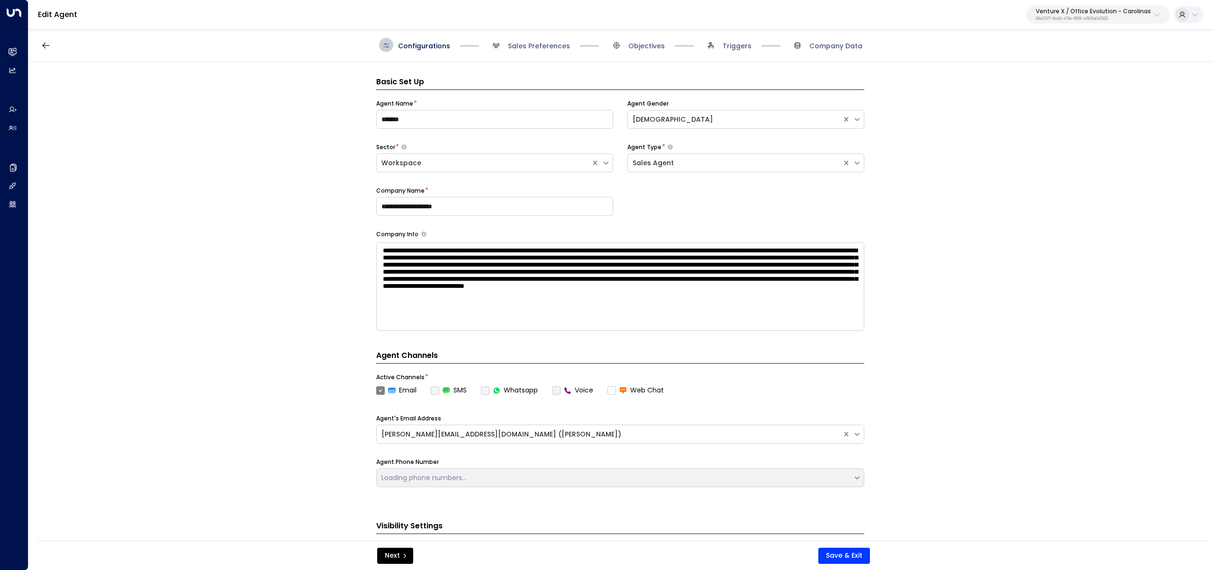
scroll to position [14, 0]
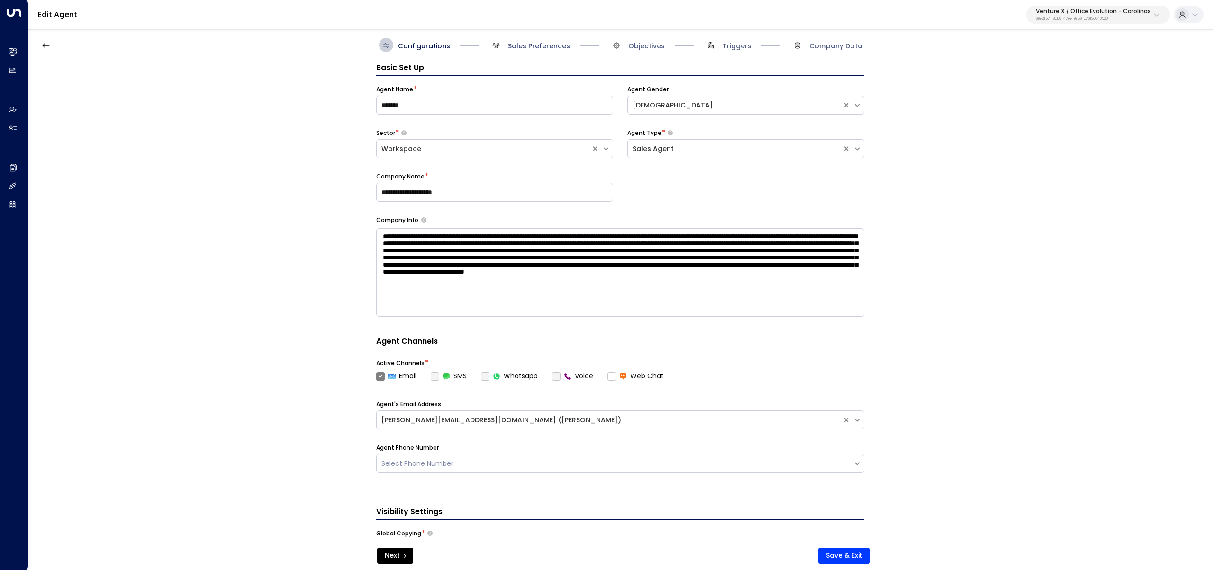
click at [532, 46] on span "Sales Preferences" at bounding box center [539, 45] width 62 height 9
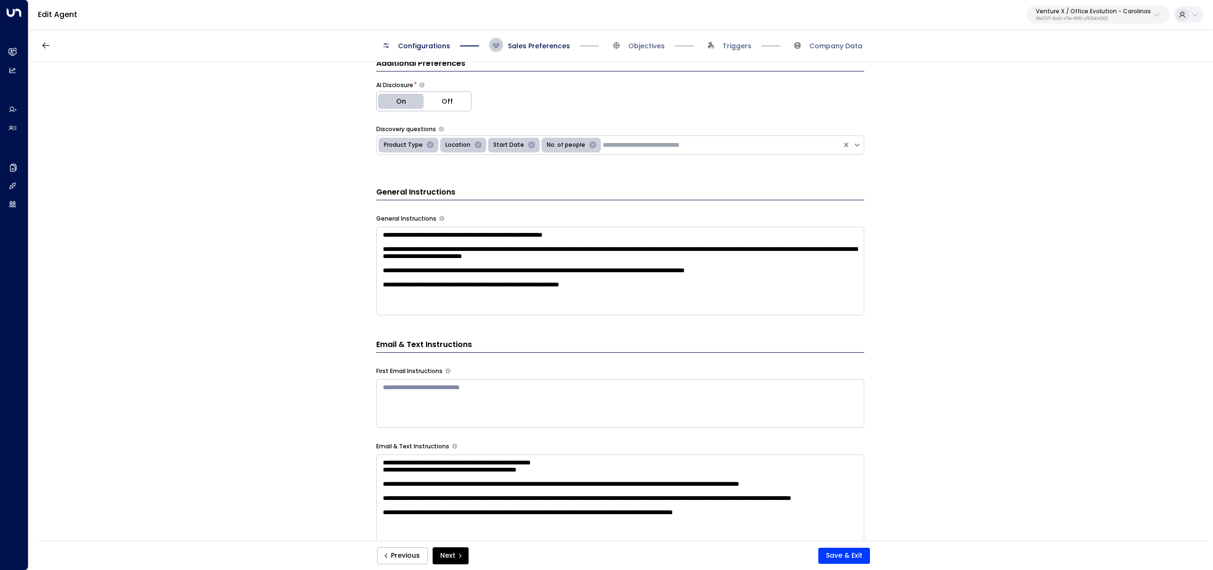
scroll to position [220, 0]
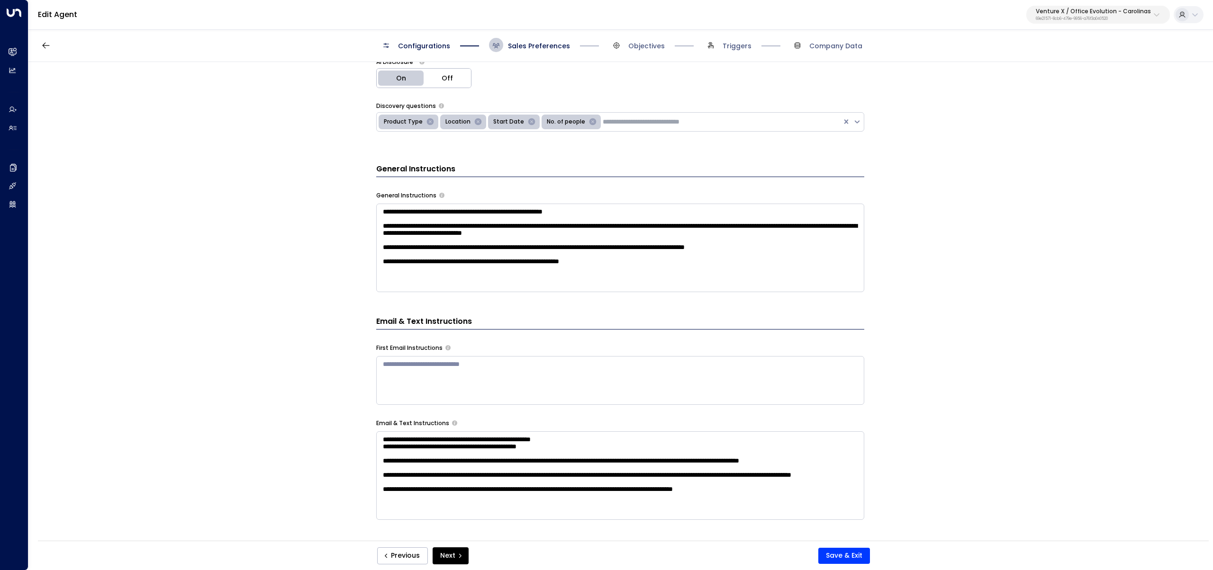
click at [638, 287] on textarea "**********" at bounding box center [620, 248] width 488 height 89
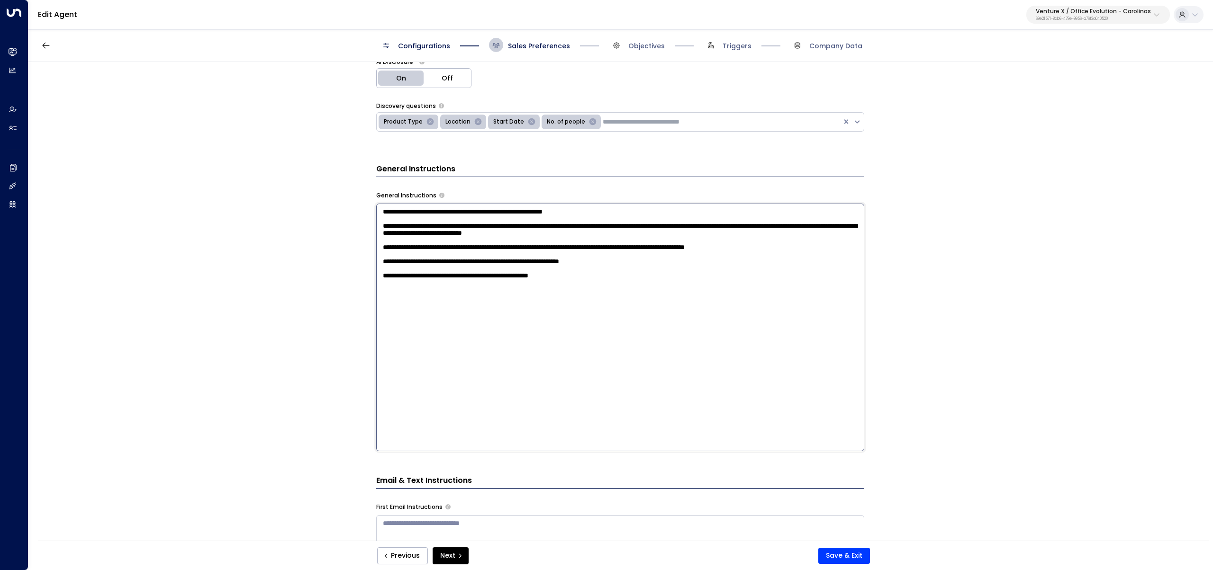
paste textarea "**********"
type textarea "**********"
click at [838, 551] on button "Save & Exit" at bounding box center [844, 556] width 52 height 16
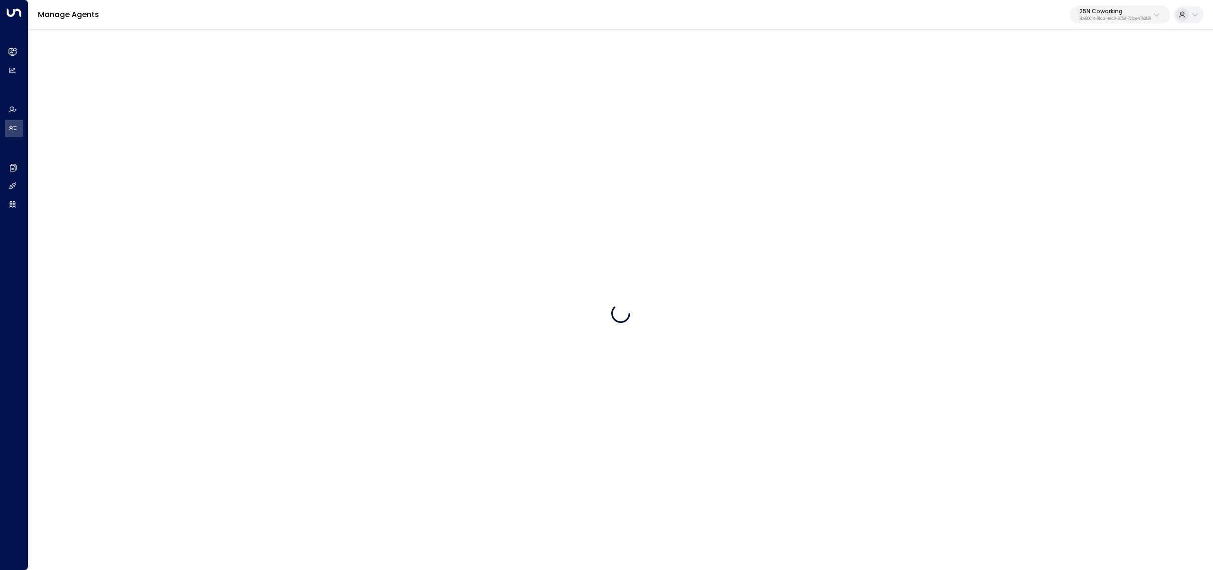
click at [1092, 12] on p "25N Coworking" at bounding box center [1115, 12] width 72 height 6
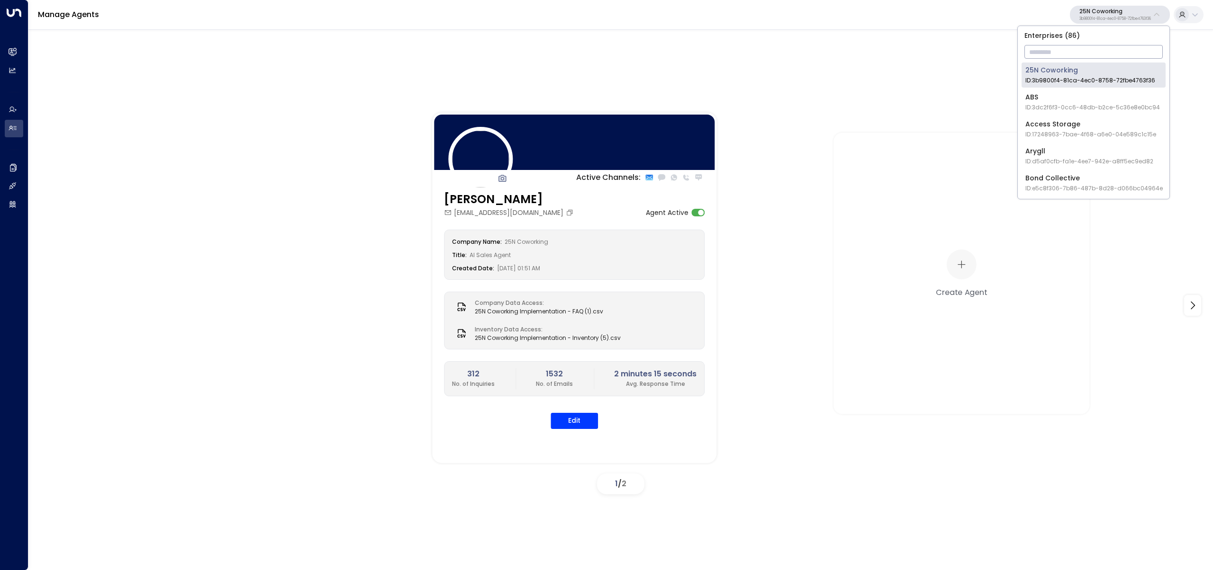
click at [1073, 46] on input "text" at bounding box center [1093, 52] width 138 height 18
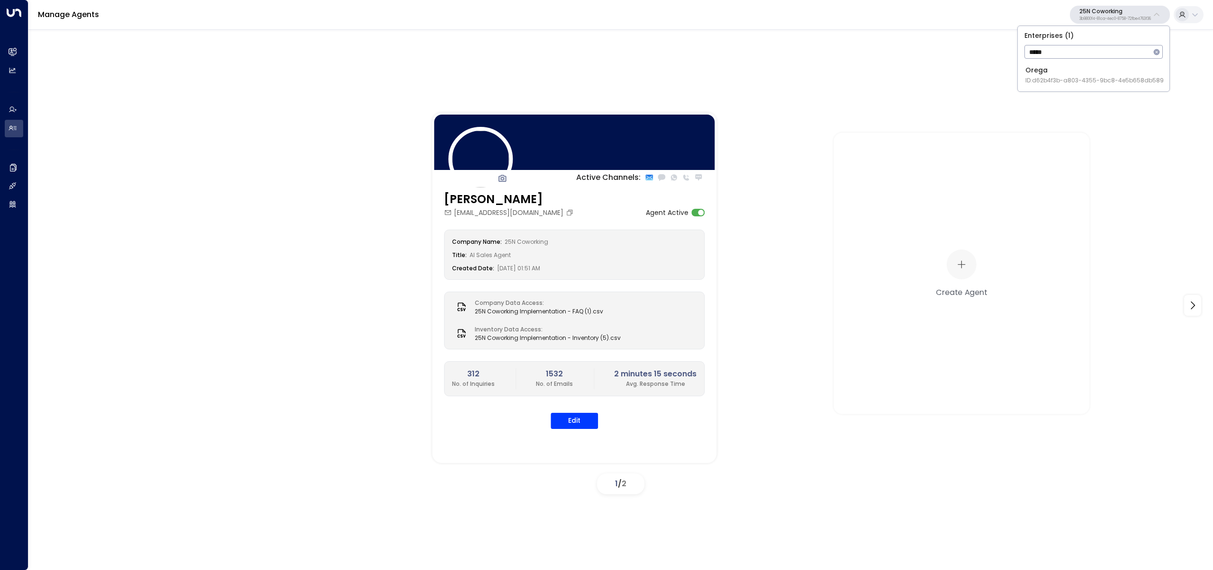
type input "*****"
click at [1028, 71] on div "Orega ID: d62b4f3b-a803-4355-9bc8-4e5b658db589" at bounding box center [1094, 74] width 138 height 19
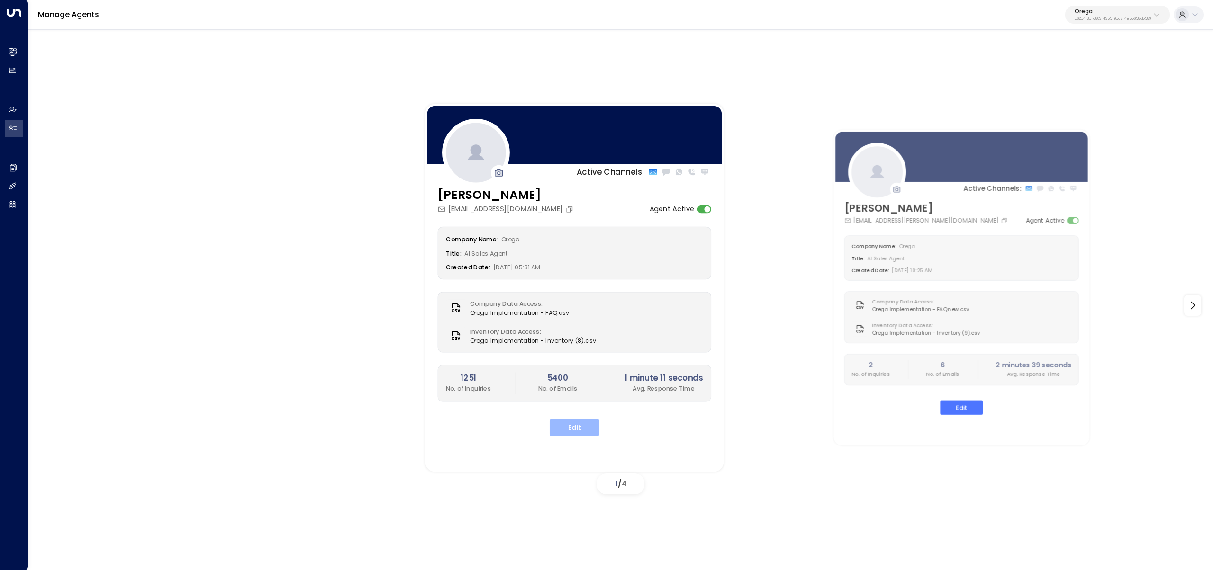
click at [582, 430] on button "Edit" at bounding box center [574, 427] width 50 height 17
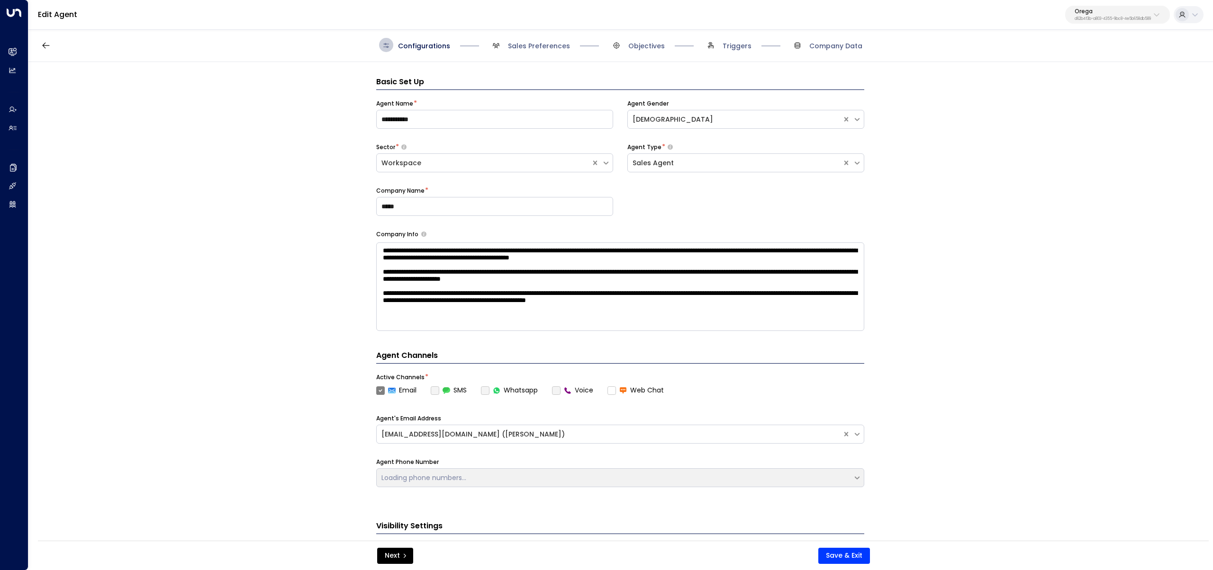
scroll to position [14, 0]
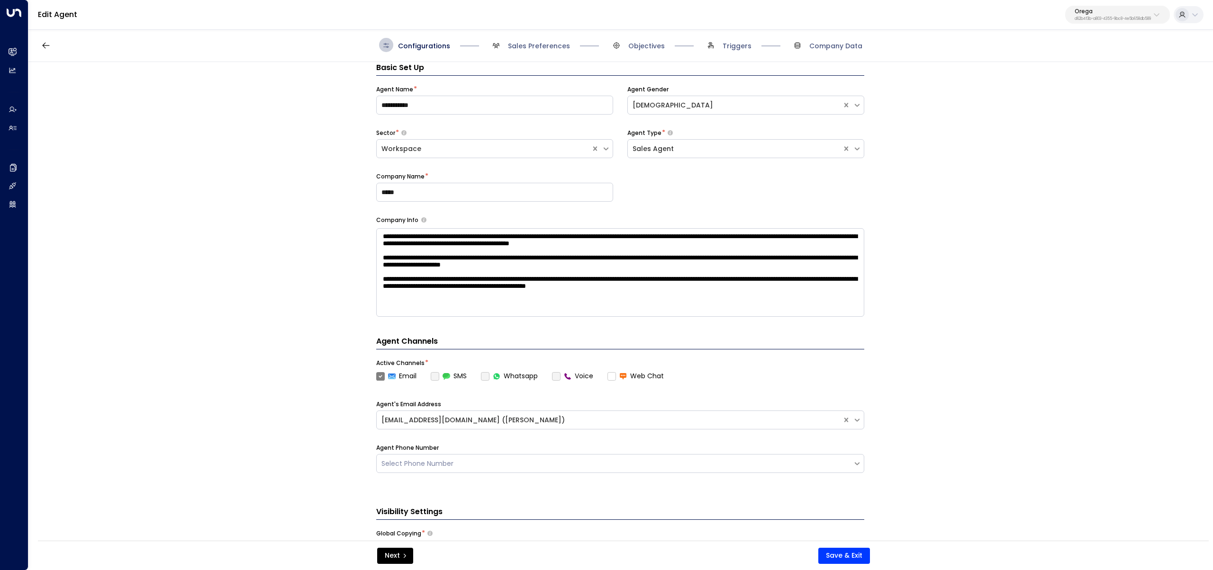
drag, startPoint x: 748, startPoint y: 47, endPoint x: 695, endPoint y: 46, distance: 53.1
click at [748, 47] on span "Triggers" at bounding box center [736, 45] width 29 height 9
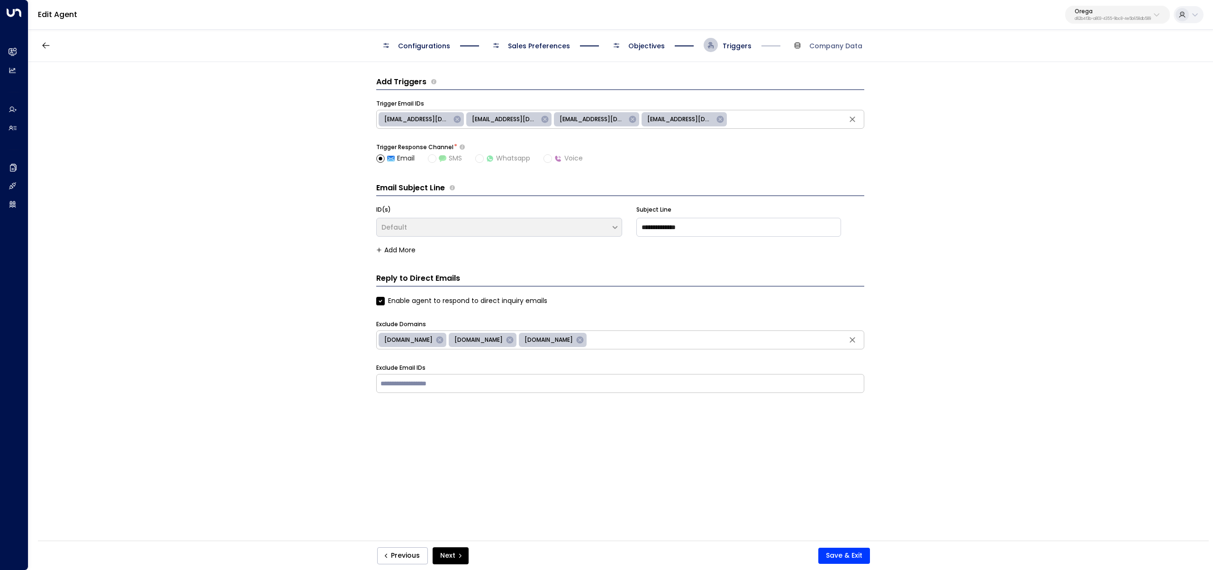
click at [673, 43] on div "Configurations Sales Preferences Objectives Triggers Company Data" at bounding box center [620, 45] width 483 height 14
click at [650, 34] on div "Configurations Sales Preferences Objectives Triggers Company Data" at bounding box center [620, 45] width 1184 height 34
click at [649, 42] on span "Objectives" at bounding box center [646, 45] width 36 height 9
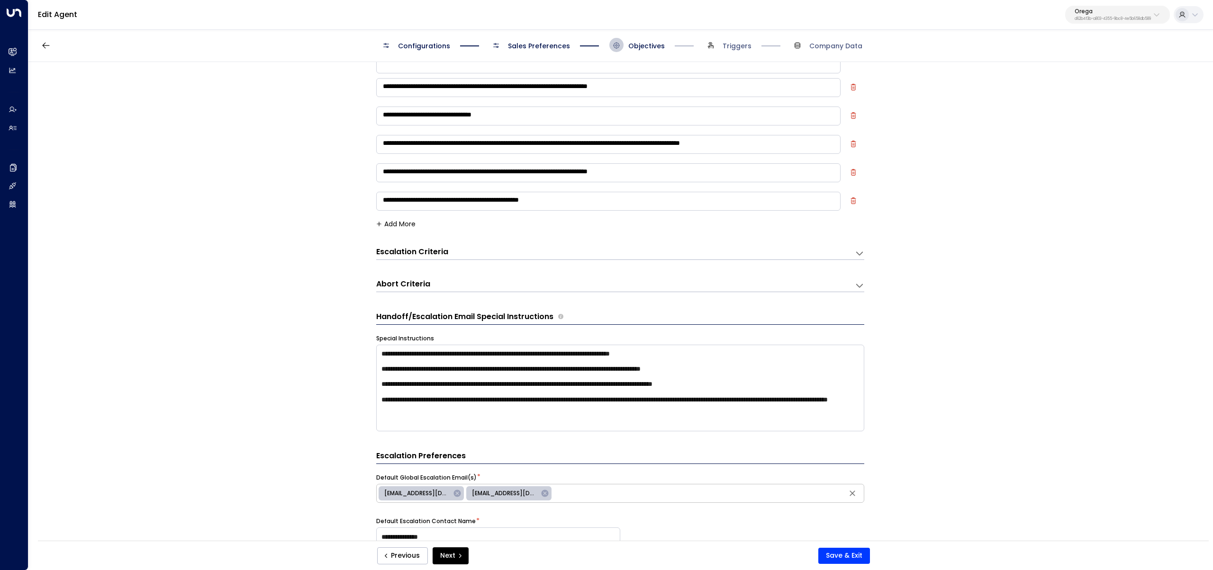
scroll to position [189, 0]
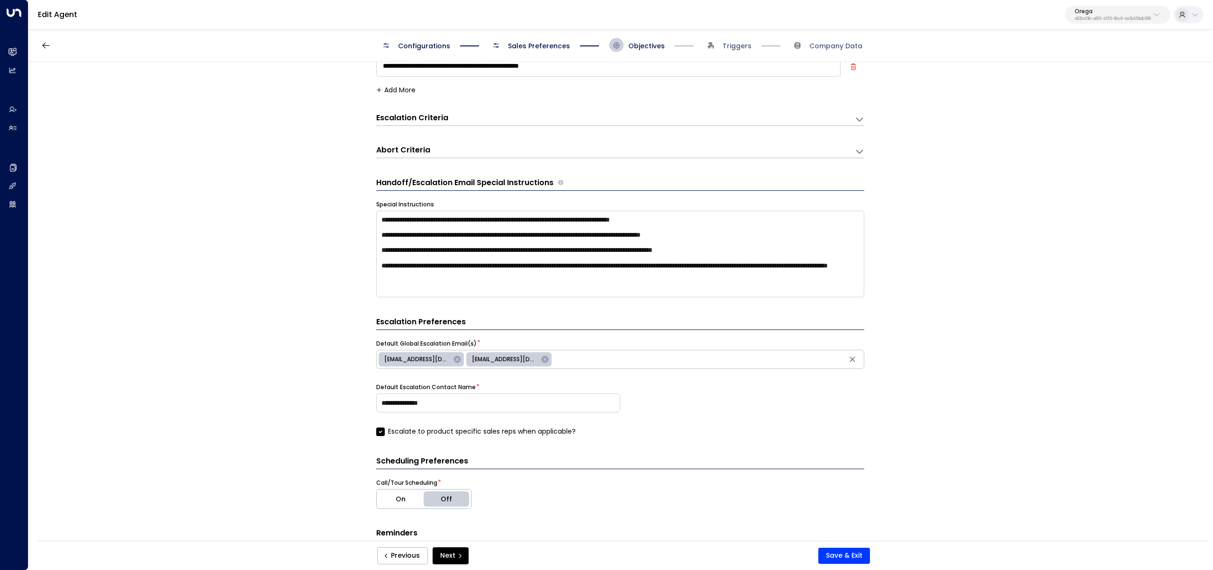
click at [423, 142] on div "Abort Criteria Criteria * ​ Add More" at bounding box center [620, 149] width 488 height 18
click at [438, 126] on div "Abort Criteria" at bounding box center [615, 119] width 478 height 13
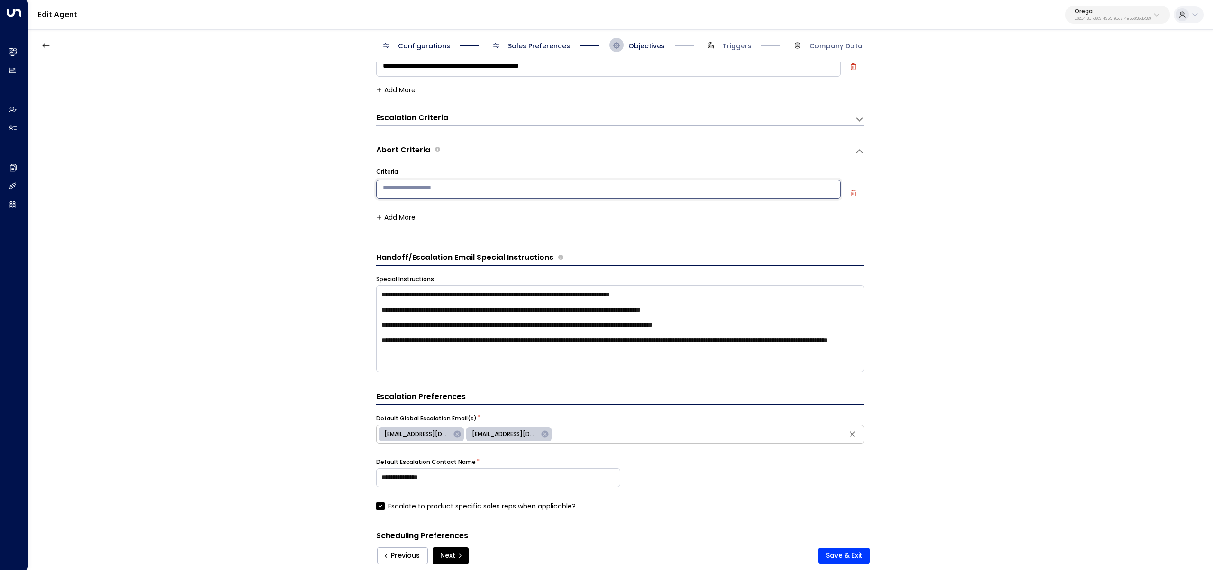
click at [425, 189] on textarea at bounding box center [608, 189] width 464 height 19
paste textarea "**********"
click at [432, 184] on textarea "**********" at bounding box center [608, 189] width 464 height 19
type textarea "**********"
click at [459, 554] on icon "submit" at bounding box center [460, 556] width 2 height 4
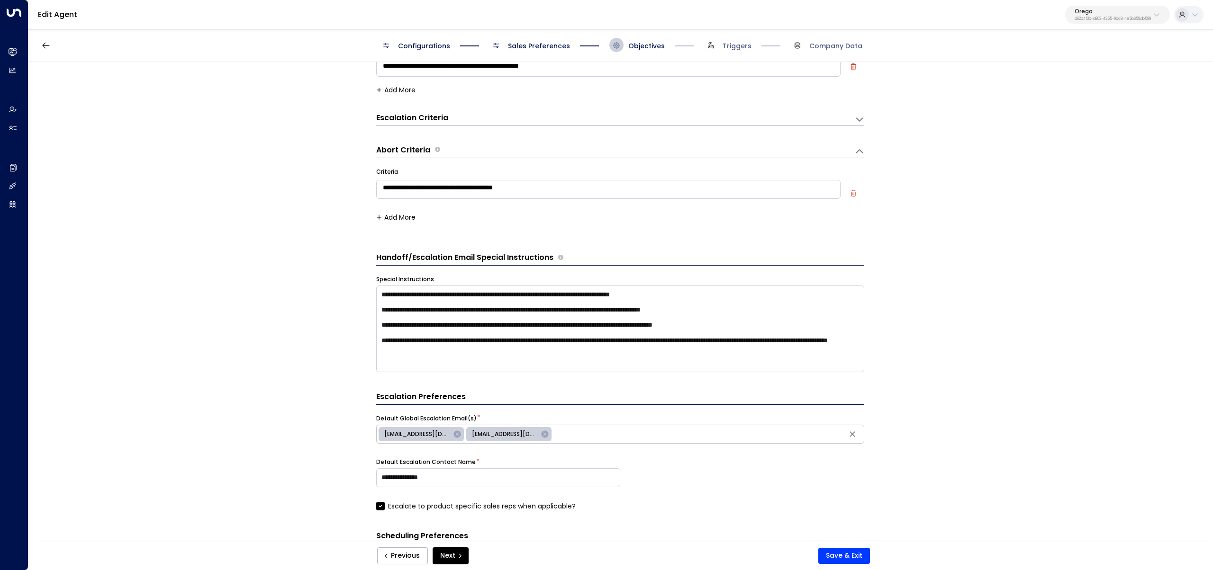
scroll to position [0, 0]
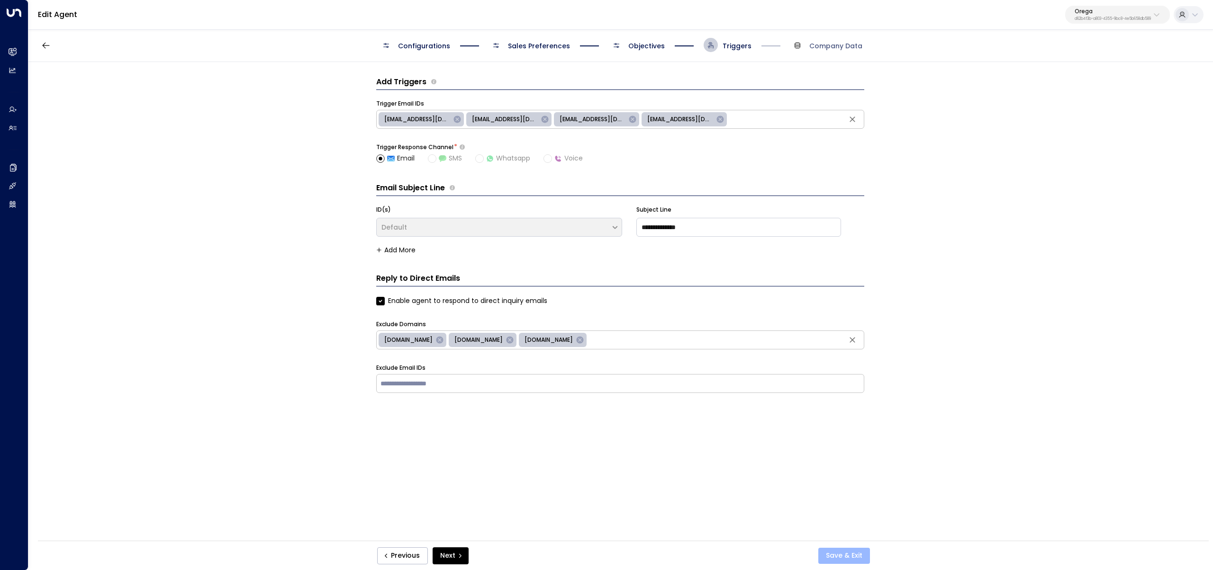
click at [855, 560] on button "Save & Exit" at bounding box center [844, 556] width 52 height 16
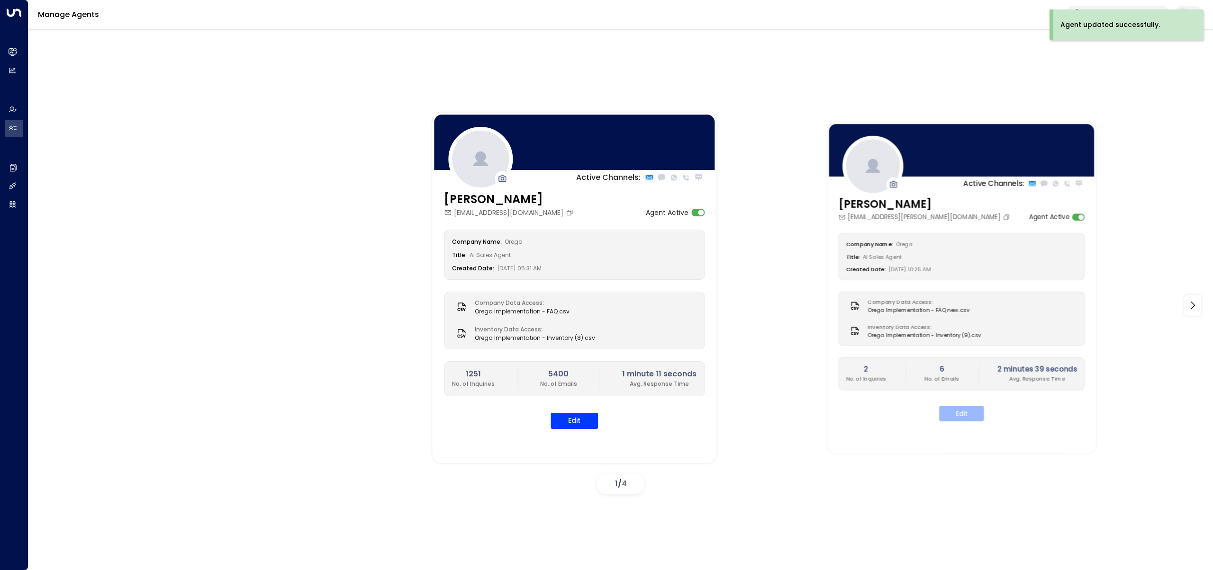
click at [960, 414] on button "Edit" at bounding box center [961, 413] width 45 height 15
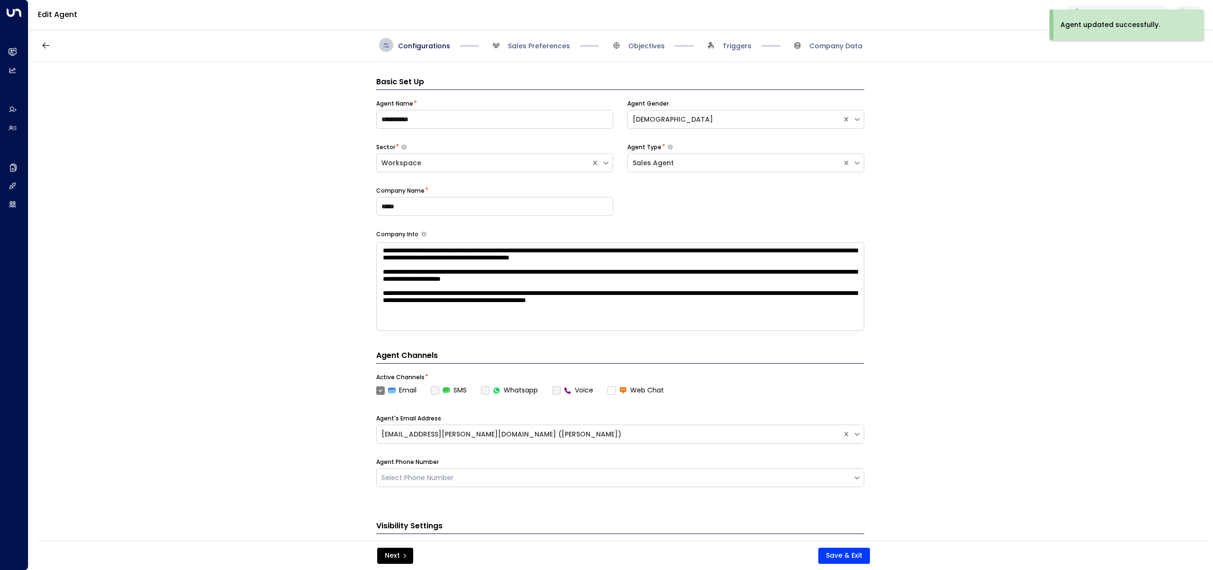
scroll to position [14, 0]
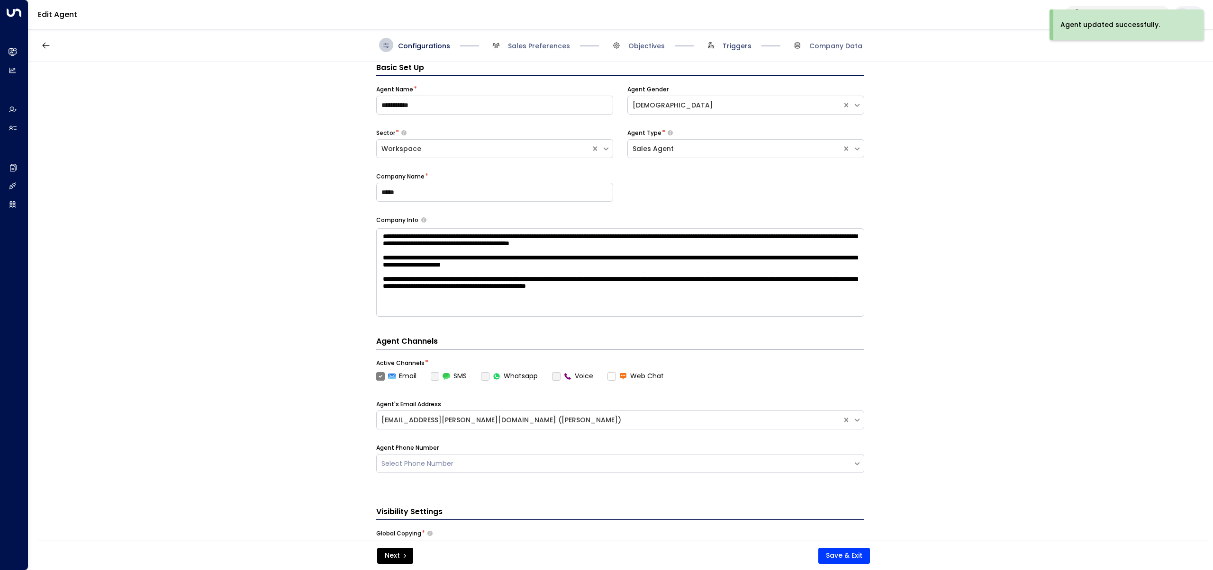
click at [738, 47] on span "Triggers" at bounding box center [736, 45] width 29 height 9
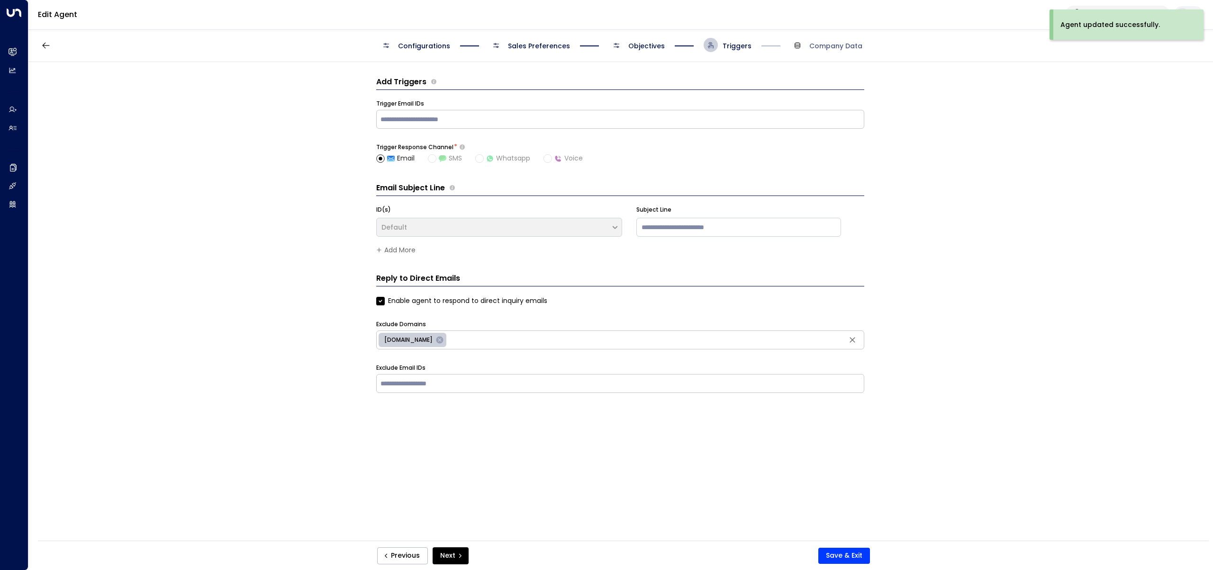
click at [648, 39] on span "Objectives" at bounding box center [636, 45] width 55 height 14
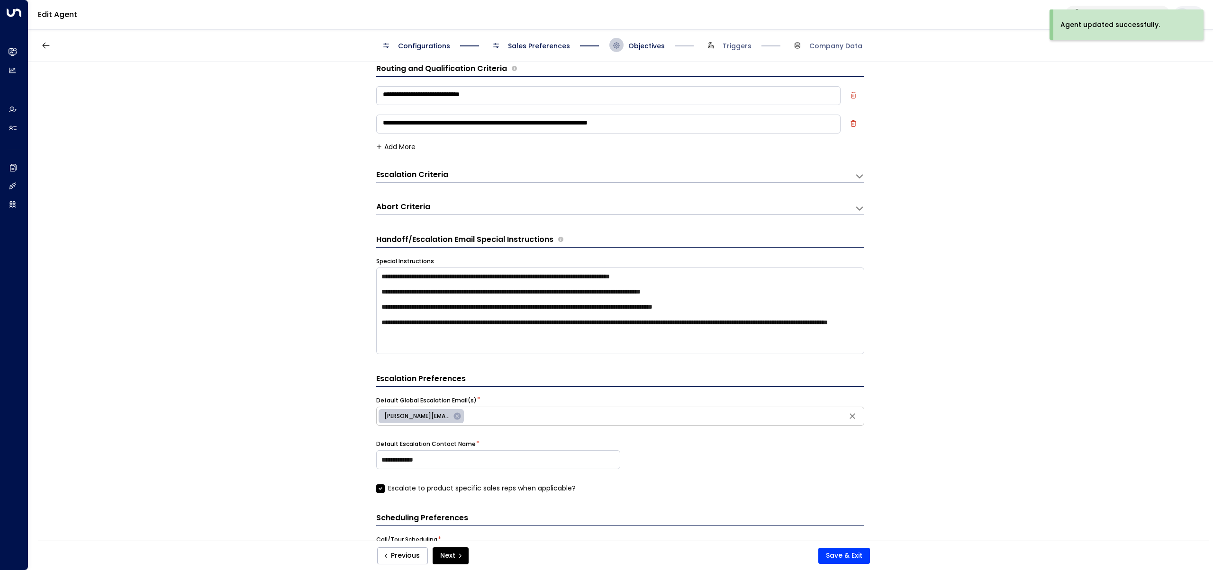
scroll to position [14, 0]
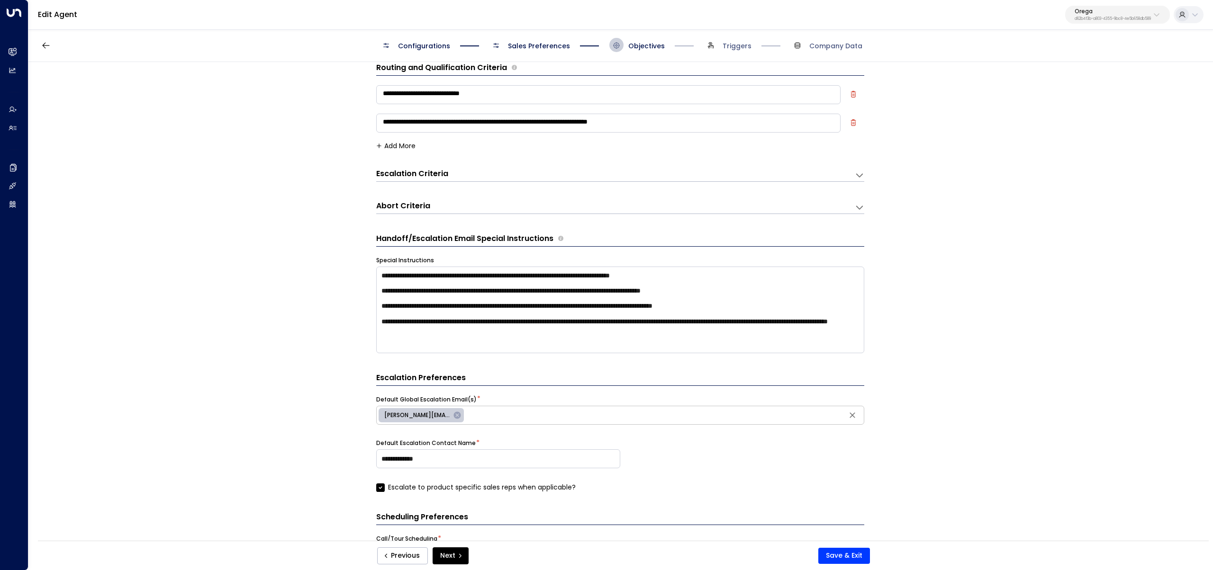
click at [520, 181] on div "Abort Criteria" at bounding box center [615, 175] width 478 height 13
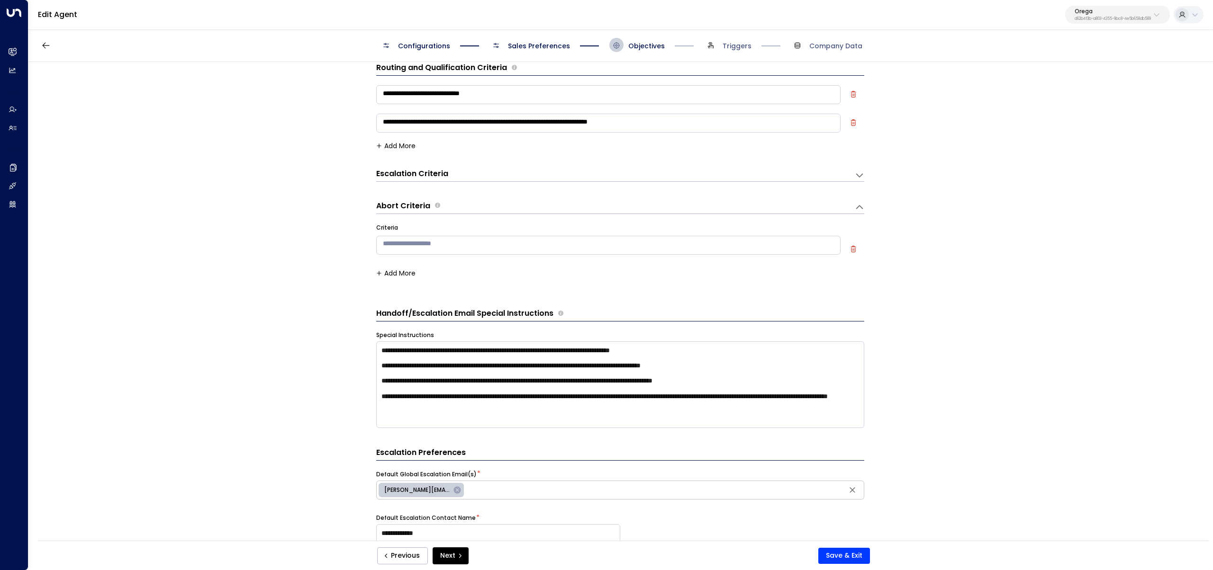
click at [513, 251] on textarea at bounding box center [608, 245] width 464 height 19
paste textarea "**********"
type textarea "**********"
click at [824, 549] on button "Save & Exit" at bounding box center [844, 556] width 52 height 16
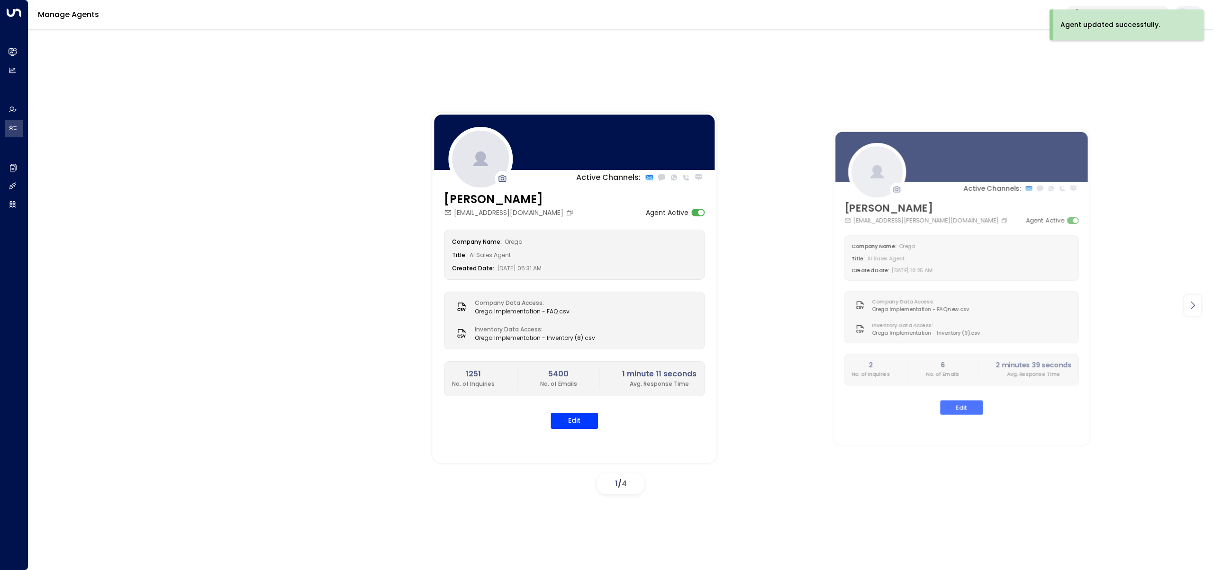
click at [1193, 305] on icon at bounding box center [1192, 305] width 11 height 11
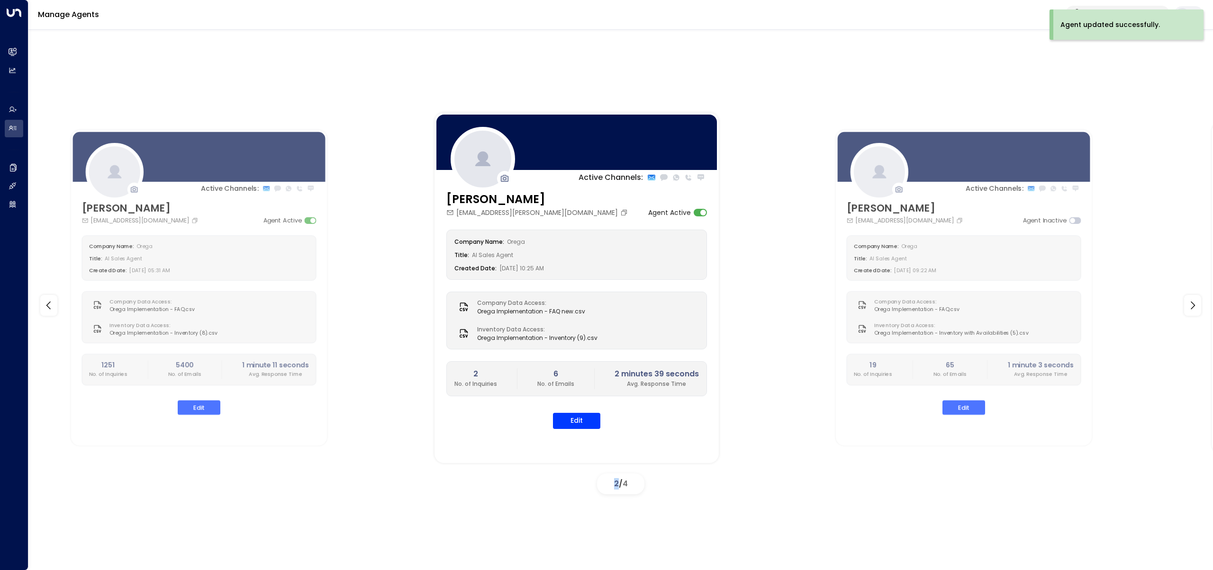
drag, startPoint x: 1193, startPoint y: 305, endPoint x: 1174, endPoint y: 297, distance: 20.4
click at [1193, 305] on icon at bounding box center [1192, 305] width 11 height 11
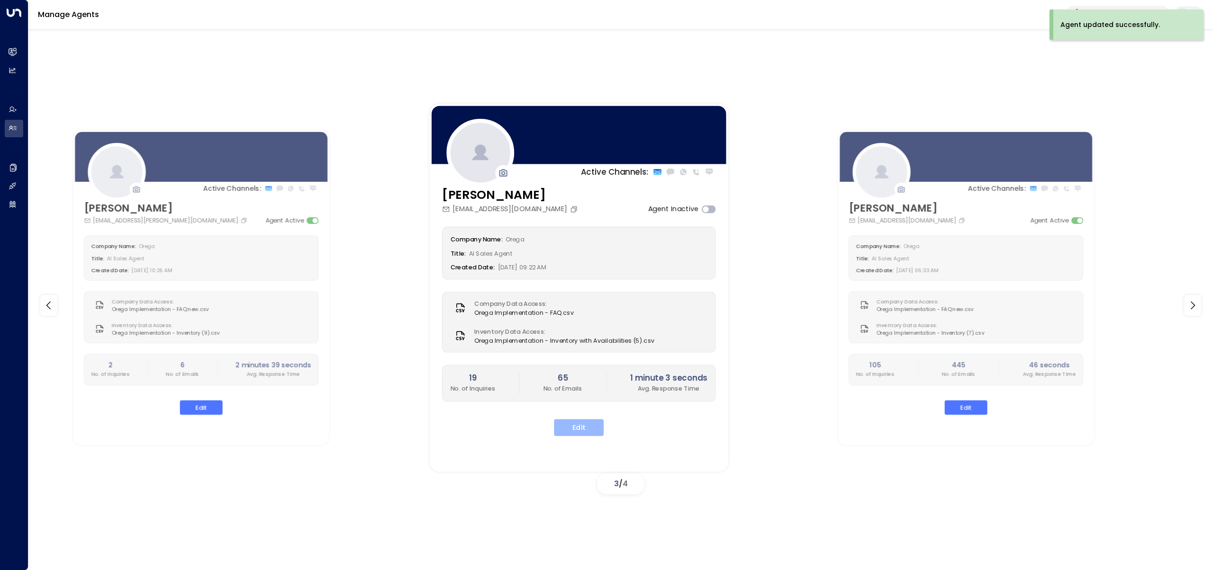
click at [573, 428] on button "Edit" at bounding box center [579, 427] width 50 height 17
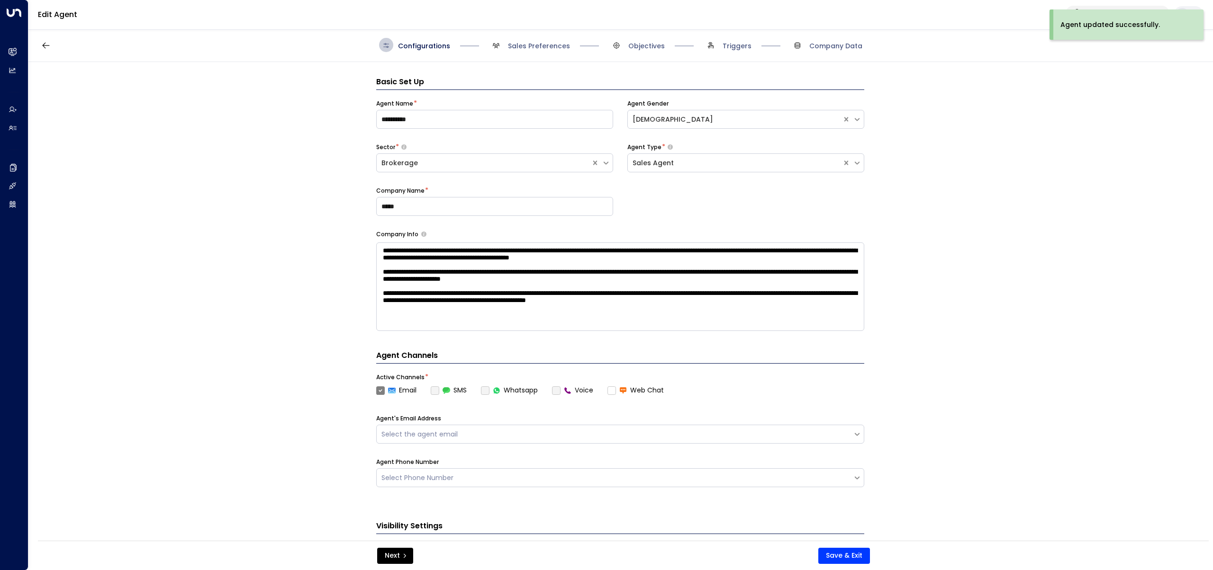
scroll to position [14, 0]
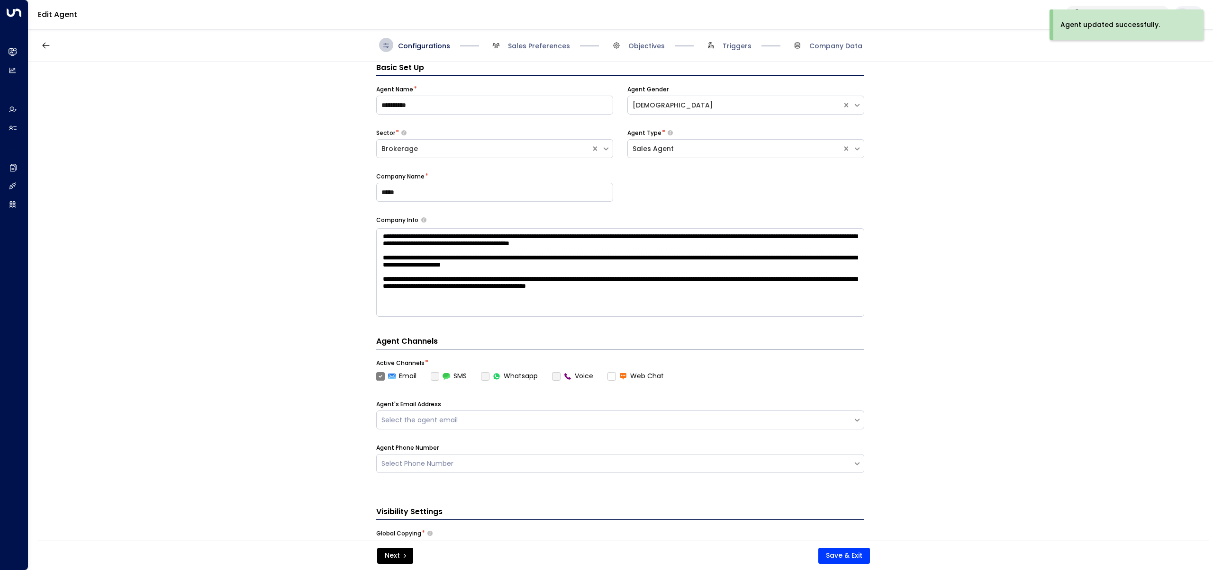
click at [743, 48] on span "Triggers" at bounding box center [736, 45] width 29 height 9
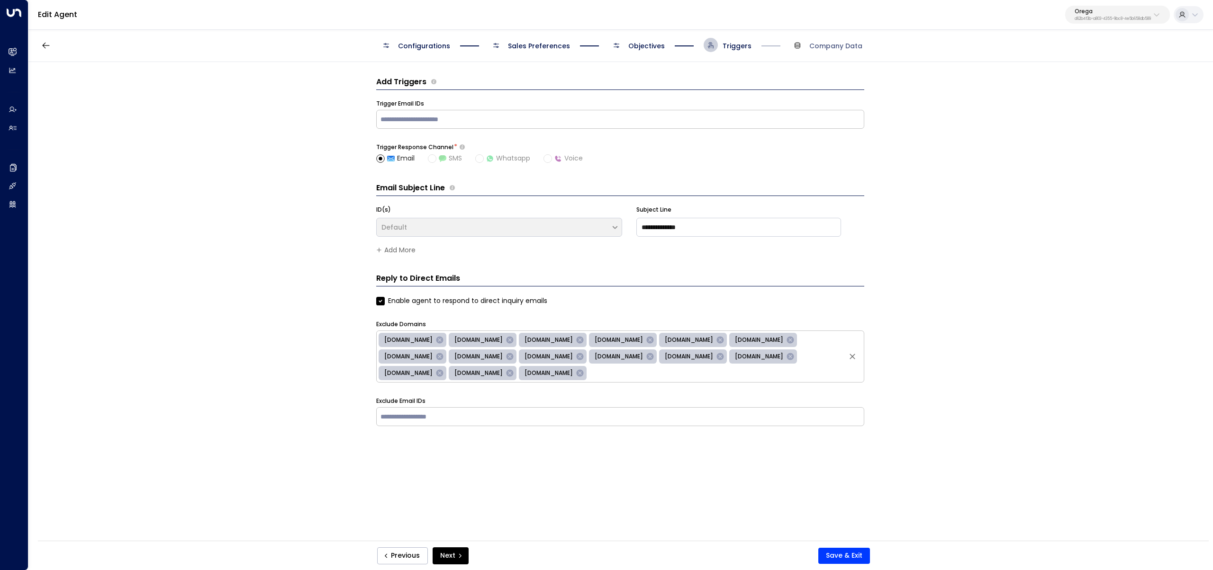
click at [652, 46] on span "Objectives" at bounding box center [646, 45] width 36 height 9
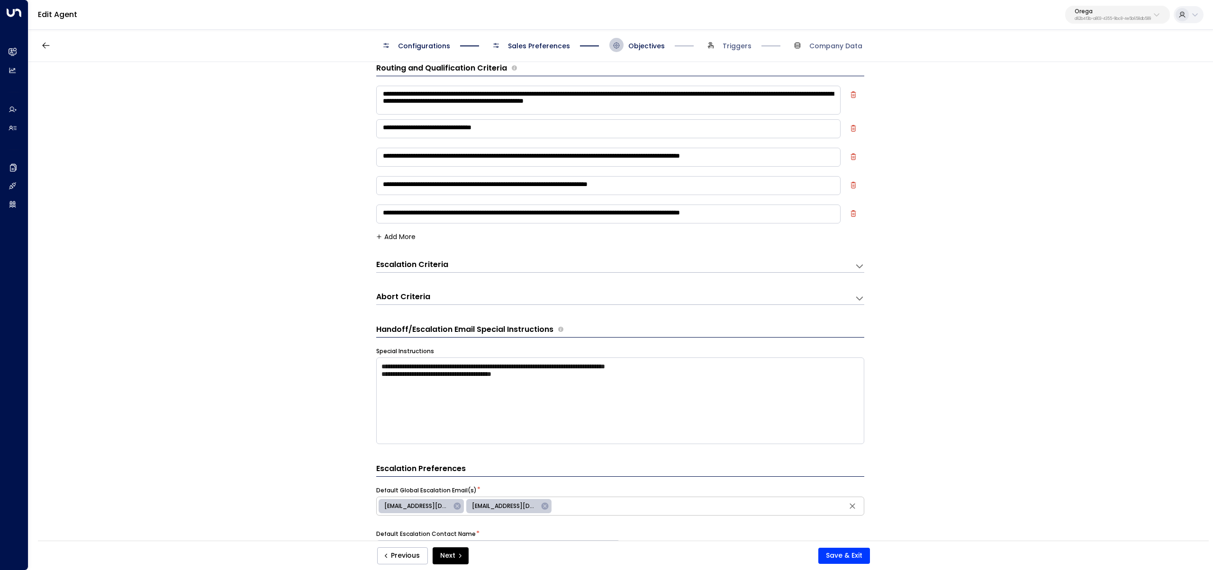
scroll to position [14, 0]
click at [662, 272] on div "Abort Criteria" at bounding box center [615, 265] width 478 height 13
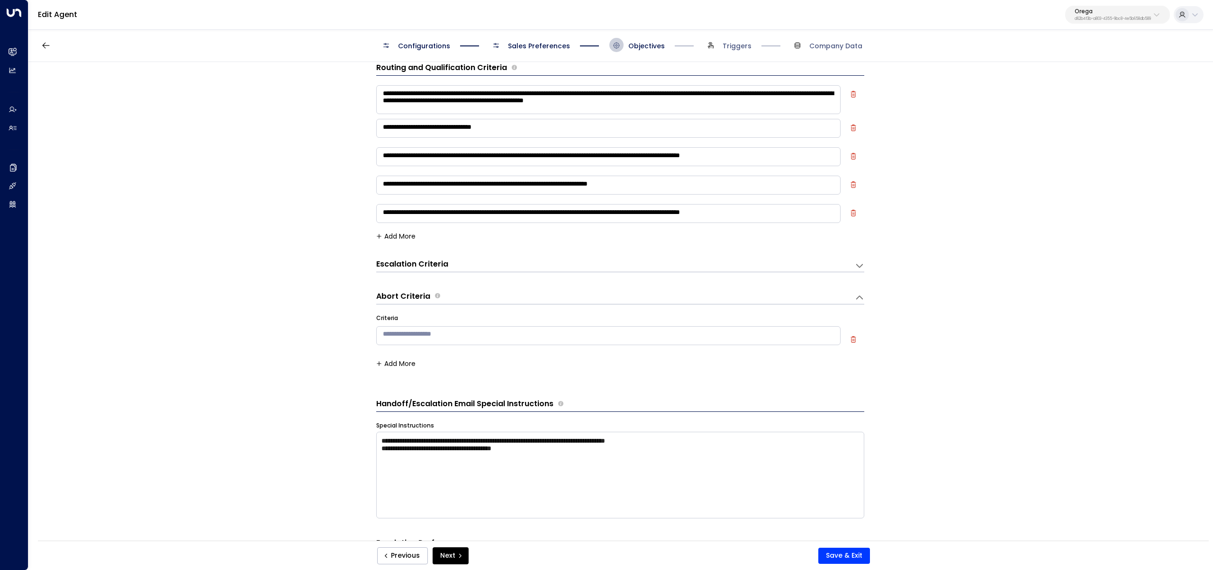
click at [669, 337] on textarea at bounding box center [608, 335] width 464 height 19
paste textarea "**********"
type textarea "**********"
click at [841, 558] on button "Save & Exit" at bounding box center [844, 556] width 52 height 16
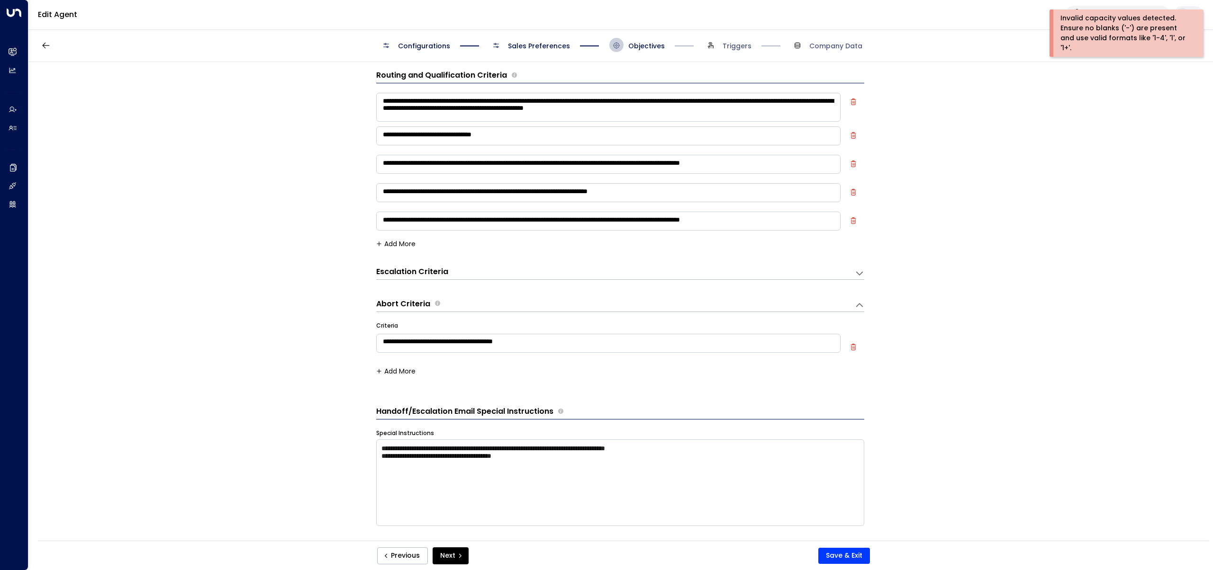
scroll to position [0, 0]
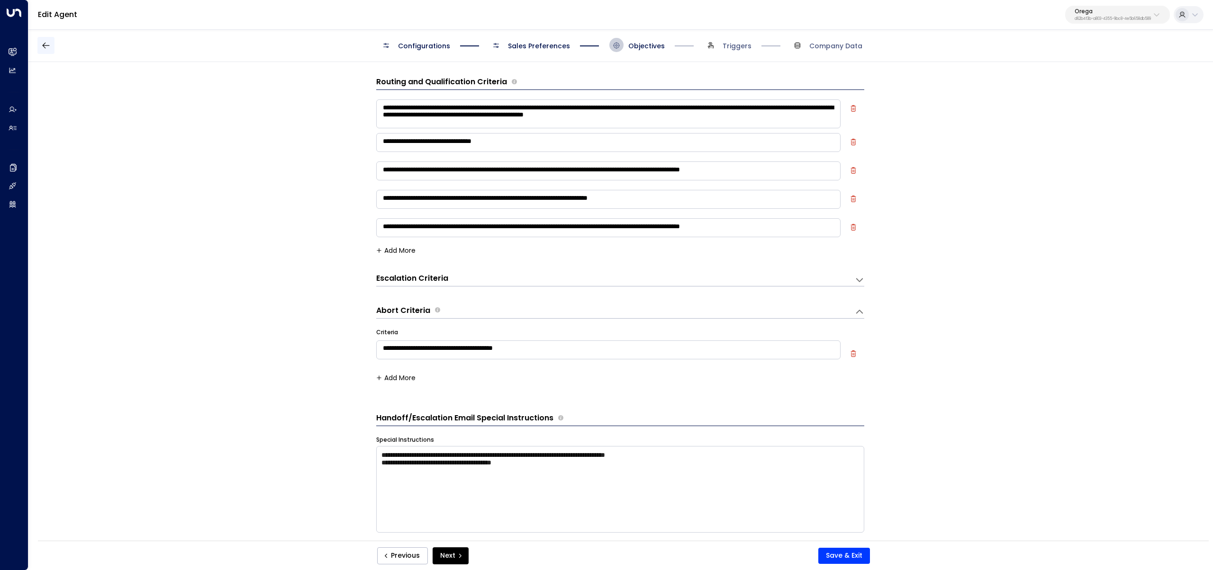
click at [49, 48] on icon "button" at bounding box center [45, 45] width 9 height 9
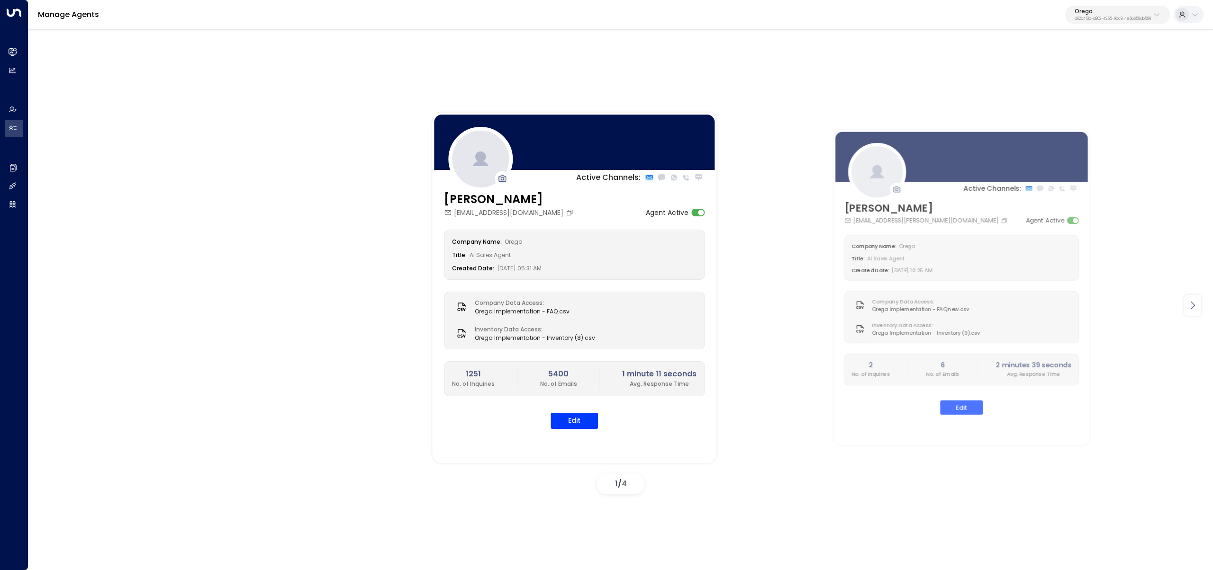
click at [1193, 306] on icon at bounding box center [1192, 305] width 11 height 11
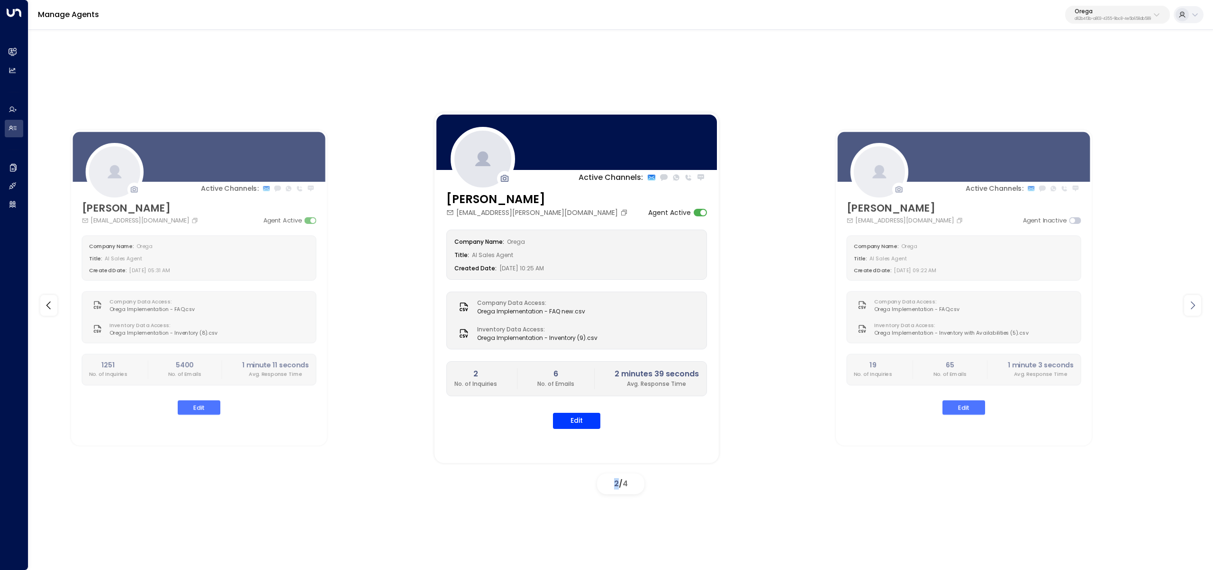
click at [1193, 306] on icon at bounding box center [1192, 305] width 4 height 8
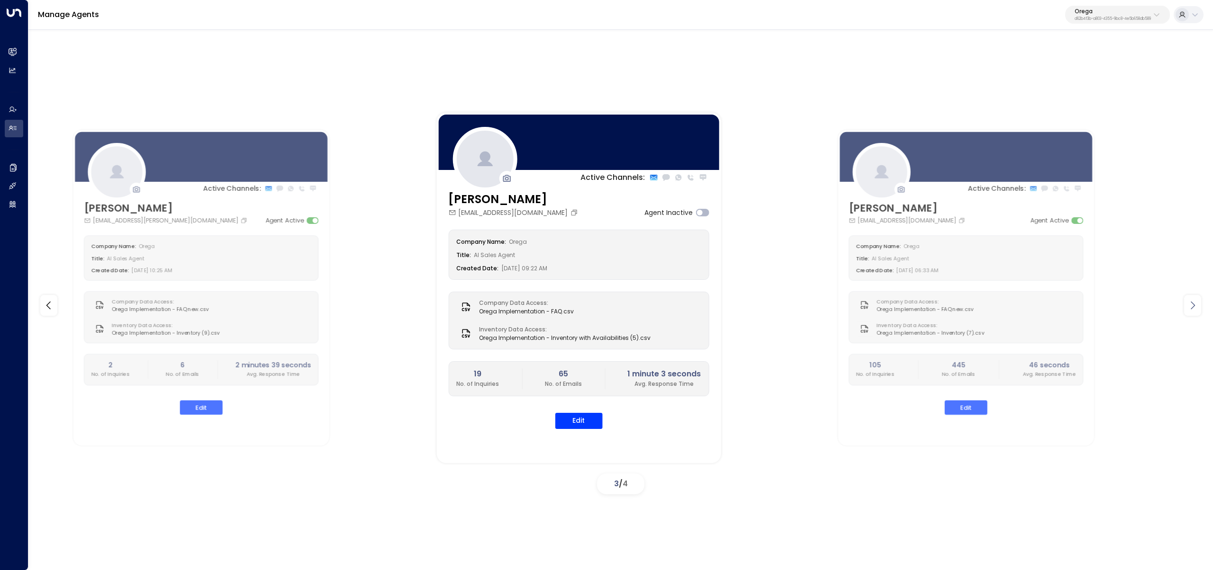
click at [1194, 301] on icon at bounding box center [1192, 305] width 11 height 11
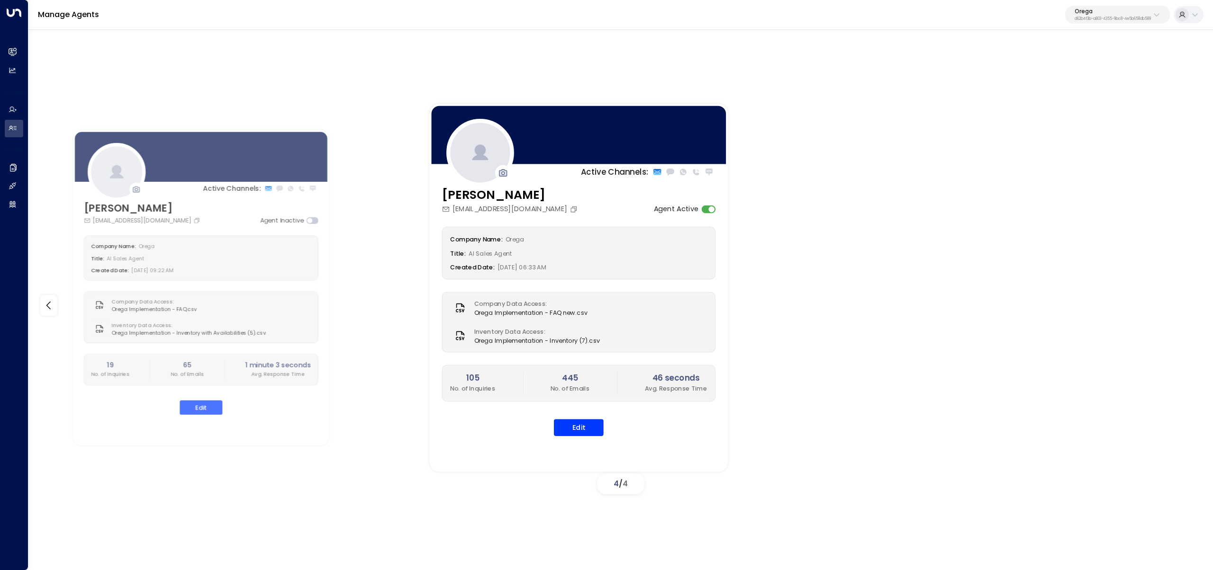
click at [577, 437] on div "Alex Ingram aingram@orega.com Agent Active Company Name: Orega Title: AI Sales …" at bounding box center [578, 317] width 298 height 262
click at [582, 423] on button "Edit" at bounding box center [579, 427] width 50 height 17
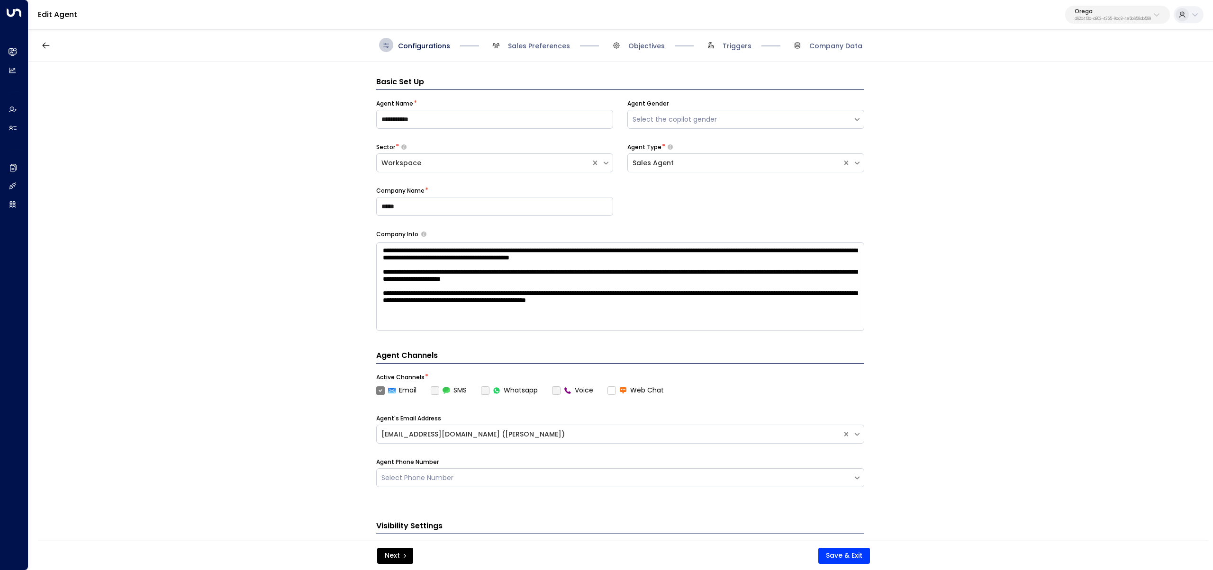
scroll to position [14, 0]
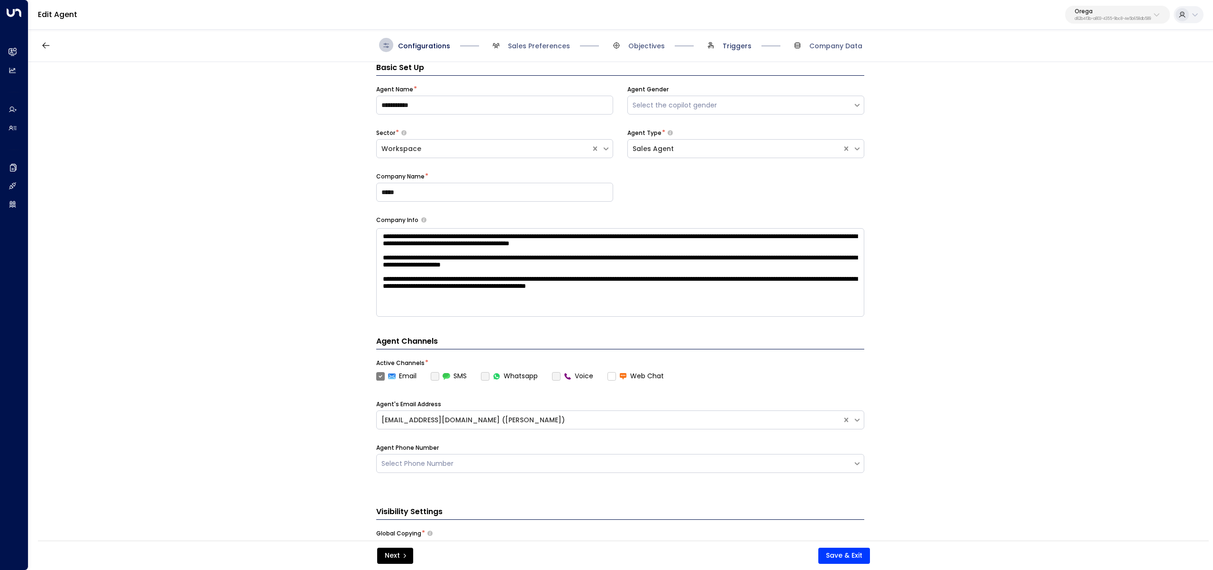
click at [738, 45] on span "Triggers" at bounding box center [736, 45] width 29 height 9
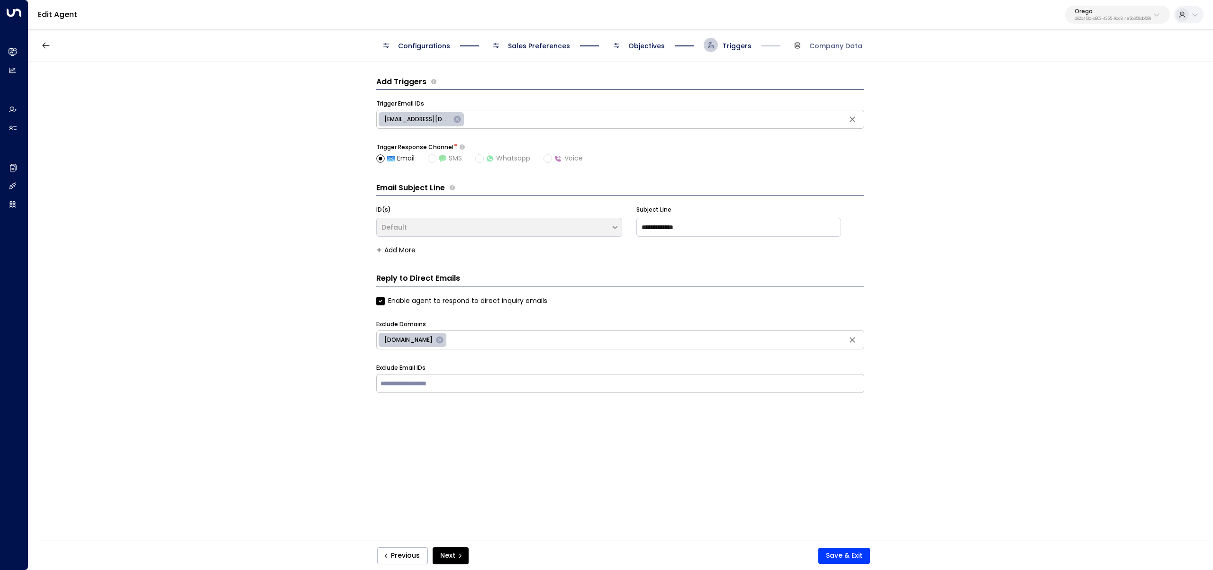
scroll to position [0, 0]
click at [655, 43] on span "Objectives" at bounding box center [646, 45] width 36 height 9
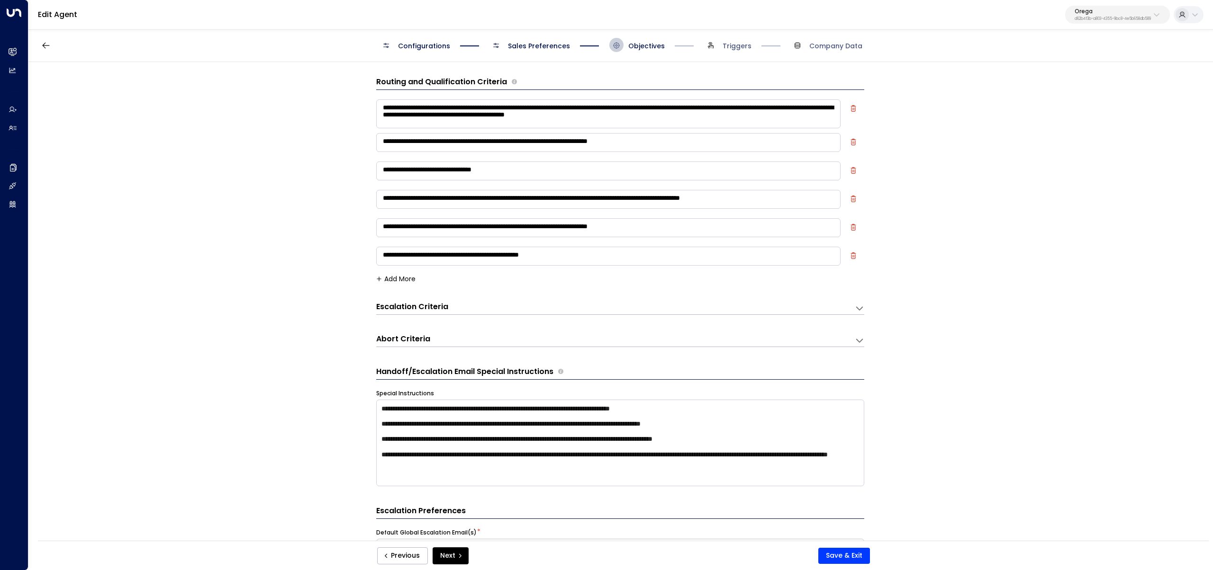
scroll to position [14, 0]
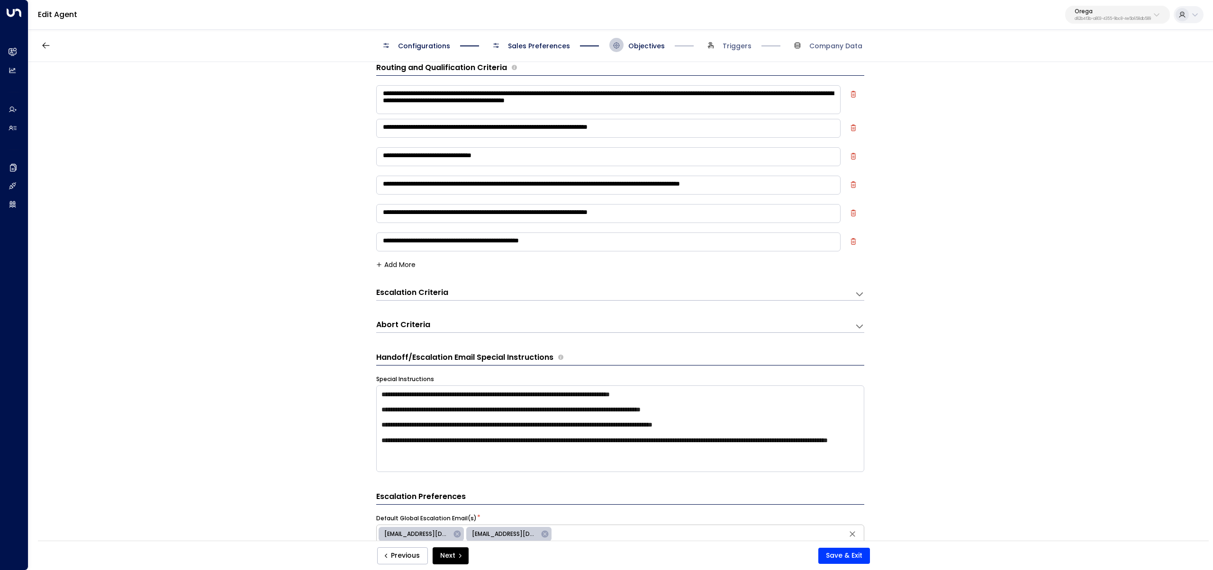
click at [511, 289] on div "Escalation Criteria Reset" at bounding box center [610, 293] width 469 height 11
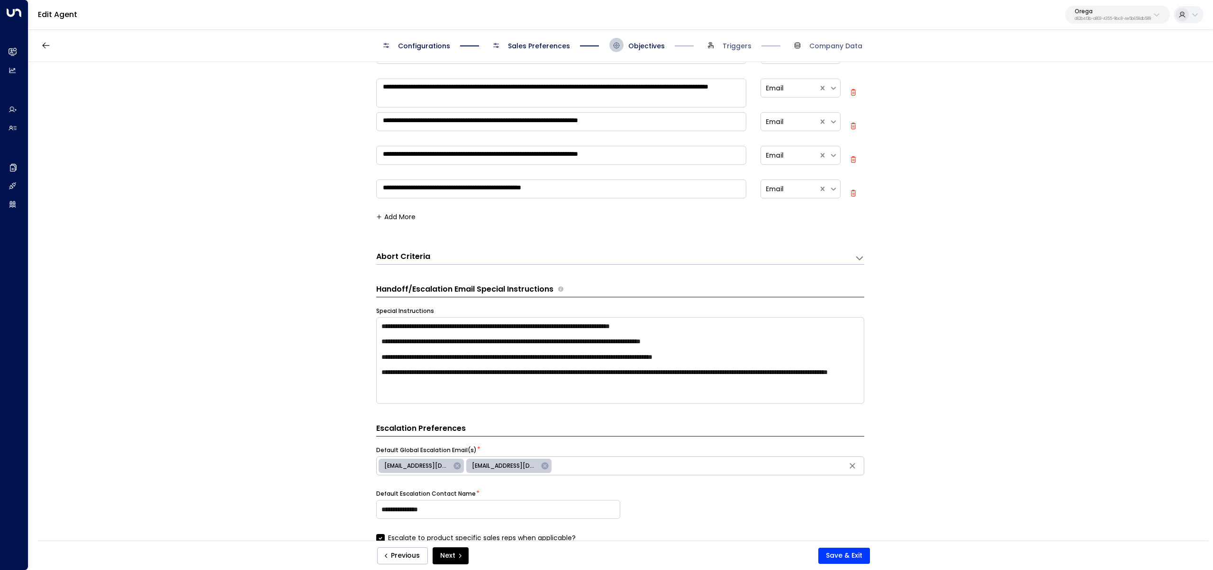
scroll to position [448, 0]
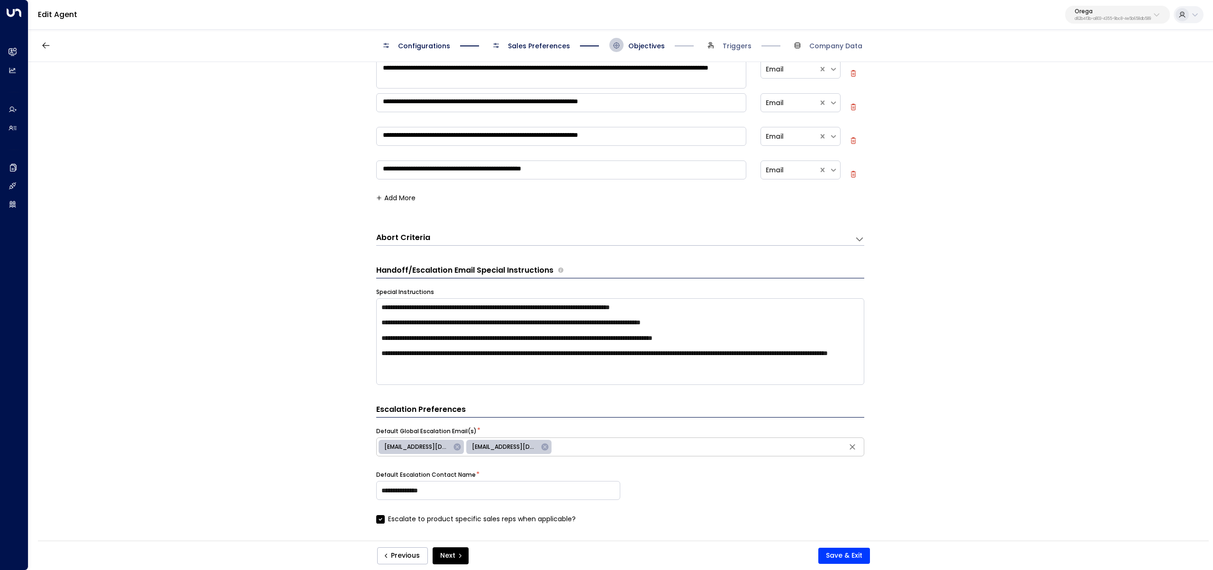
click at [497, 231] on div "Abort Criteria Criteria * ​ Add More" at bounding box center [620, 237] width 488 height 18
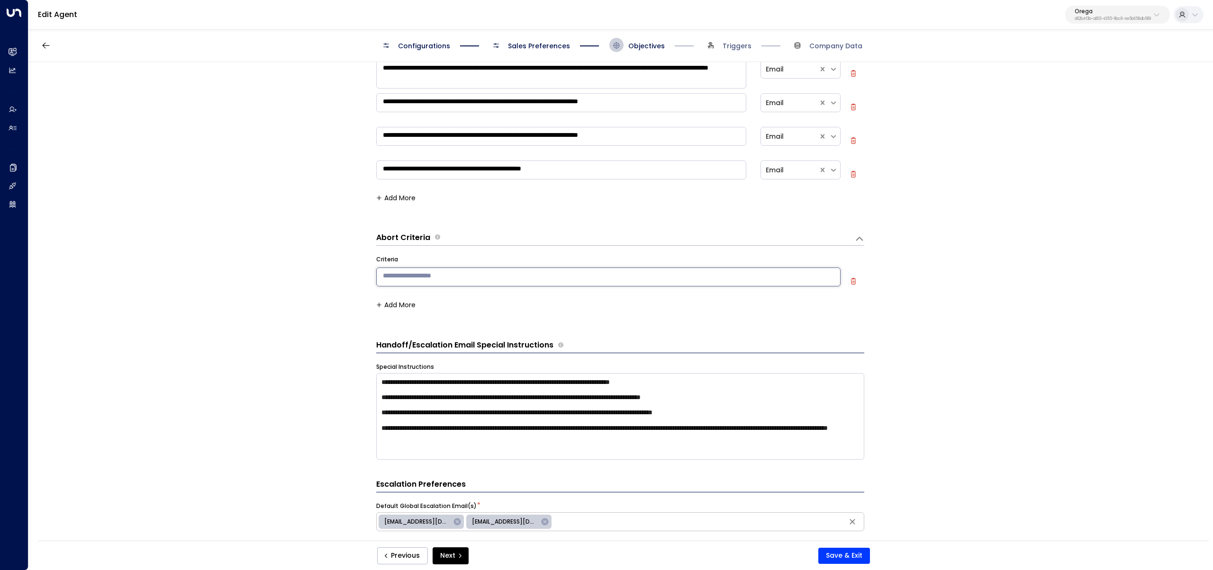
click at [497, 277] on textarea at bounding box center [608, 277] width 464 height 19
paste textarea "**********"
type textarea "**********"
click at [864, 558] on button "Save & Exit" at bounding box center [844, 556] width 52 height 16
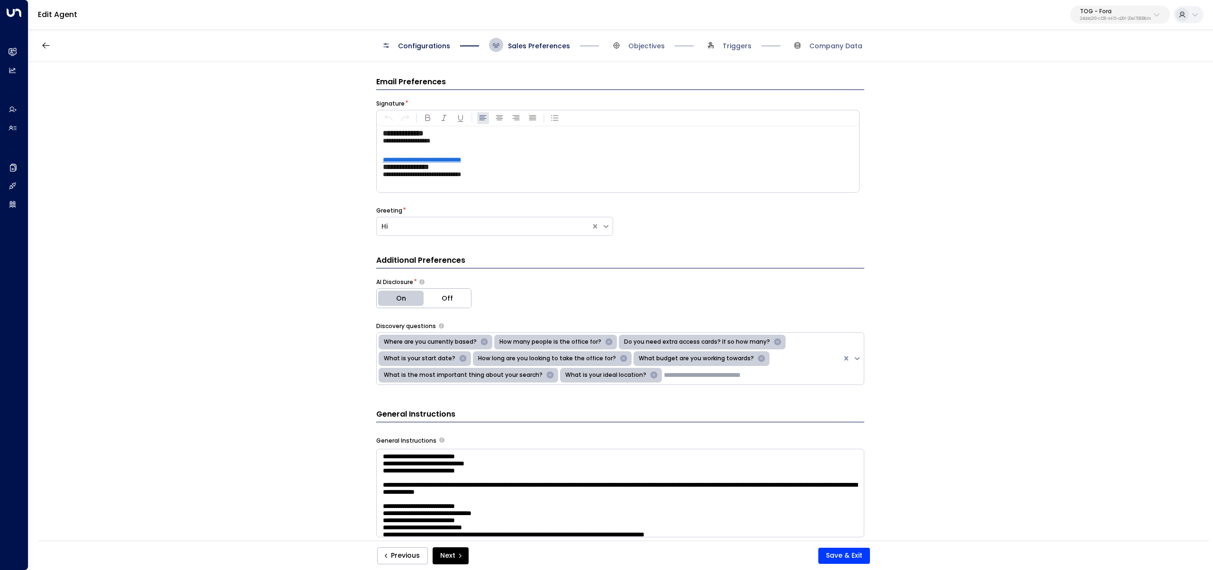
scroll to position [68, 0]
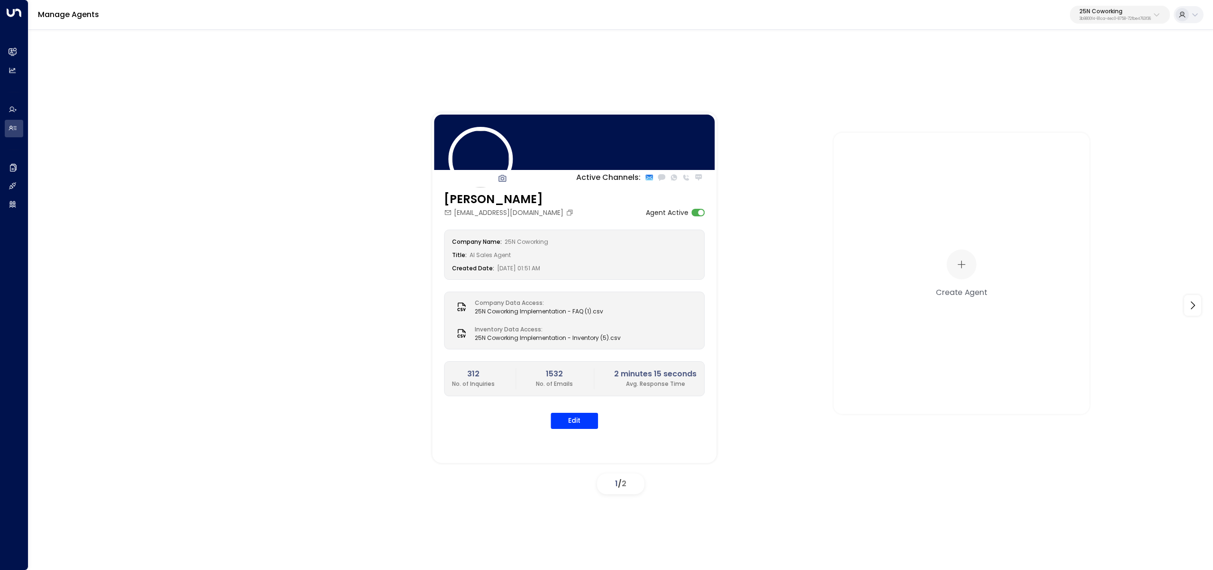
click at [1145, 11] on p "25N Coworking" at bounding box center [1115, 12] width 72 height 6
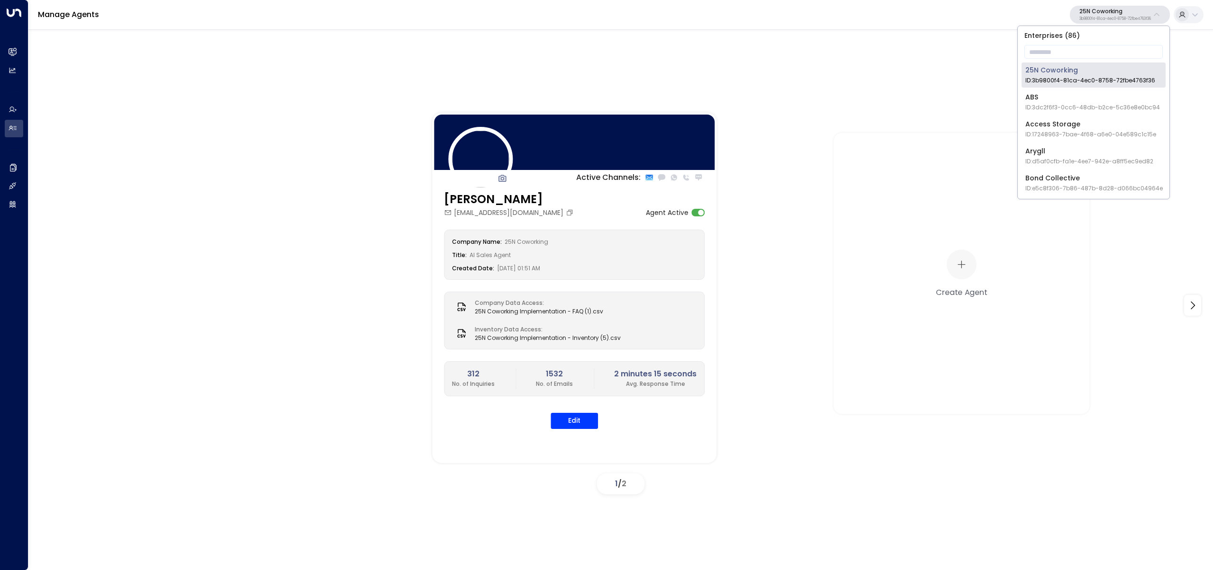
drag, startPoint x: 1131, startPoint y: 23, endPoint x: 1105, endPoint y: 45, distance: 34.0
click at [1105, 45] on input "text" at bounding box center [1093, 52] width 138 height 18
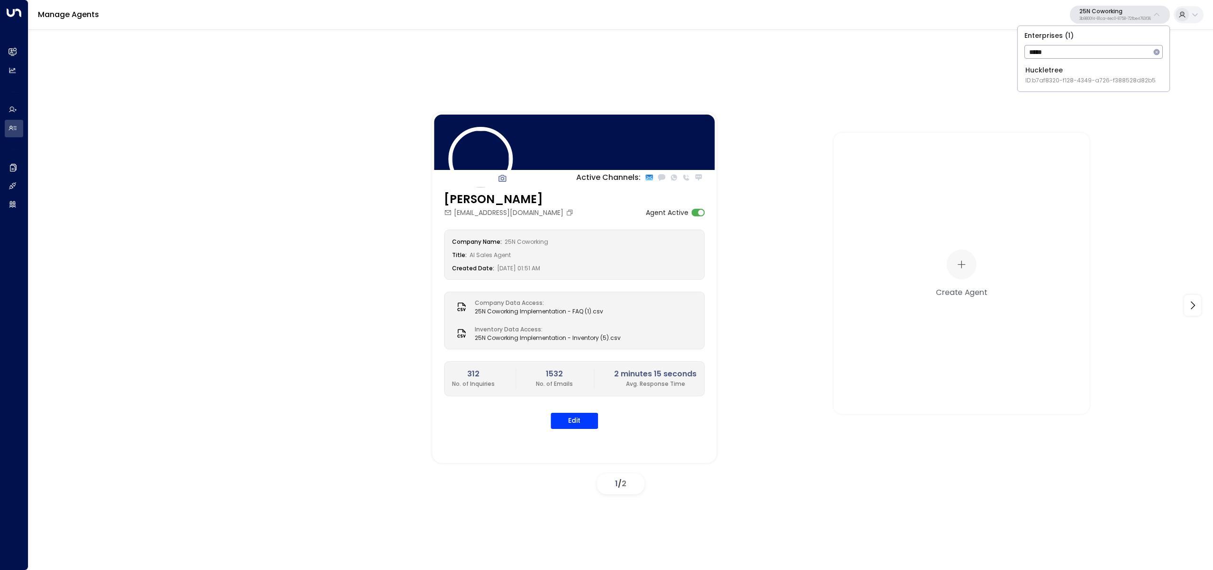
type input "*****"
click at [1085, 71] on div "Huckletree ID: b7af8320-f128-4349-a726-f388528d82b5" at bounding box center [1090, 74] width 130 height 19
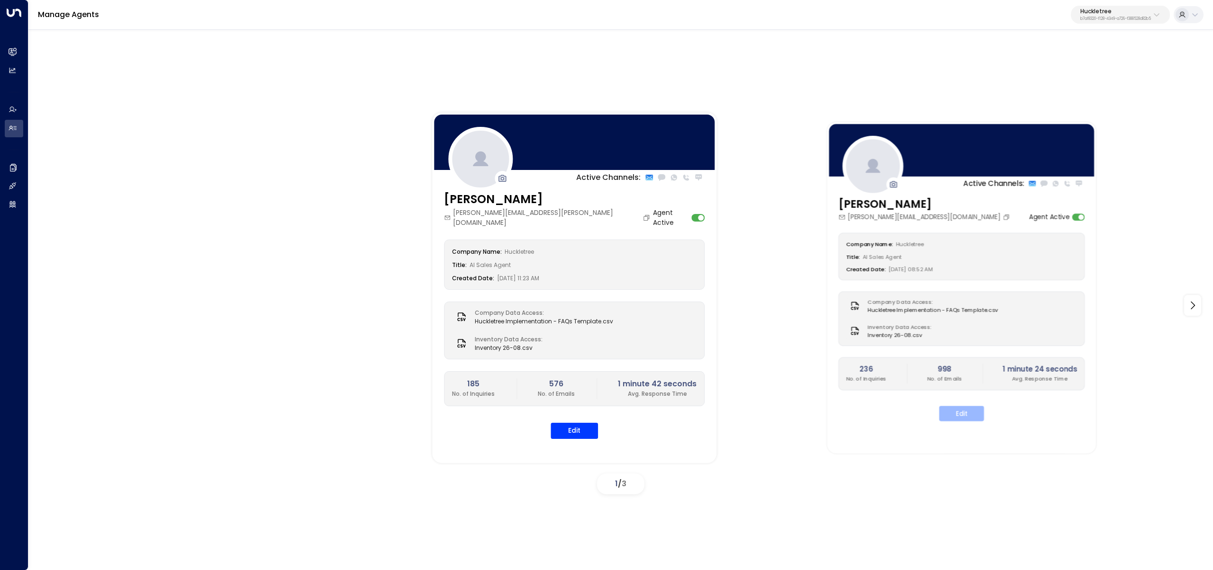
click at [956, 411] on button "Edit" at bounding box center [961, 413] width 45 height 15
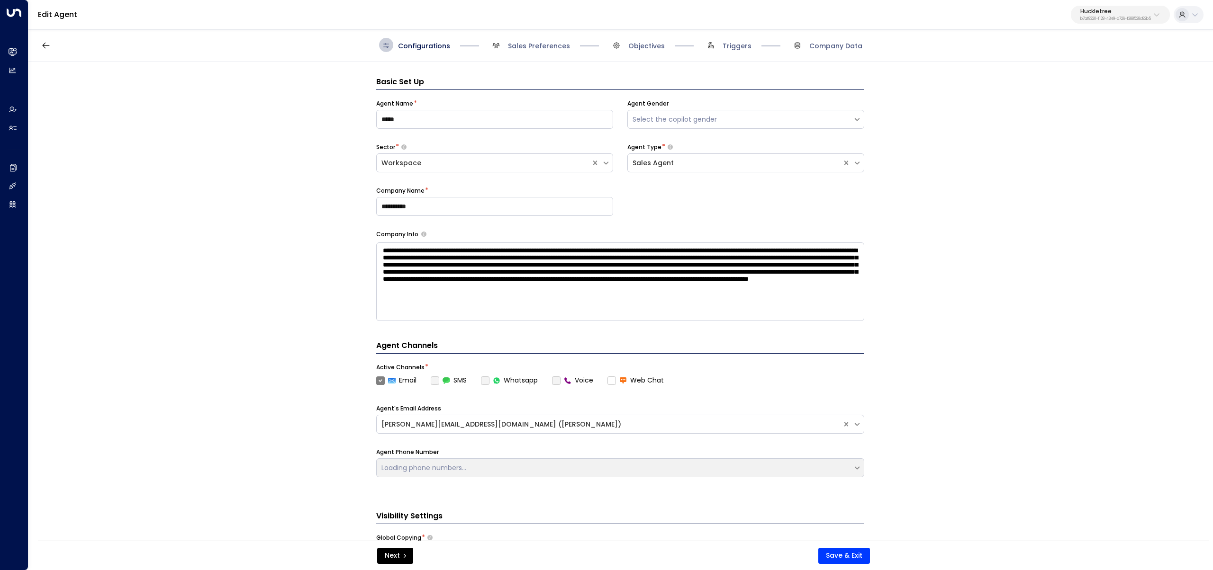
scroll to position [14, 0]
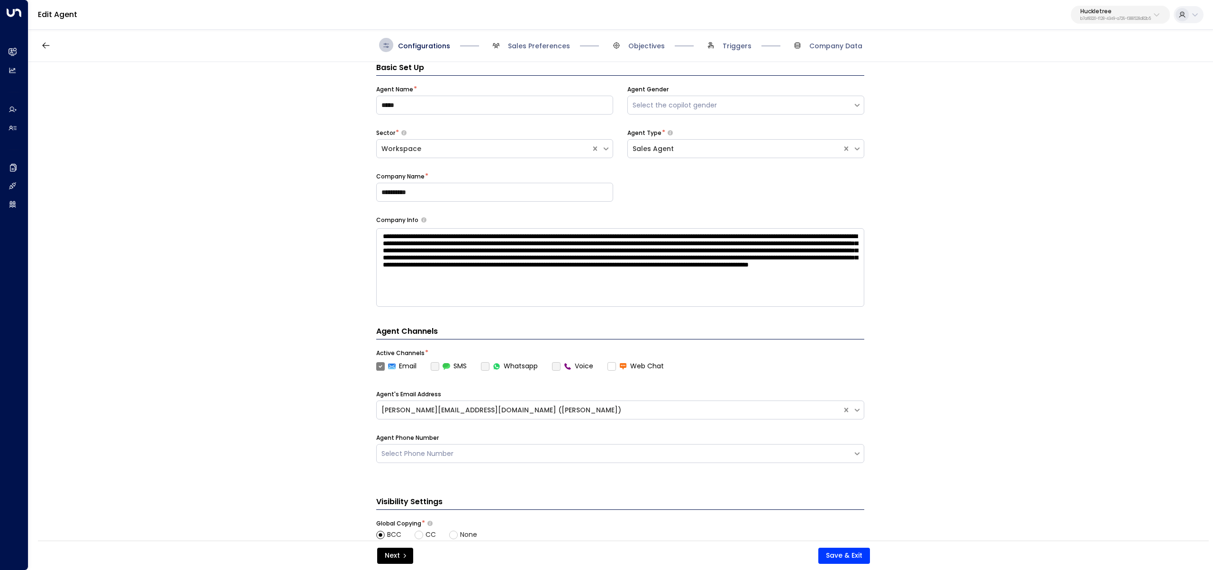
click at [738, 40] on span "Triggers" at bounding box center [727, 45] width 48 height 14
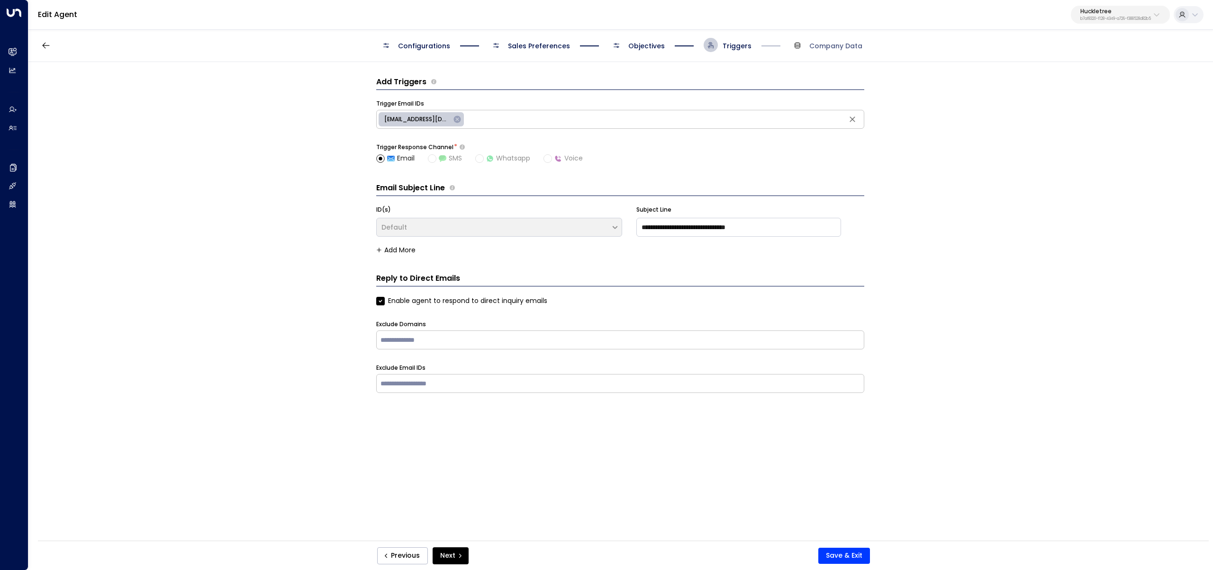
click at [645, 44] on span "Objectives" at bounding box center [646, 45] width 36 height 9
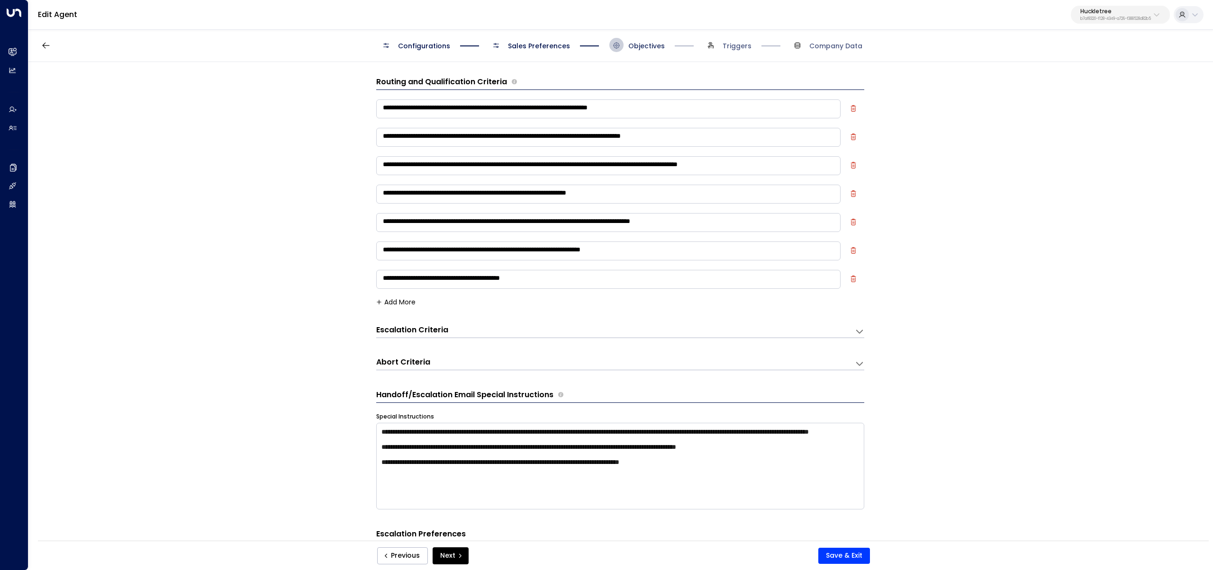
scroll to position [14, 0]
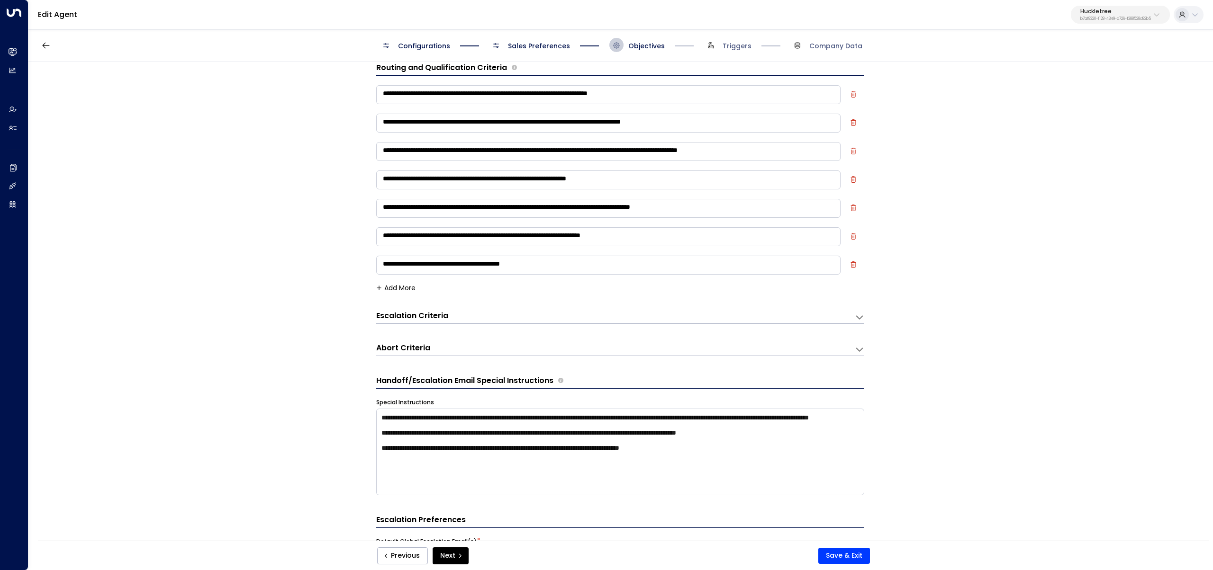
click at [481, 180] on textarea "**********" at bounding box center [608, 180] width 464 height 19
click at [678, 177] on textarea "**********" at bounding box center [608, 180] width 464 height 19
click at [524, 180] on textarea "**********" at bounding box center [608, 180] width 464 height 19
drag, startPoint x: 775, startPoint y: 179, endPoint x: 263, endPoint y: 170, distance: 511.7
click at [263, 170] on div "**********" at bounding box center [619, 304] width 1183 height 485
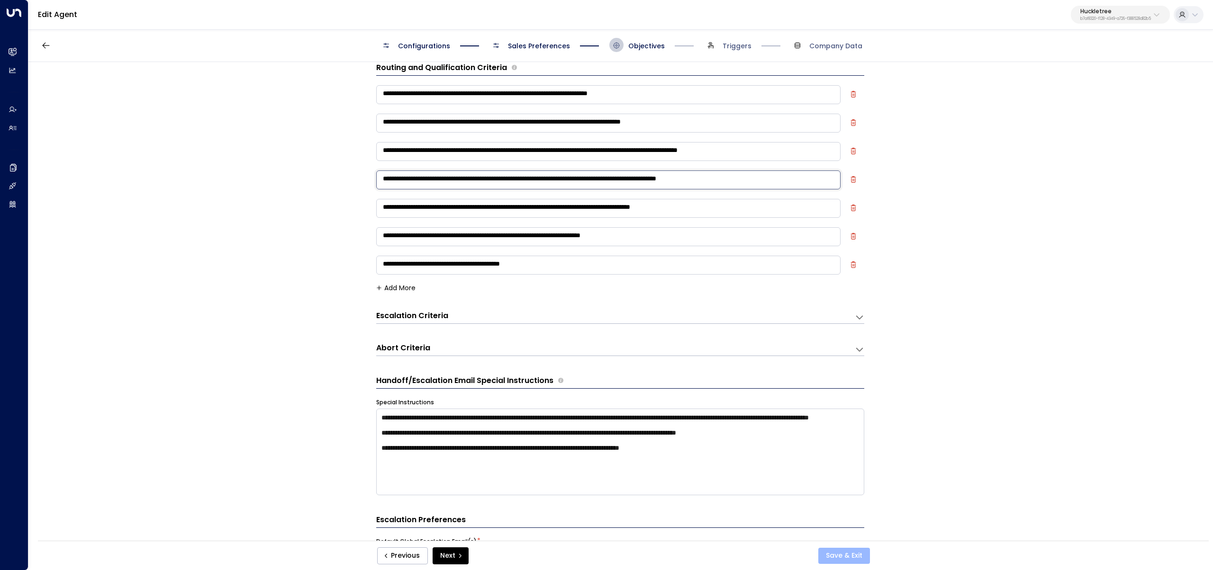
type textarea "**********"
click at [851, 551] on button "Save & Exit" at bounding box center [844, 556] width 52 height 16
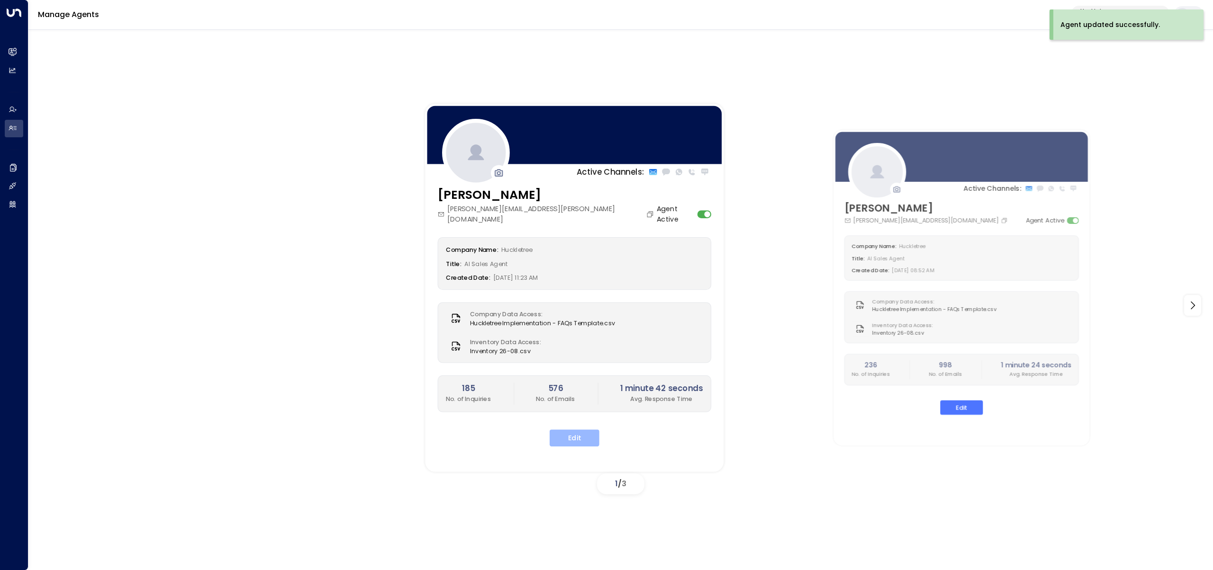
click at [582, 434] on button "Edit" at bounding box center [574, 438] width 50 height 17
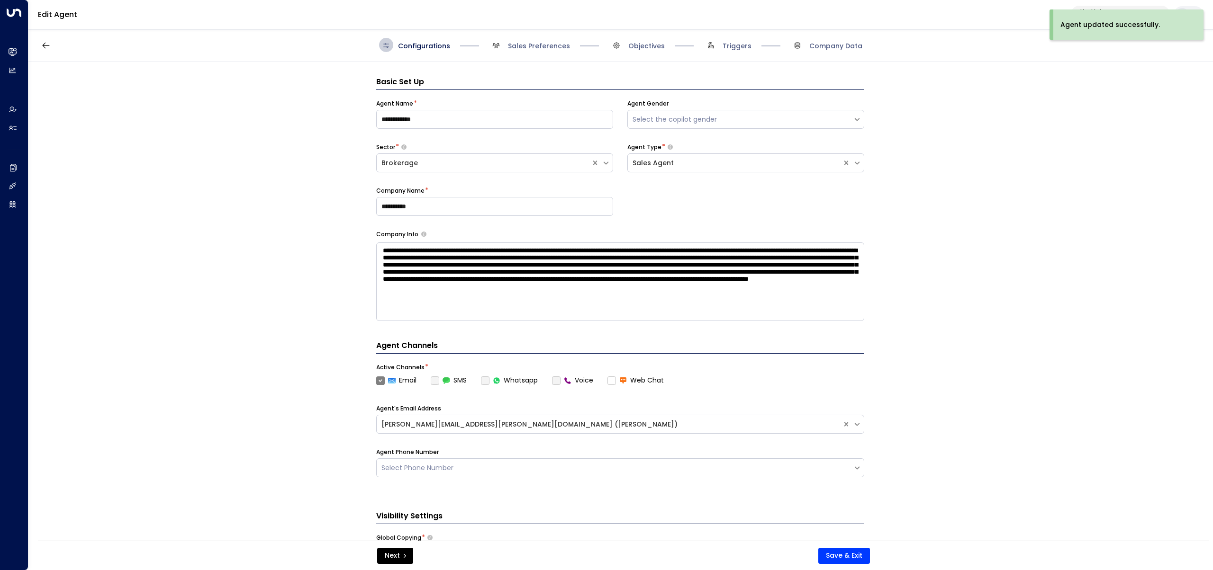
scroll to position [14, 0]
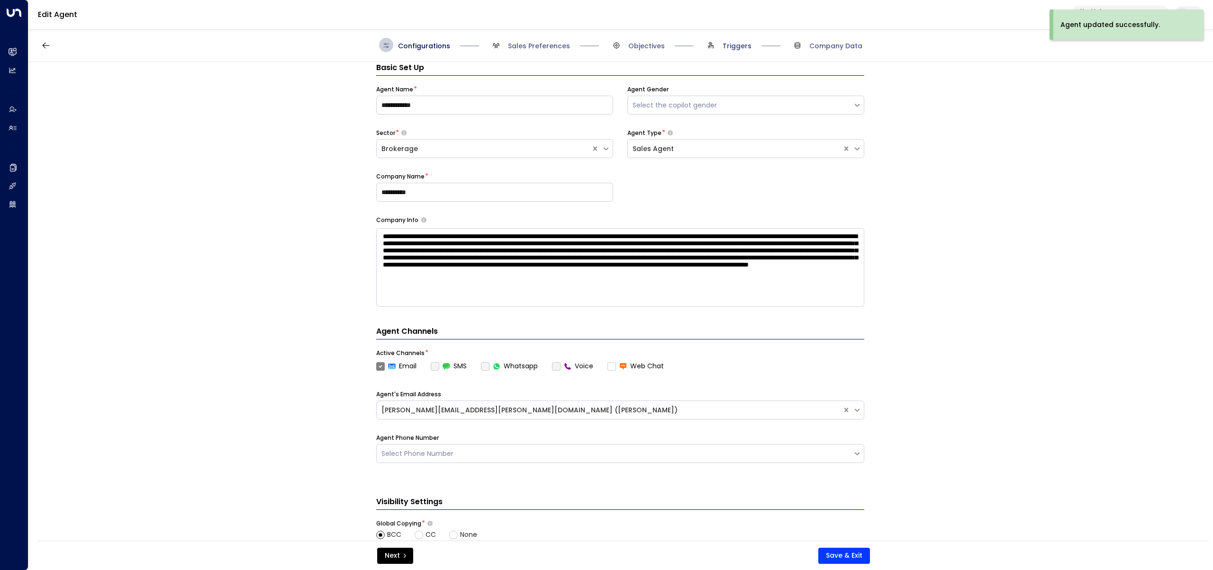
click at [726, 45] on span "Triggers" at bounding box center [736, 45] width 29 height 9
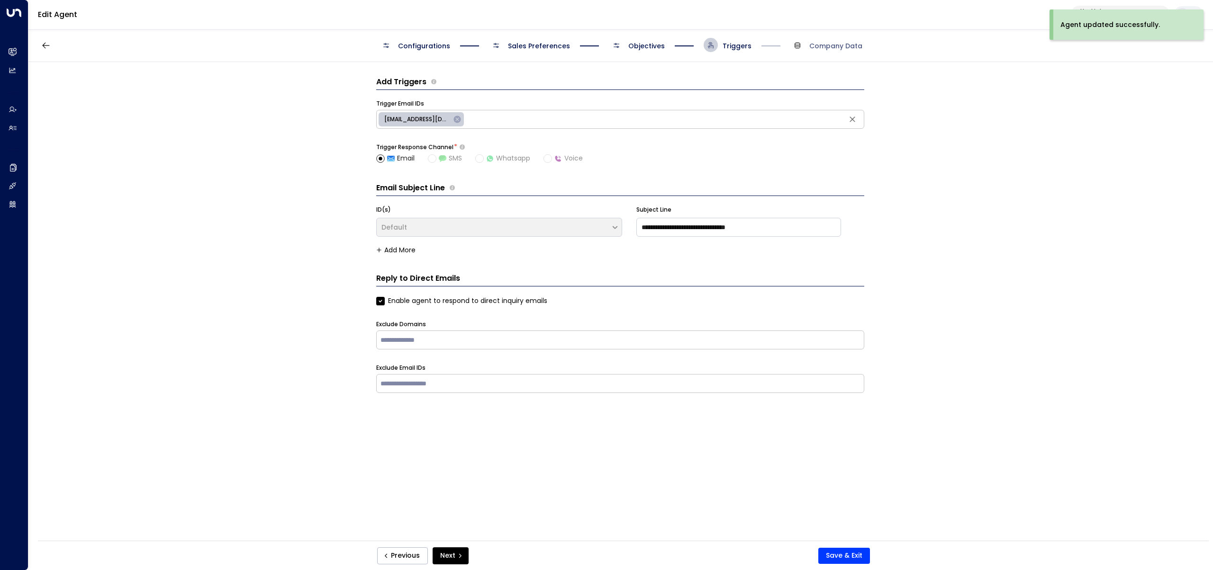
click at [649, 43] on span "Objectives" at bounding box center [646, 45] width 36 height 9
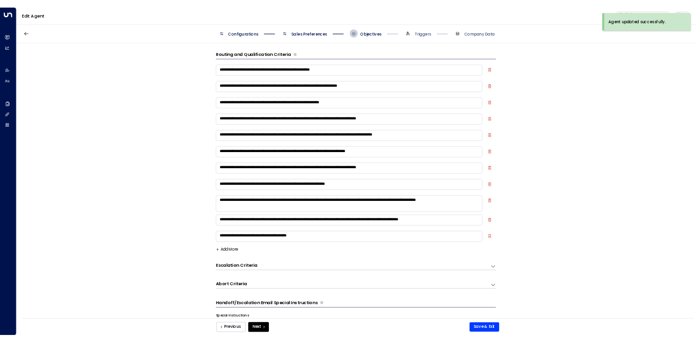
scroll to position [14, 0]
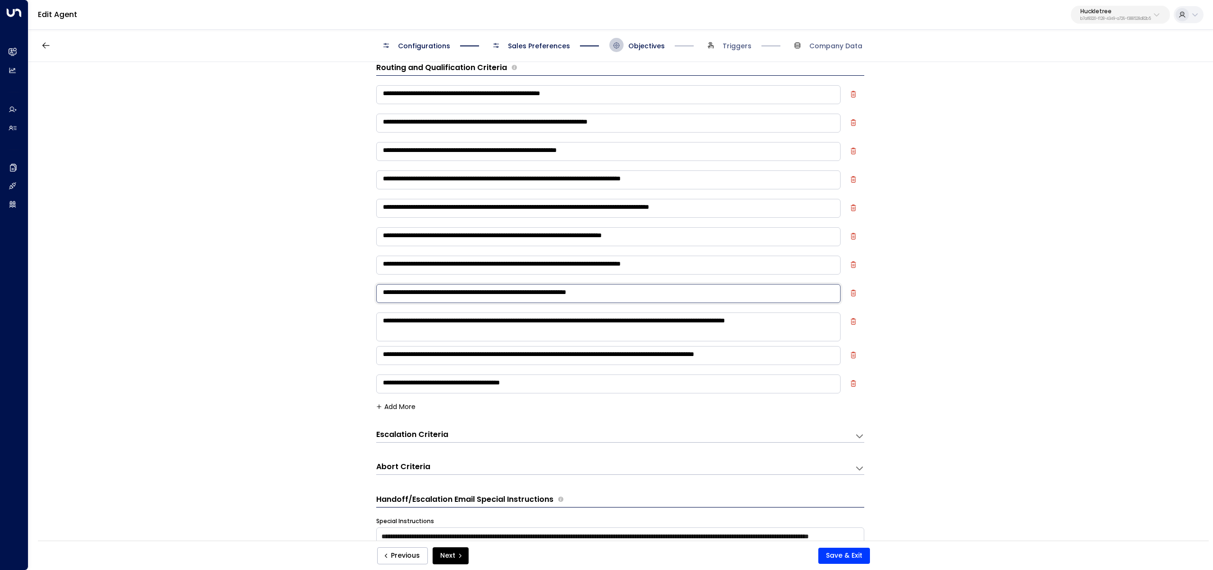
drag, startPoint x: 696, startPoint y: 292, endPoint x: 350, endPoint y: 300, distance: 346.8
click at [338, 293] on div "**********" at bounding box center [619, 304] width 1183 height 485
paste textarea "**********"
type textarea "**********"
click at [833, 560] on button "Save & Exit" at bounding box center [844, 556] width 52 height 16
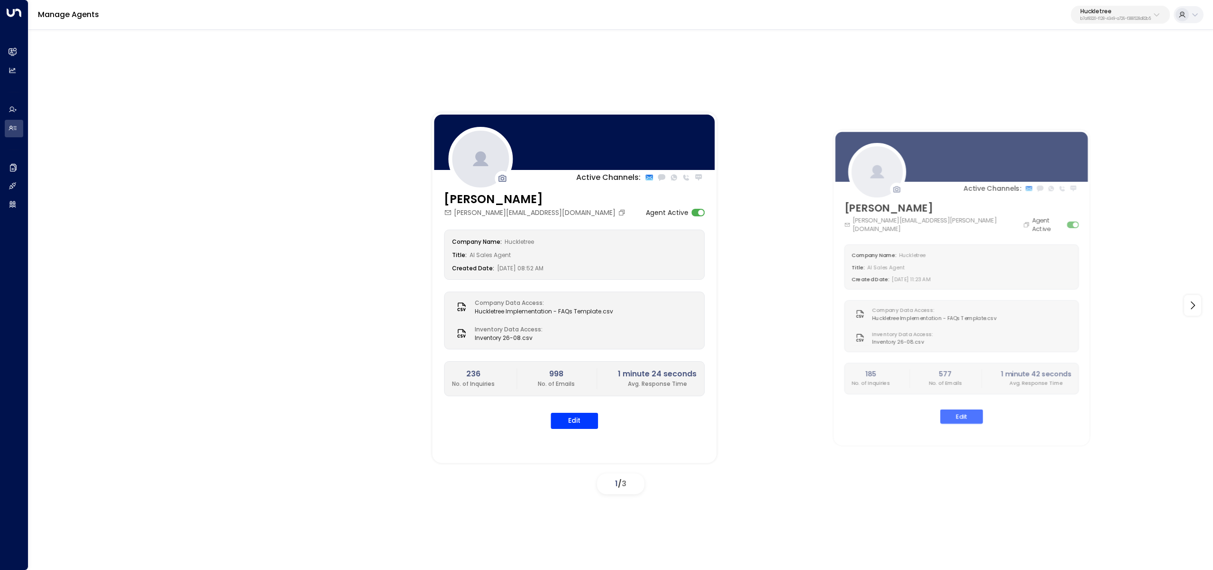
click at [1147, 10] on p "Huckletree" at bounding box center [1115, 12] width 71 height 6
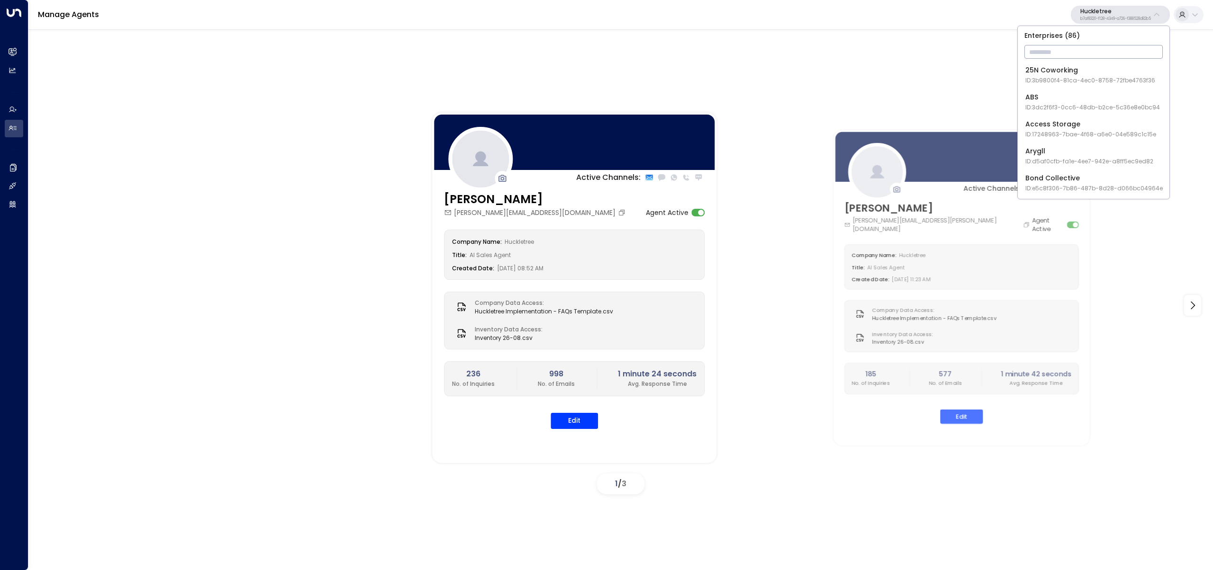
click at [1127, 48] on input "text" at bounding box center [1093, 52] width 138 height 18
type input "******"
click at [1079, 82] on span "ID: 7a21cd42-1764-49a1-9e3e-f0831599a736" at bounding box center [1089, 80] width 129 height 9
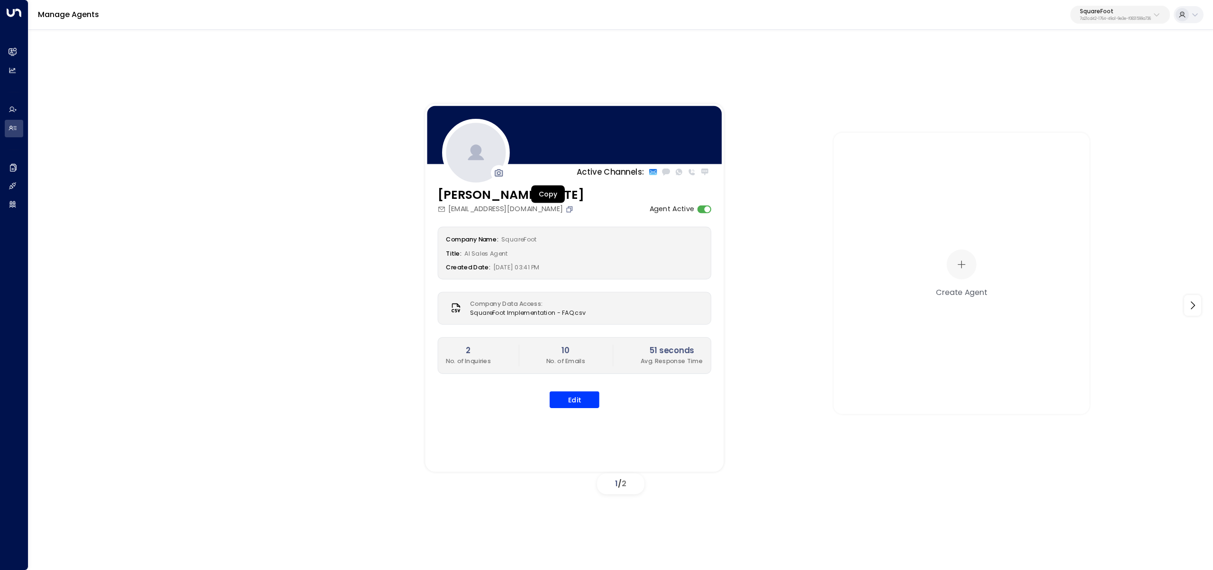
click at [565, 210] on icon "Copy" at bounding box center [569, 209] width 8 height 8
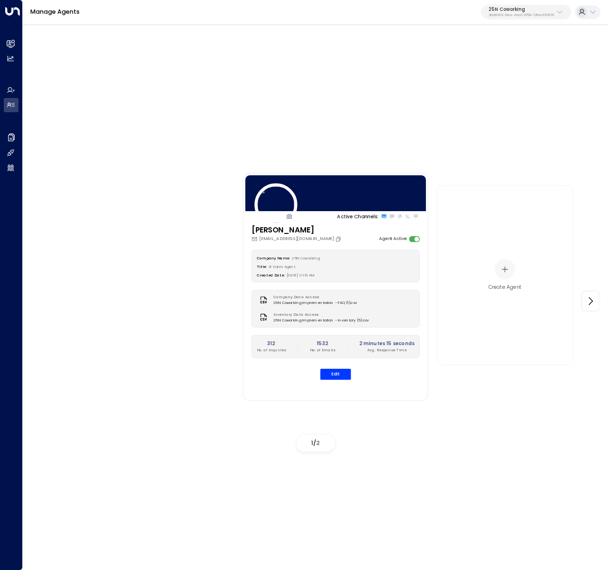
click at [555, 4] on div "Manage Agents 25N Coworking 3b9800f4-81ca-4ec0-8758-72fbe4763f36" at bounding box center [315, 12] width 585 height 25
click at [543, 15] on p "3b9800f4-81ca-4ec0-8758-72fbe4763f36" at bounding box center [520, 15] width 65 height 4
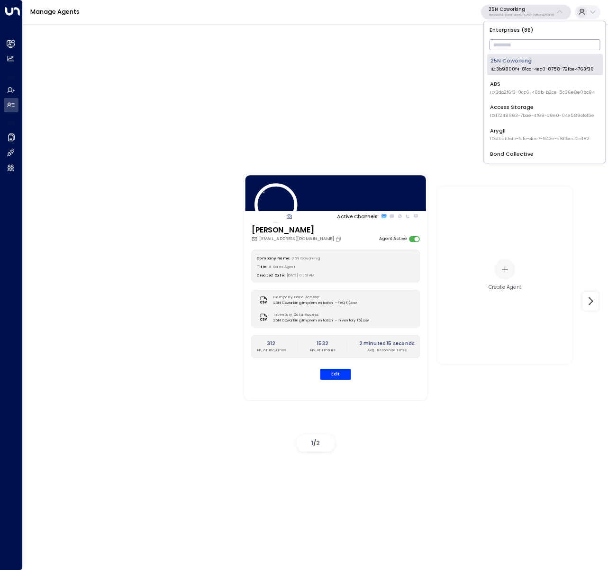
click at [538, 42] on input "text" at bounding box center [544, 45] width 111 height 16
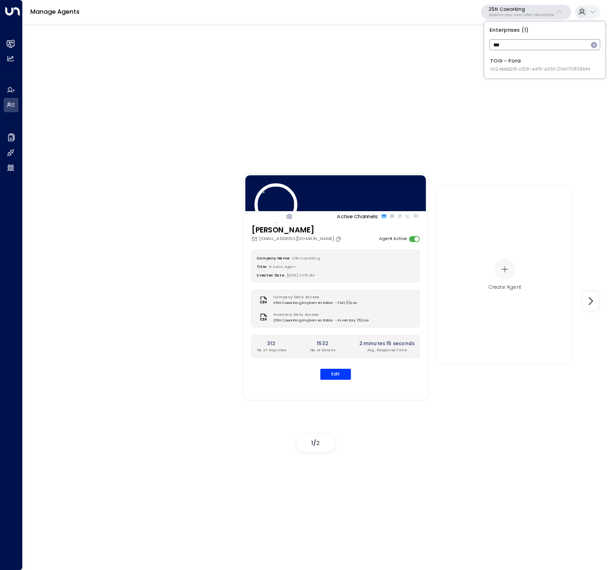
type input "***"
click at [507, 70] on span "ID: 24bbb2f3-cf28-4415-a26f-20e170838bf4" at bounding box center [540, 69] width 100 height 7
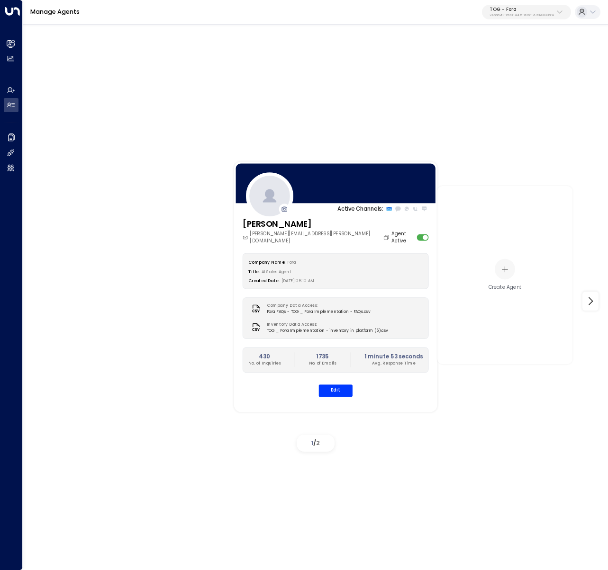
click at [330, 391] on div "[PERSON_NAME] [PERSON_NAME][EMAIL_ADDRESS][PERSON_NAME][DOMAIN_NAME] Agent Acti…" at bounding box center [335, 311] width 203 height 187
click at [333, 385] on button "Edit" at bounding box center [336, 391] width 34 height 12
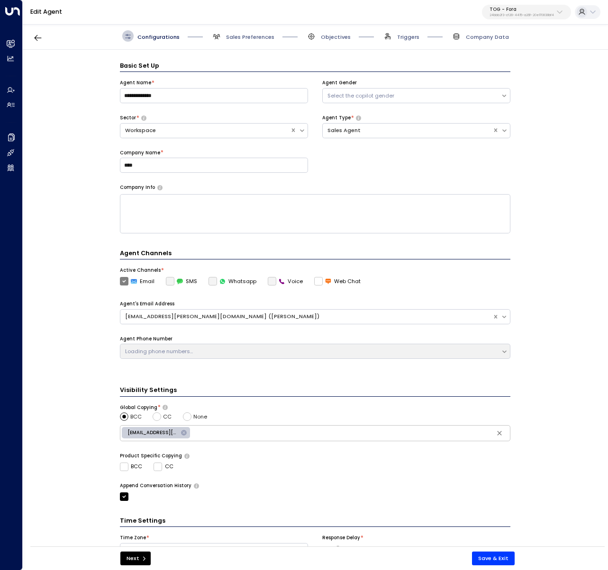
scroll to position [11, 0]
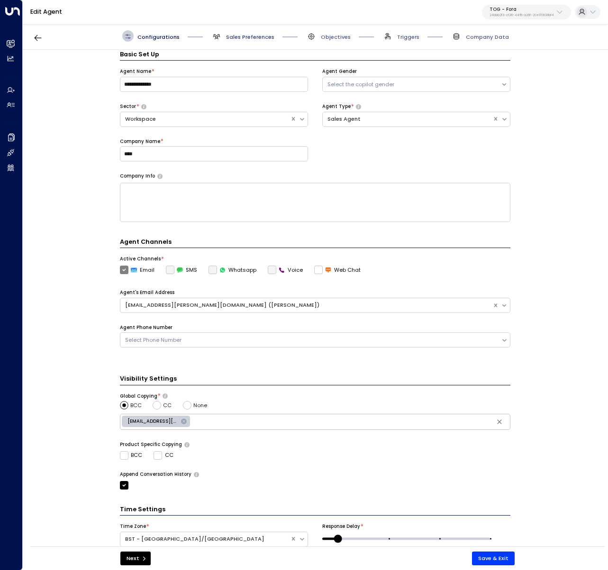
click at [243, 40] on span "Sales Preferences" at bounding box center [250, 37] width 48 height 8
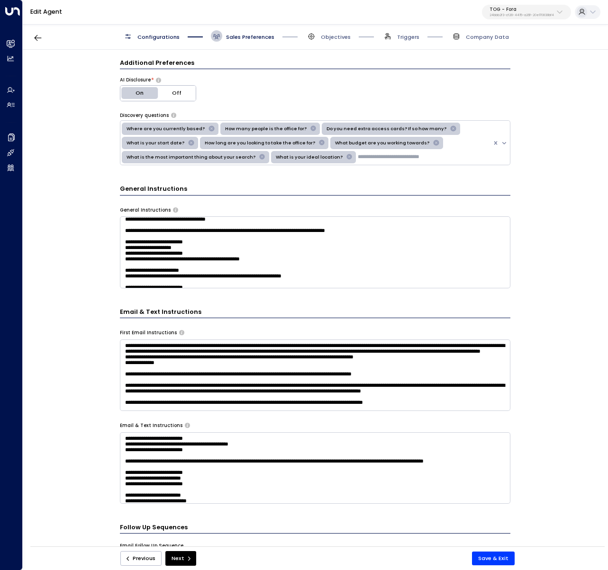
scroll to position [675, 0]
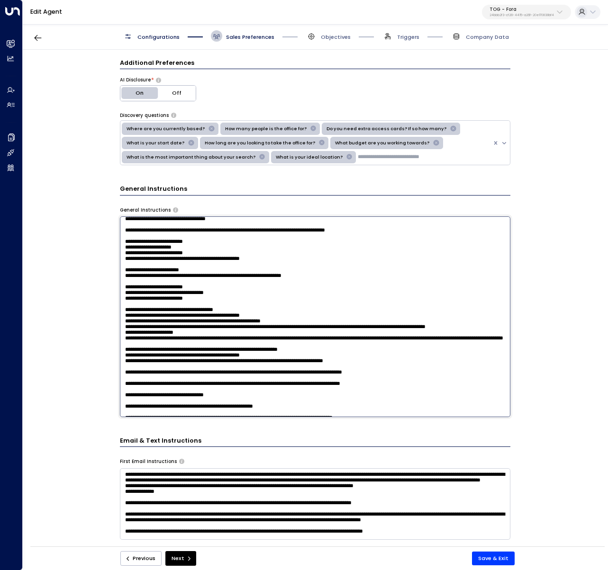
drag, startPoint x: 234, startPoint y: 246, endPoint x: 92, endPoint y: 227, distance: 143.4
click at [92, 227] on div "**********" at bounding box center [315, 301] width 584 height 502
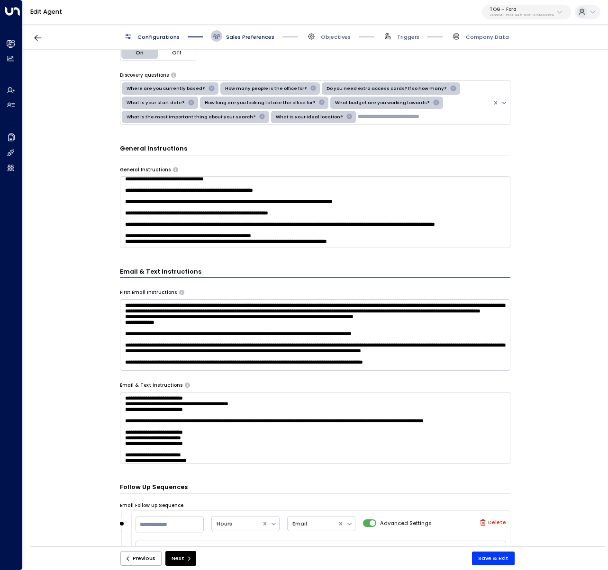
scroll to position [866, 0]
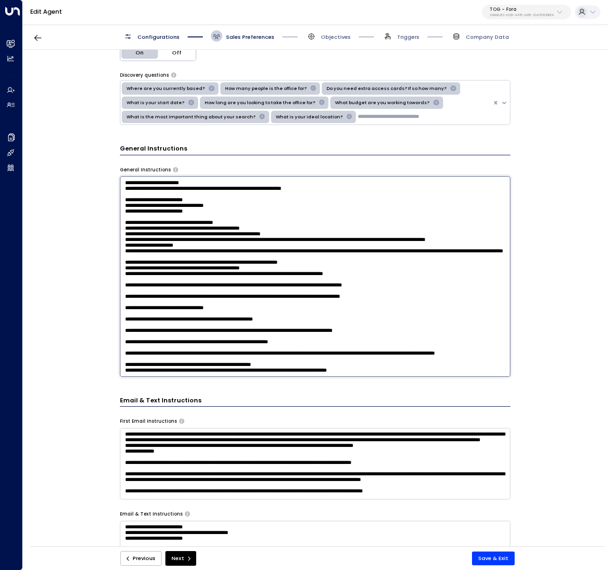
drag, startPoint x: 256, startPoint y: 229, endPoint x: 119, endPoint y: 206, distance: 138.8
click at [120, 206] on textarea at bounding box center [315, 276] width 390 height 200
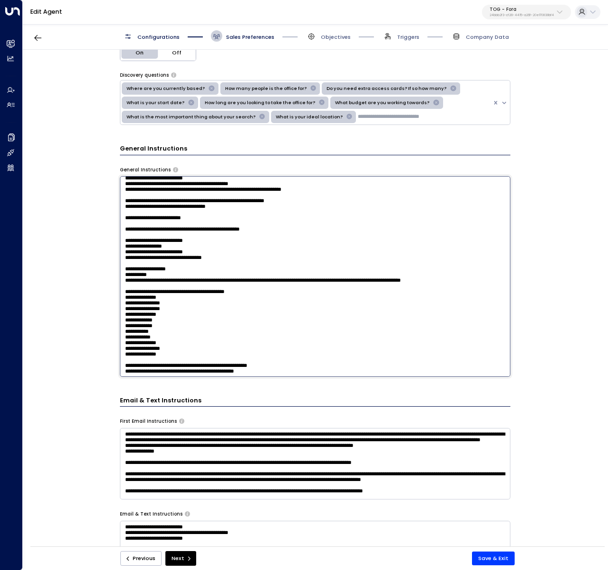
scroll to position [262, 0]
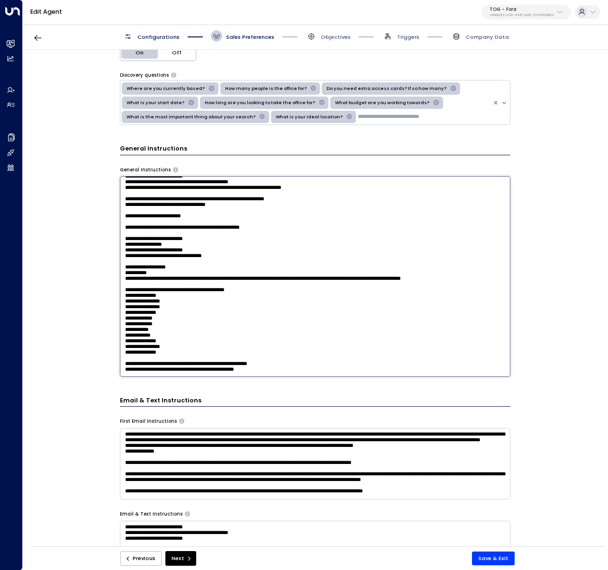
drag, startPoint x: 267, startPoint y: 212, endPoint x: 123, endPoint y: 210, distance: 144.0
click at [124, 209] on textarea at bounding box center [315, 276] width 390 height 200
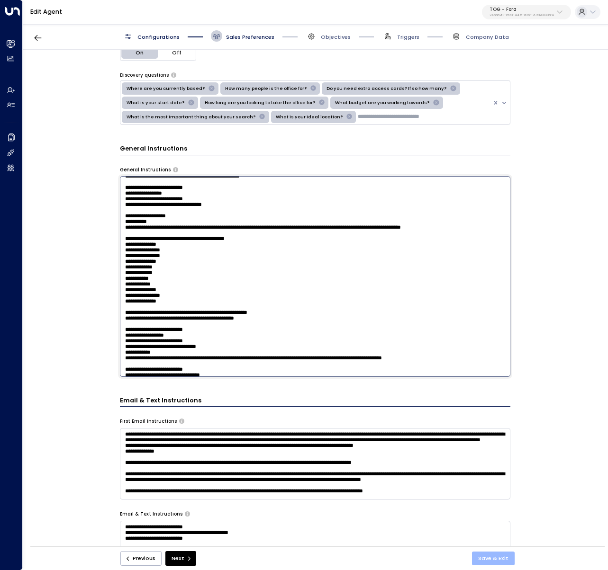
type textarea "**********"
click at [498, 560] on button "Save & Exit" at bounding box center [493, 559] width 43 height 14
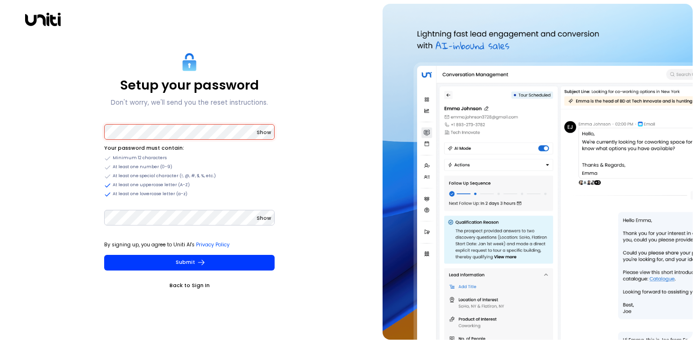
click at [270, 136] on button "Show" at bounding box center [264, 132] width 15 height 9
click at [117, 253] on div "By signing up, you agree to Uniti AI's Privacy Policy Submit" at bounding box center [189, 255] width 171 height 30
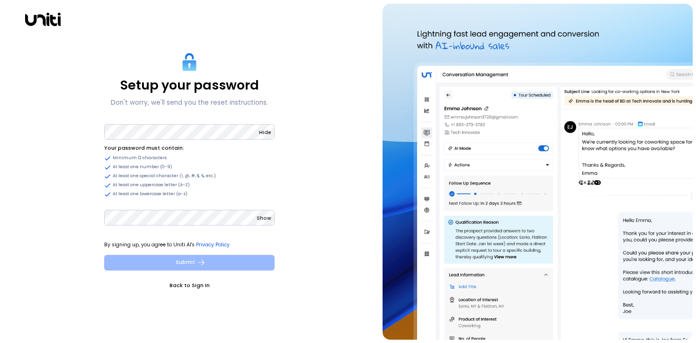
click at [118, 262] on button "Submit" at bounding box center [189, 263] width 171 height 16
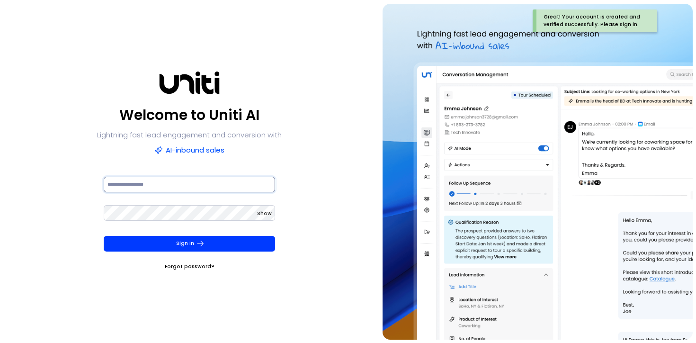
type input "**********"
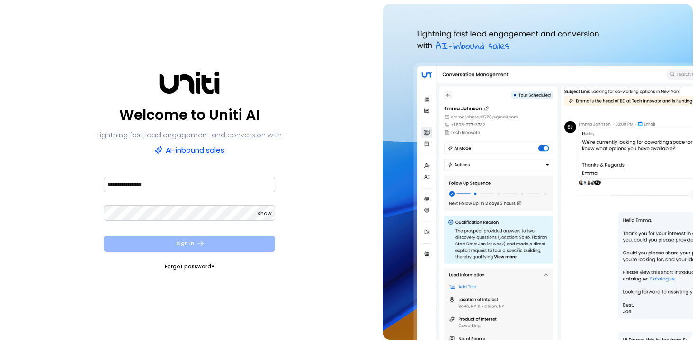
click at [189, 240] on button "Sign In" at bounding box center [190, 244] width 172 height 16
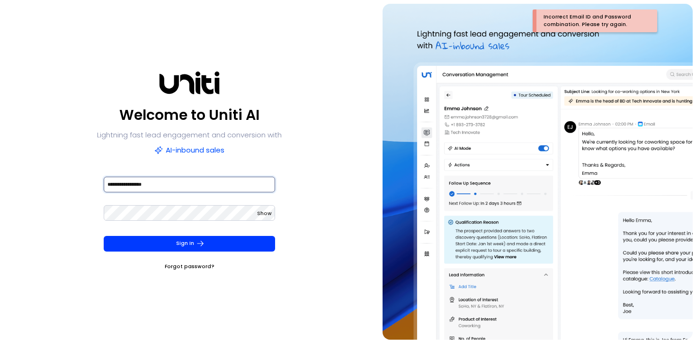
drag, startPoint x: 186, startPoint y: 185, endPoint x: 0, endPoint y: 161, distance: 187.2
click at [0, 162] on div "**********" at bounding box center [348, 171] width 696 height 343
click at [174, 181] on input at bounding box center [190, 185] width 172 height 16
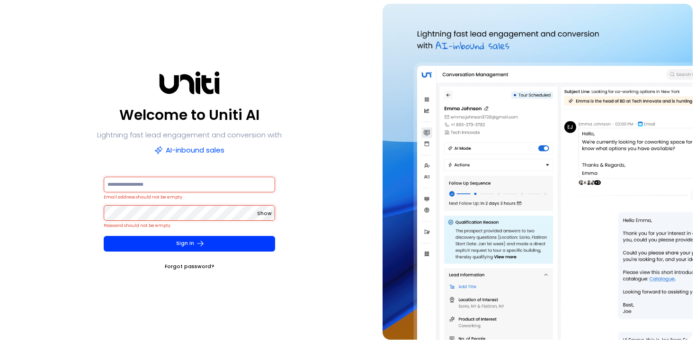
paste input "**********"
type input "**********"
click at [266, 214] on span "Show" at bounding box center [264, 213] width 15 height 7
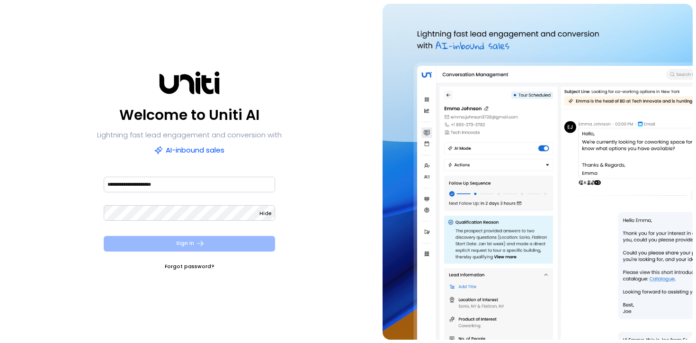
click at [226, 244] on button "Sign In" at bounding box center [190, 244] width 172 height 16
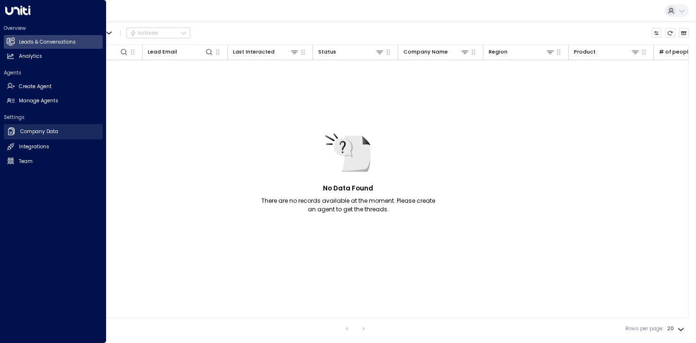
click at [15, 132] on icon at bounding box center [11, 130] width 9 height 9
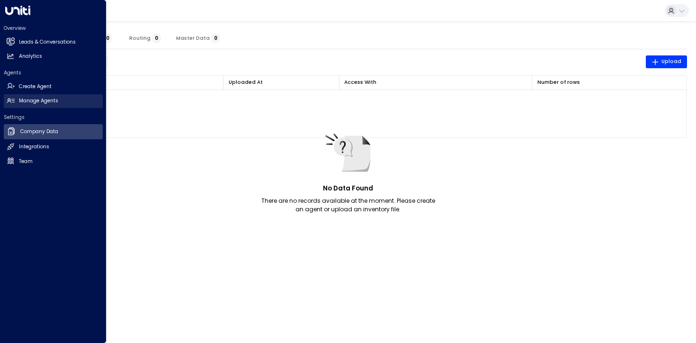
click at [9, 100] on icon at bounding box center [9, 100] width 2 height 2
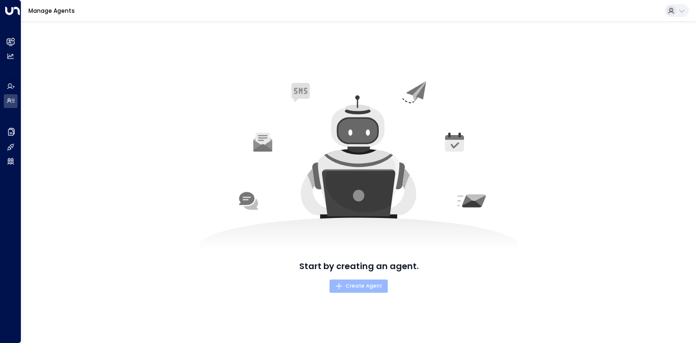
click at [364, 288] on span "Create Agent" at bounding box center [358, 286] width 47 height 9
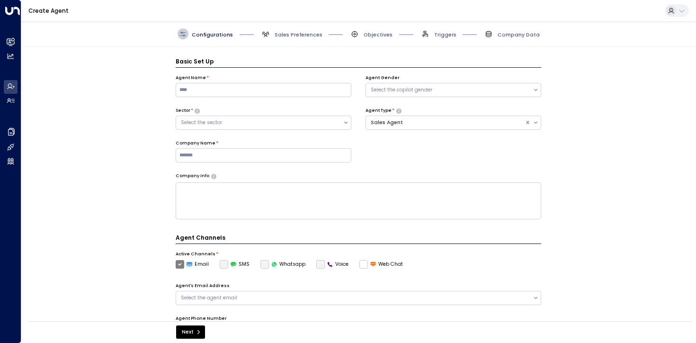
scroll to position [10, 0]
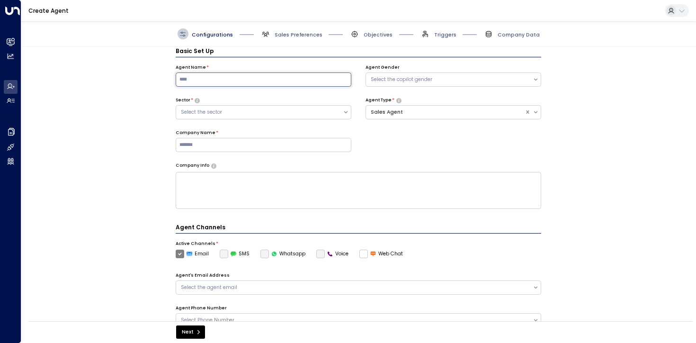
click at [264, 79] on input at bounding box center [264, 79] width 176 height 14
click at [270, 103] on div "Sector * Select the sector" at bounding box center [264, 108] width 176 height 22
click at [270, 113] on div "Select the sector" at bounding box center [259, 112] width 157 height 8
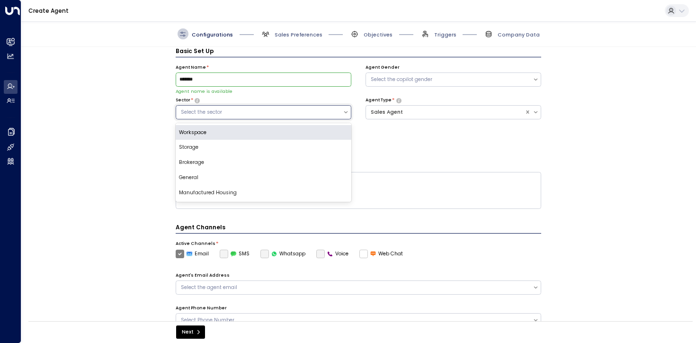
click at [264, 133] on div "Workspace" at bounding box center [264, 132] width 176 height 15
click at [276, 117] on div "Workspace" at bounding box center [264, 112] width 176 height 14
click at [251, 146] on div "Storage" at bounding box center [264, 147] width 176 height 15
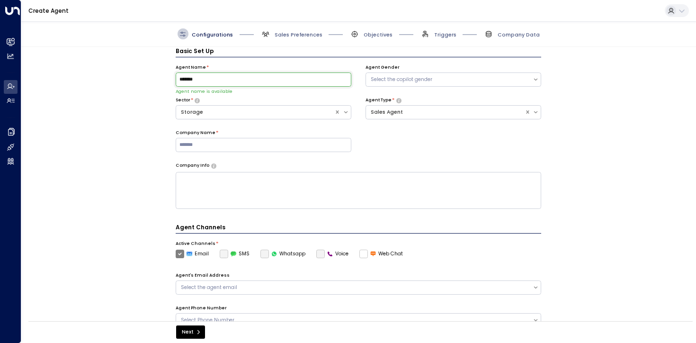
click at [181, 81] on input "*******" at bounding box center [264, 79] width 176 height 14
type input "**********"
click at [215, 140] on input at bounding box center [264, 145] width 176 height 14
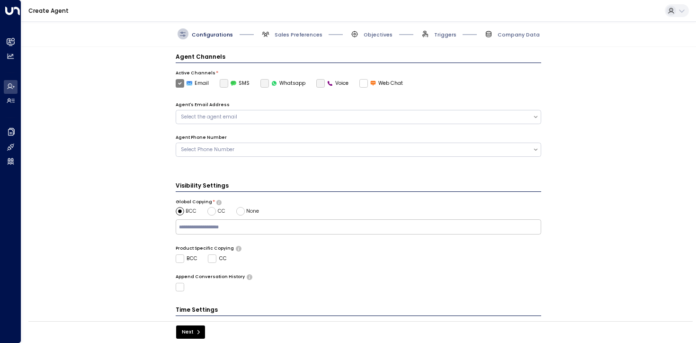
scroll to position [216, 0]
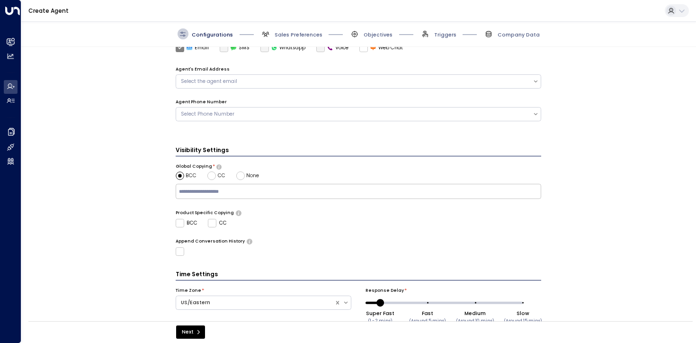
type input "**********"
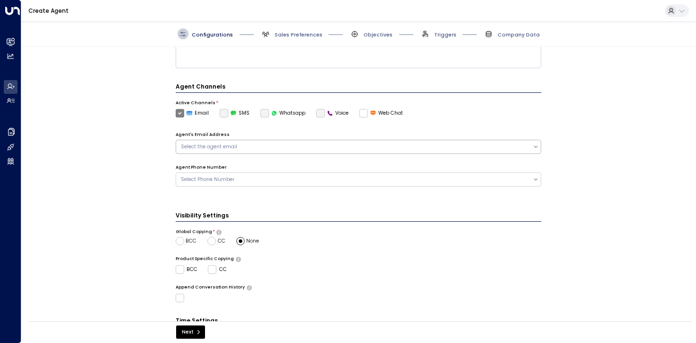
scroll to position [132, 0]
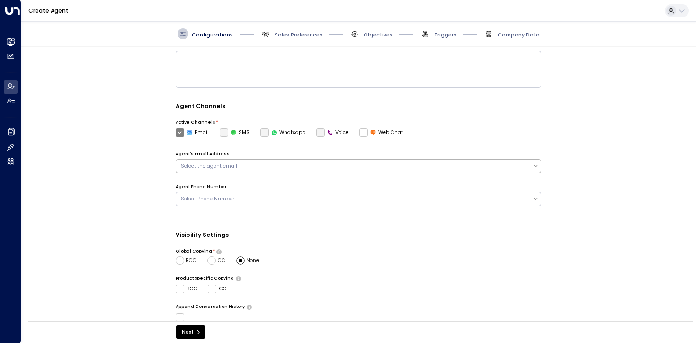
click at [224, 170] on div "Select the agent email" at bounding box center [354, 166] width 357 height 9
click at [150, 173] on div "**********" at bounding box center [358, 186] width 675 height 279
click at [195, 336] on button "Next" at bounding box center [190, 331] width 29 height 13
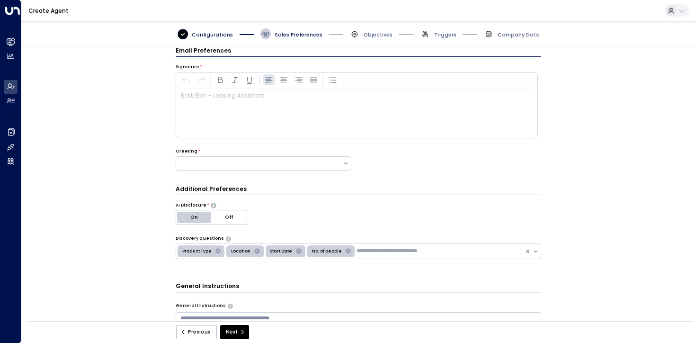
scroll to position [10, 0]
click at [234, 138] on div "Best, Elon - Leasing Assistant" at bounding box center [357, 105] width 362 height 66
click at [254, 129] on div at bounding box center [356, 114] width 361 height 50
click at [277, 161] on div at bounding box center [259, 164] width 167 height 8
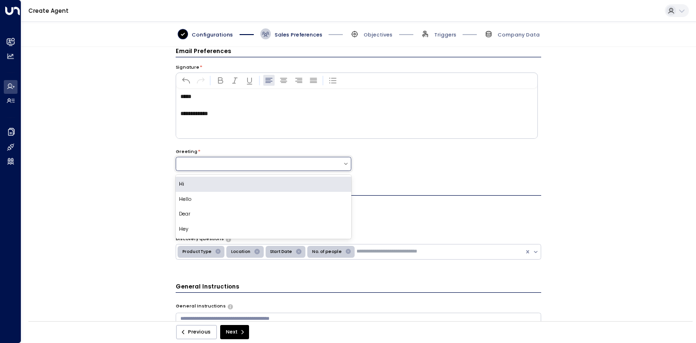
click at [273, 186] on div "Hi" at bounding box center [264, 184] width 176 height 15
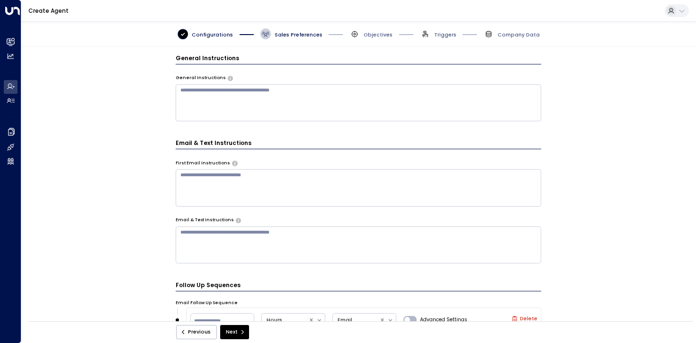
scroll to position [418, 0]
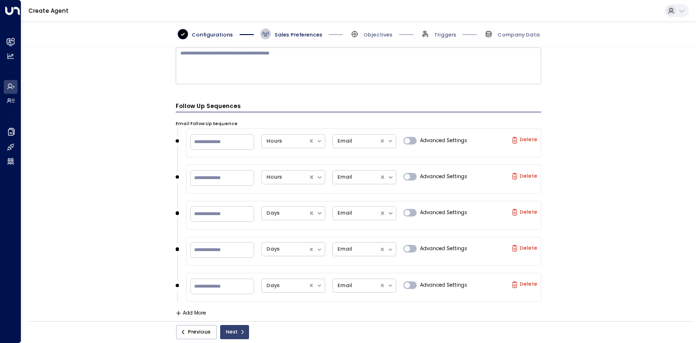
click at [242, 332] on icon "submit" at bounding box center [243, 332] width 2 height 4
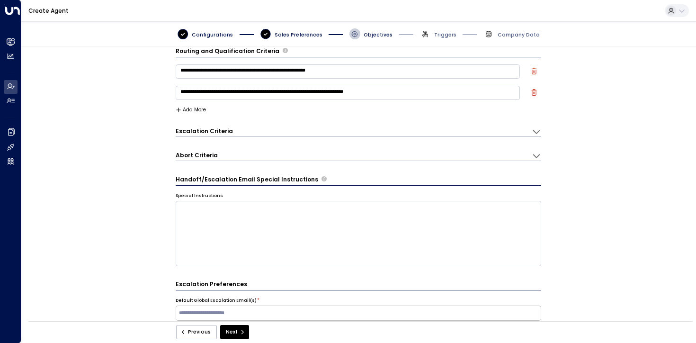
scroll to position [217, 0]
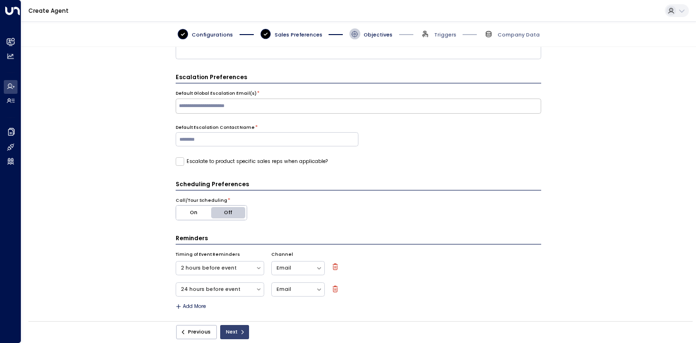
click at [241, 332] on icon "submit" at bounding box center [243, 332] width 6 height 6
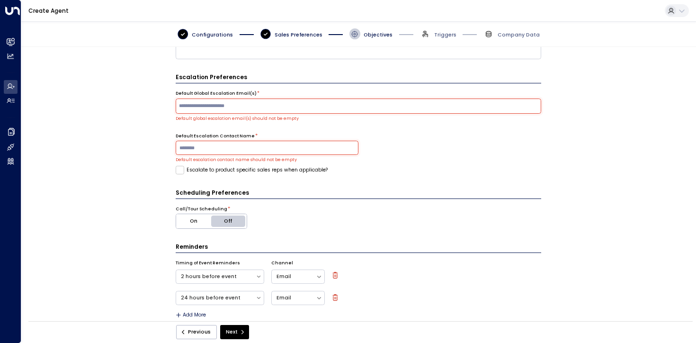
click at [270, 109] on input "text" at bounding box center [358, 106] width 362 height 12
type input "**********"
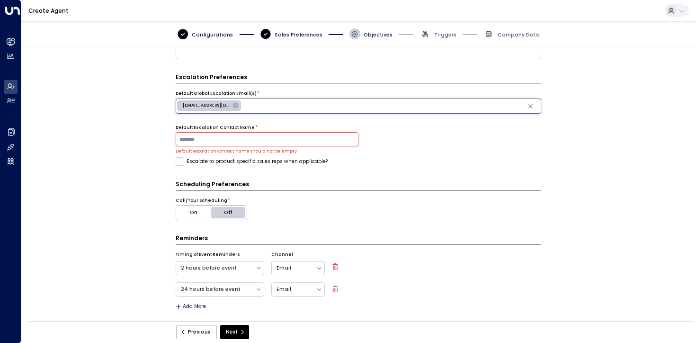
click at [272, 137] on input at bounding box center [267, 139] width 183 height 14
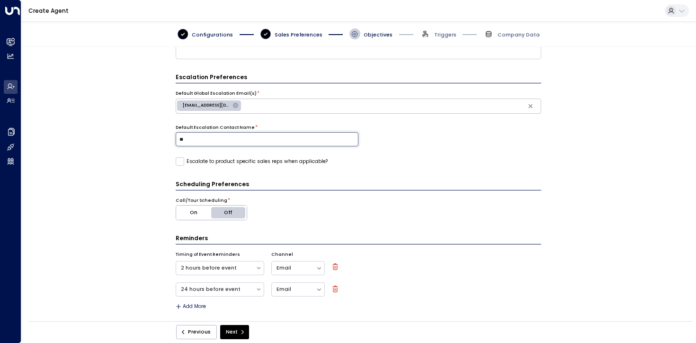
type input "*"
type input "*****"
click at [238, 328] on button "Next" at bounding box center [234, 332] width 29 height 14
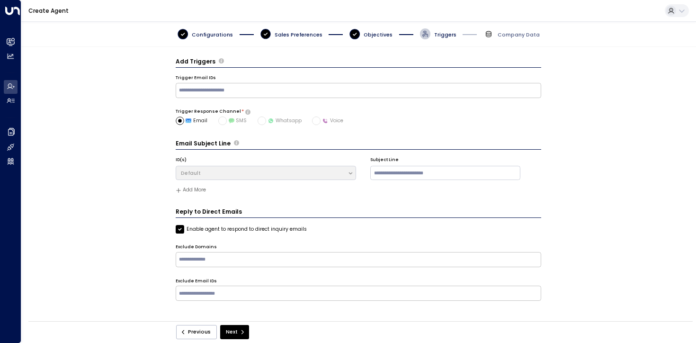
scroll to position [0, 0]
click at [240, 332] on icon "submit" at bounding box center [243, 332] width 6 height 6
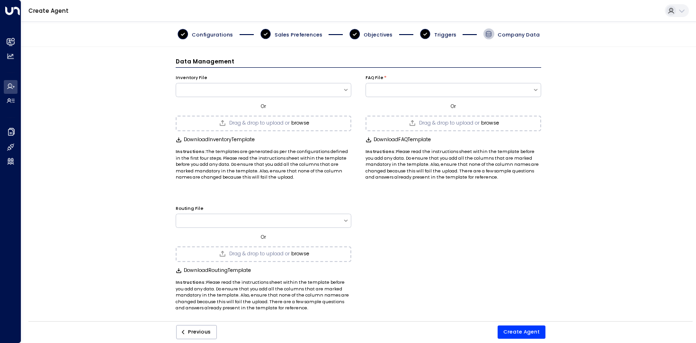
scroll to position [3, 0]
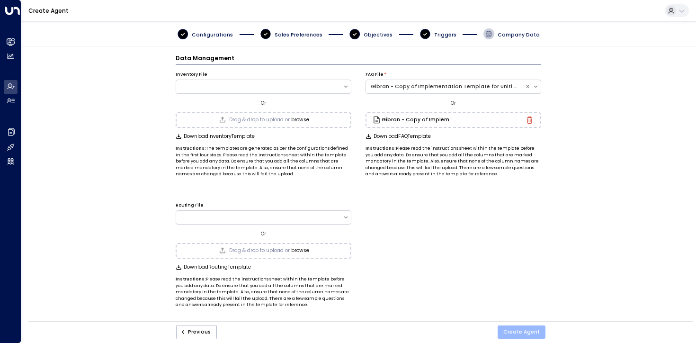
click at [519, 337] on button "Create Agent" at bounding box center [522, 331] width 48 height 13
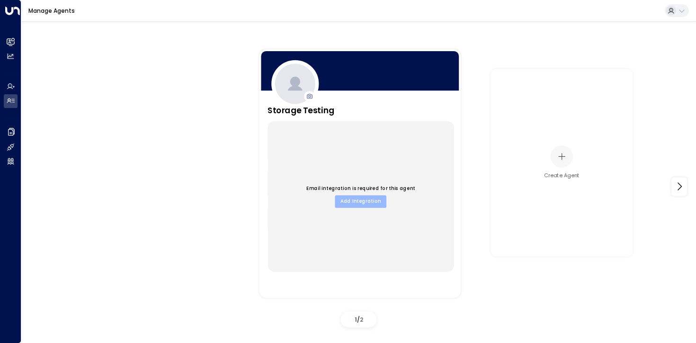
click at [342, 202] on button "Add Integration" at bounding box center [361, 201] width 52 height 12
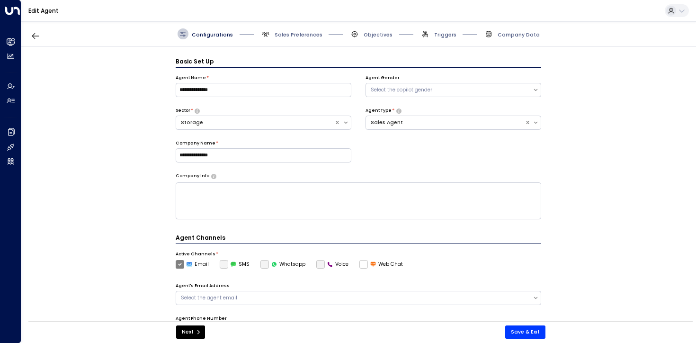
scroll to position [10, 0]
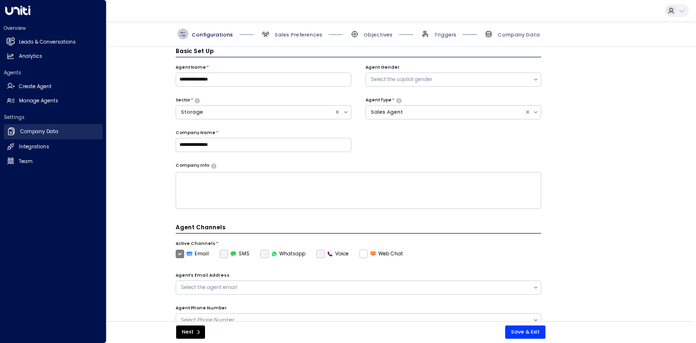
click at [8, 135] on icon at bounding box center [11, 130] width 9 height 9
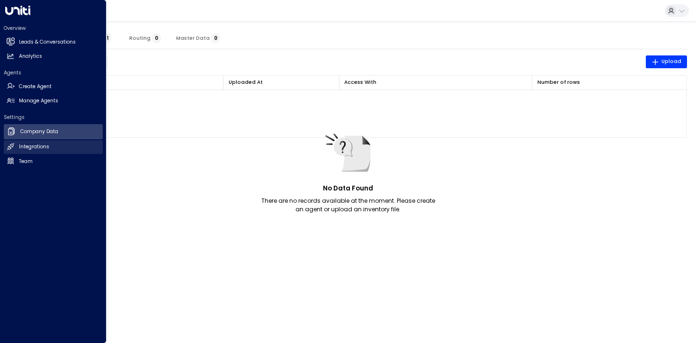
click at [33, 145] on h2 "Integrations" at bounding box center [34, 147] width 30 height 8
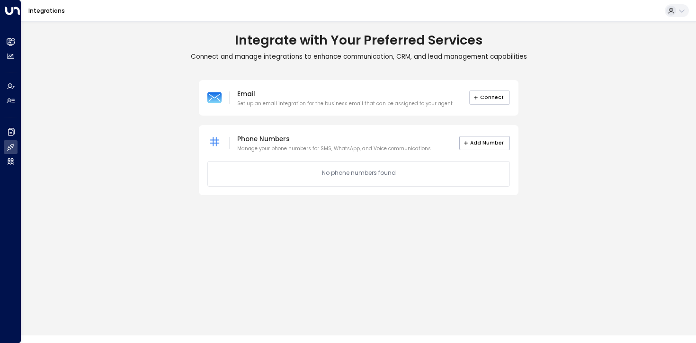
click at [491, 98] on button "Connect" at bounding box center [489, 97] width 41 height 14
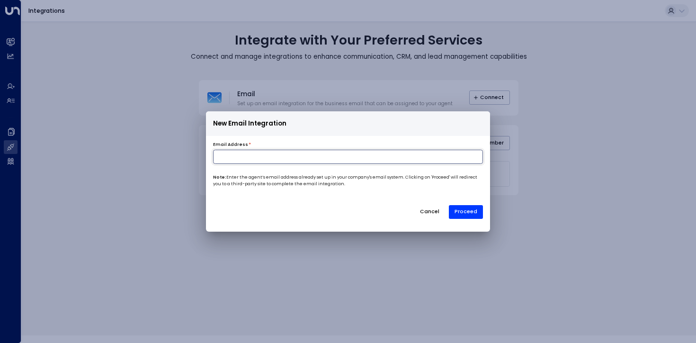
click at [352, 154] on input at bounding box center [348, 157] width 270 height 14
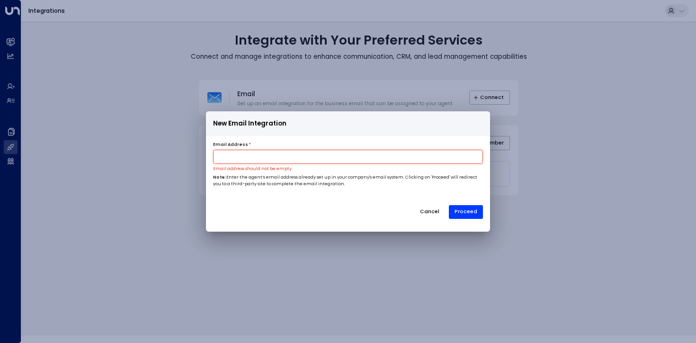
click at [413, 43] on div "New Email Integration Email Address * Email address should not be empty Note: E…" at bounding box center [348, 171] width 696 height 343
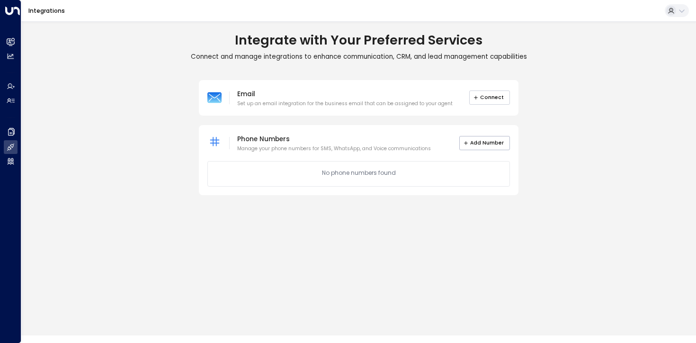
click at [495, 98] on button "Connect" at bounding box center [489, 97] width 41 height 14
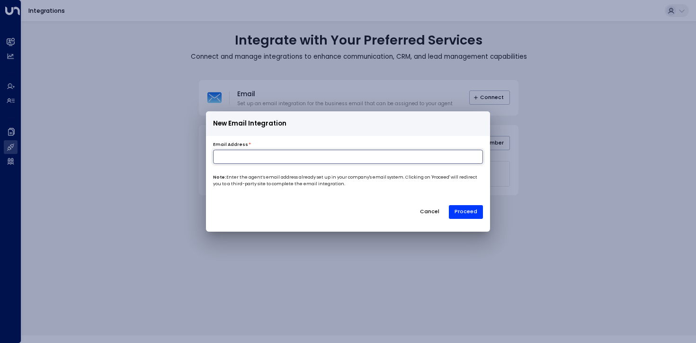
click at [405, 159] on input at bounding box center [348, 157] width 270 height 14
paste input "**********"
type input "**********"
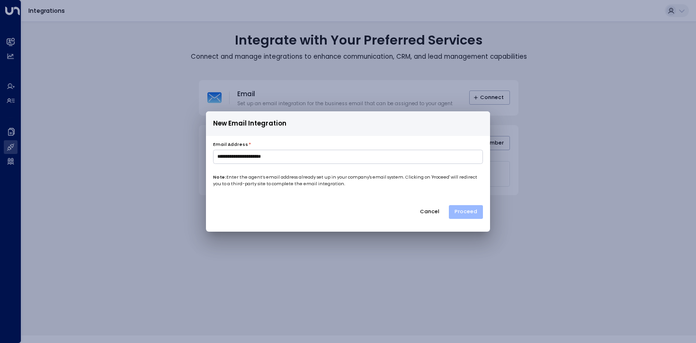
click at [473, 214] on button "Proceed" at bounding box center [466, 212] width 34 height 14
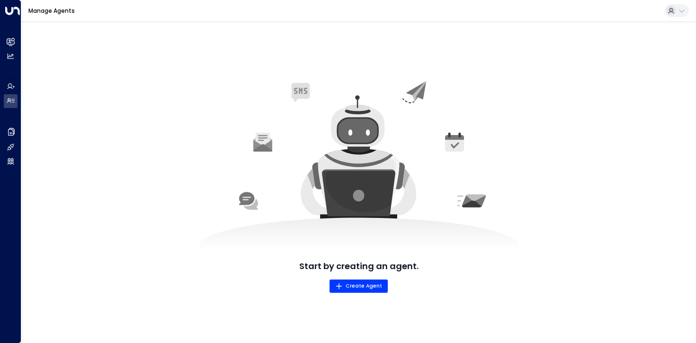
click at [677, 13] on button at bounding box center [677, 10] width 24 height 13
click at [578, 5] on div at bounding box center [348, 171] width 696 height 343
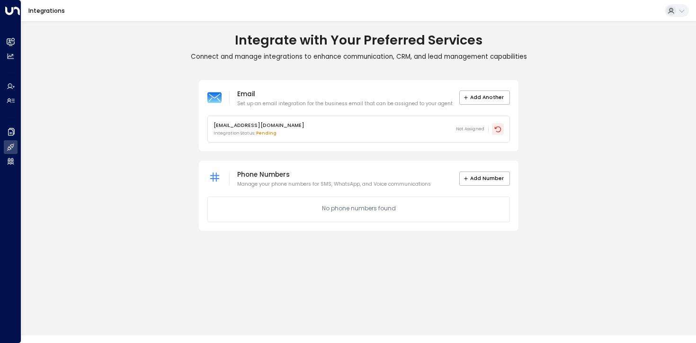
click at [498, 127] on icon at bounding box center [499, 130] width 8 height 8
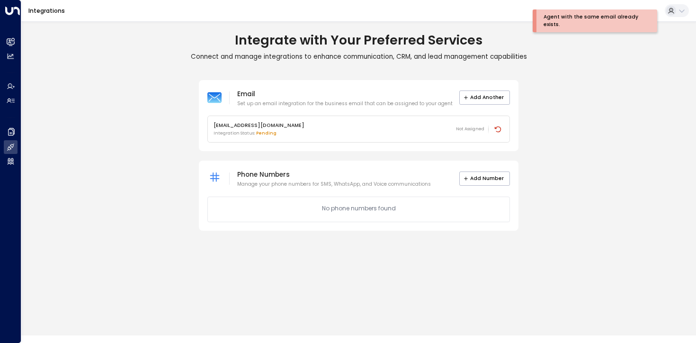
click at [435, 50] on div "Integrate with Your Preferred Services Connect and manage integrations to enhan…" at bounding box center [358, 46] width 675 height 29
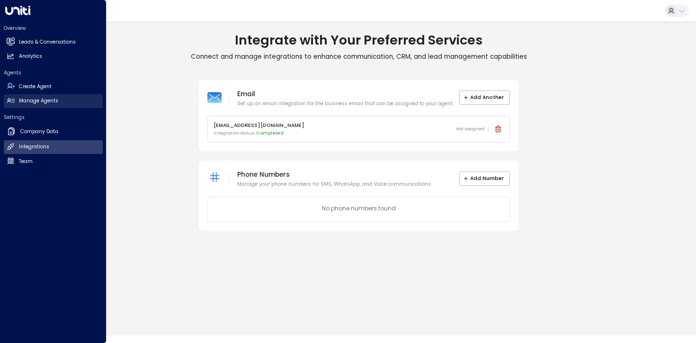
click at [42, 106] on link "Manage Agents Manage Agents" at bounding box center [53, 101] width 99 height 14
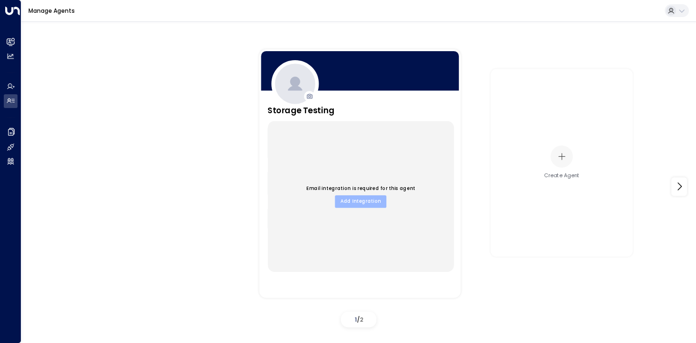
click at [370, 206] on button "Add Integration" at bounding box center [361, 201] width 52 height 12
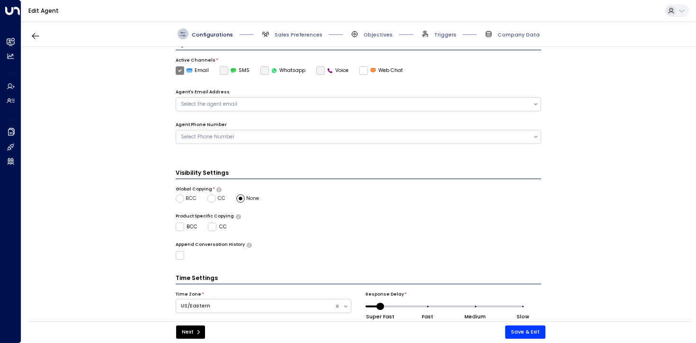
scroll to position [216, 0]
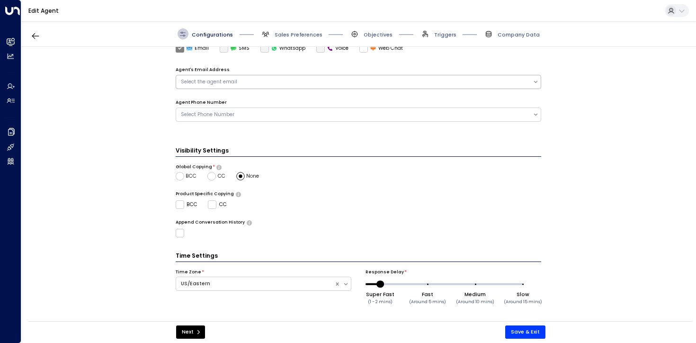
click at [282, 82] on div "Select the agent email" at bounding box center [354, 82] width 347 height 8
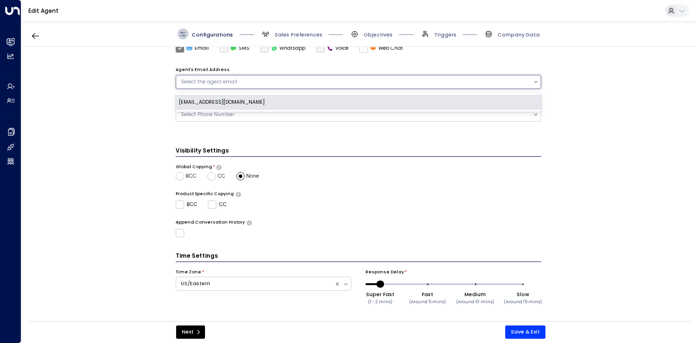
click at [279, 103] on div "[EMAIL_ADDRESS][DOMAIN_NAME]" at bounding box center [359, 102] width 366 height 15
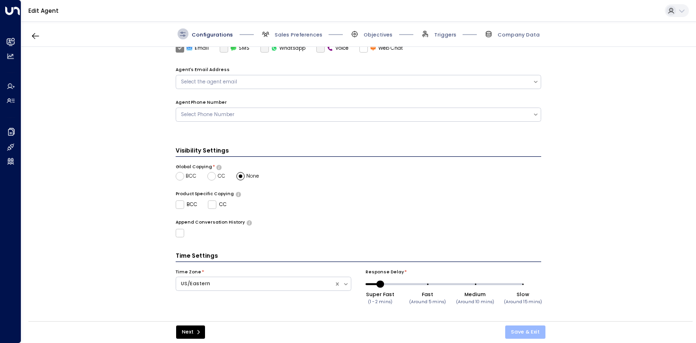
click at [530, 337] on button "Save & Exit" at bounding box center [525, 331] width 40 height 13
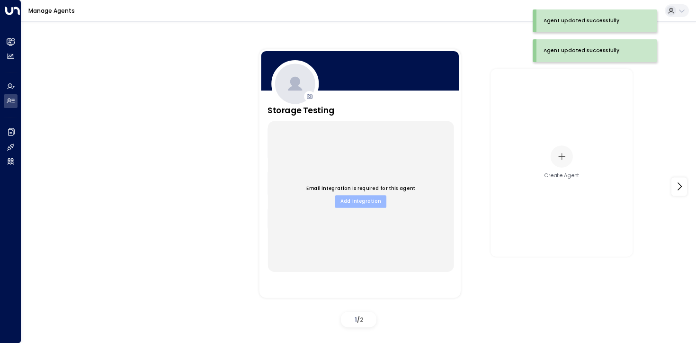
click at [354, 206] on button "Add Integration" at bounding box center [361, 201] width 52 height 12
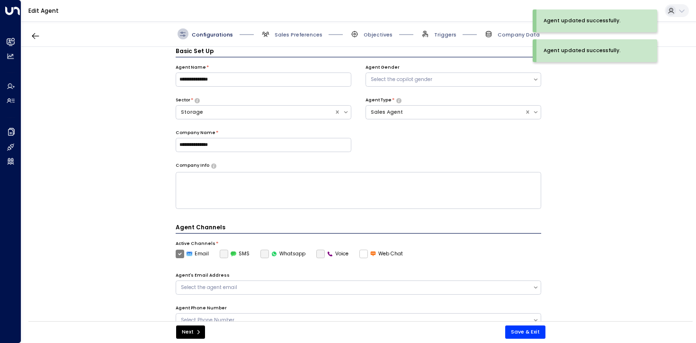
scroll to position [115, 0]
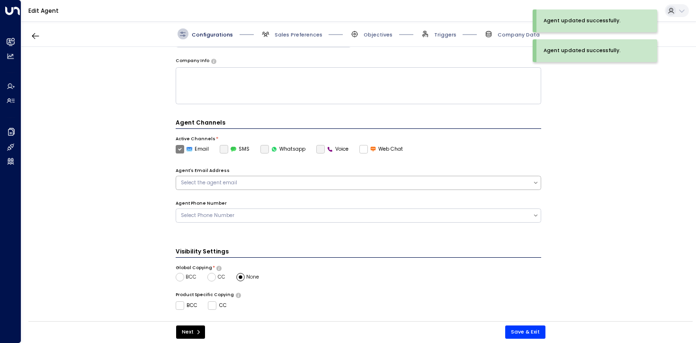
click at [309, 181] on div "Select the agent email" at bounding box center [354, 183] width 347 height 8
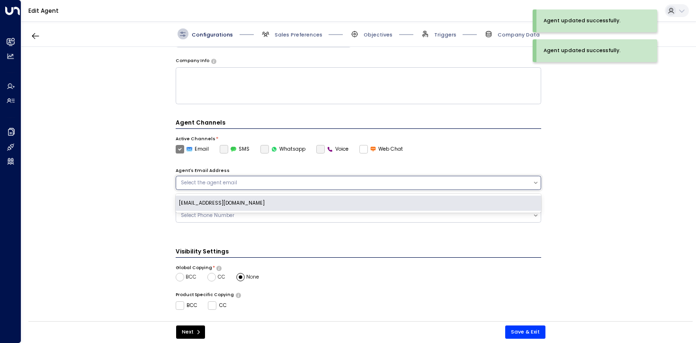
click at [309, 203] on div "[EMAIL_ADDRESS][DOMAIN_NAME]" at bounding box center [359, 203] width 366 height 15
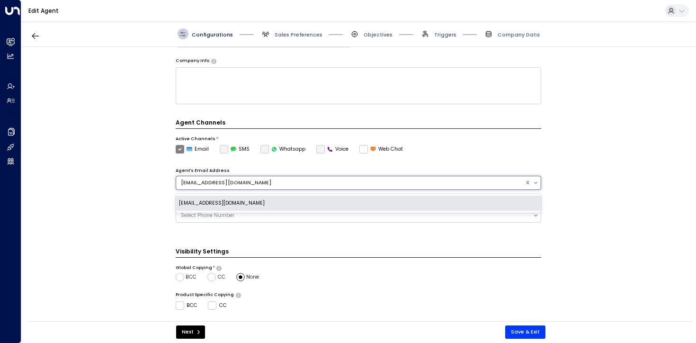
click at [421, 199] on div "[EMAIL_ADDRESS][DOMAIN_NAME]" at bounding box center [359, 203] width 366 height 15
click at [275, 202] on div "[EMAIL_ADDRESS][DOMAIN_NAME]" at bounding box center [359, 203] width 366 height 15
click at [275, 202] on div "Agent Phone Number" at bounding box center [359, 203] width 366 height 7
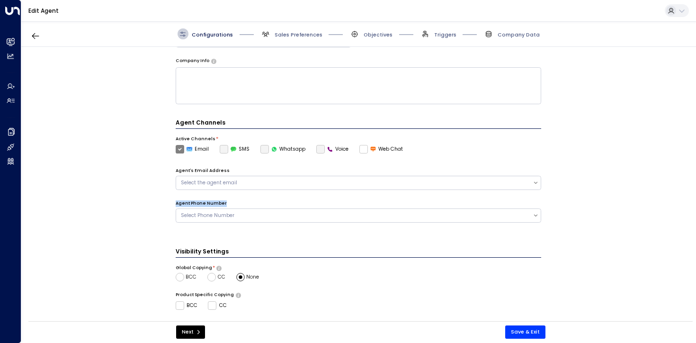
click at [275, 202] on div "Agent Phone Number" at bounding box center [359, 203] width 366 height 7
click at [302, 203] on div "Agent Phone Number" at bounding box center [359, 203] width 366 height 7
click at [294, 176] on div "Select the agent email" at bounding box center [359, 183] width 366 height 14
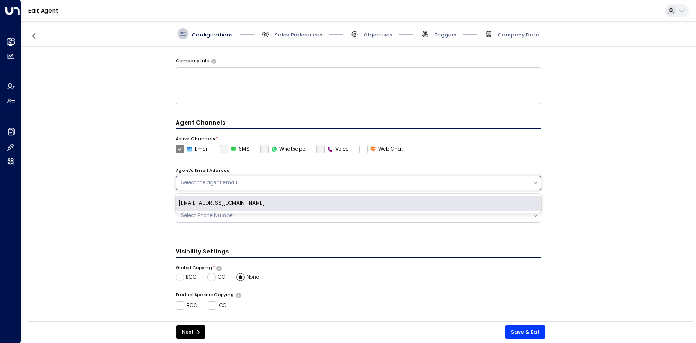
click at [293, 201] on div "[EMAIL_ADDRESS][DOMAIN_NAME]" at bounding box center [359, 203] width 366 height 15
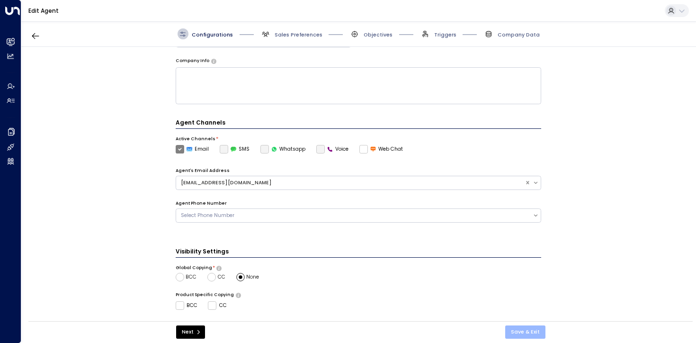
click at [524, 331] on button "Save & Exit" at bounding box center [525, 331] width 40 height 13
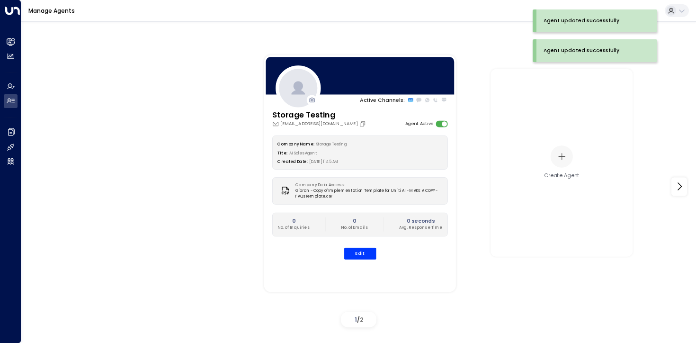
click at [198, 202] on div "Active Channels: Storage Testing uniti.sandbox@gmail.com Agent Active Company N…" at bounding box center [358, 186] width 639 height 289
click at [176, 69] on div "Active Channels: Storage Testing uniti.sandbox@gmail.com Agent Active Company N…" at bounding box center [358, 186] width 639 height 289
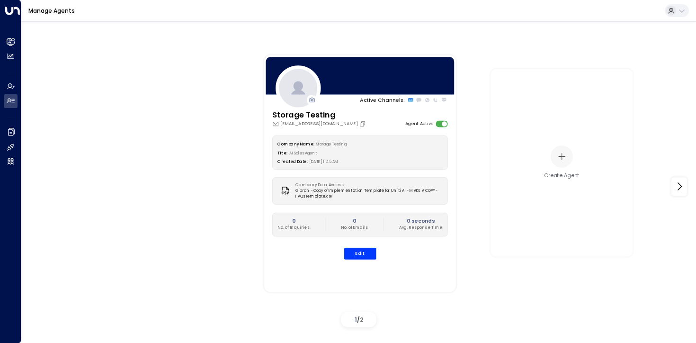
click at [674, 8] on icon at bounding box center [671, 11] width 7 height 8
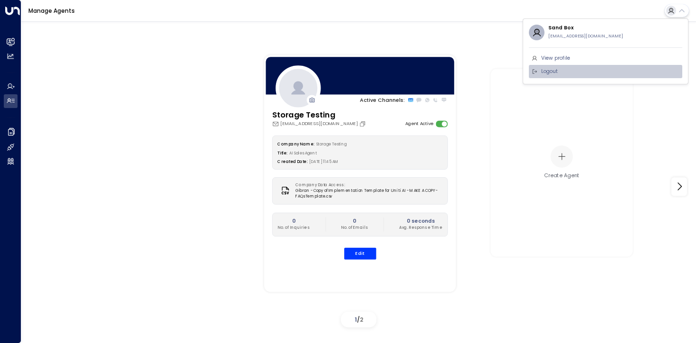
click at [566, 69] on li "Logout" at bounding box center [605, 71] width 153 height 13
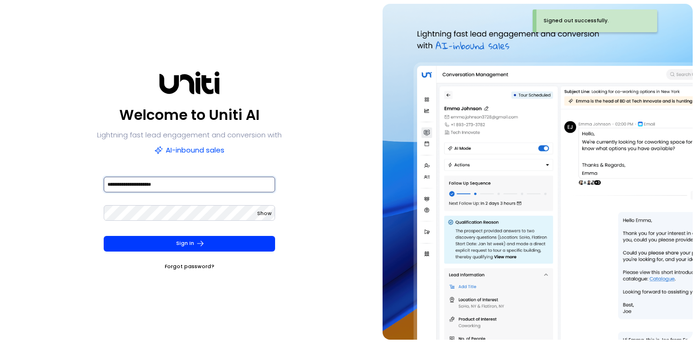
click at [220, 180] on input "**********" at bounding box center [190, 185] width 172 height 16
click at [207, 191] on input "**********" at bounding box center [190, 185] width 172 height 16
type input "**********"
click at [261, 216] on span "Show" at bounding box center [264, 213] width 15 height 7
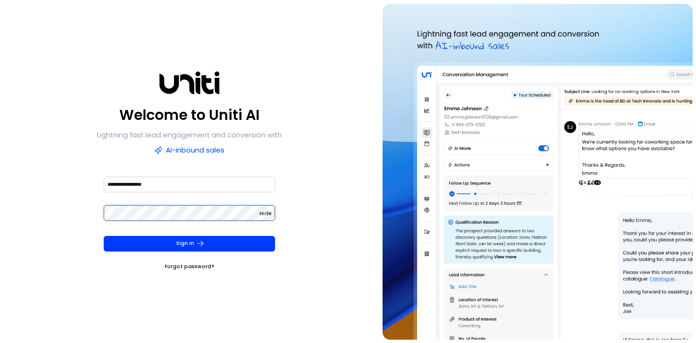
click at [104, 236] on button "Sign In" at bounding box center [190, 244] width 172 height 16
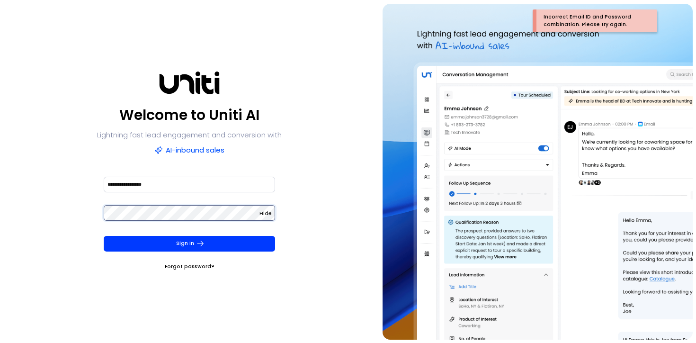
click at [92, 214] on div "**********" at bounding box center [190, 172] width 372 height 336
click at [104, 236] on button "Sign In" at bounding box center [190, 244] width 172 height 16
click at [63, 203] on div "**********" at bounding box center [190, 172] width 372 height 336
click at [190, 261] on div "Sign In Forgot password?" at bounding box center [190, 254] width 172 height 36
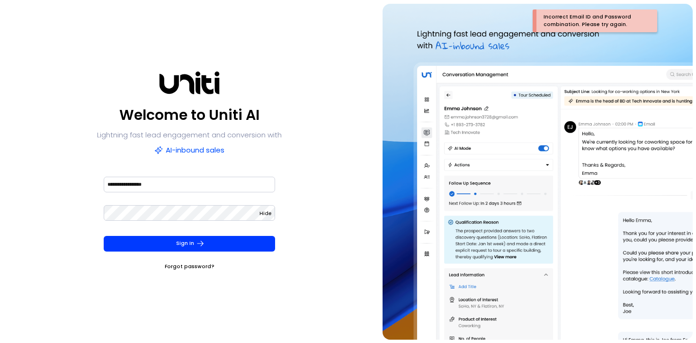
click at [179, 265] on link "Forgot password?" at bounding box center [190, 266] width 50 height 9
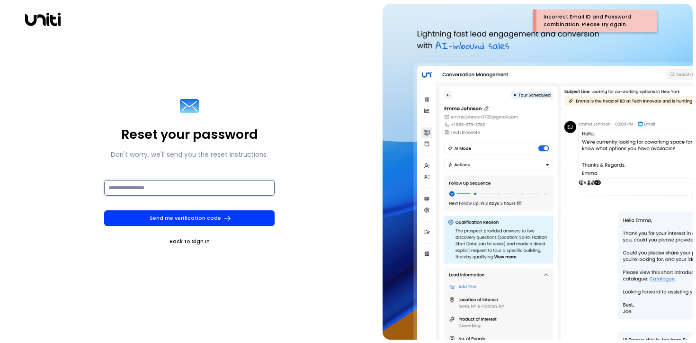
click at [172, 192] on input at bounding box center [189, 188] width 171 height 16
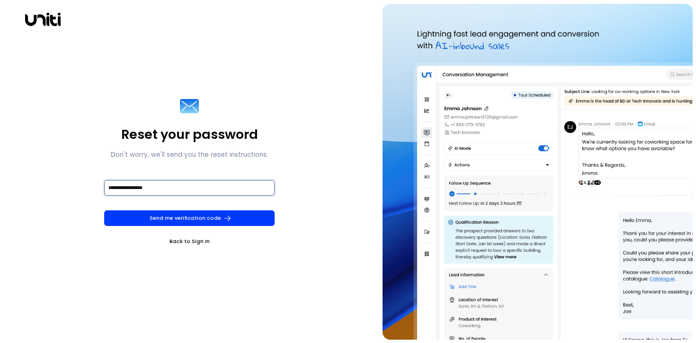
type input "**********"
click at [104, 210] on button "Send me verification code" at bounding box center [189, 218] width 171 height 16
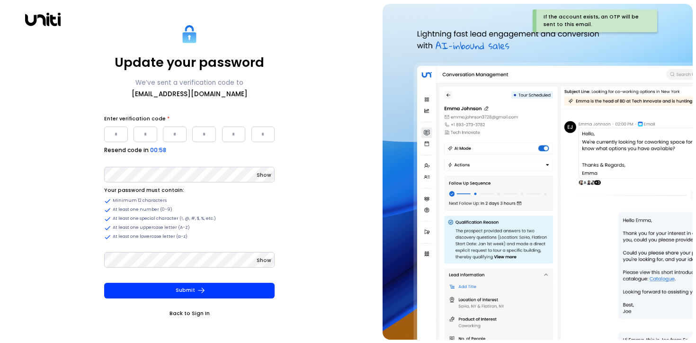
click at [113, 131] on input "Please enter OTP character 1" at bounding box center [116, 134] width 24 height 16
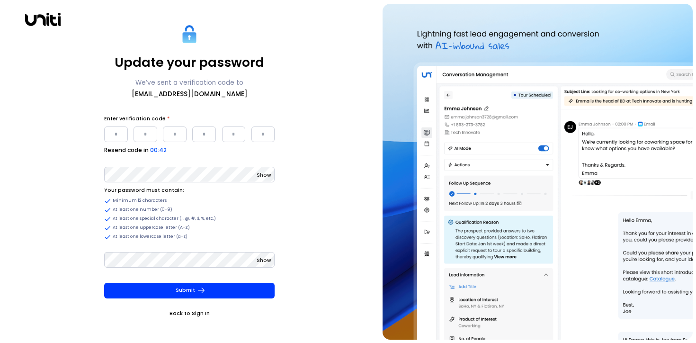
paste input "*"
type input "*"
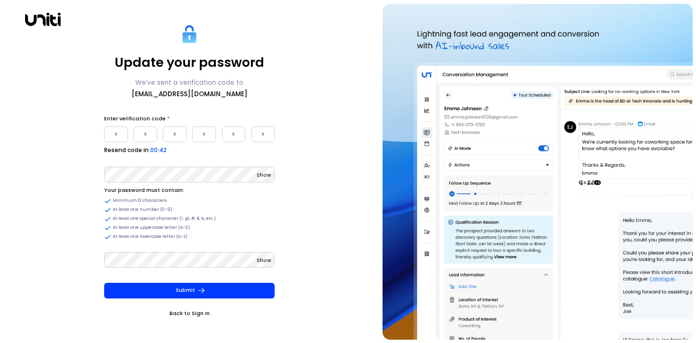
type input "*"
click at [27, 170] on div "Update your password We’ve sent a verification code to rayan@getuniti.com Enter…" at bounding box center [190, 172] width 372 height 336
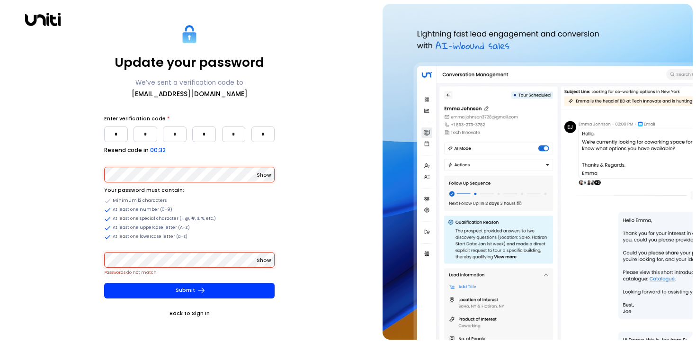
click at [270, 177] on span "Show" at bounding box center [264, 174] width 15 height 7
click at [263, 261] on span "Show" at bounding box center [264, 260] width 15 height 7
click at [73, 175] on div "Update your password We’ve sent a verification code to rayan@getuniti.com Enter…" at bounding box center [190, 172] width 372 height 336
click at [63, 174] on div "Update your password We’ve sent a verification code to rayan@getuniti.com Enter…" at bounding box center [190, 172] width 372 height 336
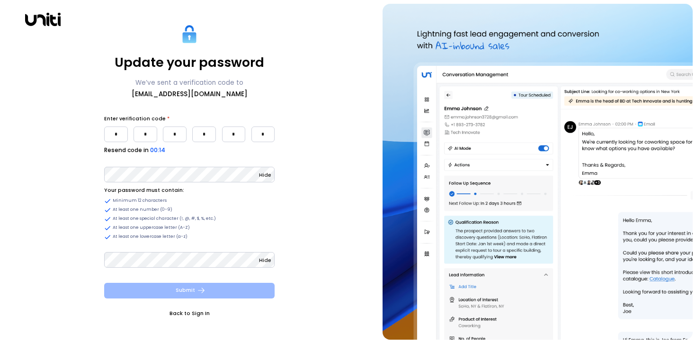
click at [171, 293] on button "Submit" at bounding box center [189, 291] width 171 height 16
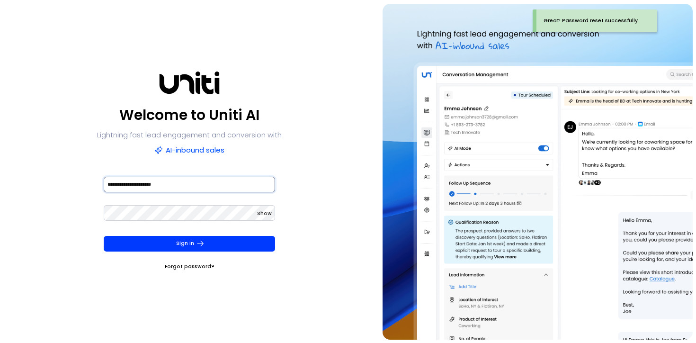
type input "**********"
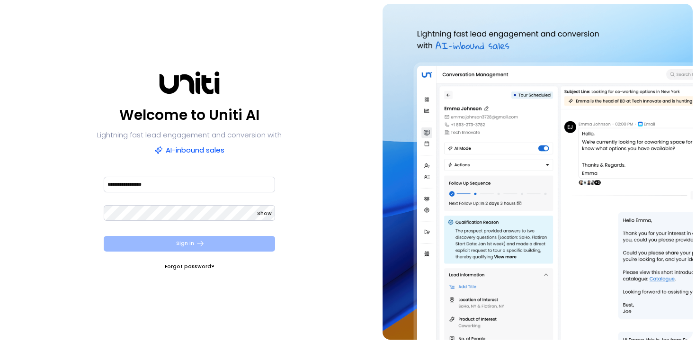
click at [177, 242] on button "Sign In" at bounding box center [190, 244] width 172 height 16
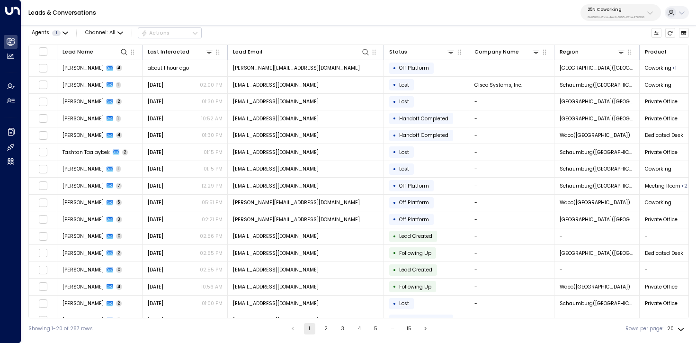
click at [627, 11] on p "25N Coworking" at bounding box center [616, 10] width 57 height 6
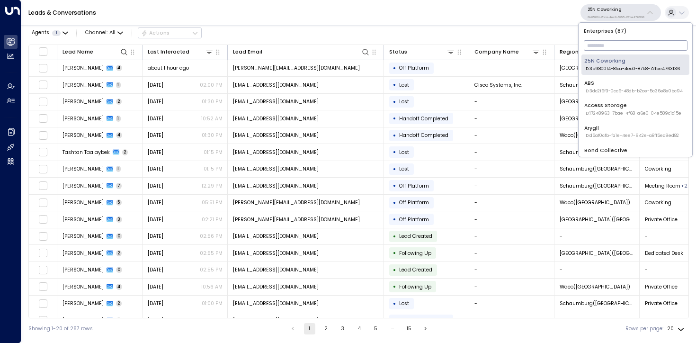
click at [609, 50] on input "text" at bounding box center [636, 45] width 104 height 15
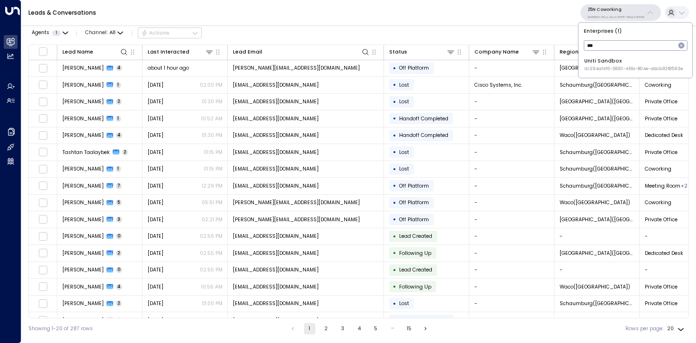
type input "***"
click at [621, 64] on div "Uniti Sandbox ID: 394af4f6-3830-46fa-804e-ddcb92f8593e" at bounding box center [634, 64] width 99 height 15
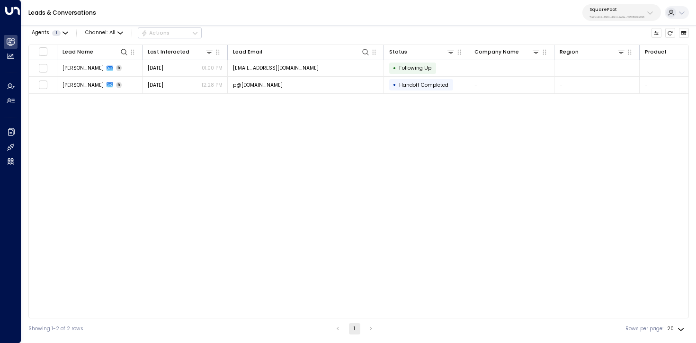
click at [617, 20] on button "SquareFoot 7a21cd42-1764-49a1-9e3e-f0831599a736" at bounding box center [622, 12] width 79 height 17
click at [316, 203] on div "Lead Name Last Interacted Lead Email Status Company Name Region Product # of pe…" at bounding box center [358, 182] width 661 height 274
click at [607, 3] on div "Leads & Conversations SquareFoot 7a21cd42-1764-49a1-9e3e-f0831599a736" at bounding box center [358, 13] width 675 height 26
click at [614, 5] on button "SquareFoot 7a21cd42-1764-49a1-9e3e-f0831599a736" at bounding box center [622, 12] width 79 height 17
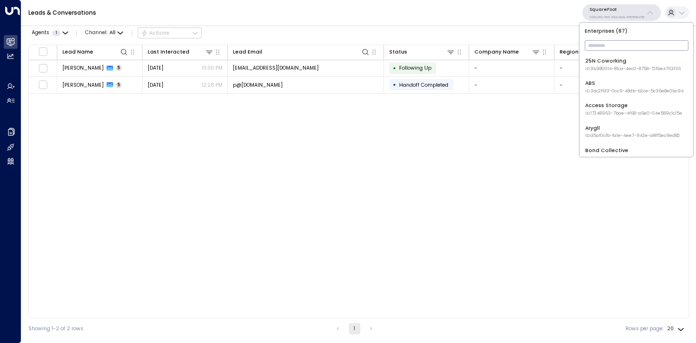
click at [614, 40] on input "text" at bounding box center [637, 45] width 104 height 15
type input "*****"
click at [602, 133] on span "ID: 394af4f6-3830-46fa-804e-ddcb92f8593e" at bounding box center [634, 136] width 99 height 7
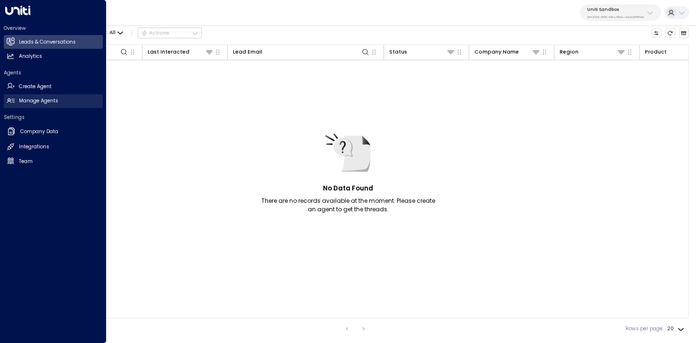
click at [18, 105] on link "Manage Agents Manage Agents" at bounding box center [53, 101] width 99 height 14
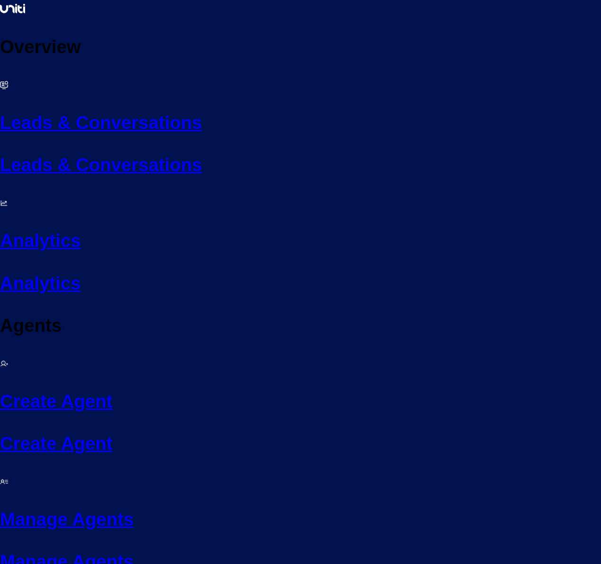
click at [15, 76] on link "Leads & Conversations Leads & Conversations" at bounding box center [300, 127] width 601 height 103
drag, startPoint x: 507, startPoint y: 15, endPoint x: 504, endPoint y: 19, distance: 5.8
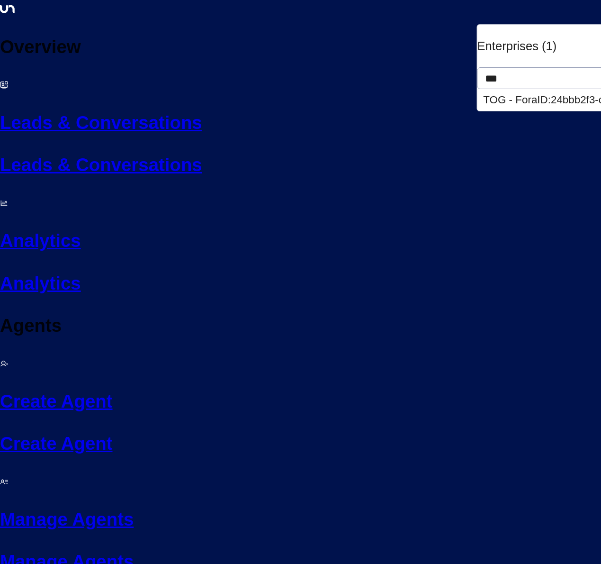
type input "***"
click at [501, 92] on div "TOG - Fora ID: 24bbb2f3-cf28-4415-a26f-20e170838bf4" at bounding box center [612, 100] width 258 height 16
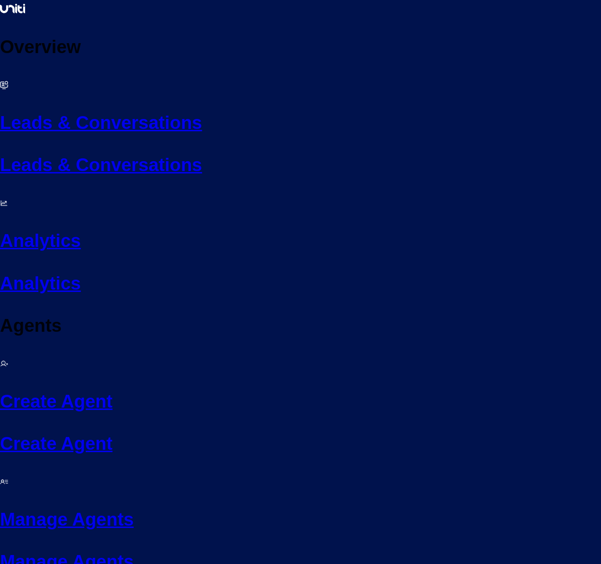
click at [36, 505] on h2 "Manage Agents" at bounding box center [300, 518] width 601 height 27
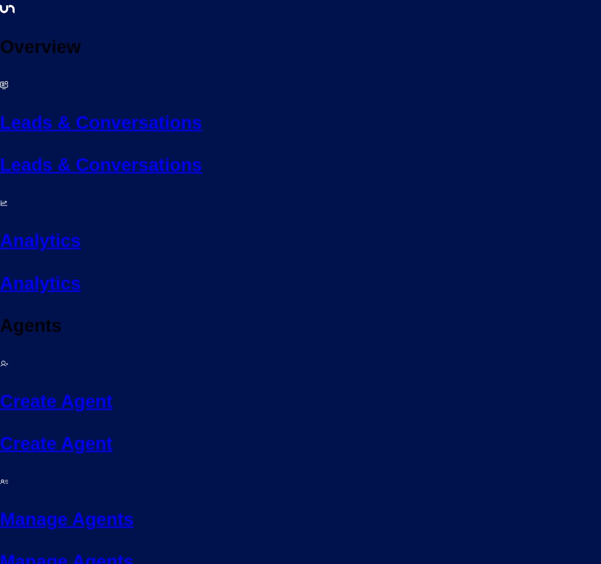
scroll to position [0, 0]
drag, startPoint x: 327, startPoint y: 31, endPoint x: 288, endPoint y: 9, distance: 45.2
drag, startPoint x: 271, startPoint y: 142, endPoint x: 269, endPoint y: 166, distance: 24.7
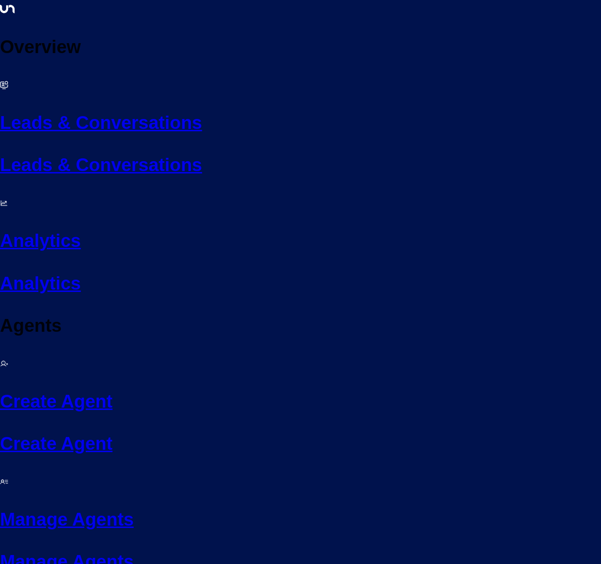
drag, startPoint x: 442, startPoint y: 432, endPoint x: 123, endPoint y: 433, distance: 318.8
paste textarea "**********"
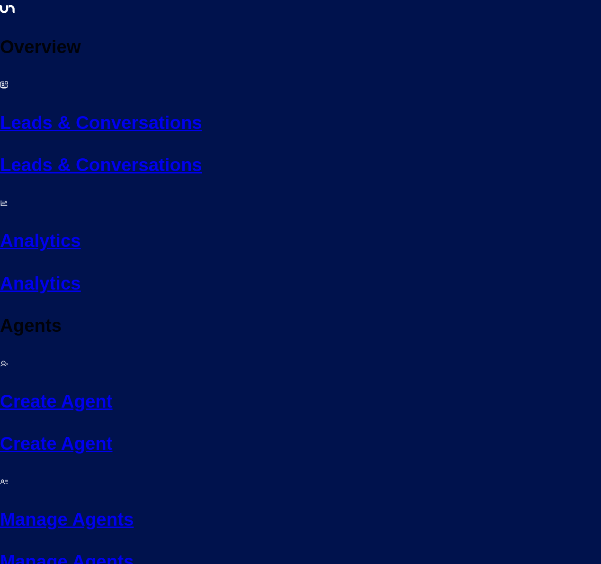
type textarea "**********"
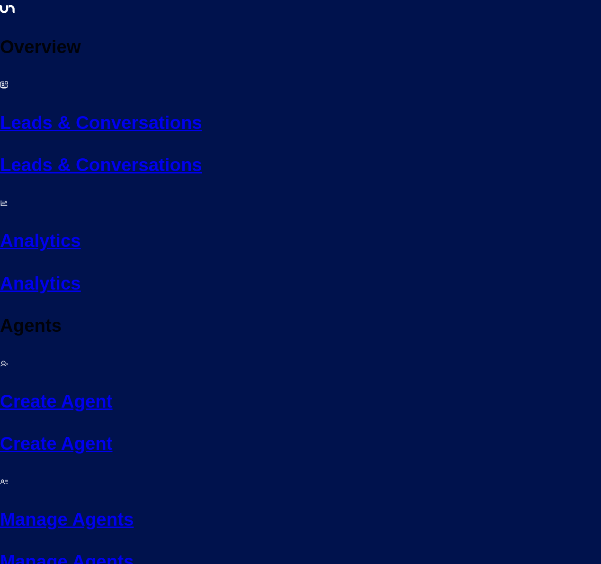
paste input "**********"
type input "**********"
drag, startPoint x: 277, startPoint y: 328, endPoint x: 127, endPoint y: 336, distance: 150.4
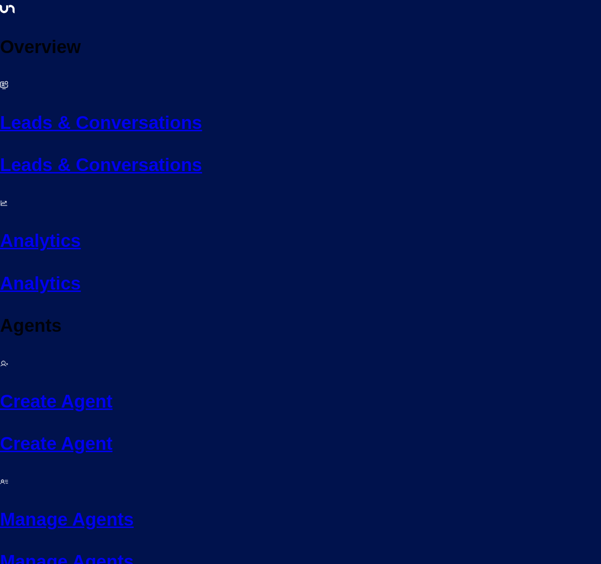
paste textarea
paste textarea "**********"
type textarea "**********"
paste input "**********"
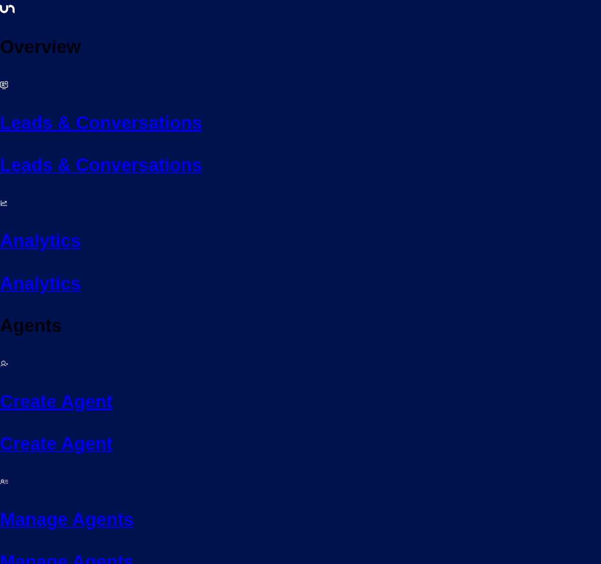
type input "**********"
paste input "**********"
type input "**********"
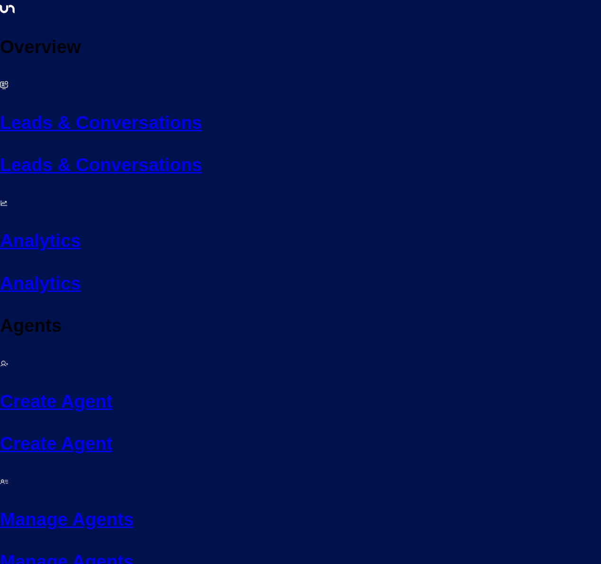
paste textarea "**********"
type textarea "**********"
paste input "**********"
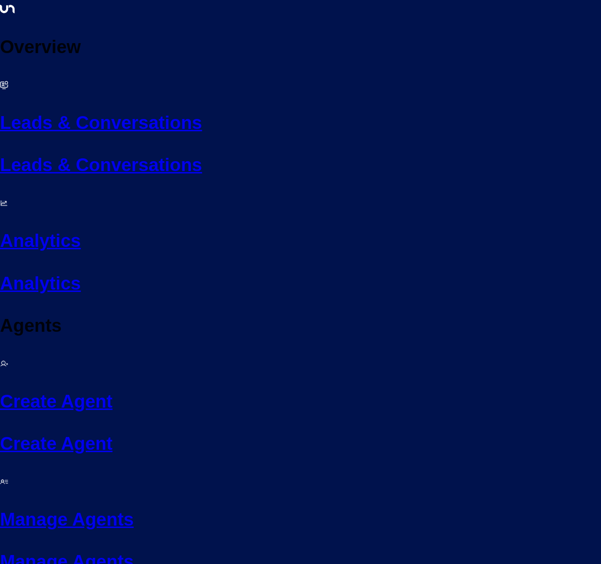
type input "**********"
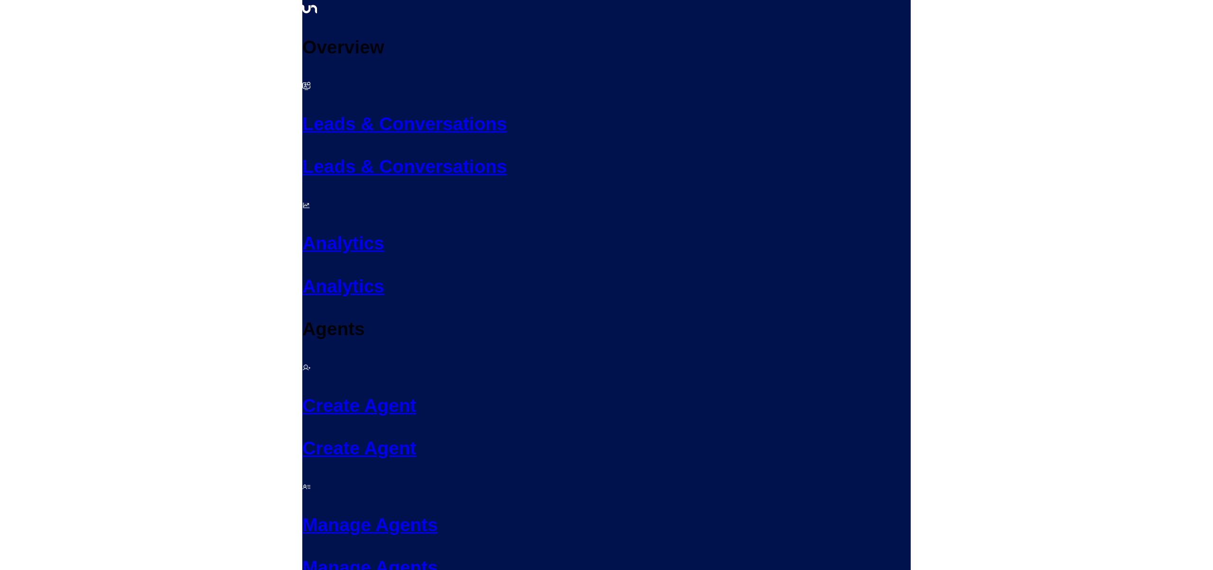
scroll to position [186, 0]
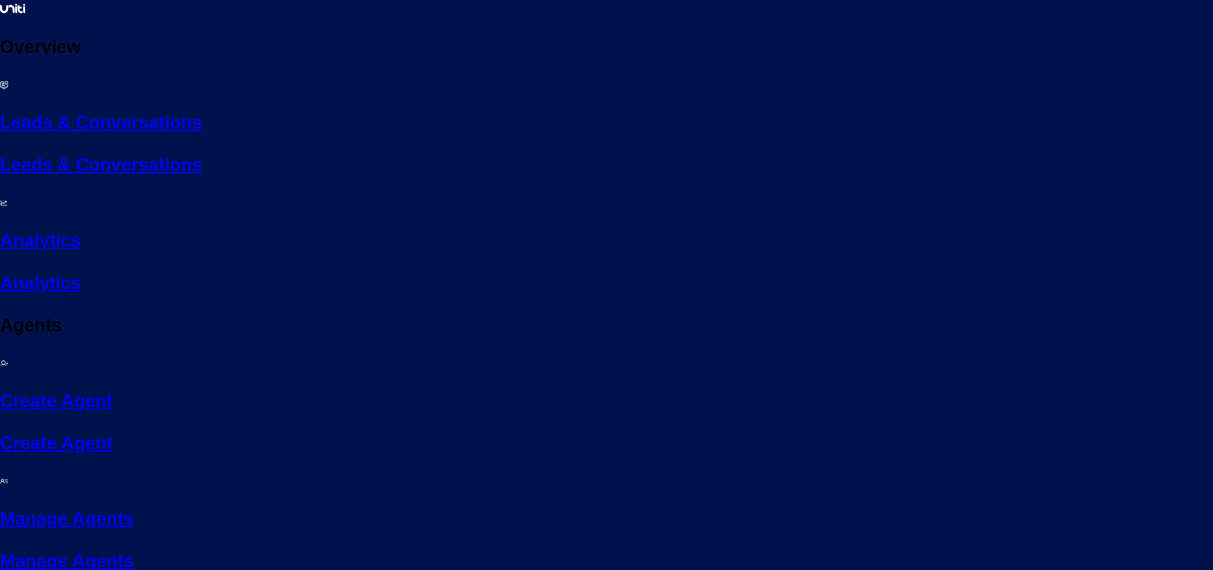
drag, startPoint x: 38, startPoint y: 53, endPoint x: 93, endPoint y: 60, distance: 55.4
click at [39, 109] on h2 "Leads & Conversations" at bounding box center [606, 122] width 1213 height 27
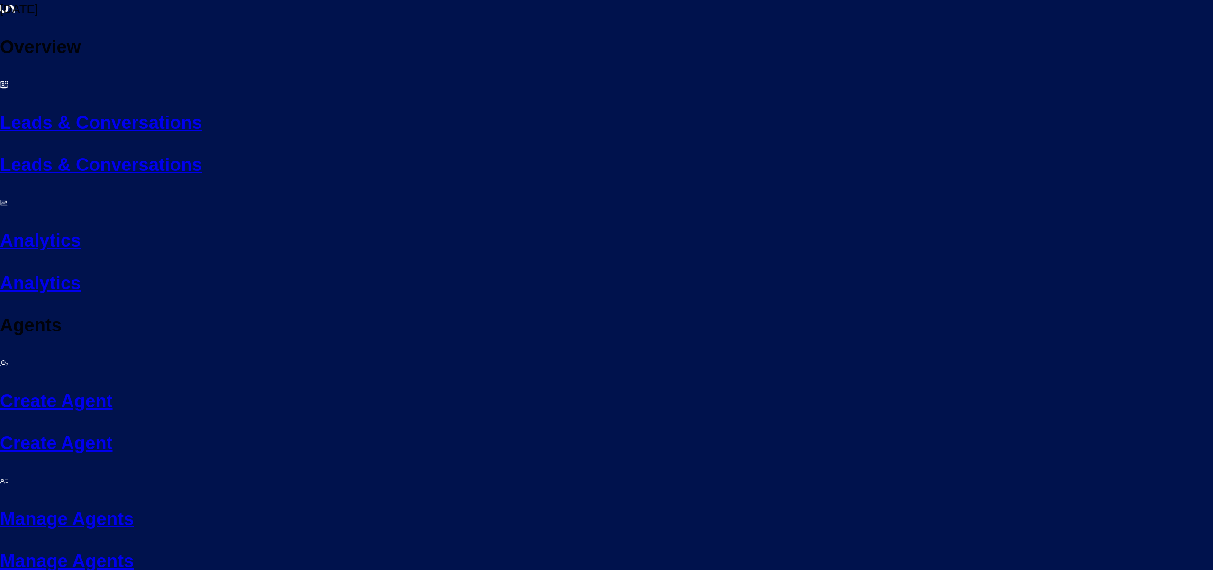
scroll to position [0, 0]
